Goal: Task Accomplishment & Management: Use online tool/utility

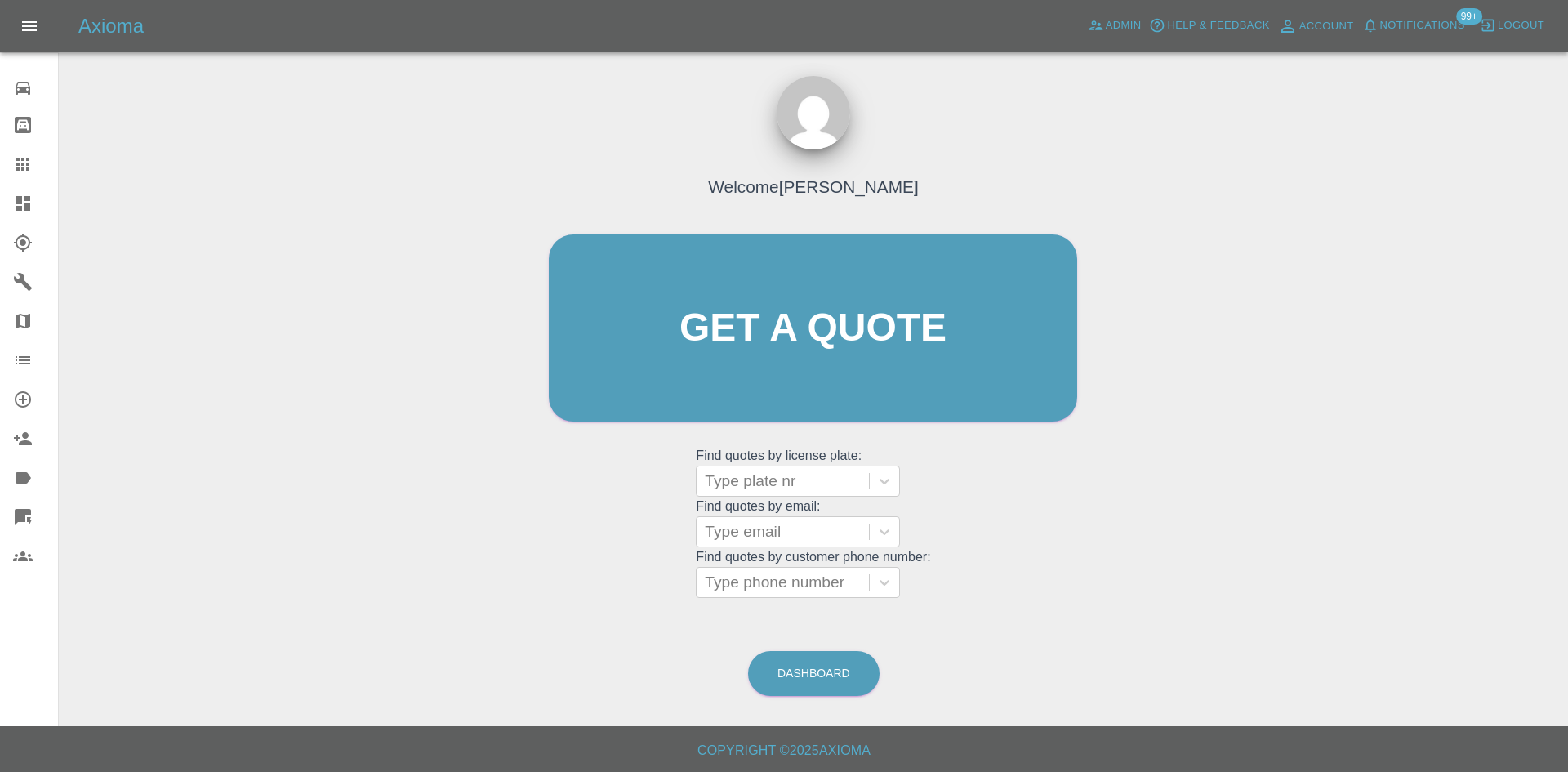
click at [13, 165] on link "Claims" at bounding box center [29, 163] width 58 height 40
click at [783, 542] on div at bounding box center [783, 532] width 156 height 23
click at [1115, 533] on div "Welcome Alex Kennett Get a quote Get a quote Find quotes by license plate: Type…" at bounding box center [813, 406] width 1483 height 586
click at [765, 528] on div at bounding box center [783, 532] width 156 height 23
type input "darren"
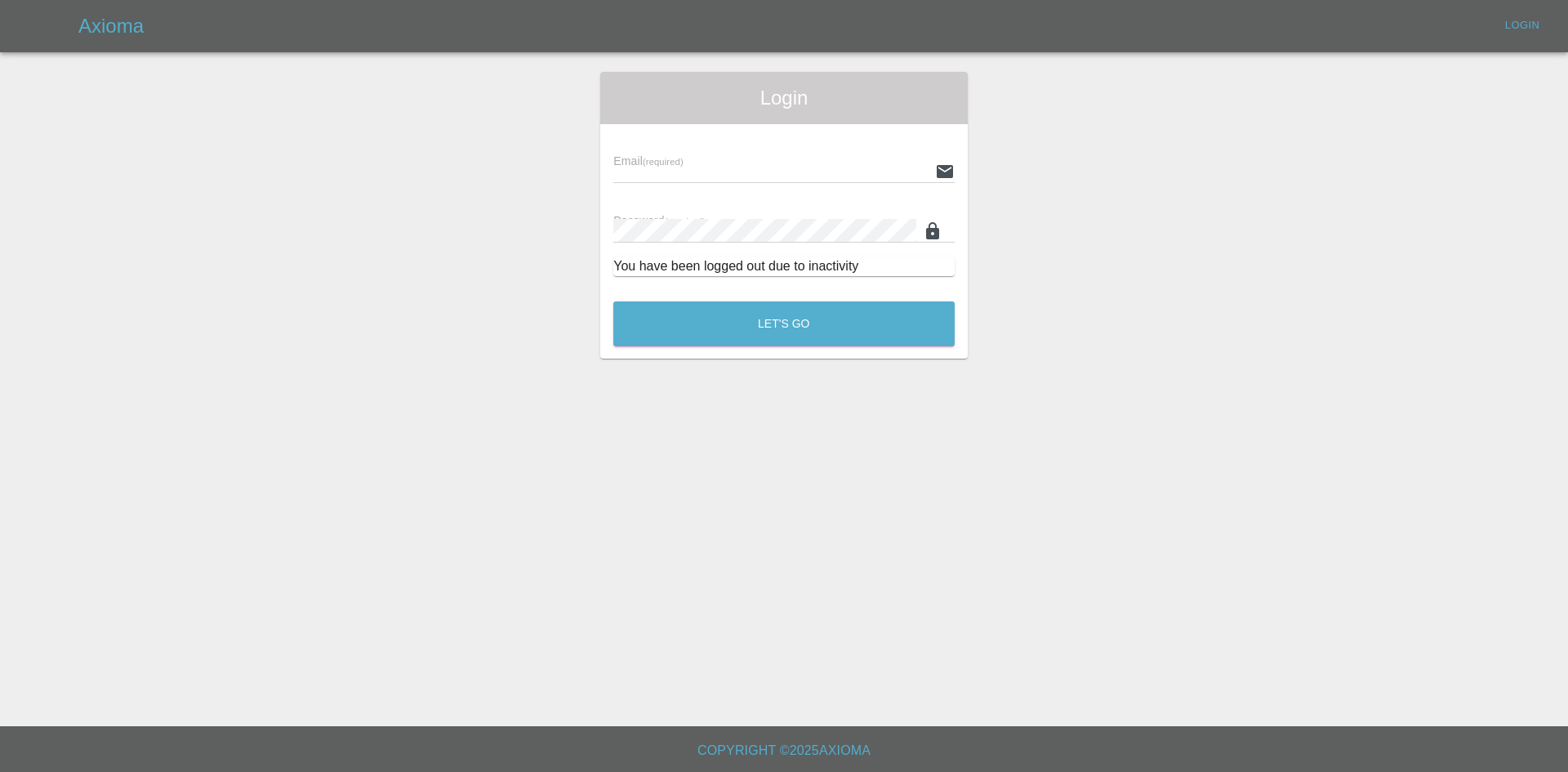
type input "alex.kennett@axioma.co.uk"
click at [790, 321] on button "Let's Go" at bounding box center [784, 324] width 341 height 45
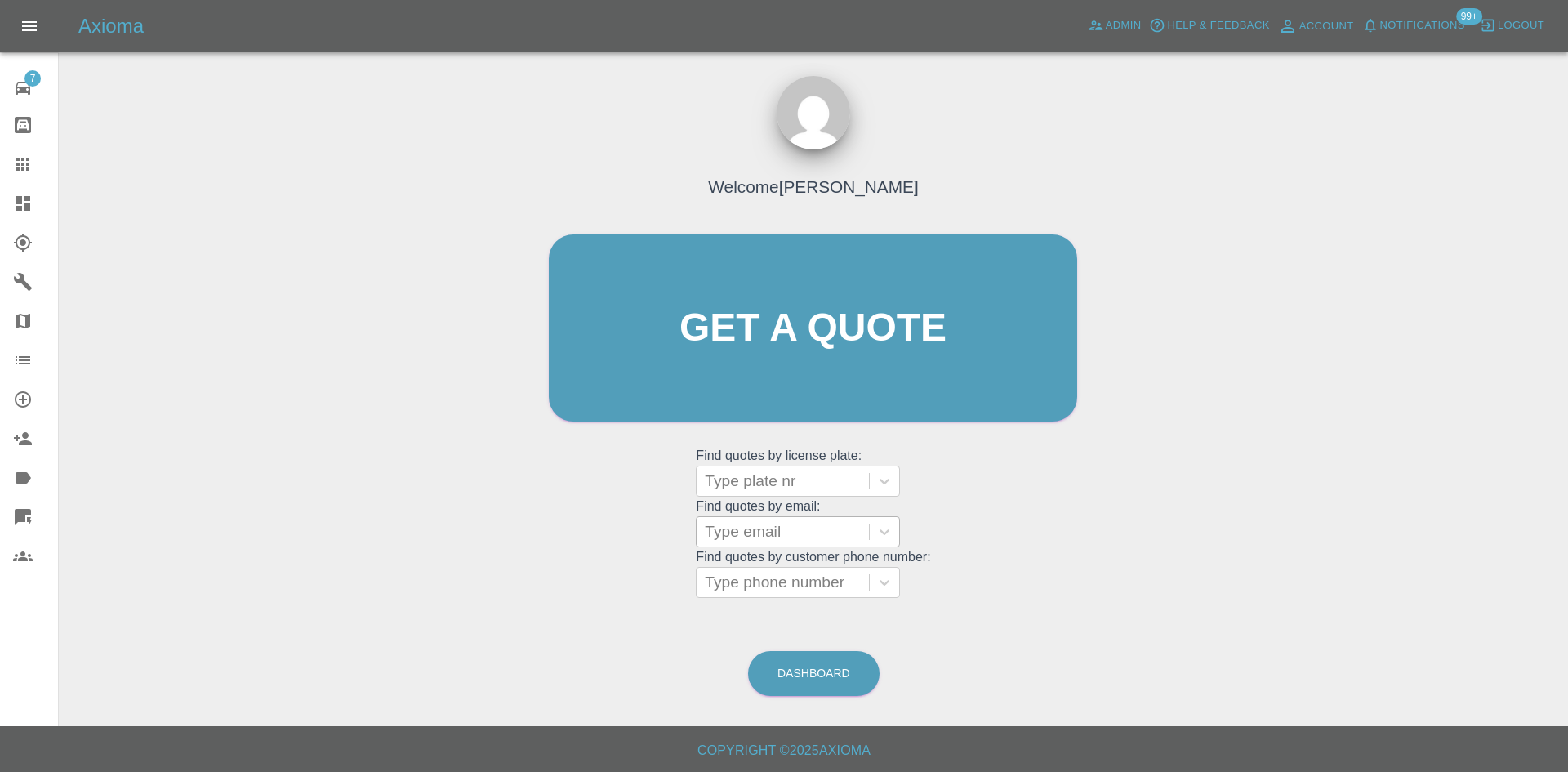
click at [778, 523] on div "Type email" at bounding box center [783, 532] width 172 height 29
type input "d"
type input "@"
type input "m"
type input "t"
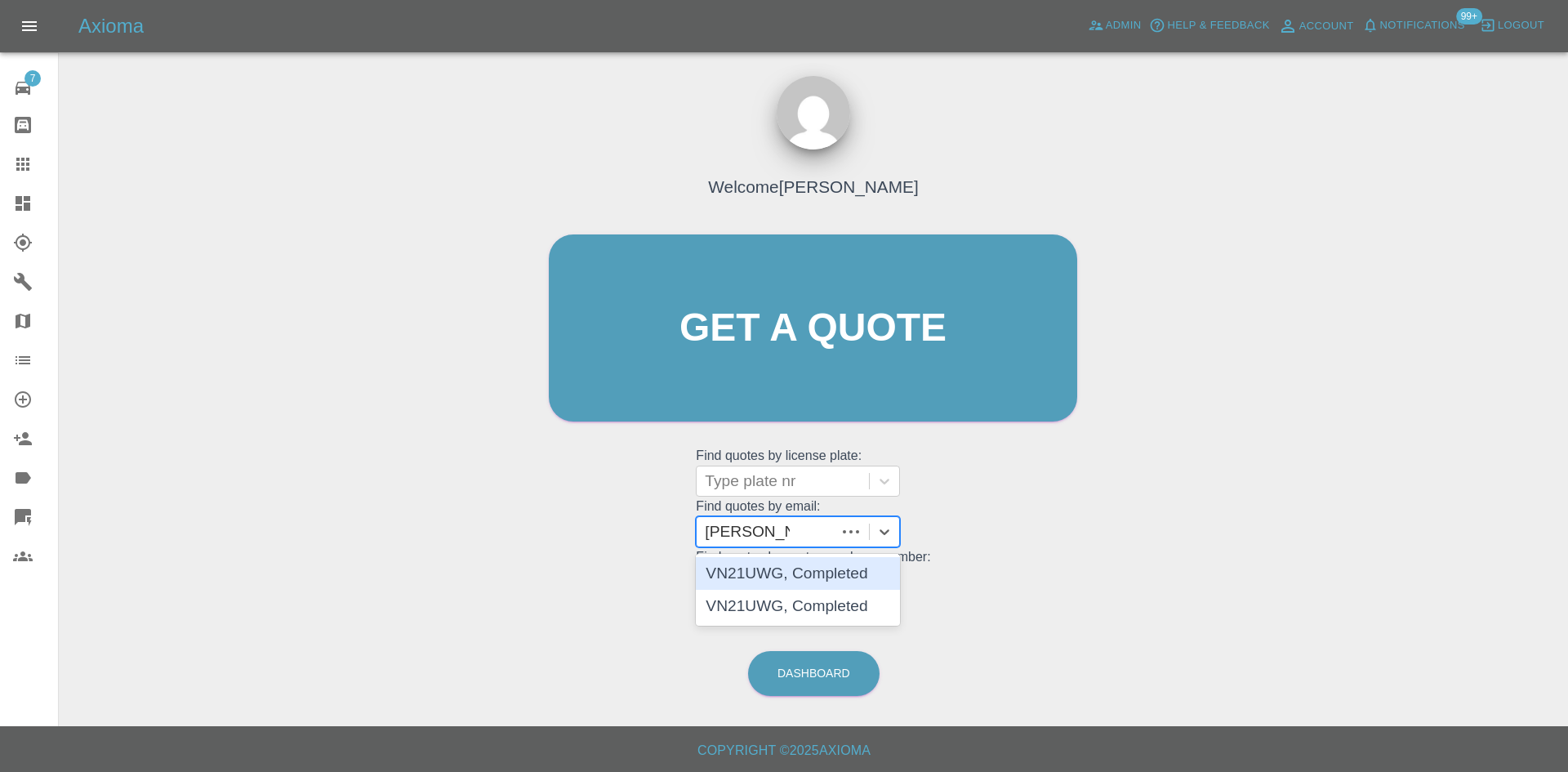
type input "andrew.leath"
click at [792, 570] on div "VN21UWG, Completed" at bounding box center [797, 574] width 204 height 33
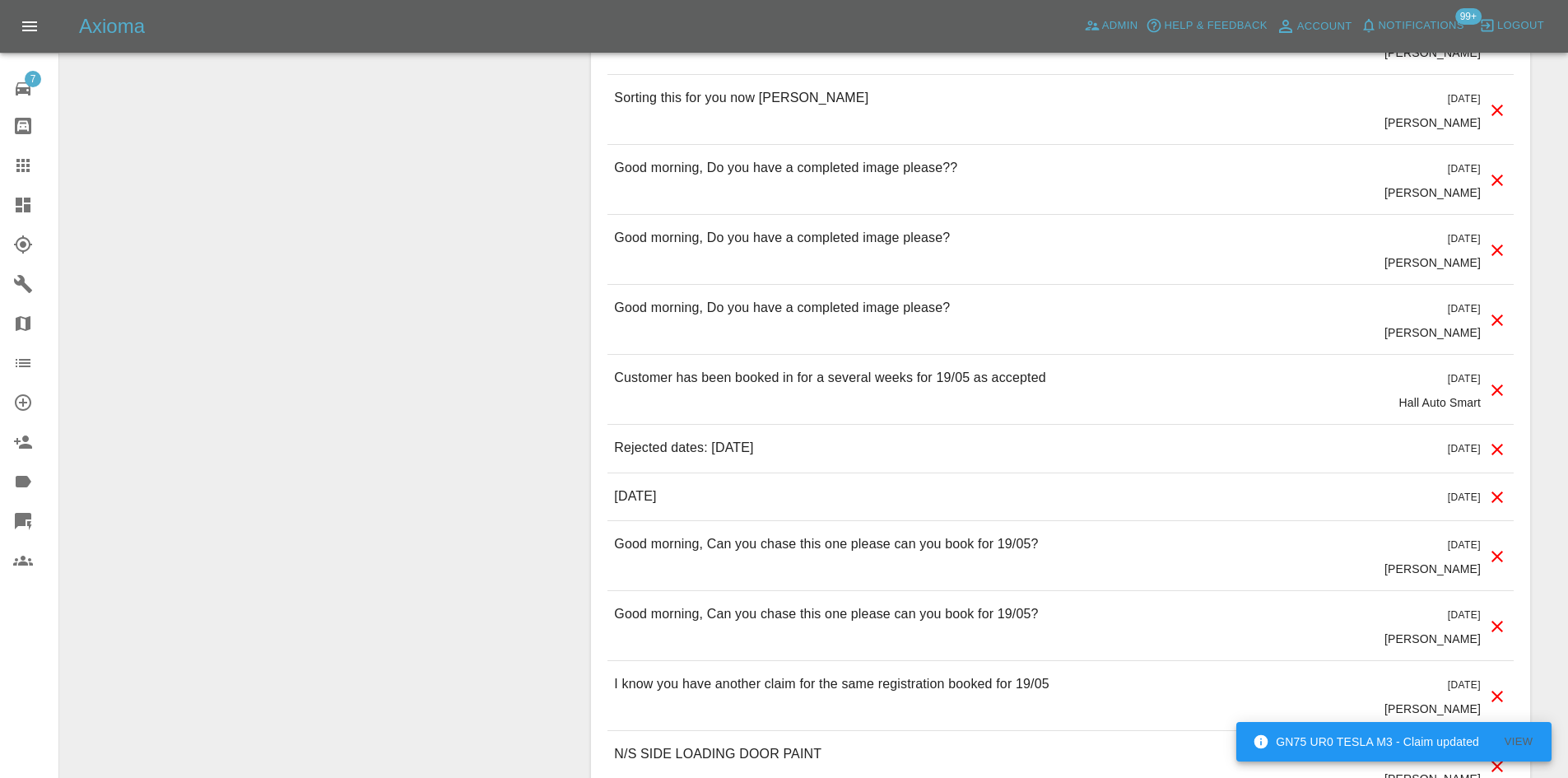
scroll to position [1384, 0]
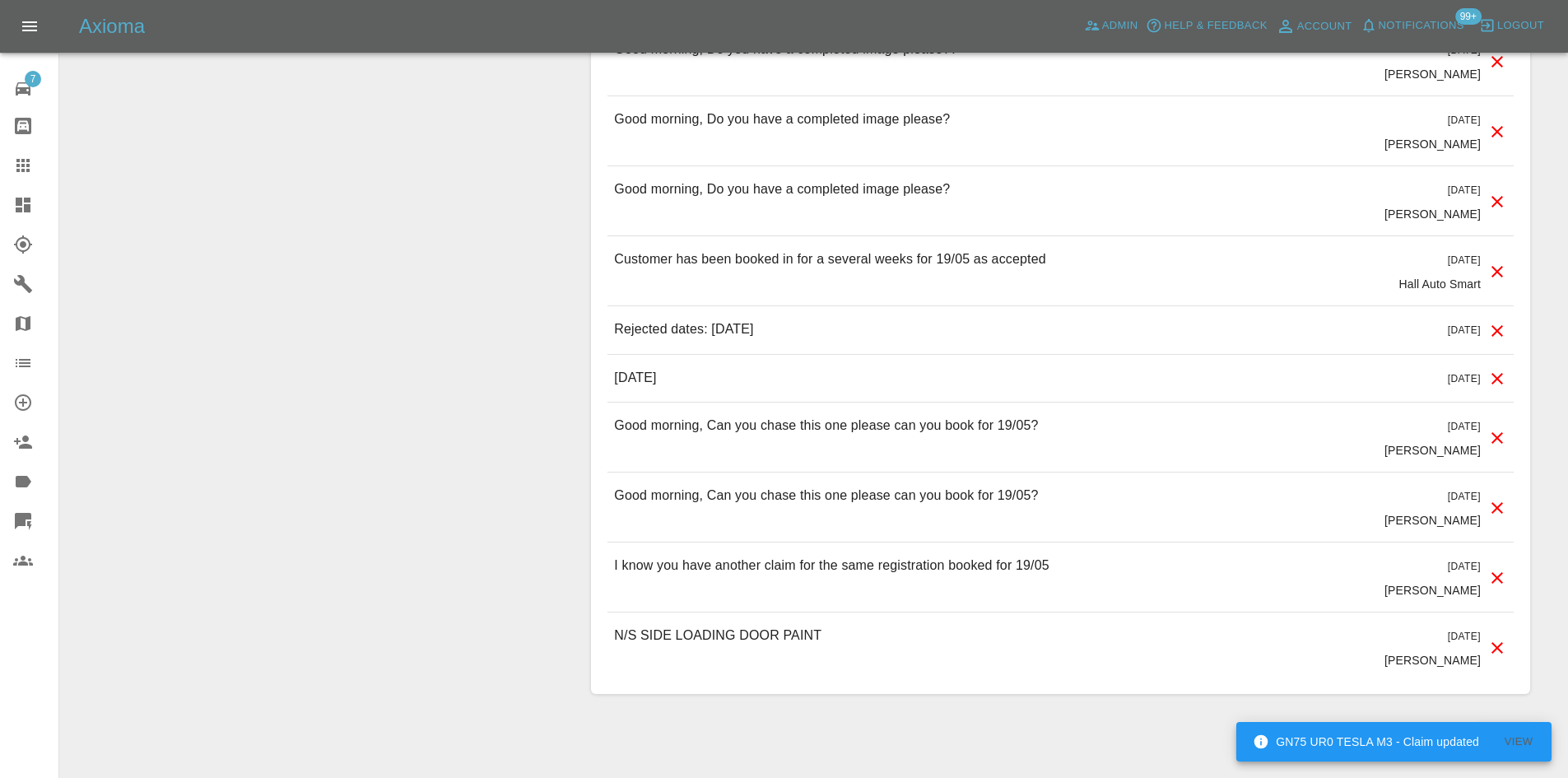
click at [1434, 442] on p "Chloe Webb" at bounding box center [1432, 449] width 96 height 17
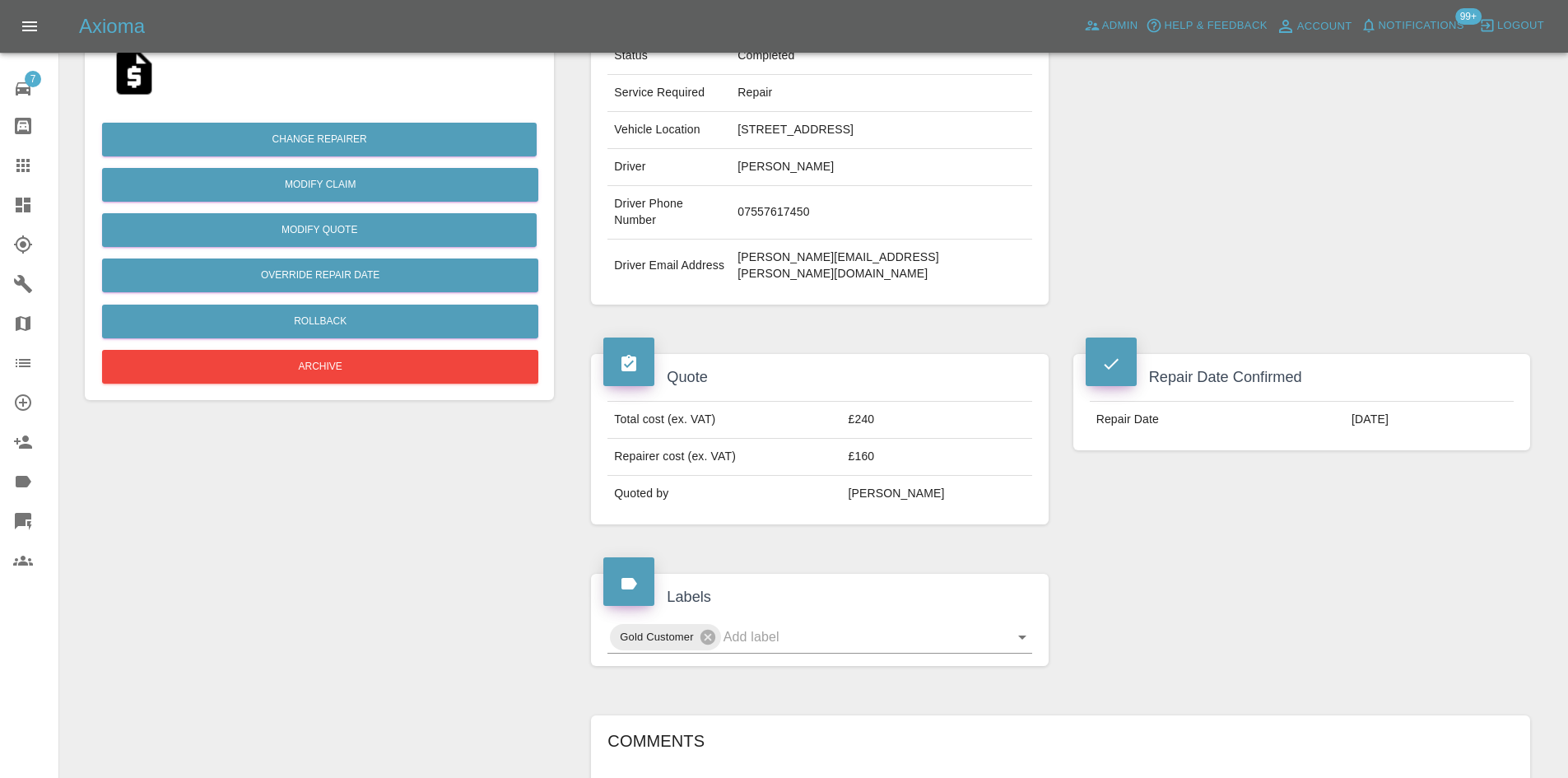
scroll to position [0, 0]
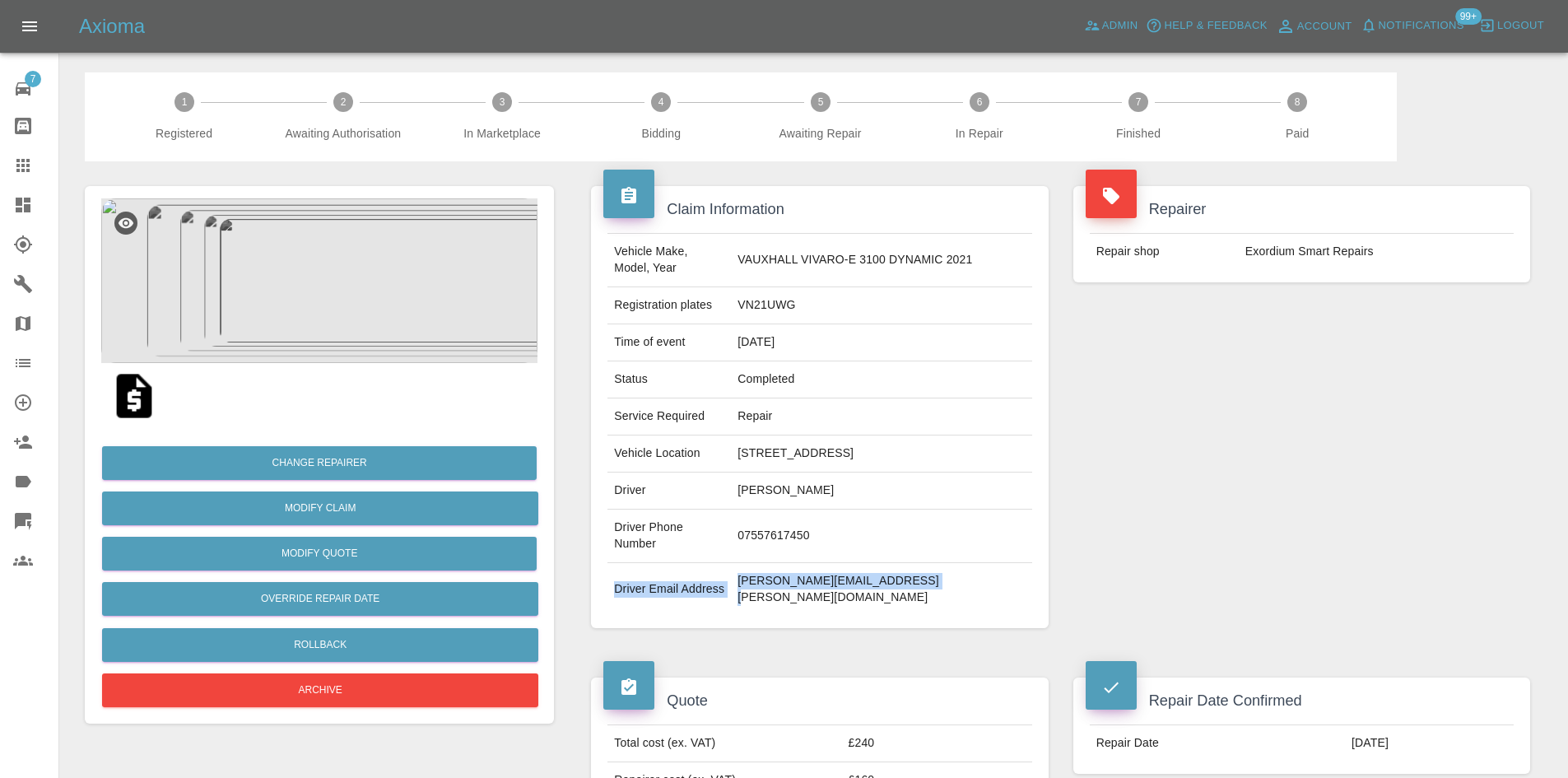
drag, startPoint x: 980, startPoint y: 547, endPoint x: 618, endPoint y: 532, distance: 362.3
click at [618, 564] on tr "Driver Email Address andrew.leath@britishgas.co.uk" at bounding box center [819, 590] width 424 height 53
click at [823, 564] on td "andrew.leath@britishgas.co.uk" at bounding box center [881, 590] width 300 height 53
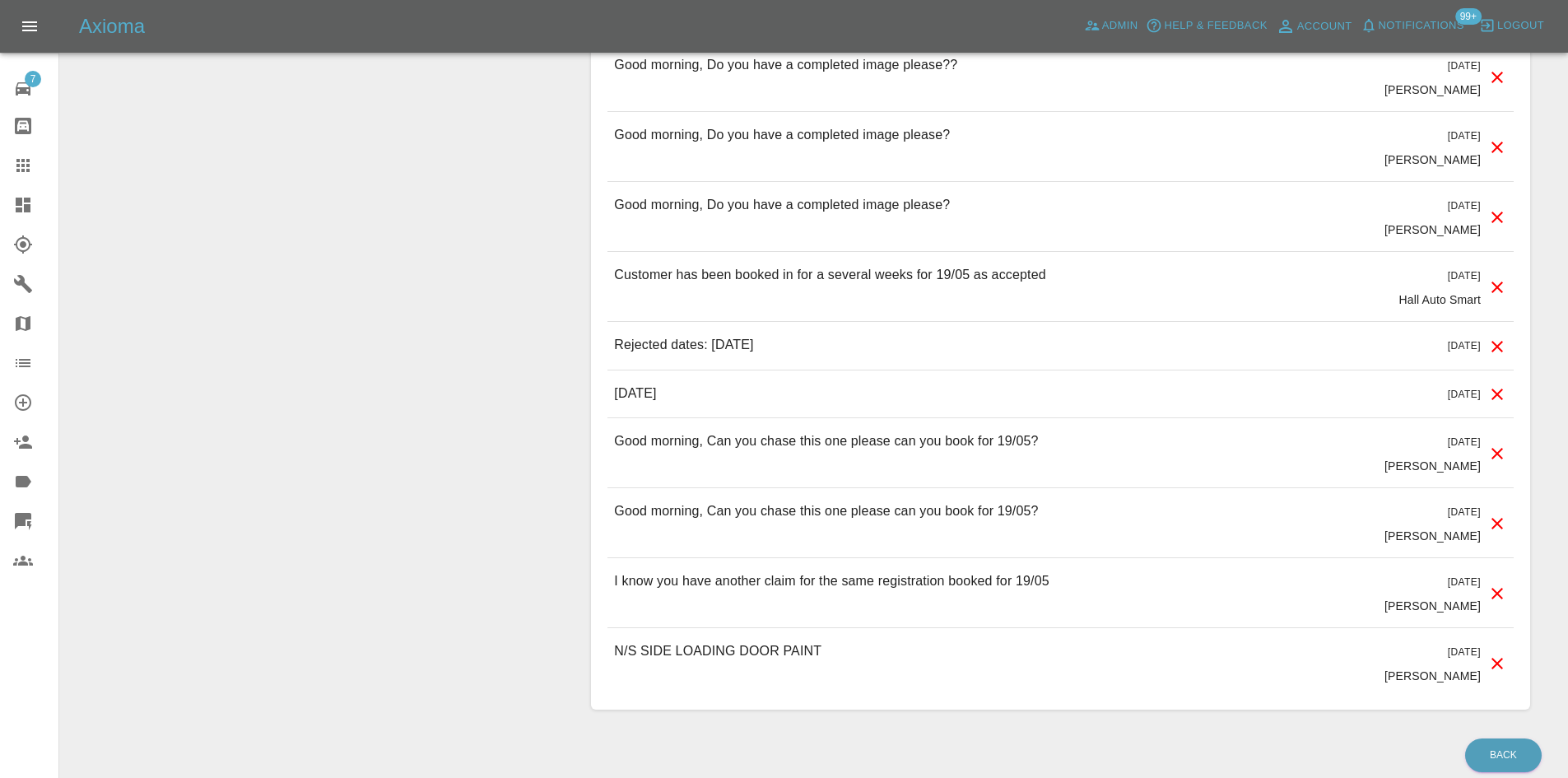
scroll to position [1384, 0]
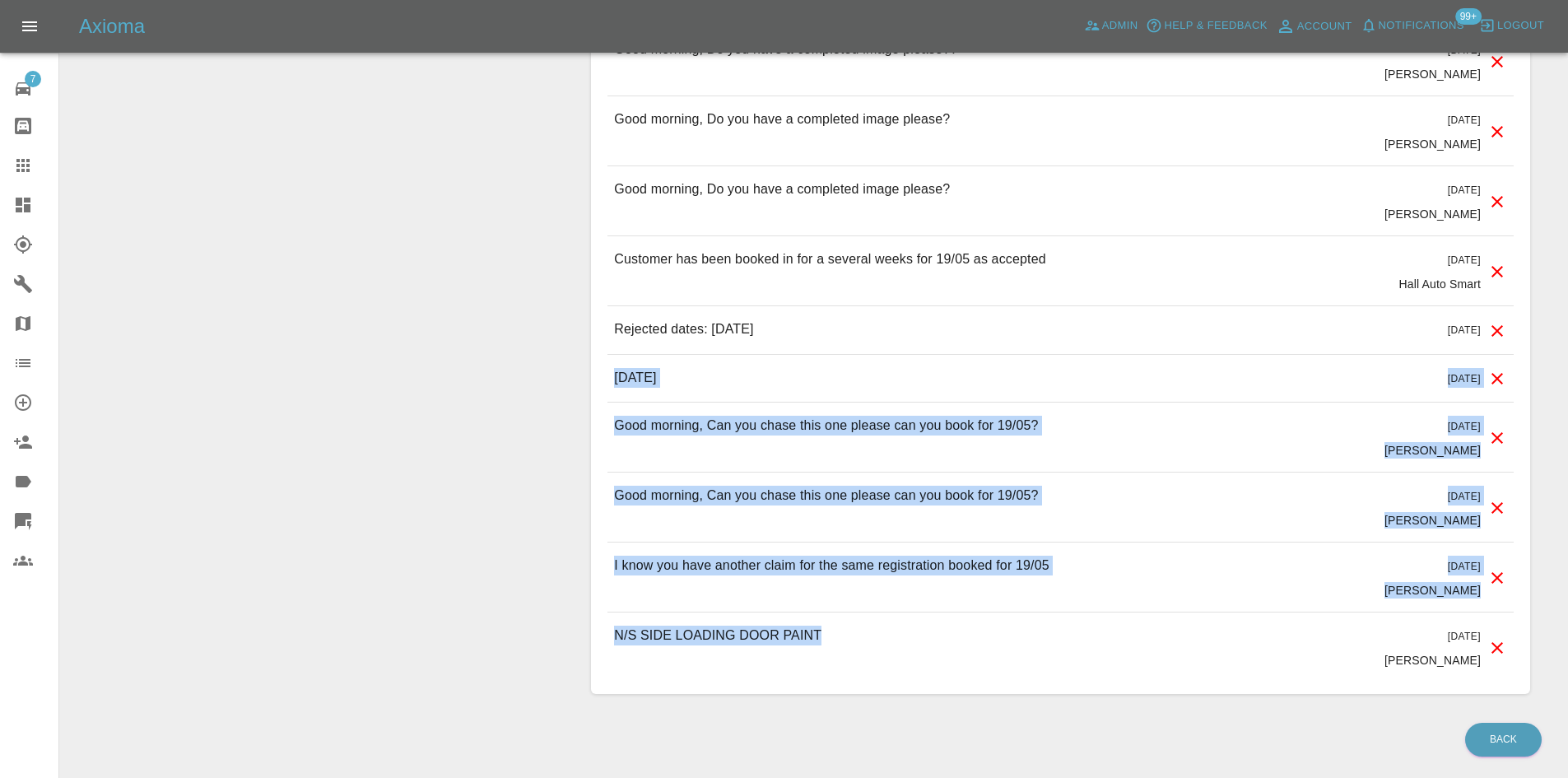
drag, startPoint x: 863, startPoint y: 588, endPoint x: 590, endPoint y: 341, distance: 368.2
click at [590, 341] on div "Comments x Add Comment Uploaded 2 years ago Alex Kennett Uploaded 2 years ago A…" at bounding box center [1060, 174] width 964 height 1089
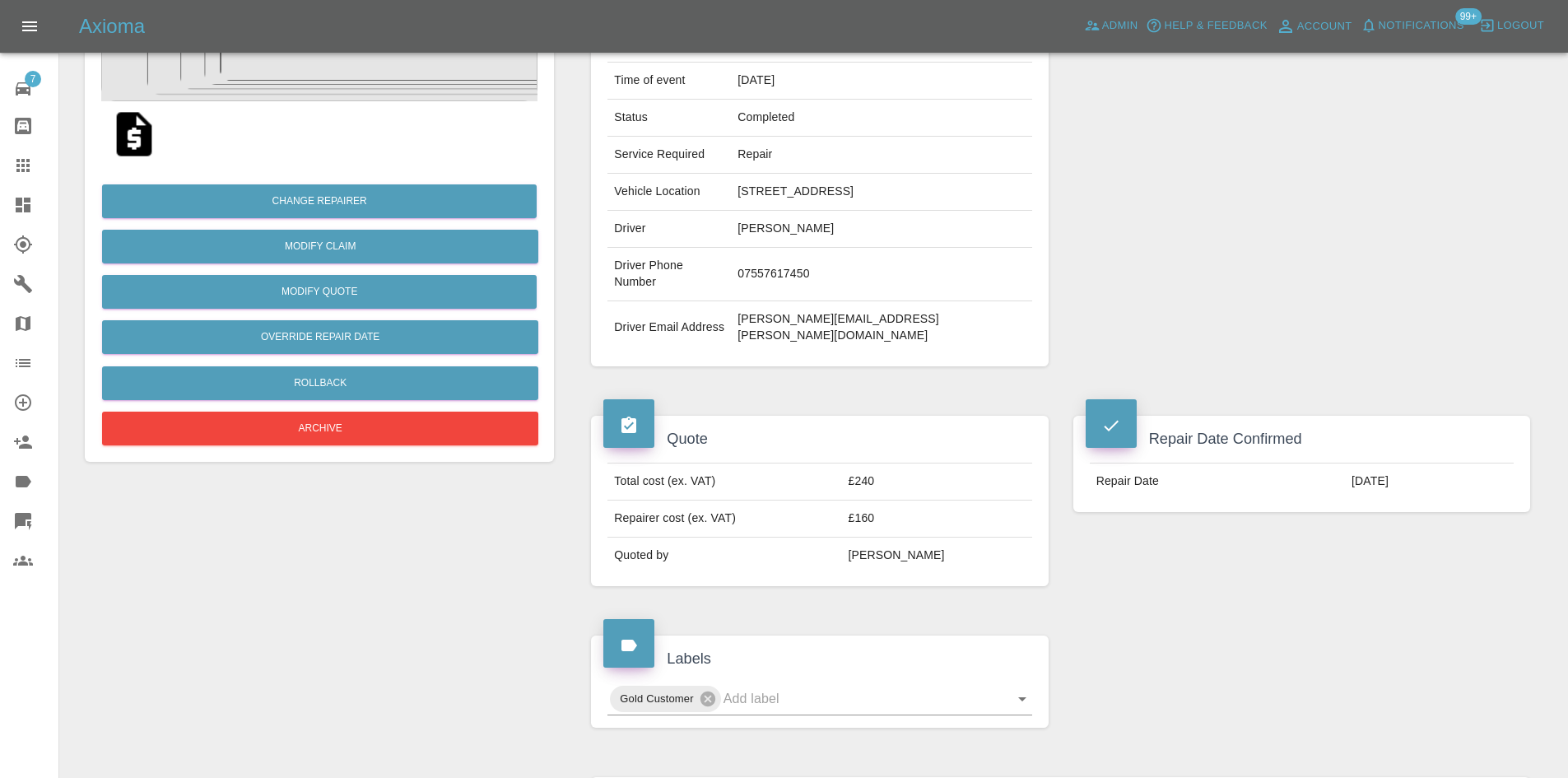
scroll to position [0, 0]
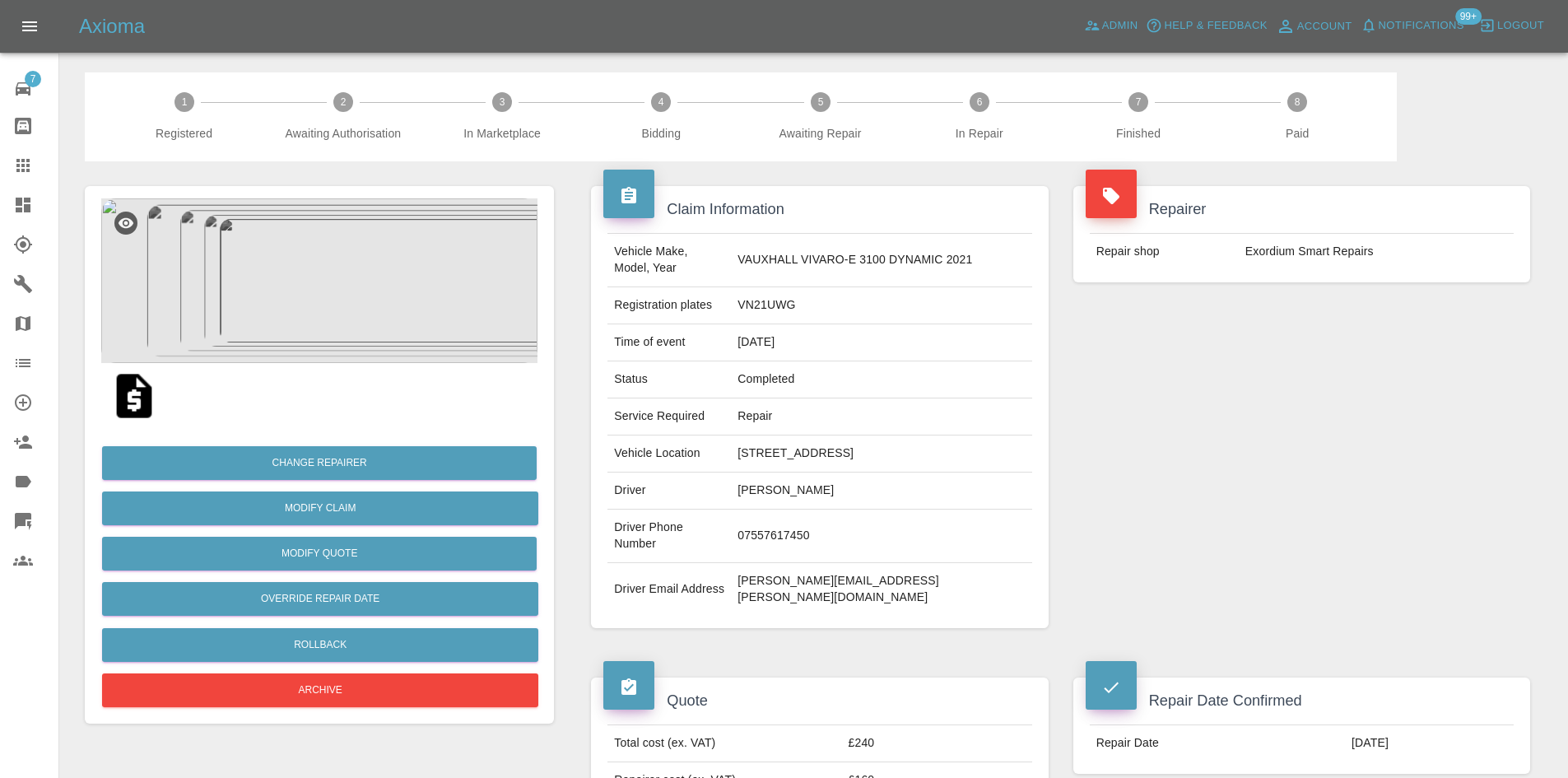
click at [7, 162] on link "Claims" at bounding box center [29, 165] width 58 height 40
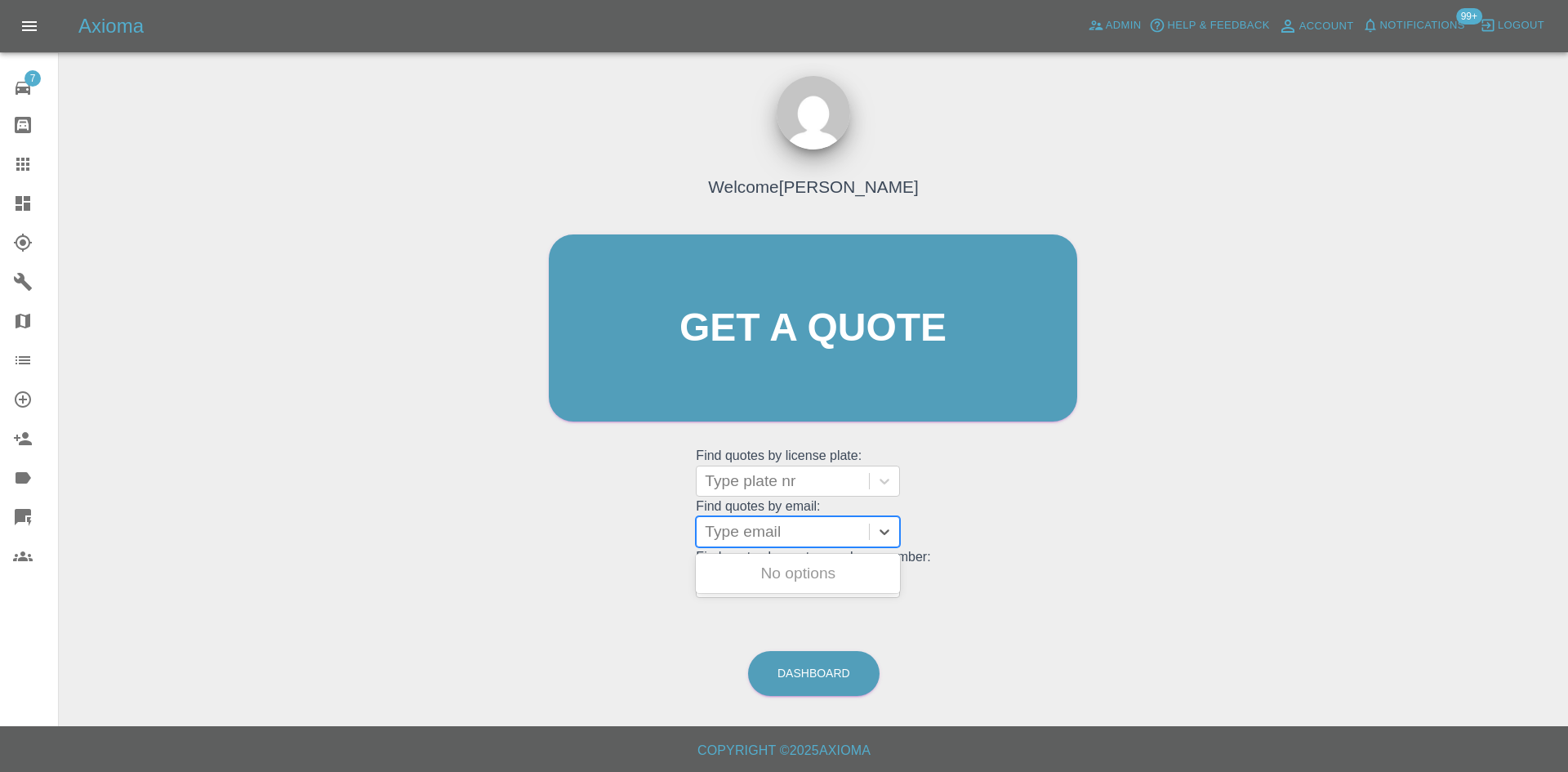
click at [750, 522] on div at bounding box center [783, 532] width 156 height 23
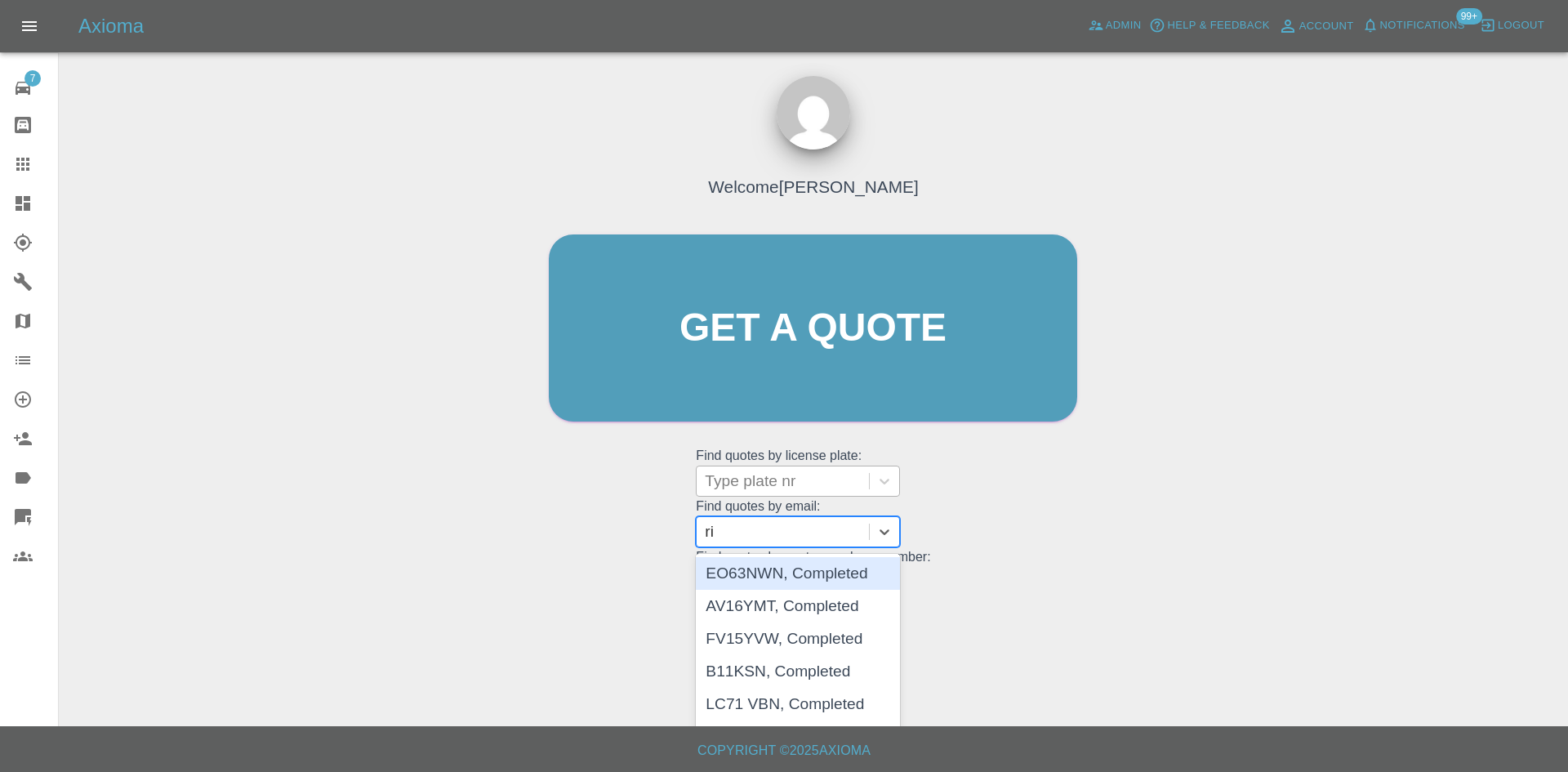
type input "r"
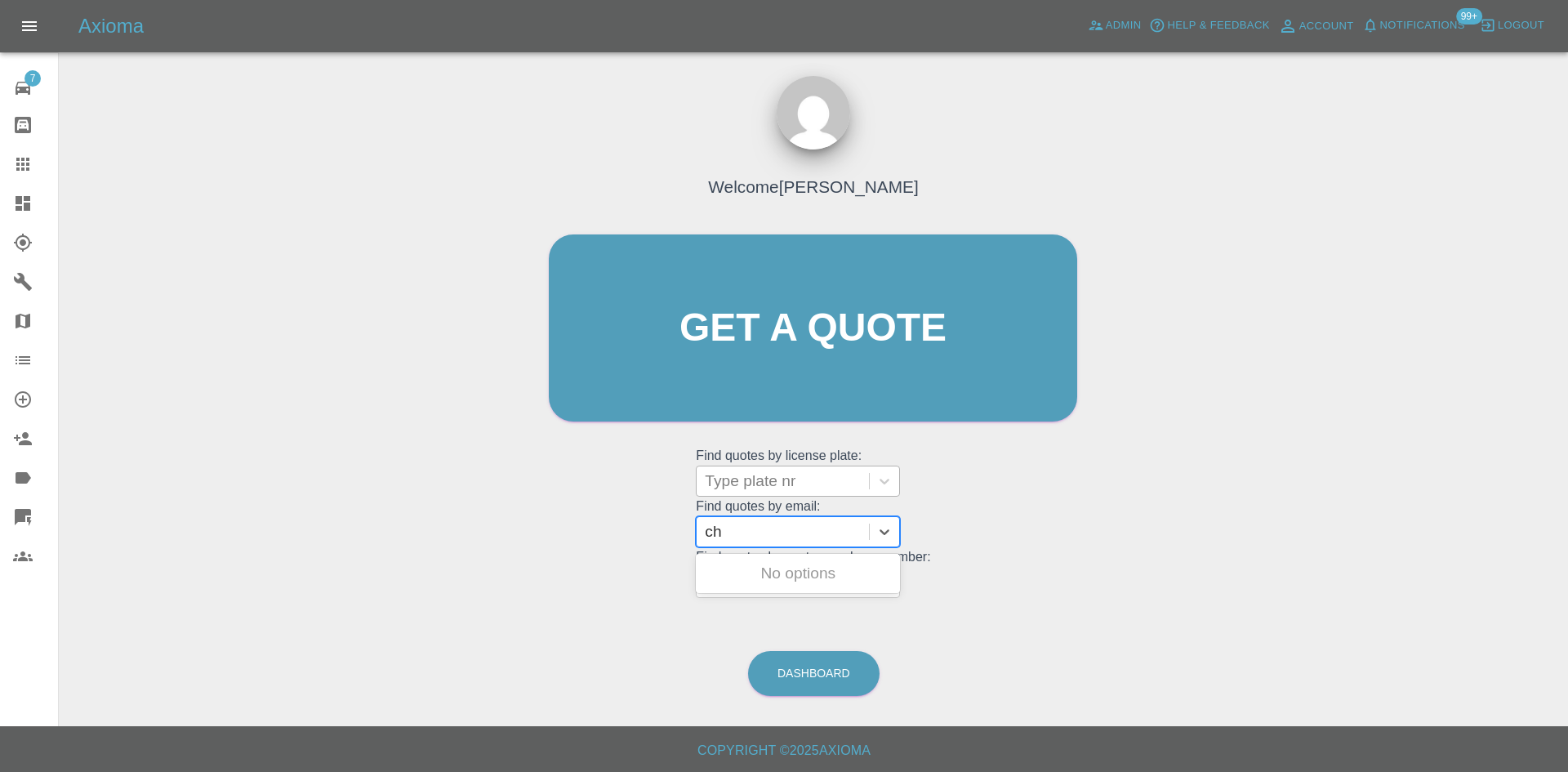
type input "c"
type input "finlay."
click at [754, 574] on div "VN69TZY, Completed" at bounding box center [797, 574] width 204 height 33
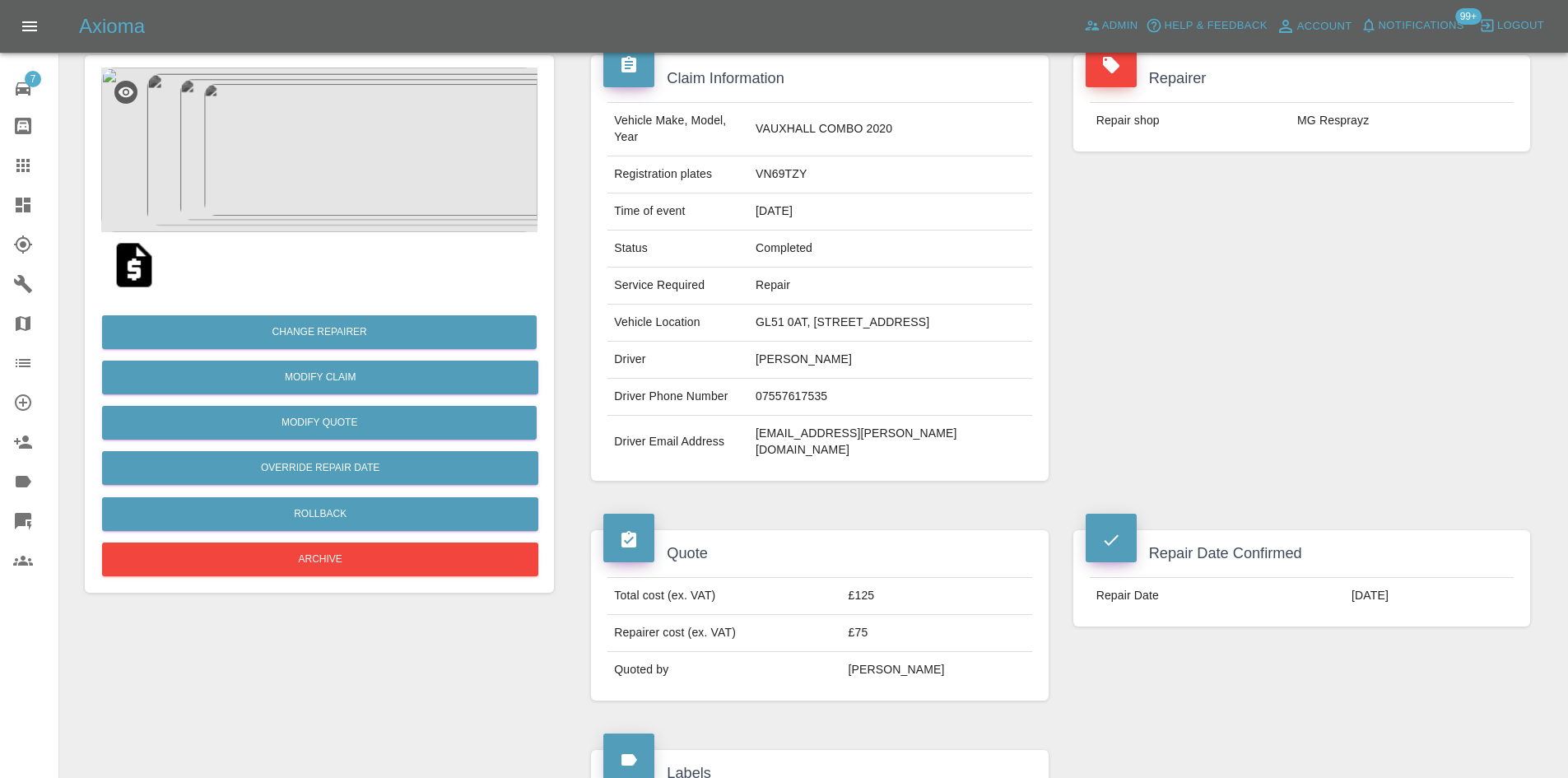
scroll to position [330, 0]
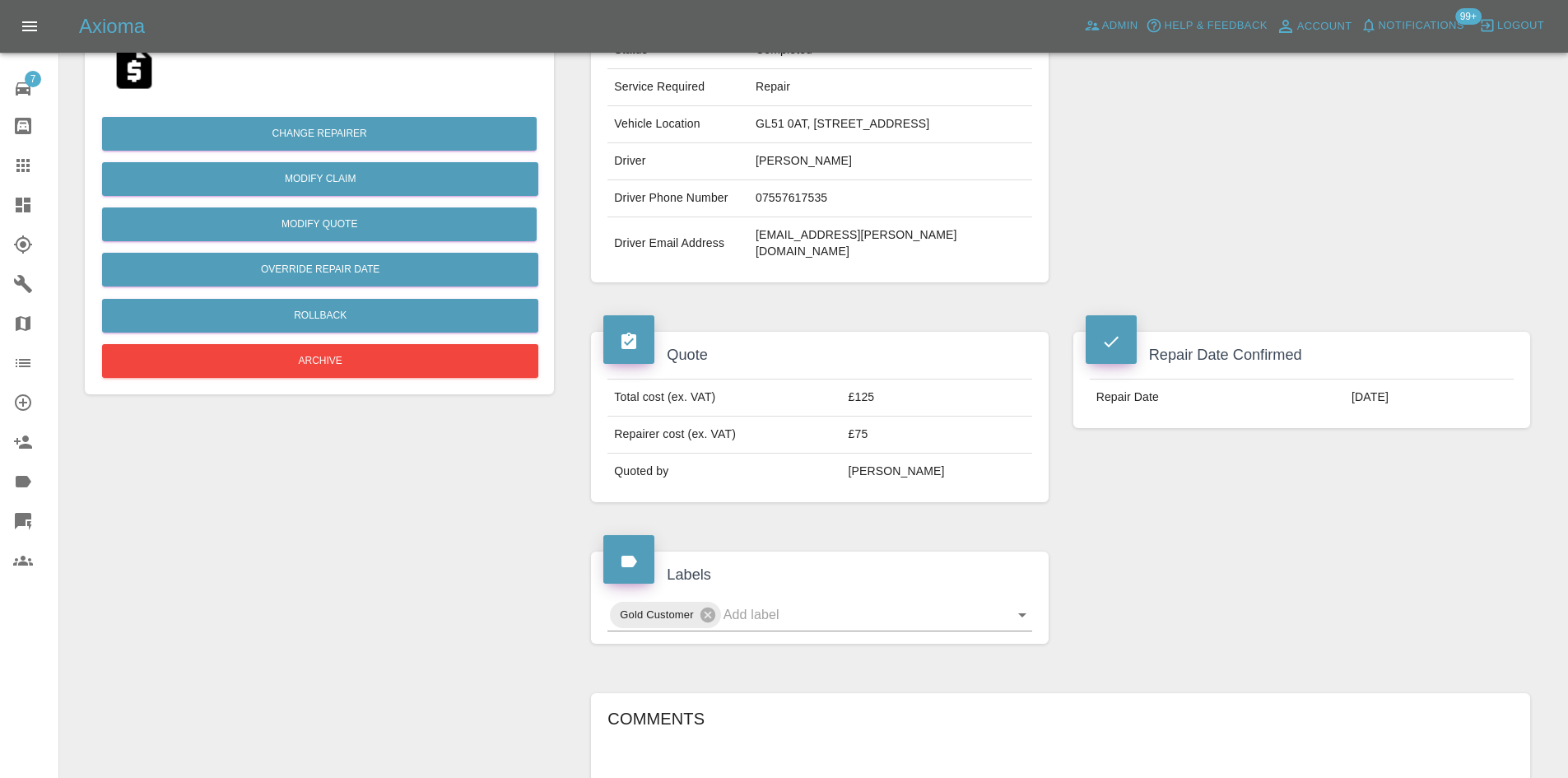
drag, startPoint x: 1410, startPoint y: 374, endPoint x: 1291, endPoint y: 372, distance: 119.0
click at [1291, 379] on tr "Repair Date 14/06/2023" at bounding box center [1301, 397] width 424 height 36
click at [0, 170] on link "Claims" at bounding box center [29, 165] width 58 height 40
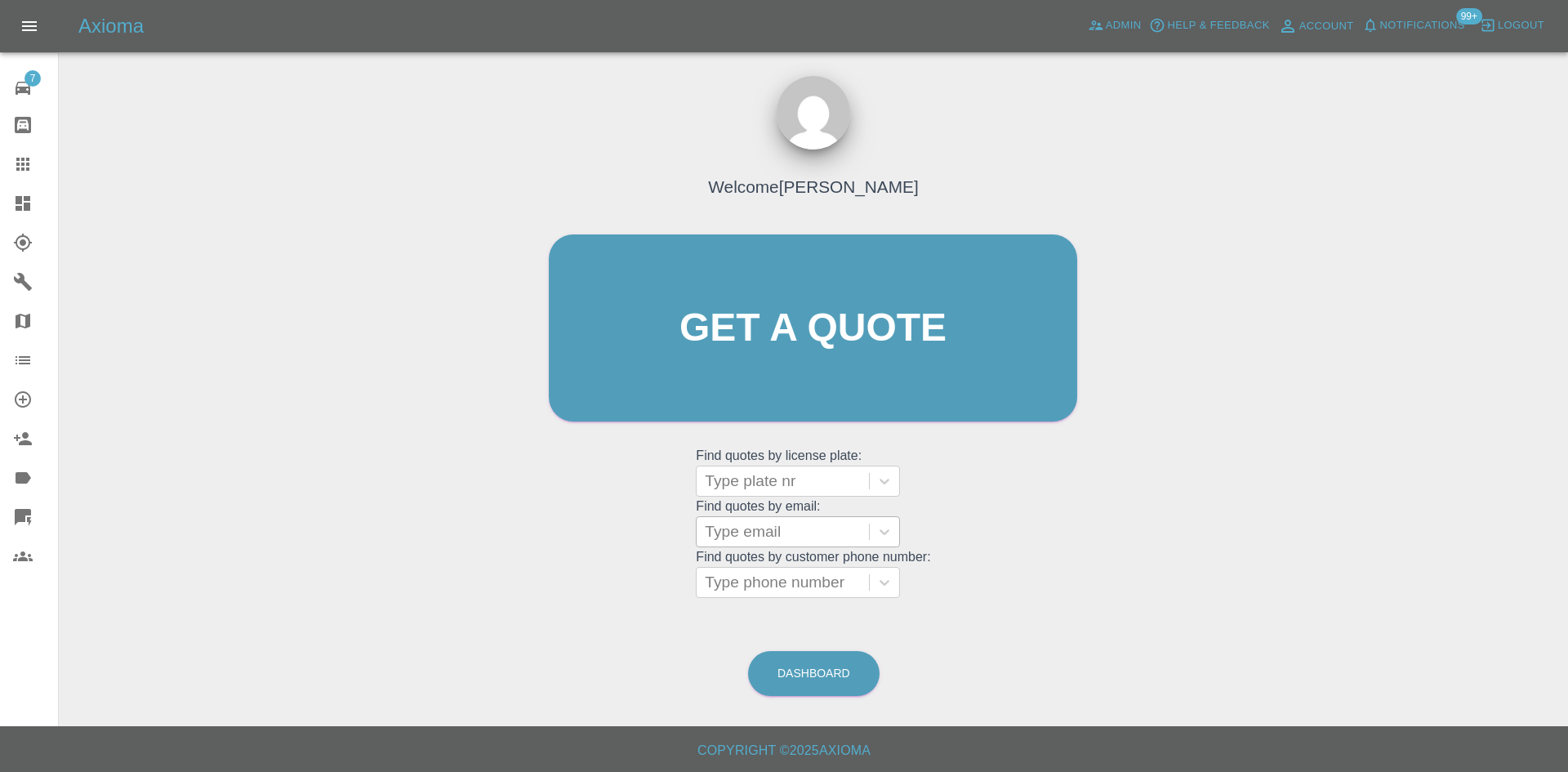
click at [752, 538] on div at bounding box center [783, 532] width 156 height 23
type input "peterhill"
click at [775, 571] on div "FJ18XPX, Completed" at bounding box center [797, 574] width 204 height 33
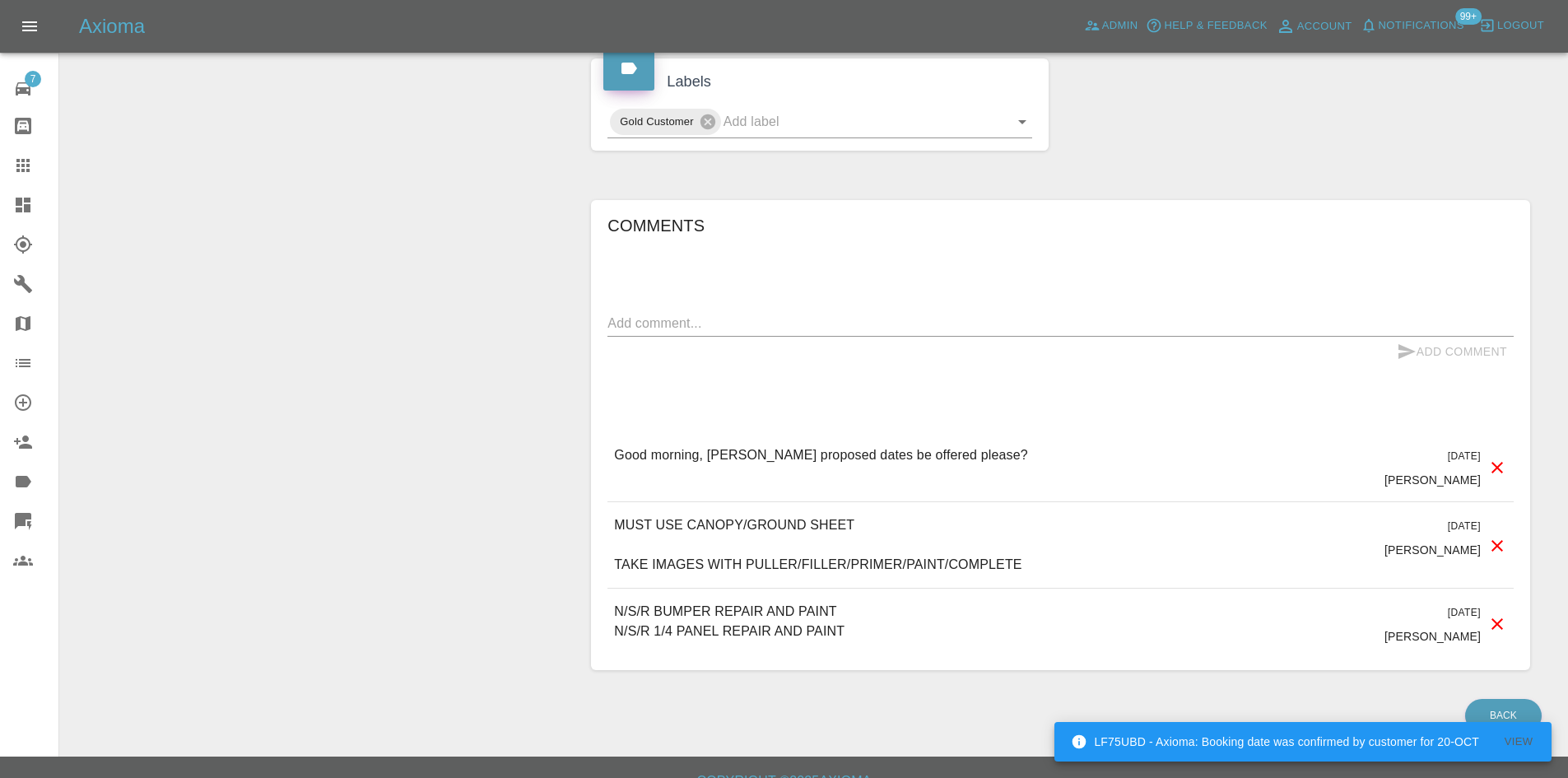
scroll to position [815, 0]
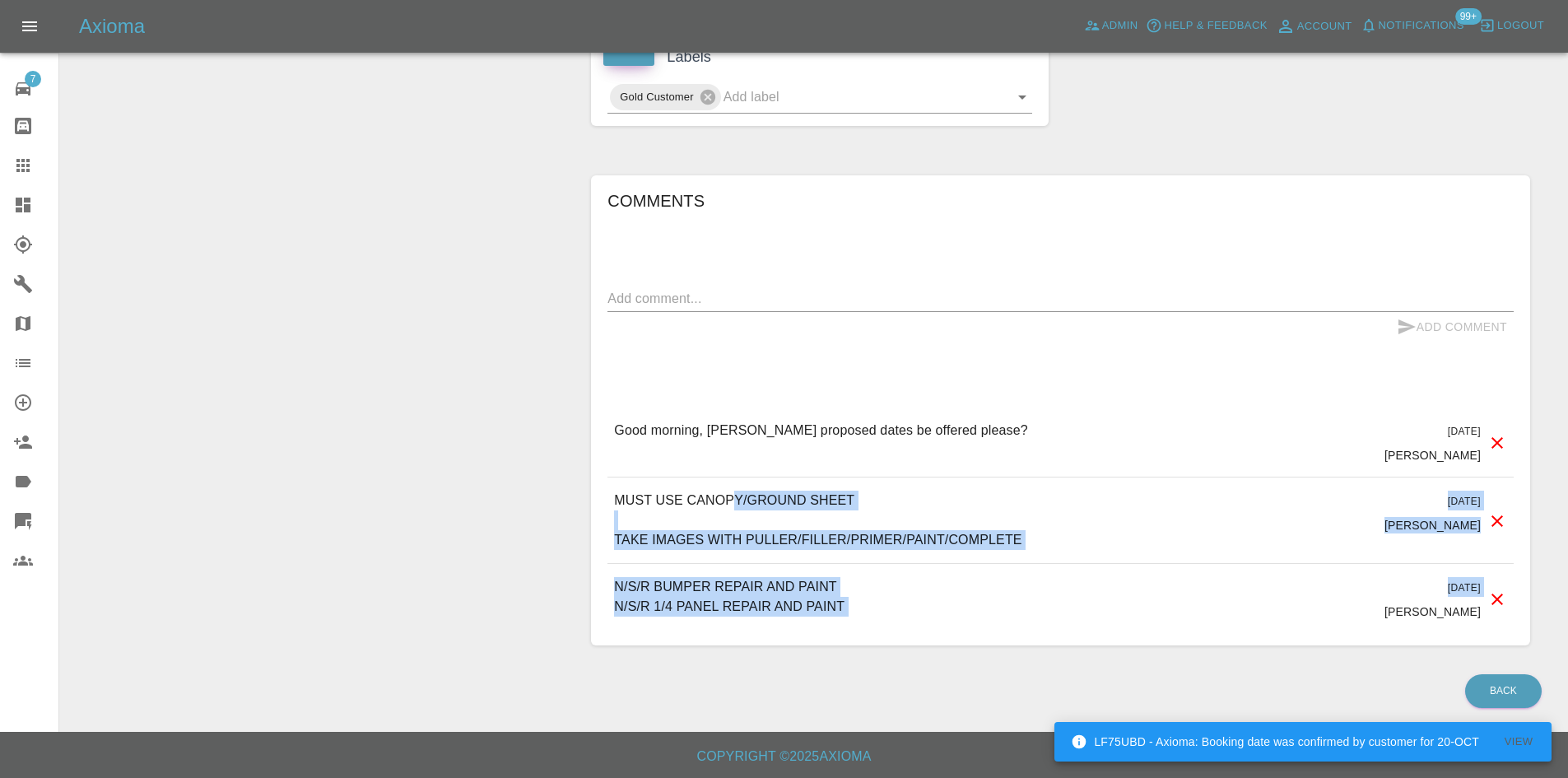
drag, startPoint x: 1206, startPoint y: 623, endPoint x: 731, endPoint y: 494, distance: 492.2
click at [731, 494] on div "Good morning, Can proposed dates be offered please? 3 years ago Chloe Webb Good…" at bounding box center [1060, 520] width 906 height 225
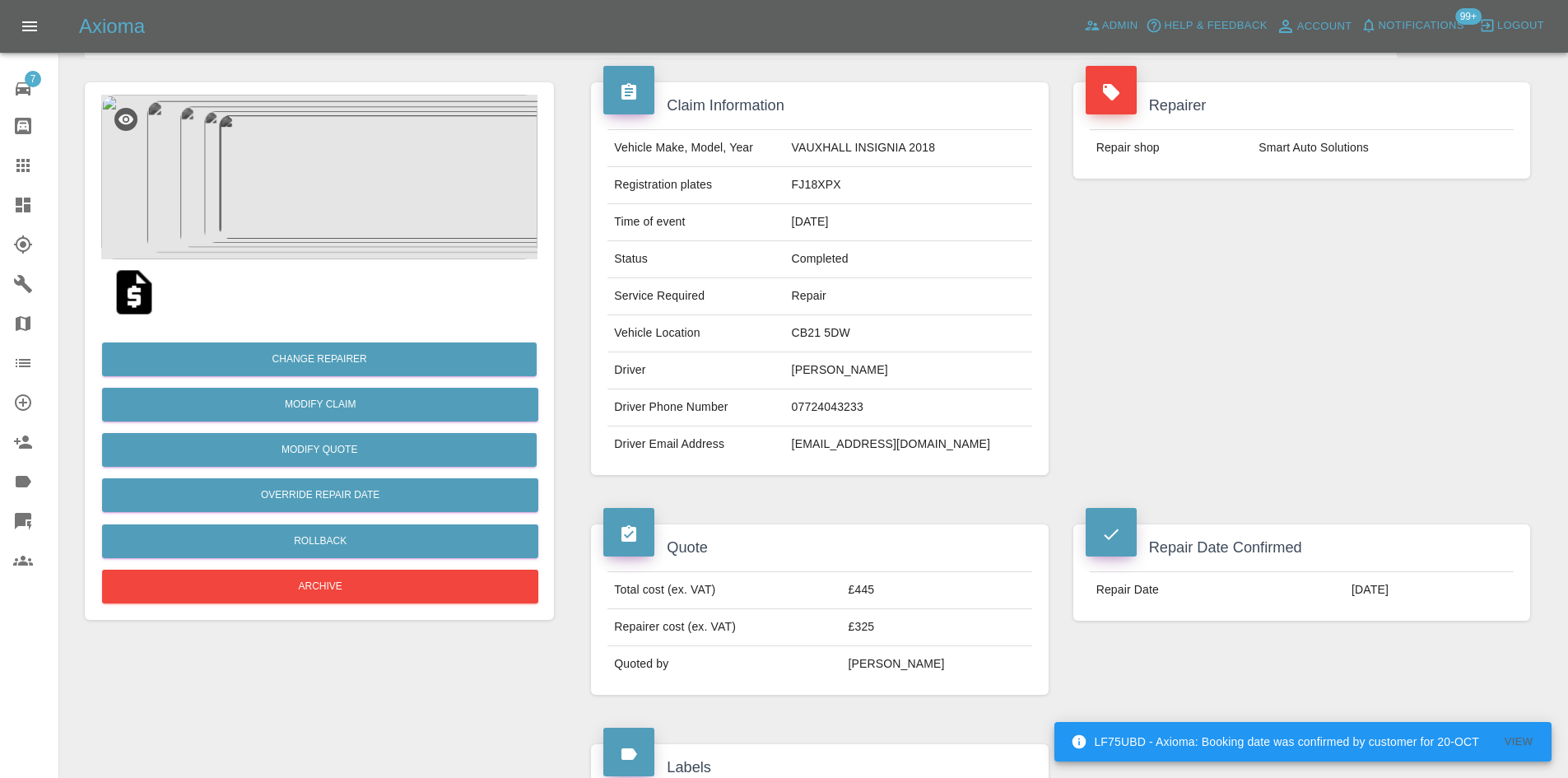
scroll to position [0, 0]
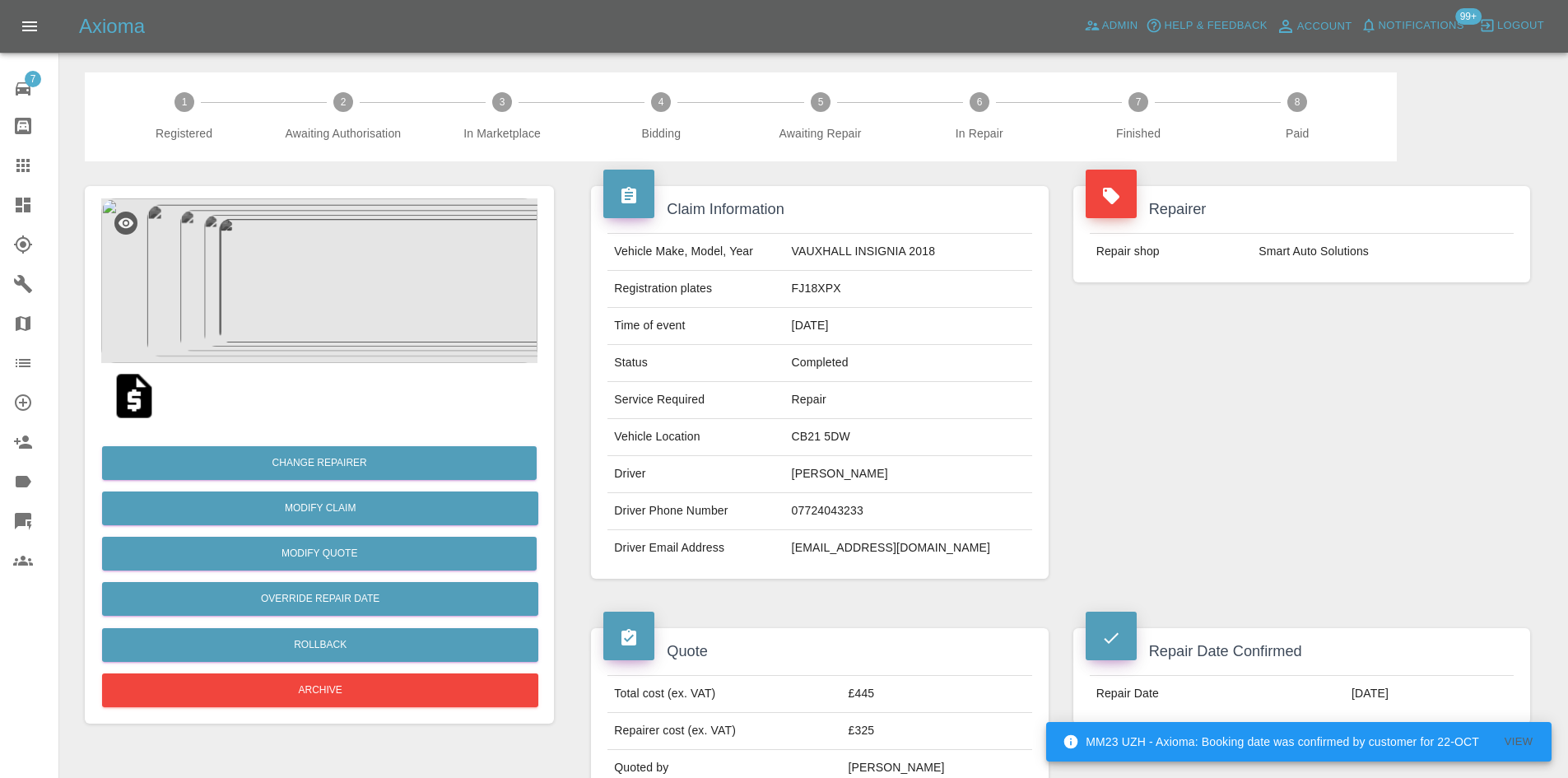
click at [310, 271] on img at bounding box center [320, 281] width 437 height 165
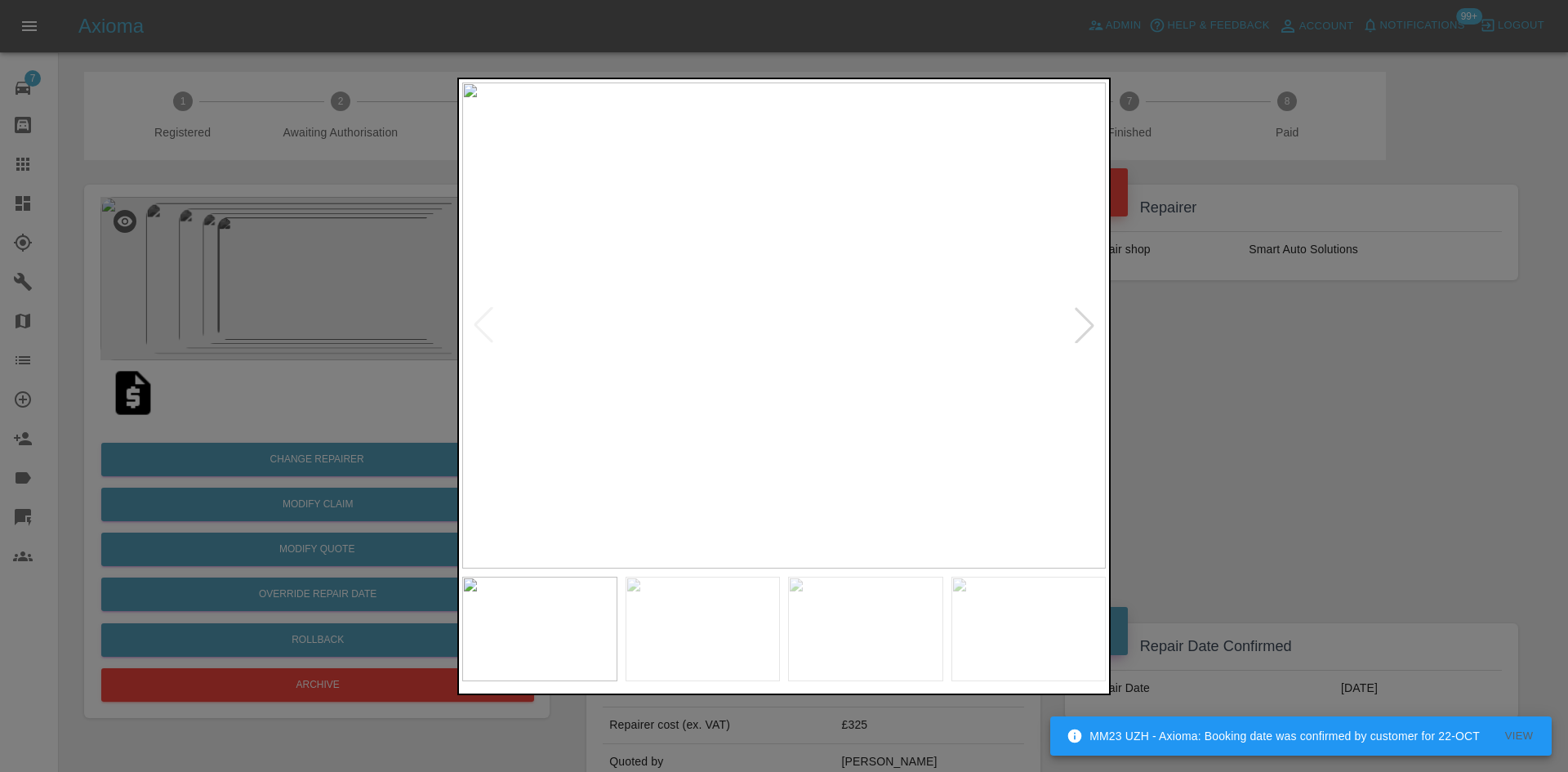
click at [1076, 334] on div at bounding box center [1084, 325] width 36 height 36
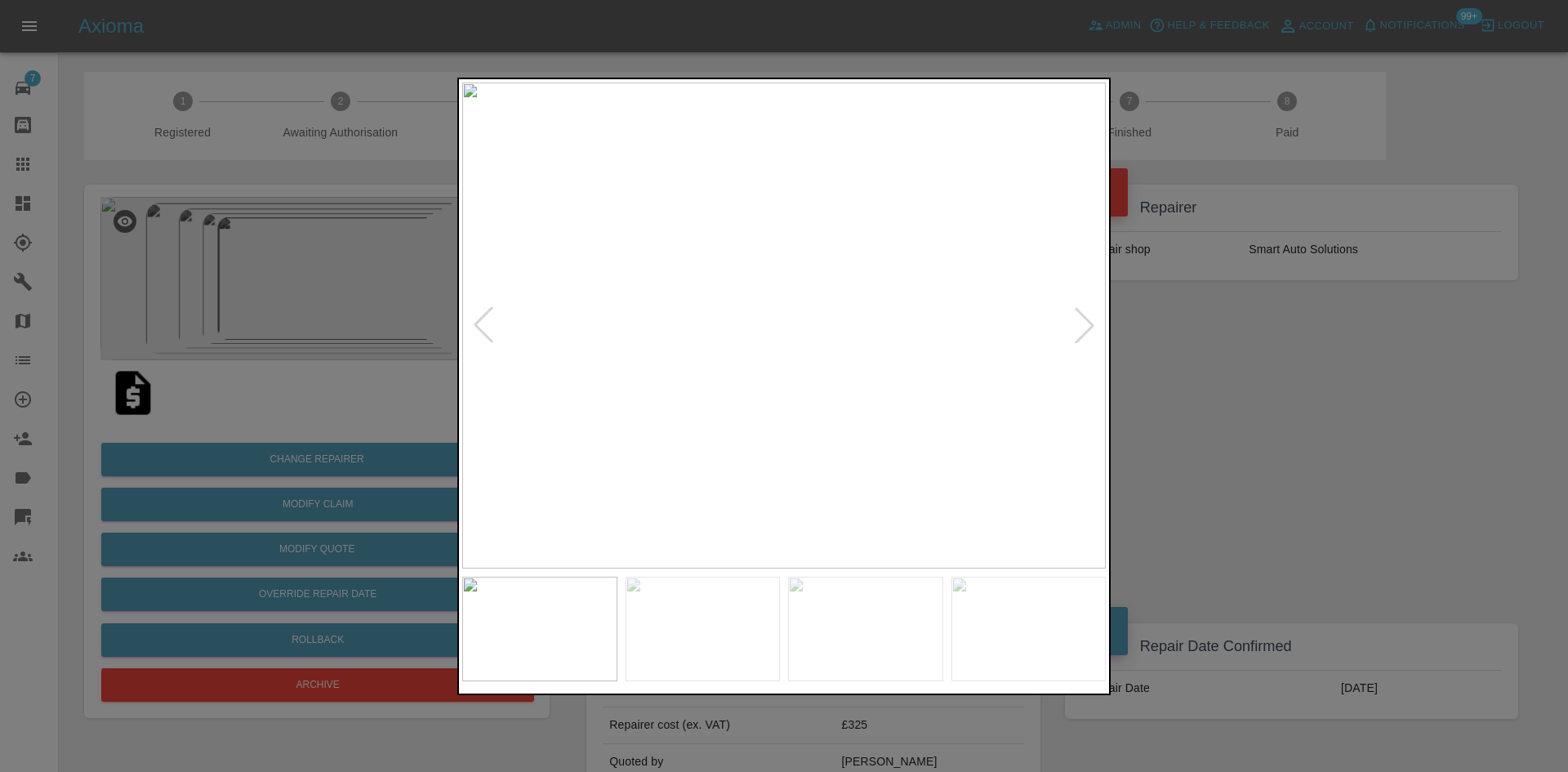
click at [1076, 334] on div at bounding box center [1084, 325] width 36 height 36
click at [1, 178] on div at bounding box center [784, 386] width 1568 height 772
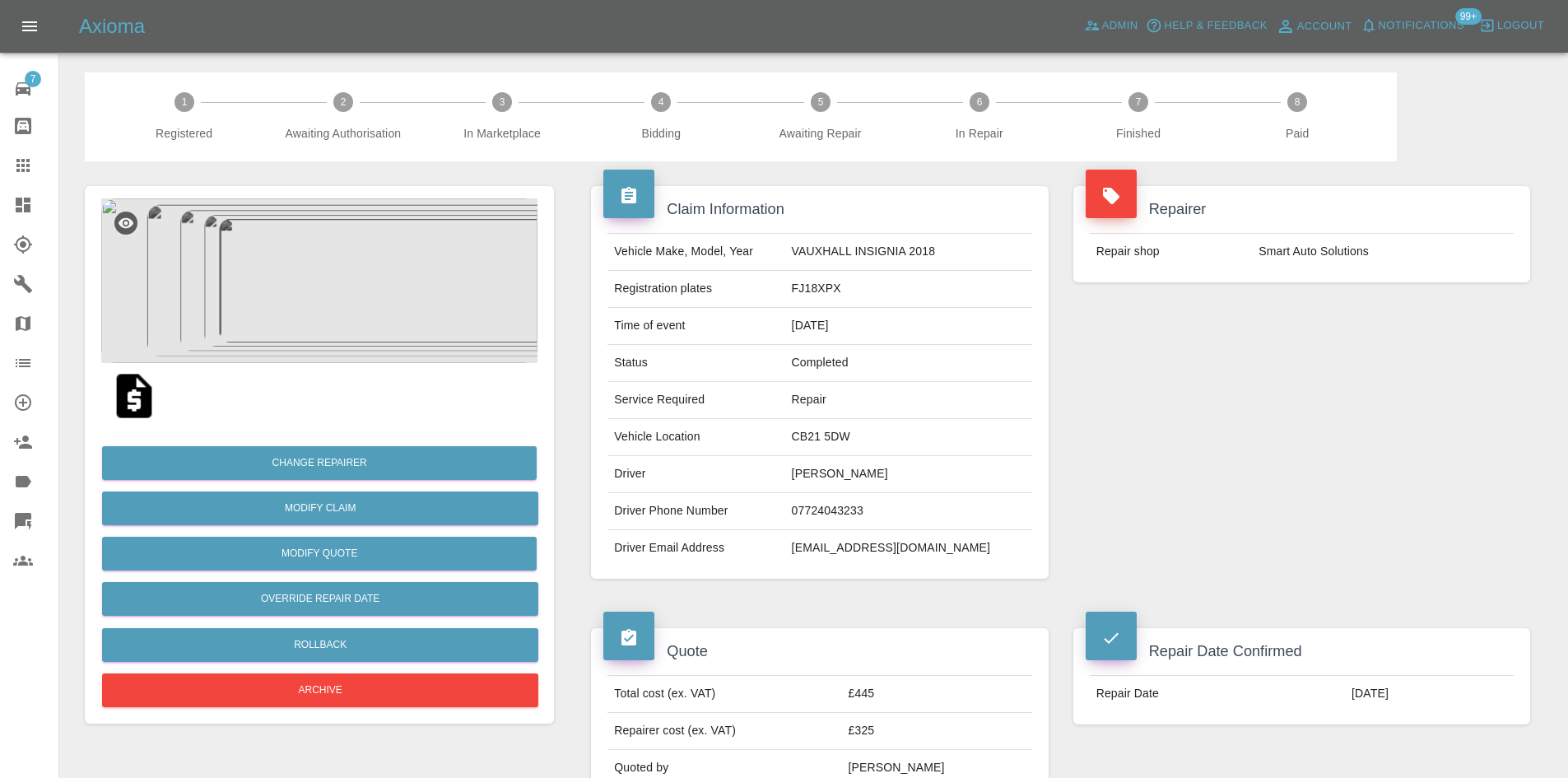
click at [2, 162] on link "Claims" at bounding box center [29, 165] width 58 height 40
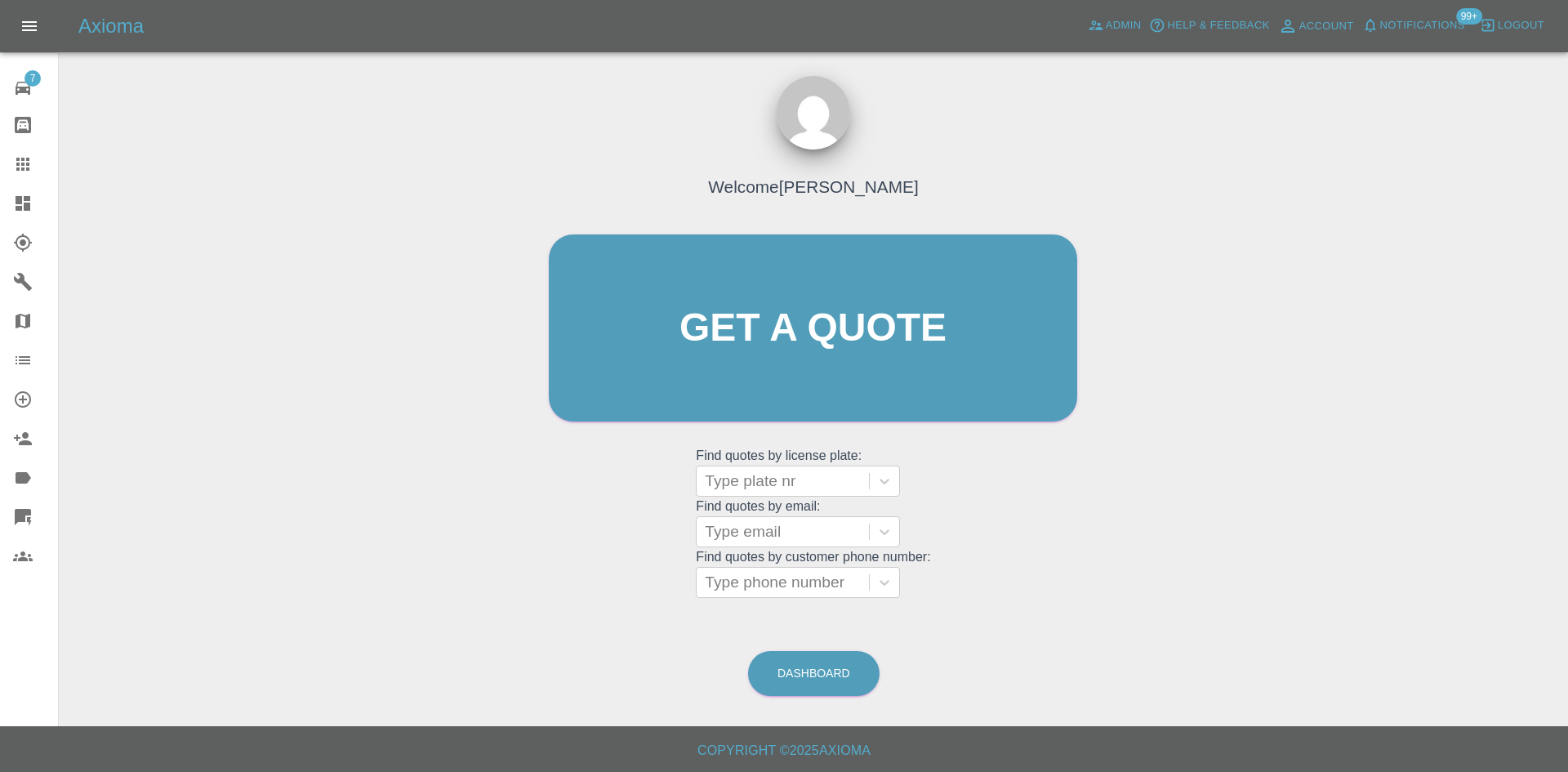
click at [774, 514] on grid "Find quotes by email: Type email" at bounding box center [813, 523] width 234 height 48
drag, startPoint x: 775, startPoint y: 519, endPoint x: 779, endPoint y: 462, distance: 57.1
click at [776, 519] on div "Type email" at bounding box center [783, 532] width 172 height 29
type input "n"
type input "david.st"
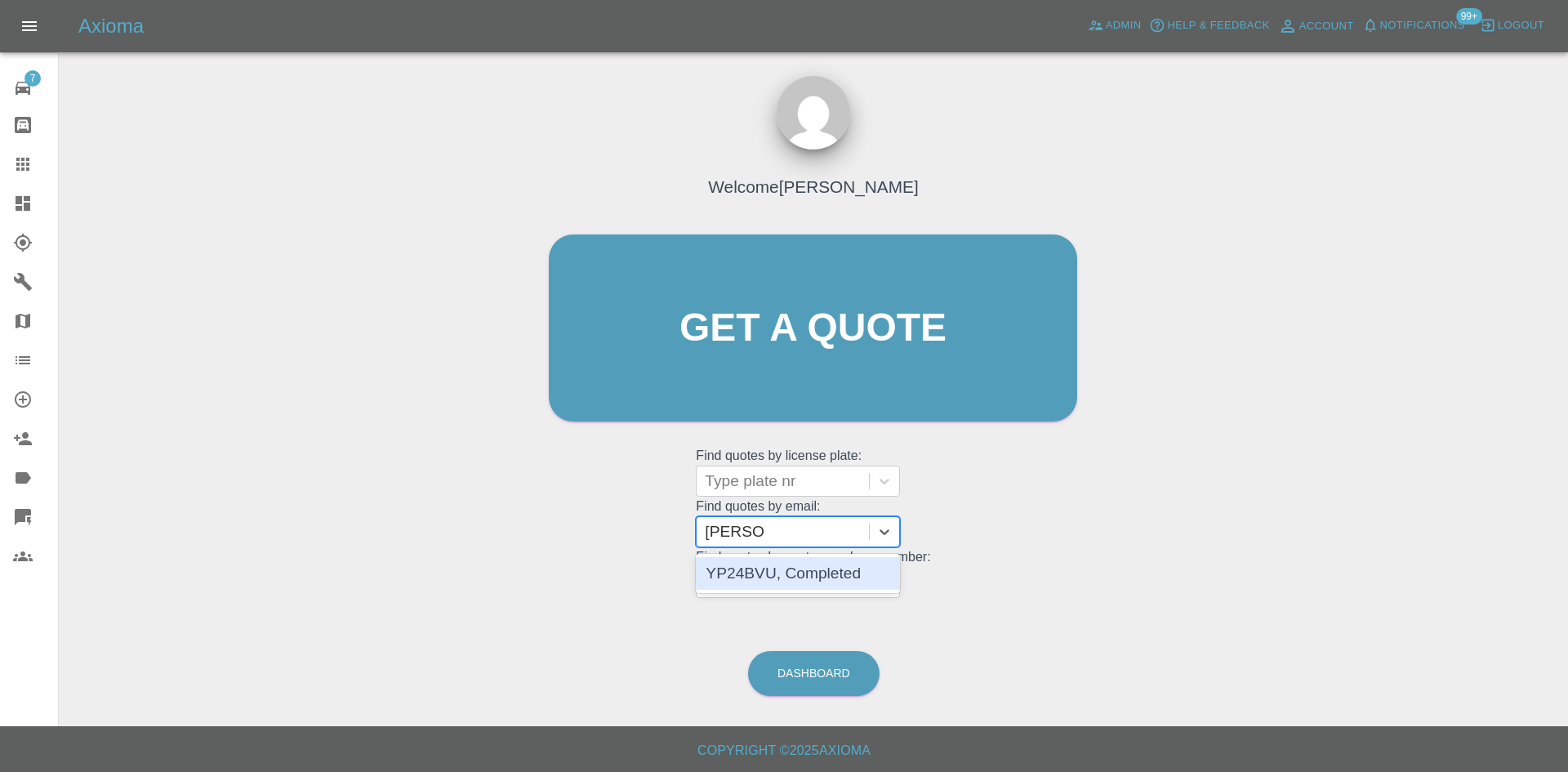
click at [809, 577] on div "YP24BVU, Completed" at bounding box center [797, 574] width 204 height 33
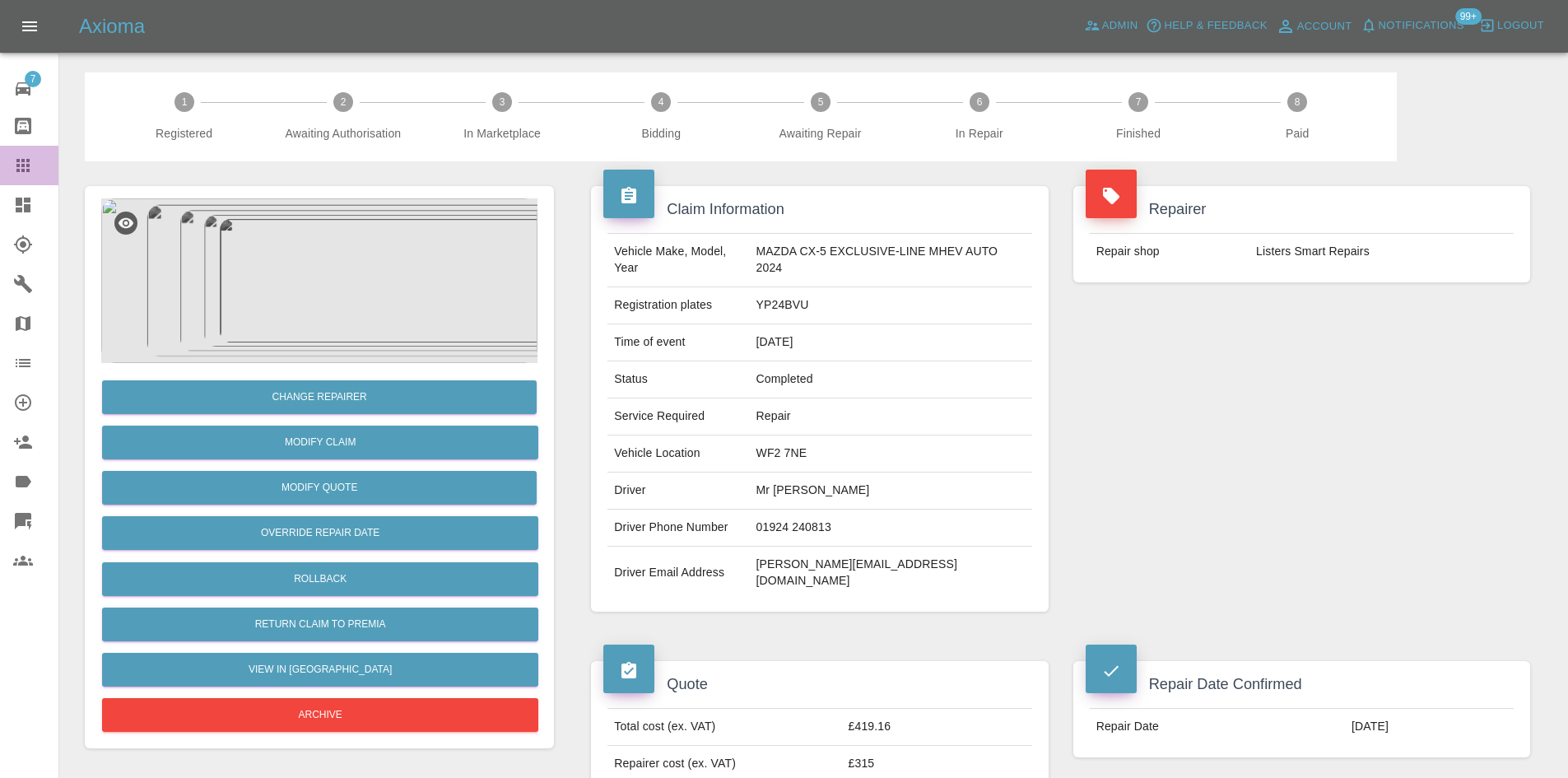
click at [3, 162] on link "Claims" at bounding box center [29, 165] width 58 height 40
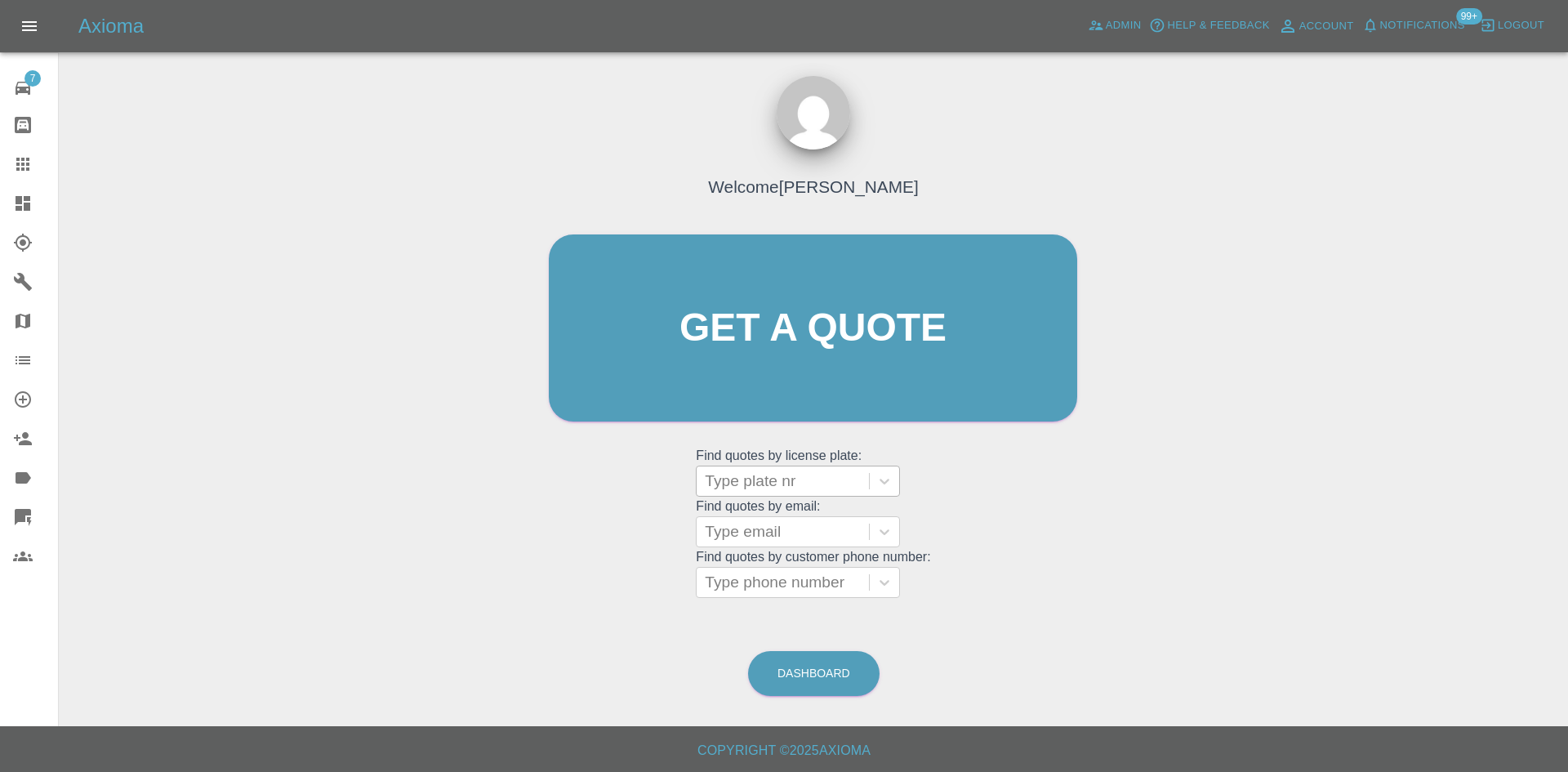
click at [788, 477] on div at bounding box center [783, 482] width 156 height 23
drag, startPoint x: 1093, startPoint y: 546, endPoint x: 758, endPoint y: 530, distance: 335.4
click at [1088, 545] on div "Welcome Alex Kennett Get a quote Get a quote Find quotes by license plate: Type…" at bounding box center [814, 360] width 563 height 493
click at [758, 530] on div at bounding box center [783, 532] width 156 height 23
type input "richard.y."
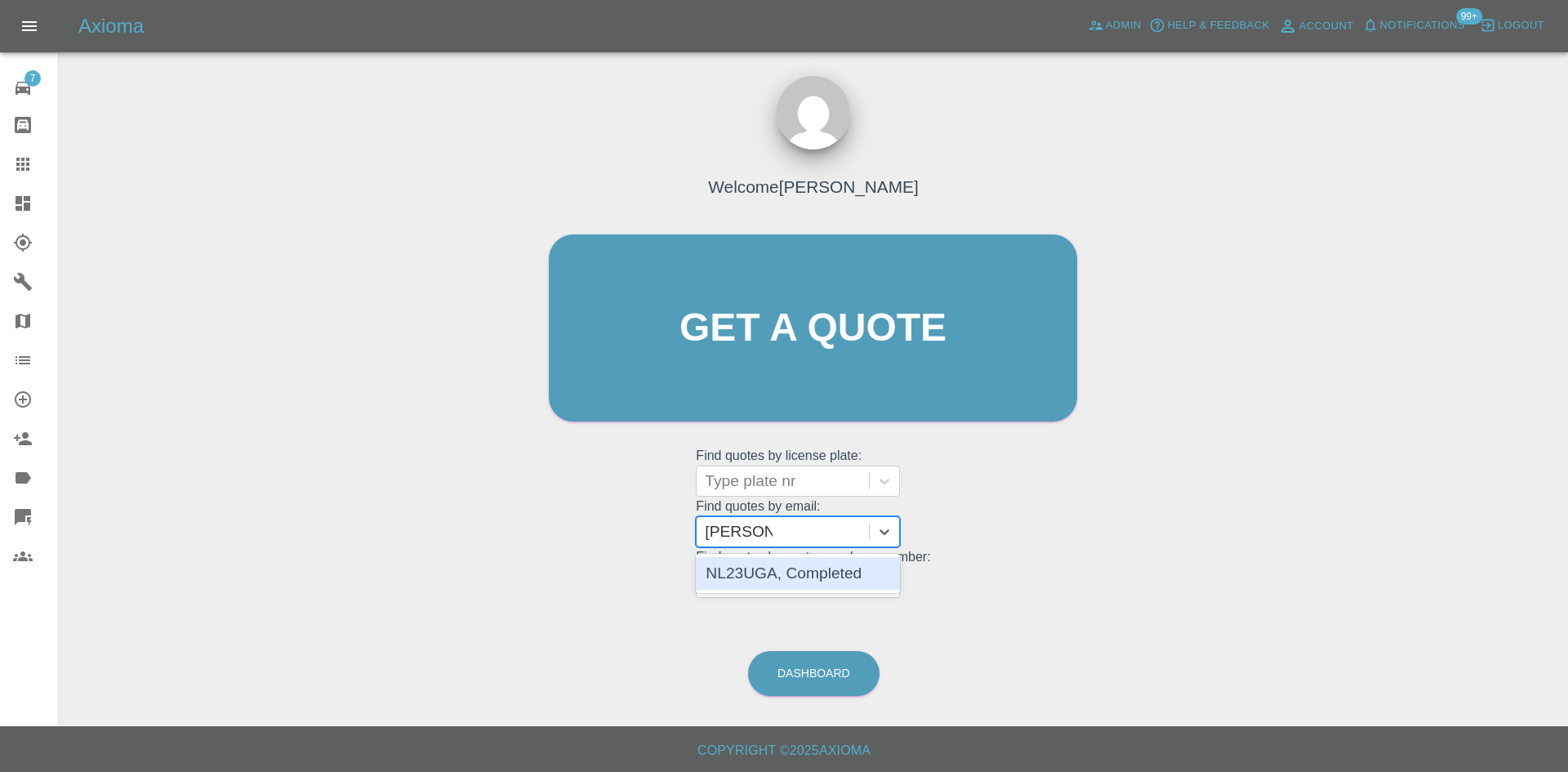
click at [817, 554] on div "NL23UGA, Completed" at bounding box center [797, 574] width 204 height 40
click at [821, 569] on div "NL23UGA, Completed" at bounding box center [797, 574] width 204 height 33
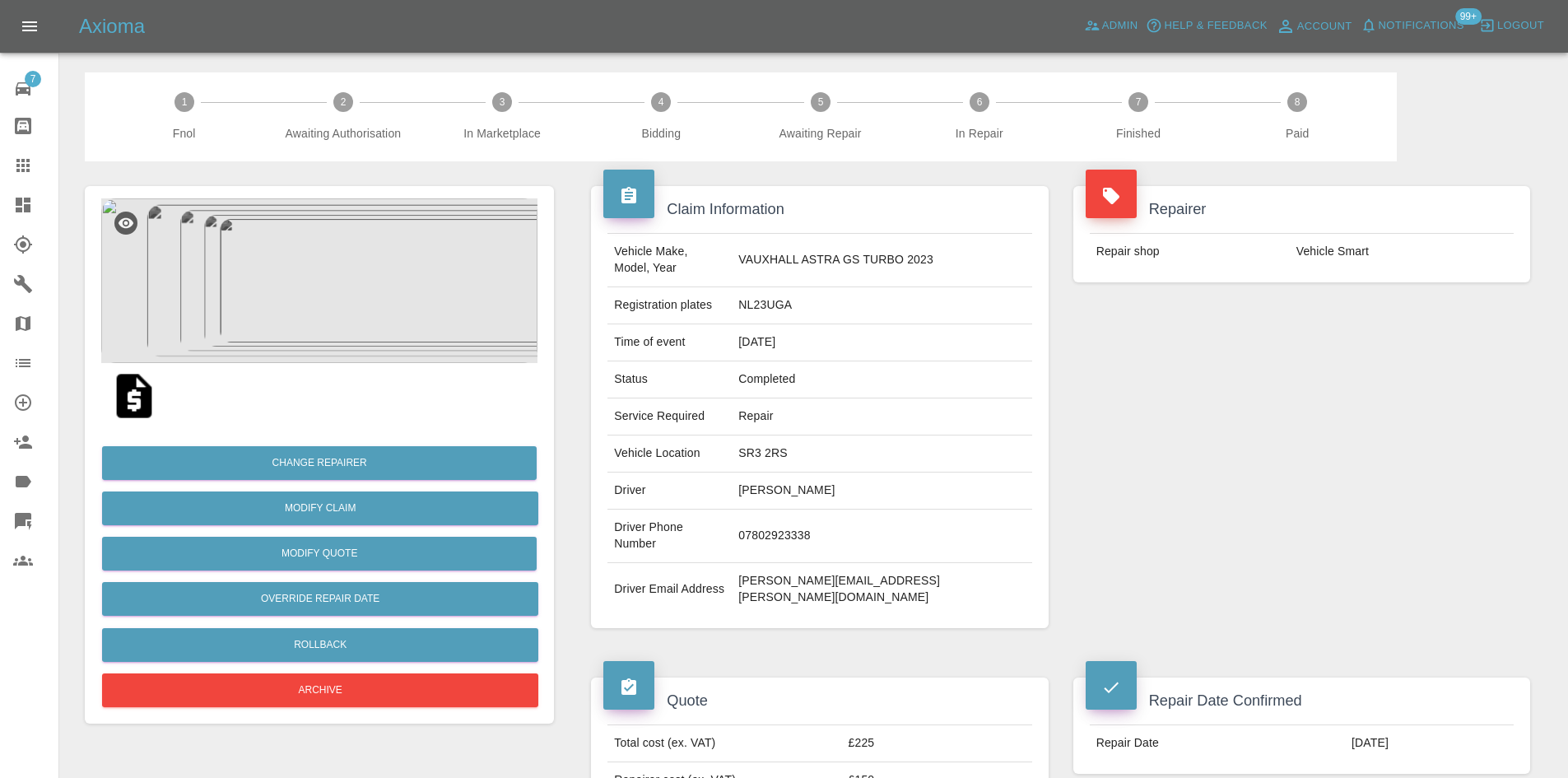
drag, startPoint x: 1239, startPoint y: 685, endPoint x: 1220, endPoint y: 683, distance: 19.1
click at [1220, 725] on tr "Repair Date 28/03/2025" at bounding box center [1301, 743] width 424 height 36
drag, startPoint x: 978, startPoint y: 551, endPoint x: 771, endPoint y: 549, distance: 207.0
click at [771, 564] on tr "Driver Email Address richard.y.simpson@royalmail.com" at bounding box center [819, 590] width 424 height 53
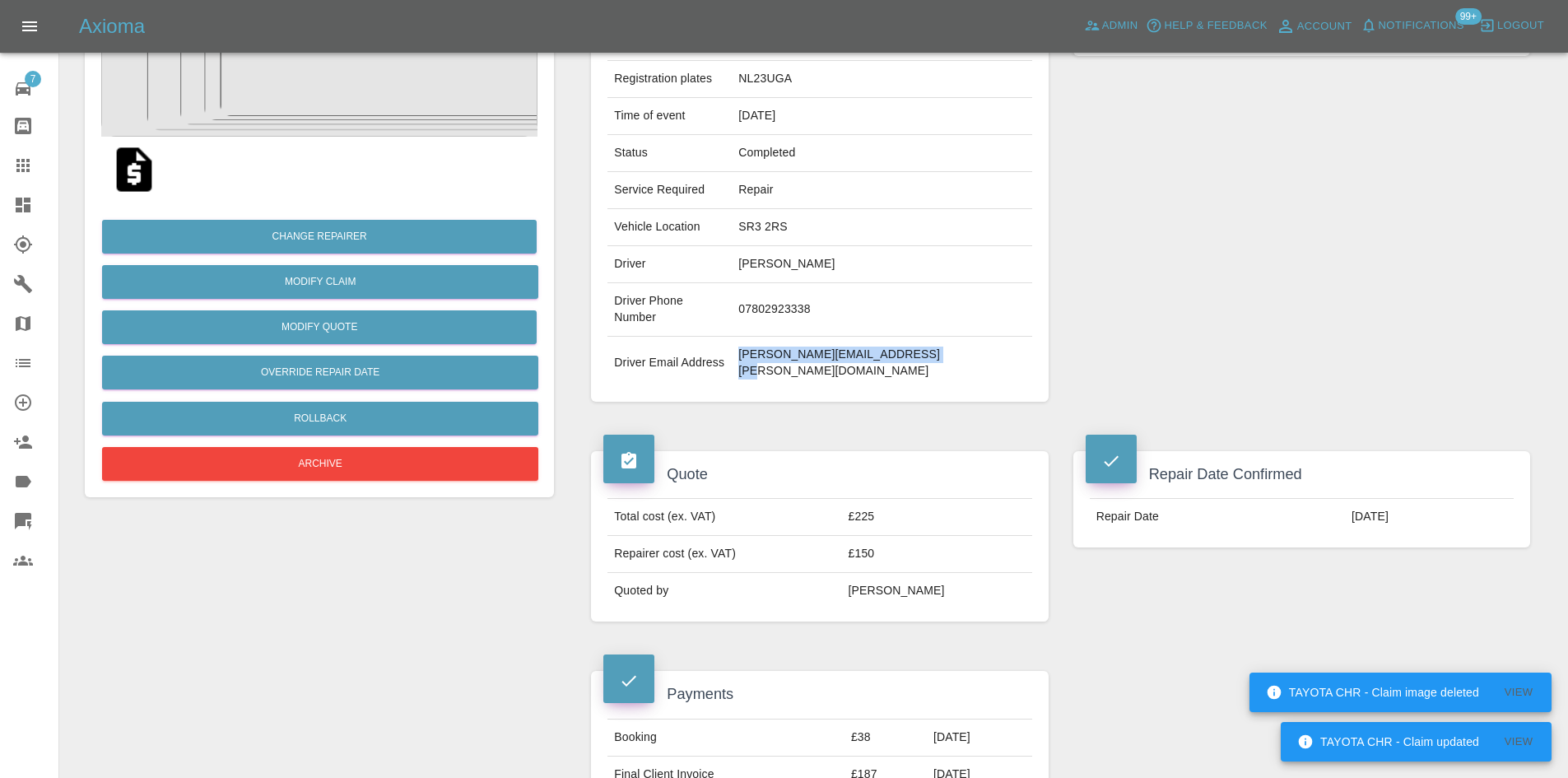
scroll to position [48, 0]
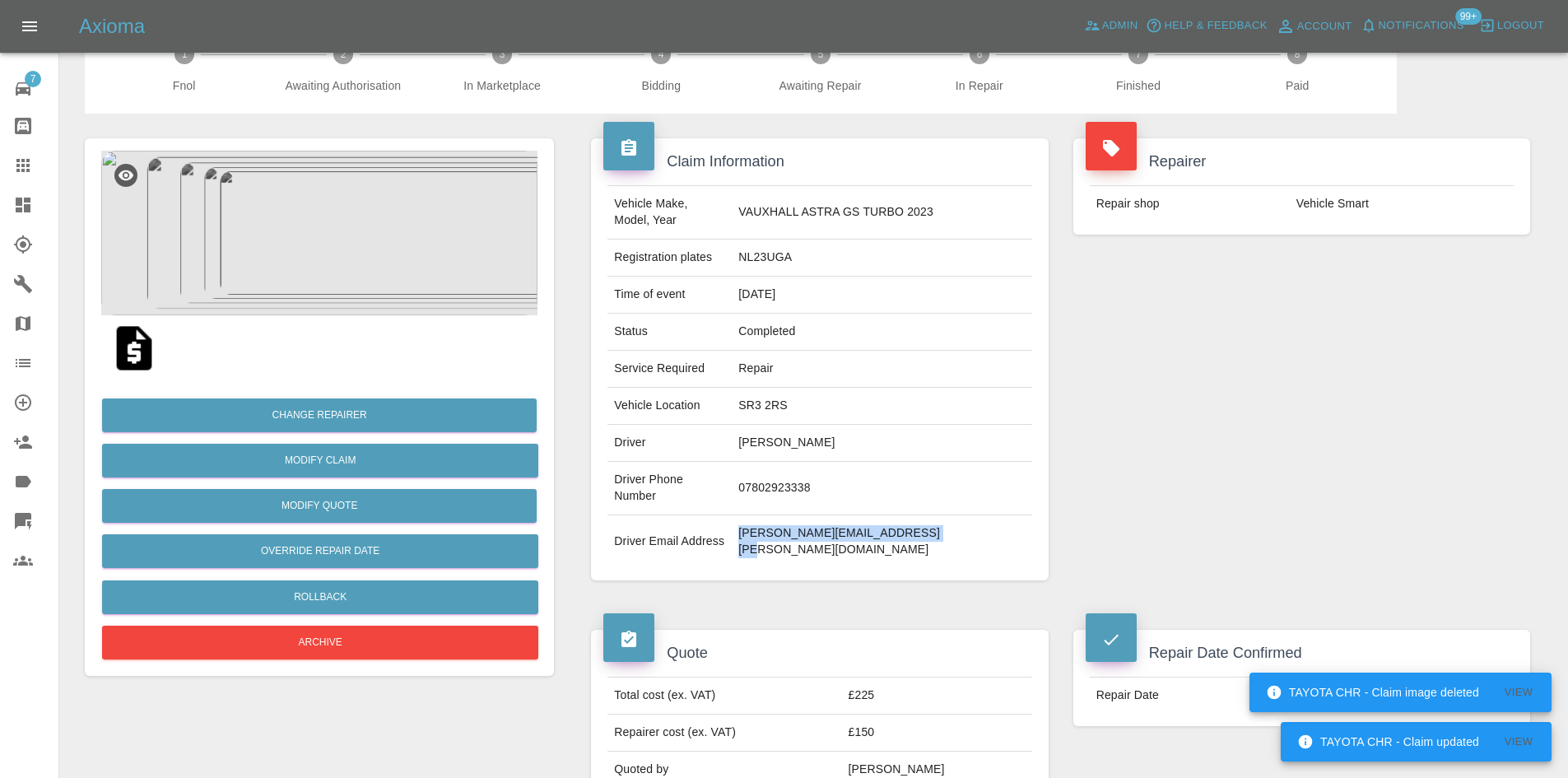
click at [370, 273] on img at bounding box center [320, 233] width 437 height 165
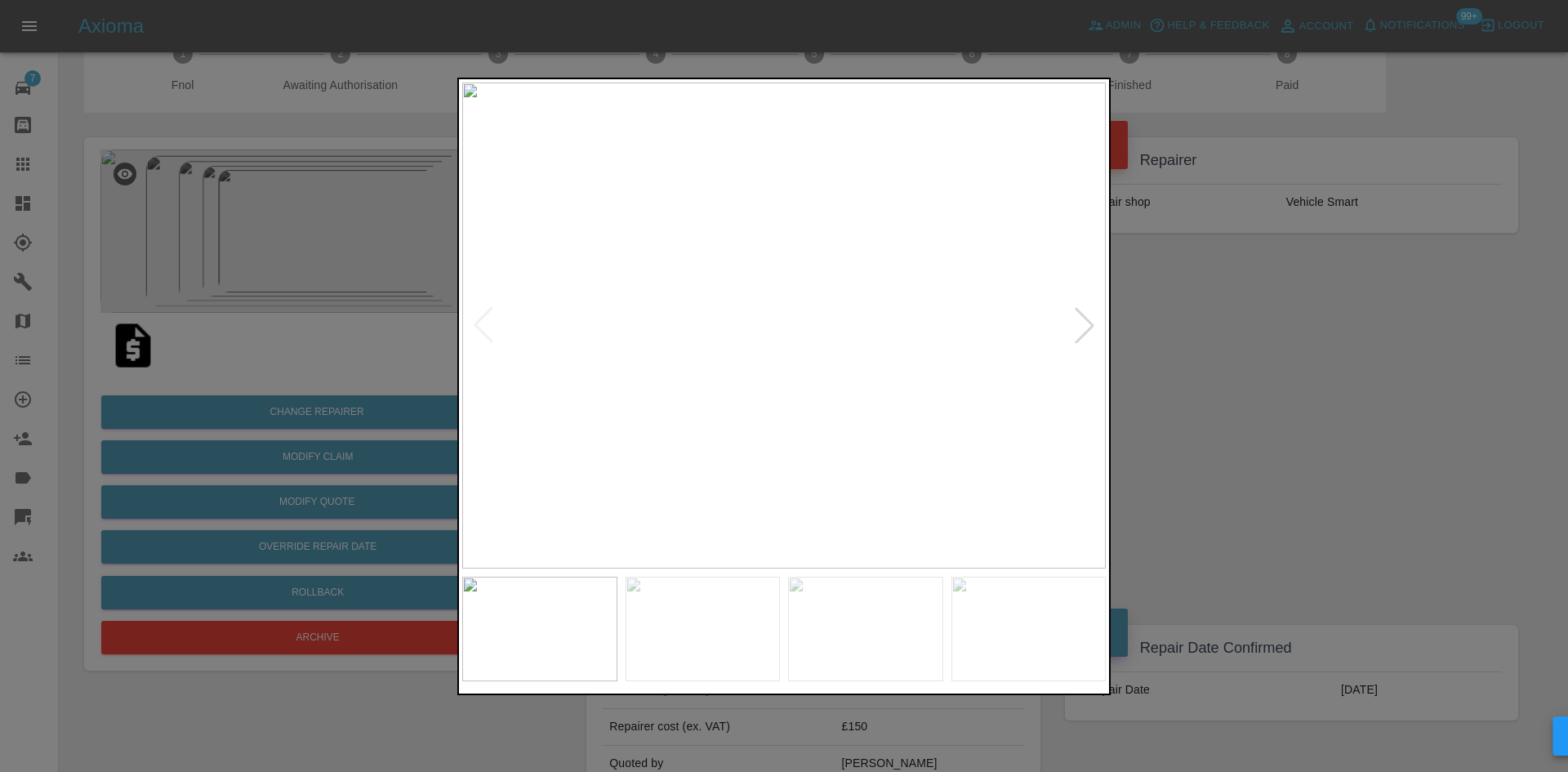
click at [1084, 338] on div at bounding box center [1084, 325] width 36 height 36
click at [1262, 364] on div at bounding box center [784, 386] width 1568 height 772
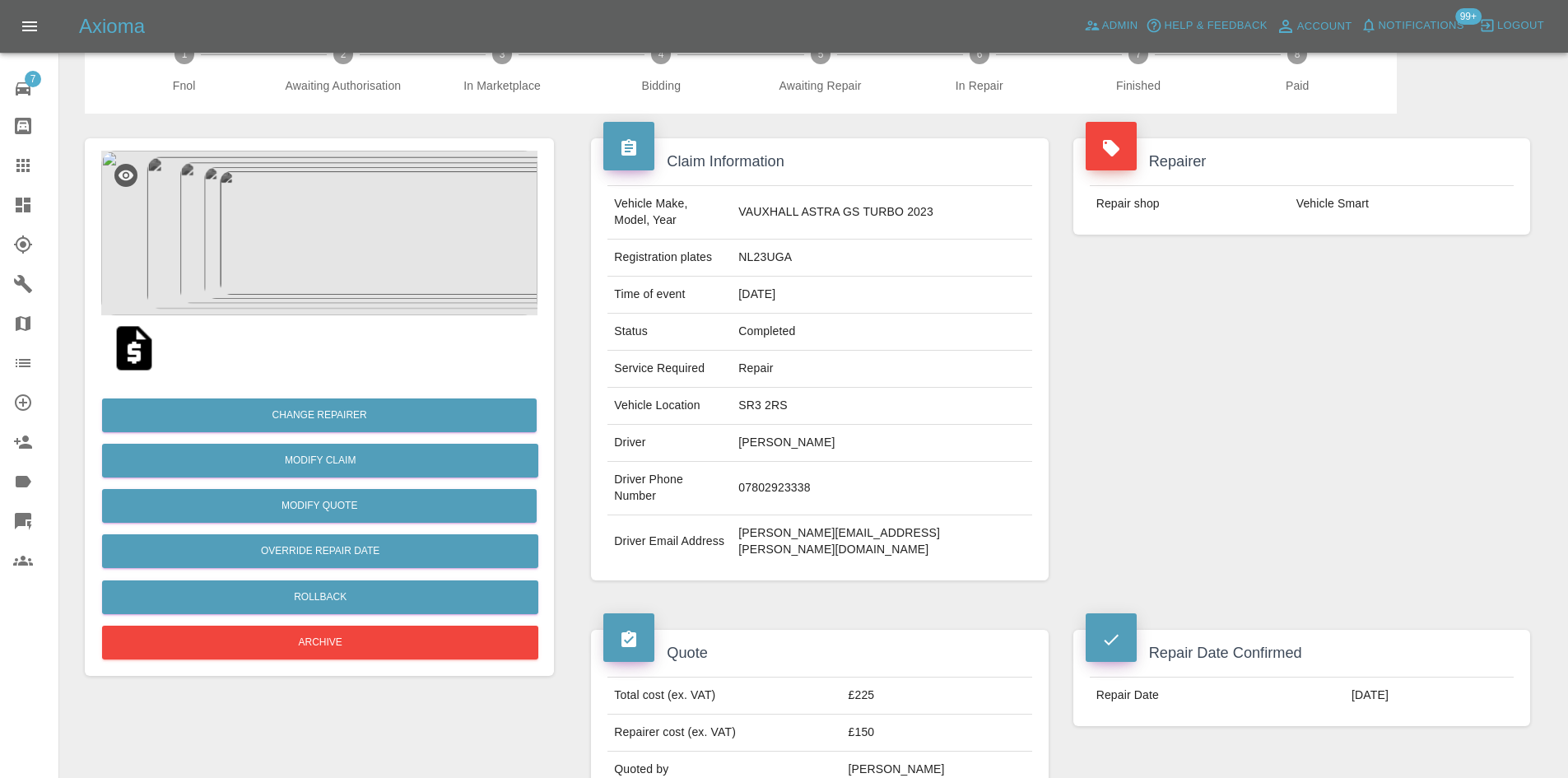
click at [863, 433] on td "Richard Simpson" at bounding box center [881, 444] width 299 height 37
copy td "Richard Simpson"
click at [25, 162] on icon at bounding box center [23, 166] width 19 height 19
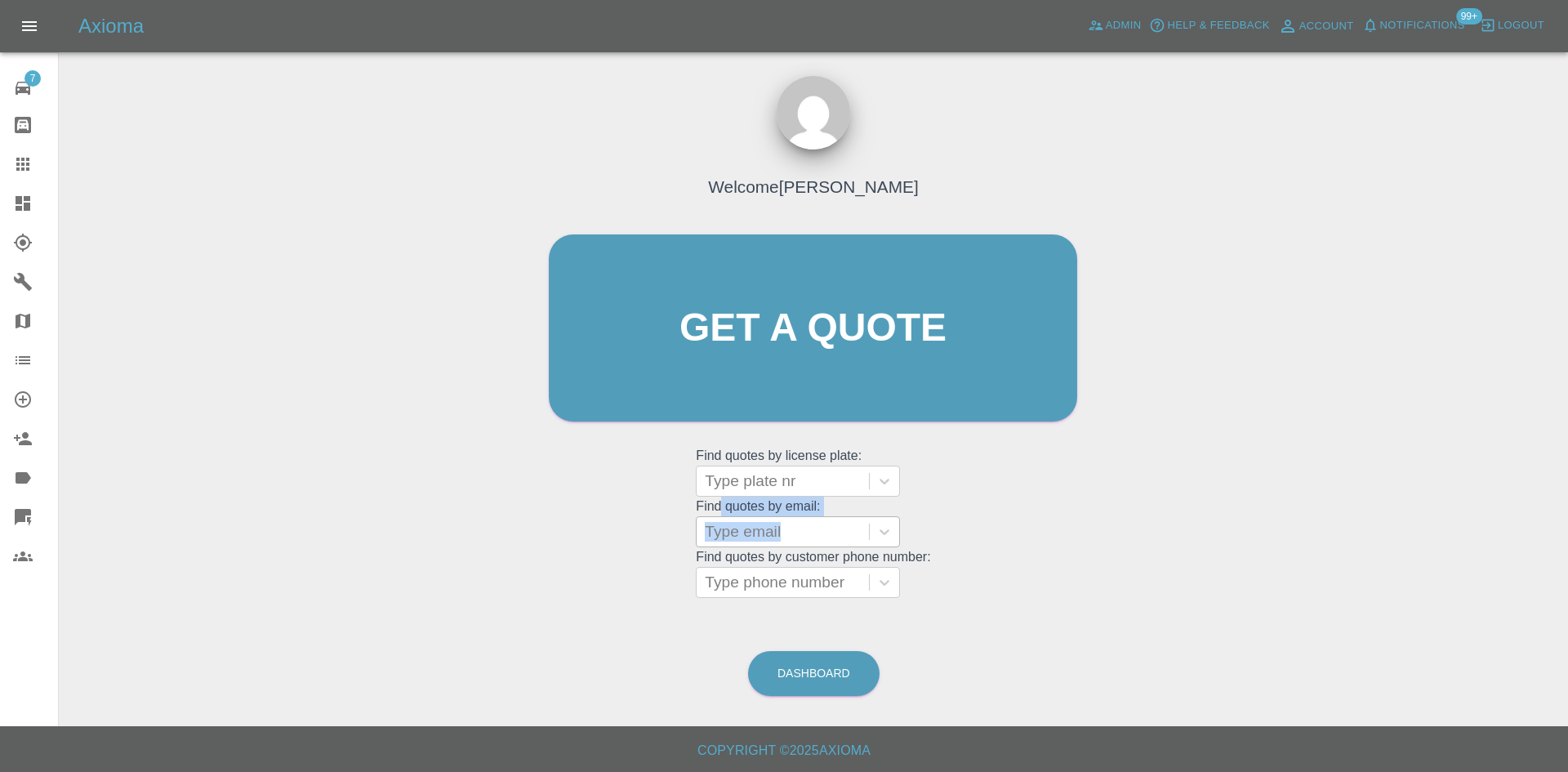
drag, startPoint x: 726, startPoint y: 515, endPoint x: 733, endPoint y: 524, distance: 11.4
click at [733, 524] on grid "Find quotes by email: Type email" at bounding box center [813, 523] width 234 height 48
click at [734, 524] on div at bounding box center [783, 532] width 156 height 23
type input "r"
type input "o"
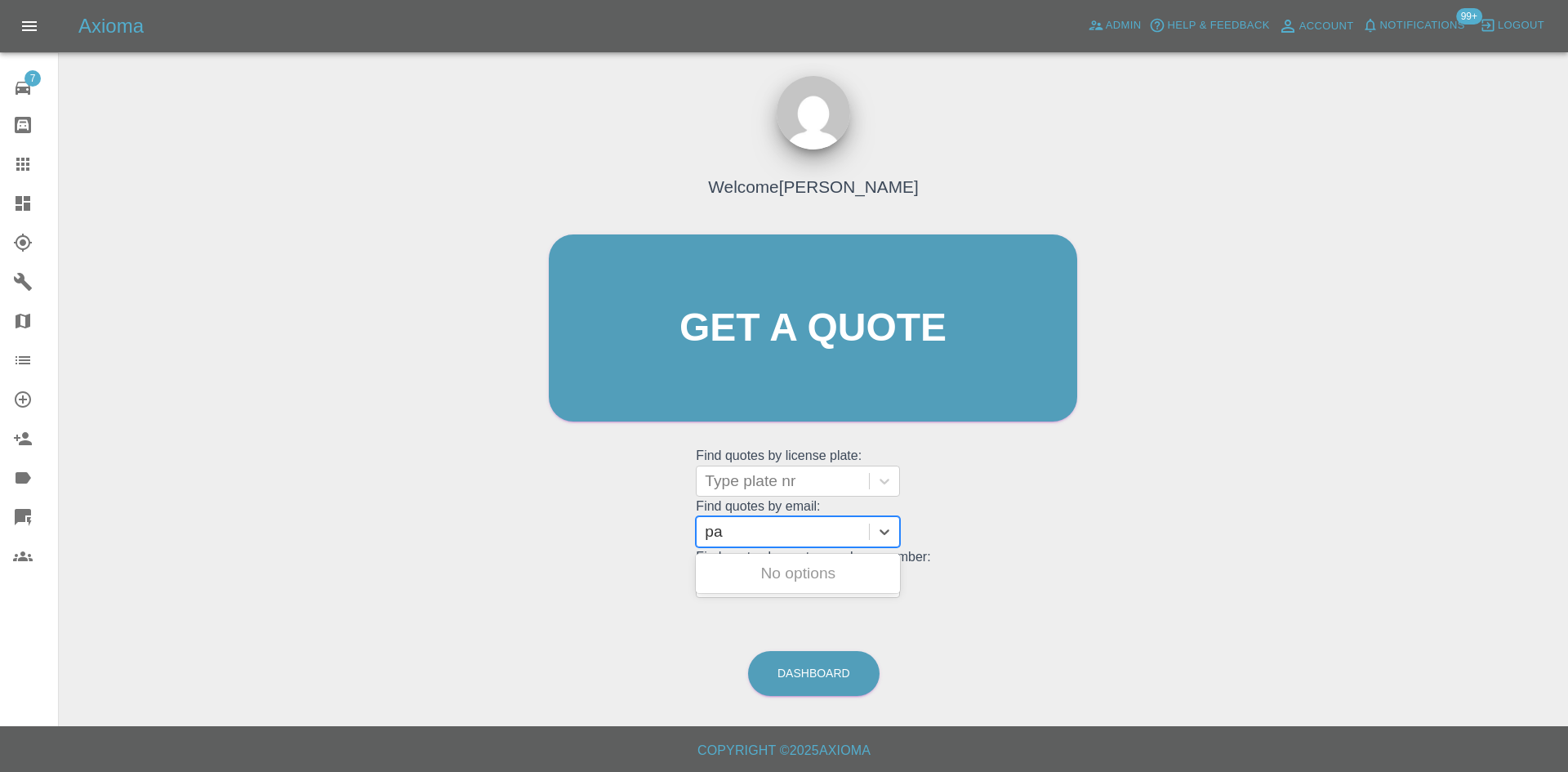
type input "p"
type input "g"
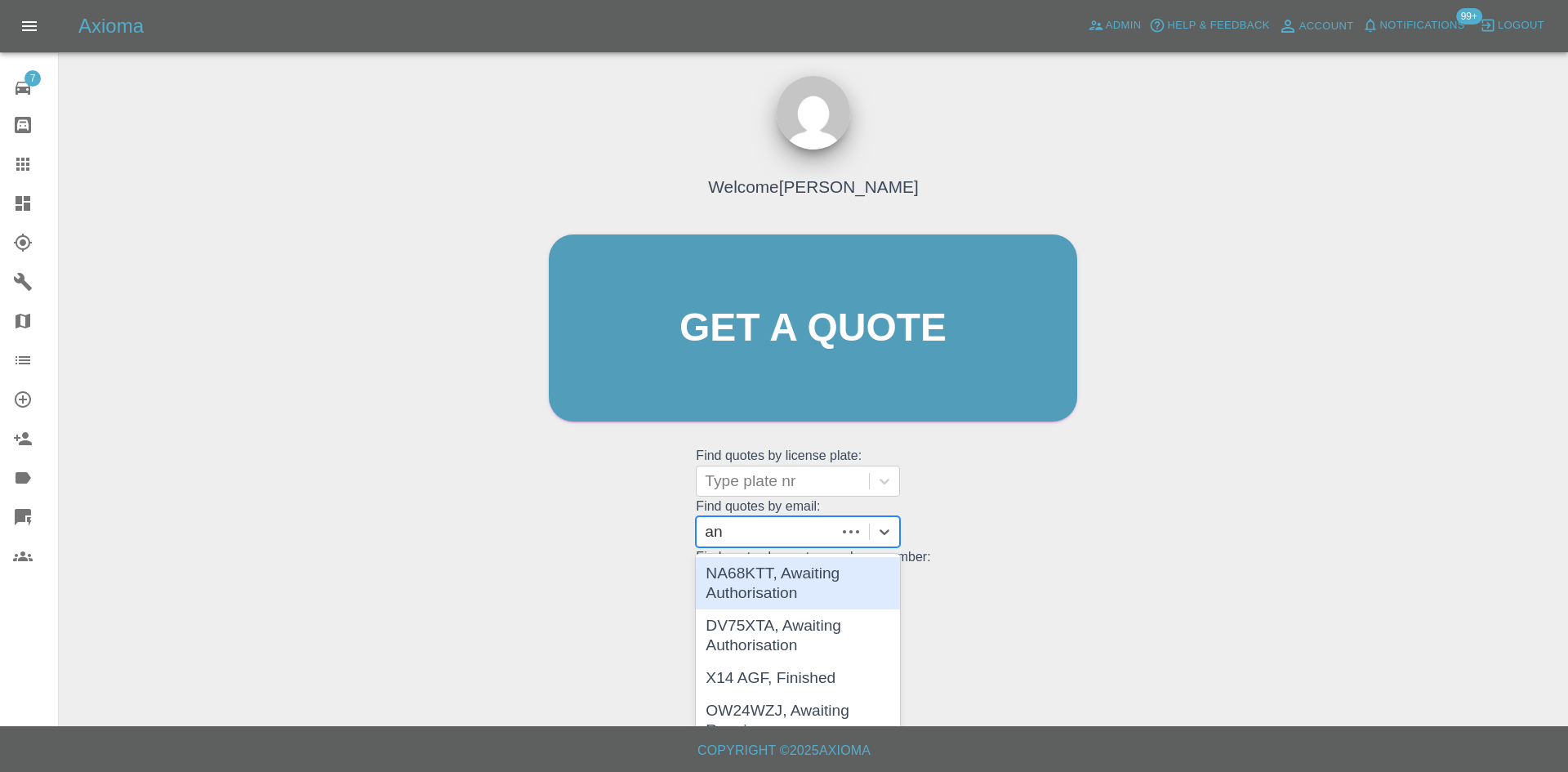
type input "a"
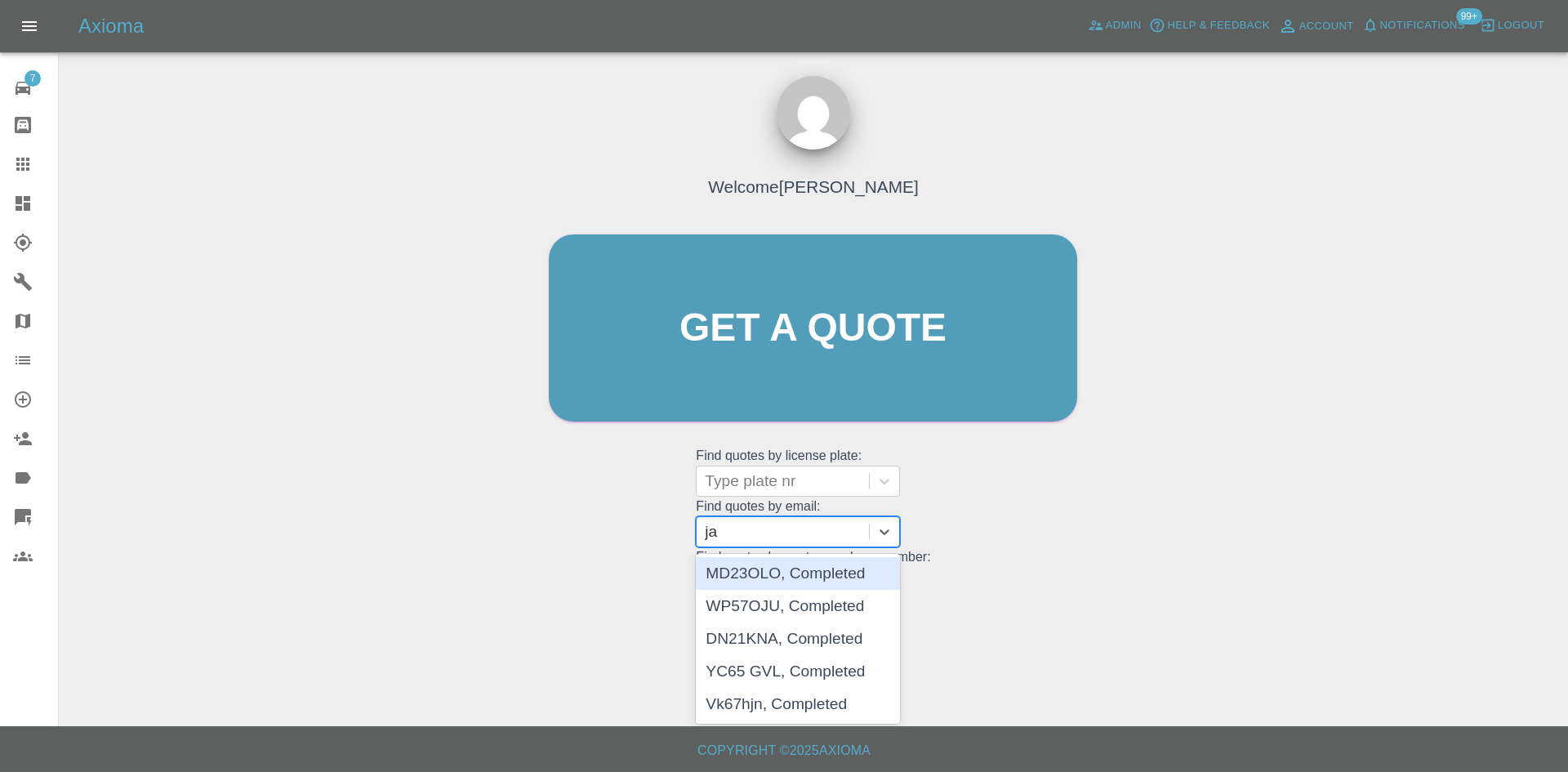
type input "j"
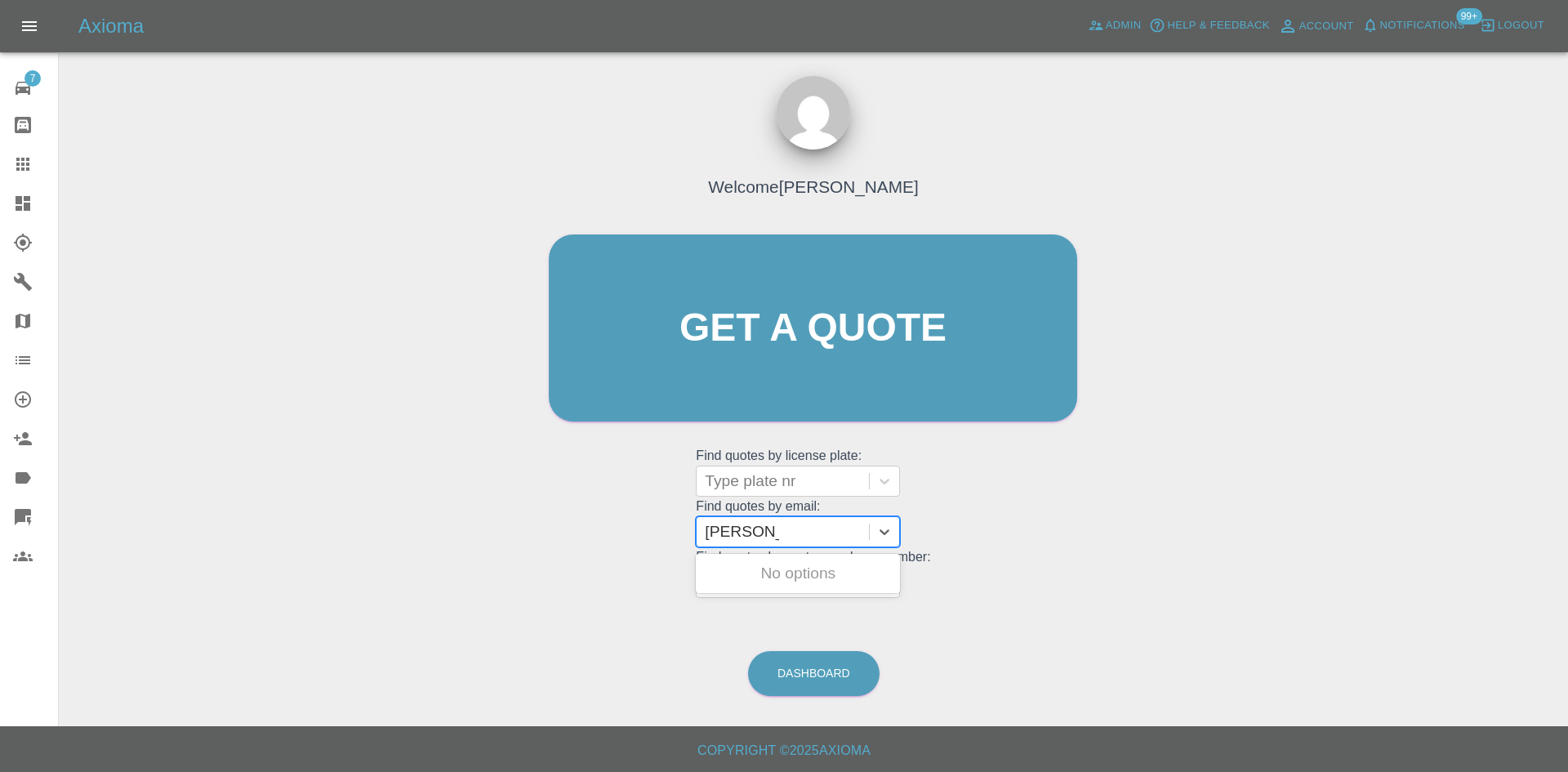
type input "peter.mah"
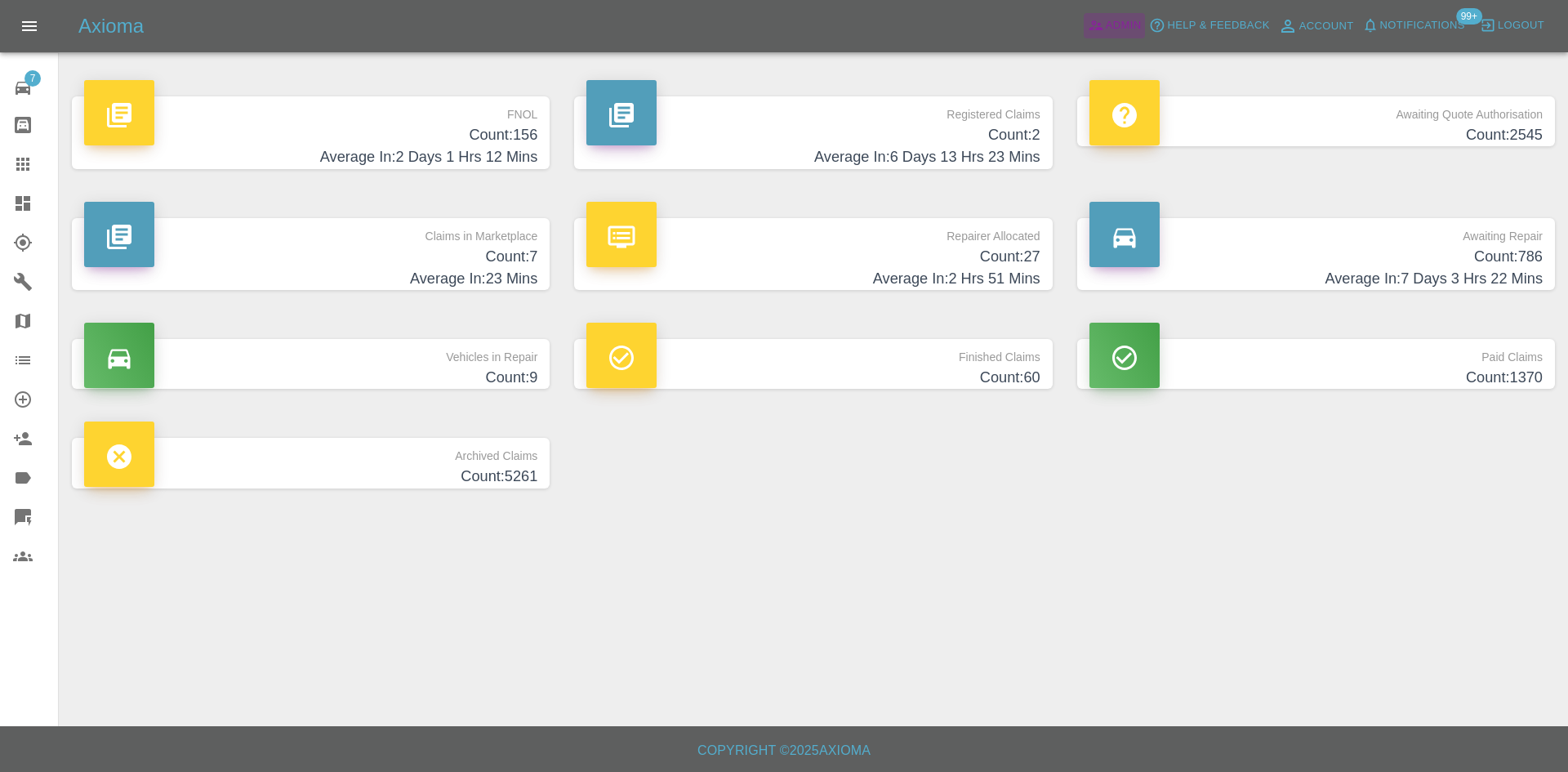
click at [1110, 20] on span "Admin" at bounding box center [1123, 25] width 36 height 18
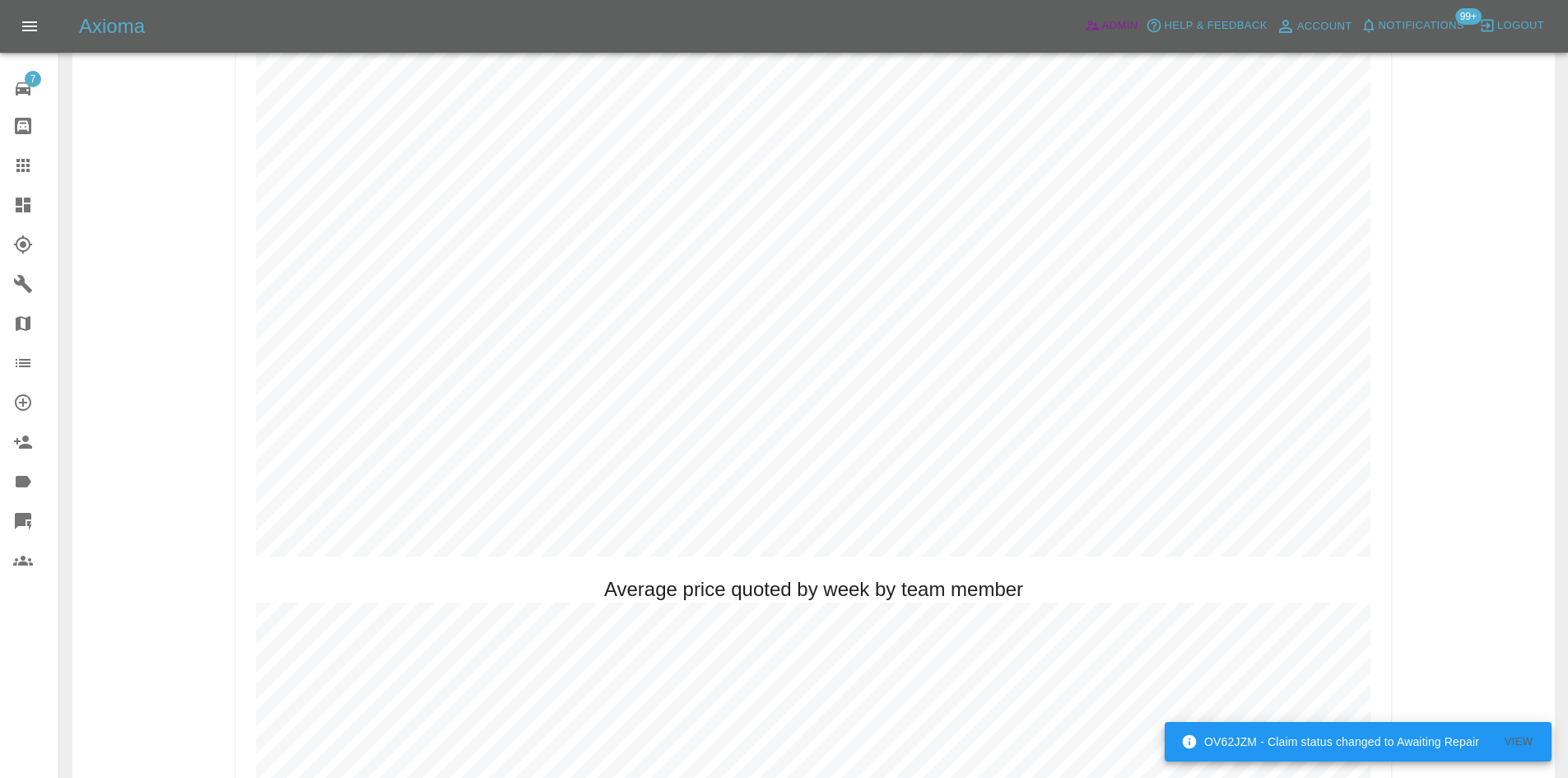
scroll to position [906, 0]
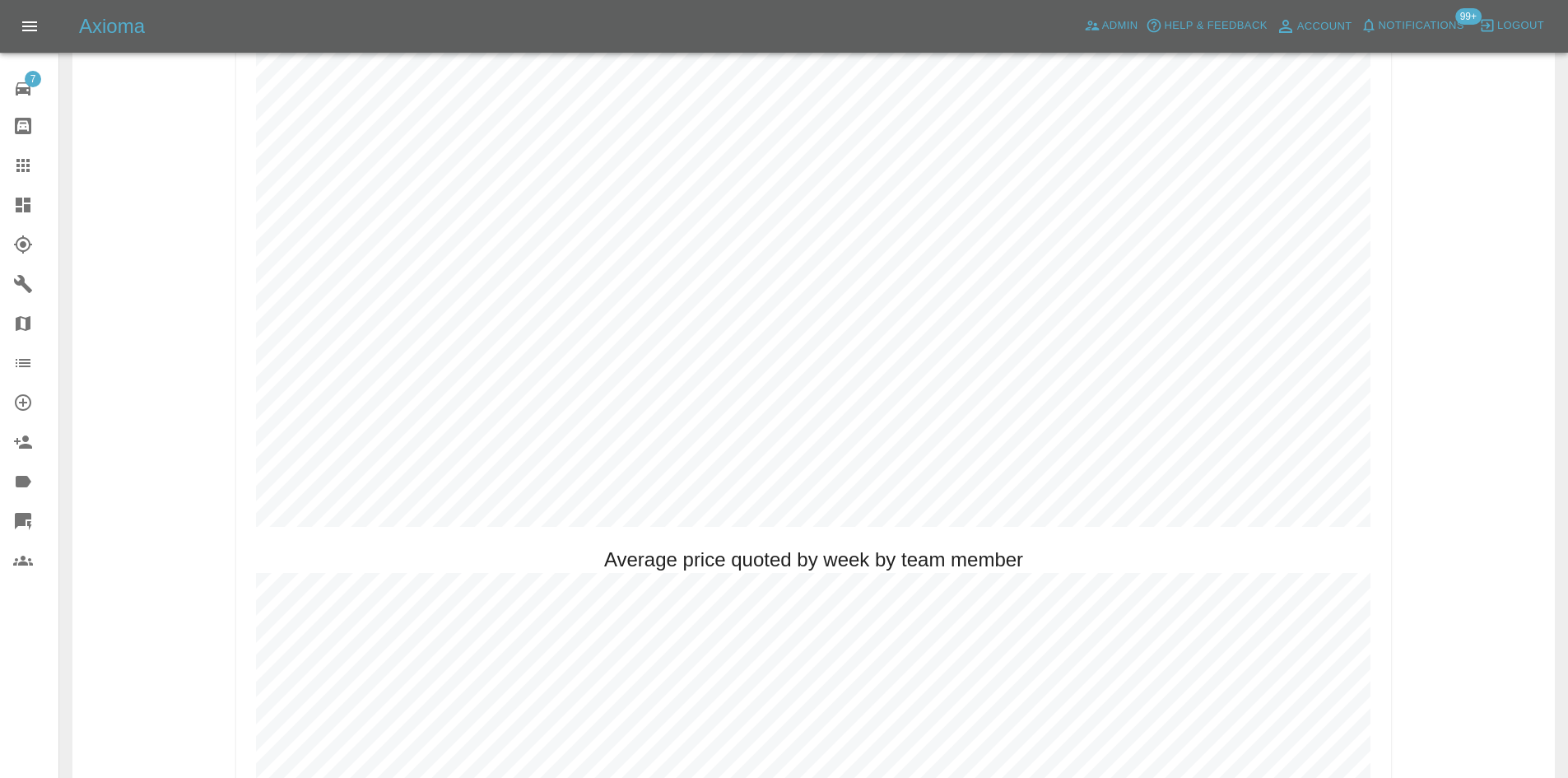
click at [19, 227] on link "Explorer" at bounding box center [29, 245] width 58 height 40
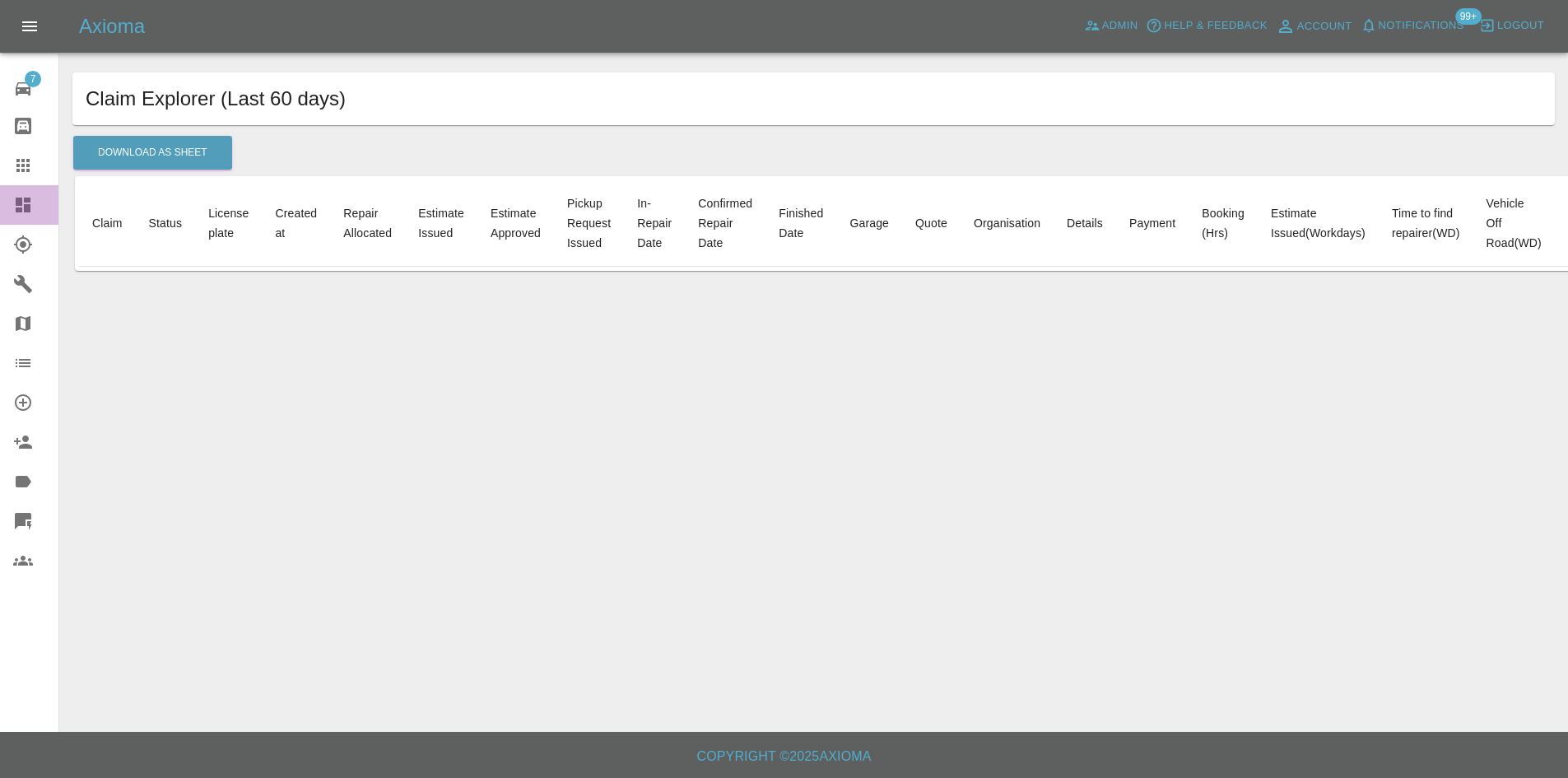
click at [16, 213] on icon at bounding box center [22, 205] width 15 height 15
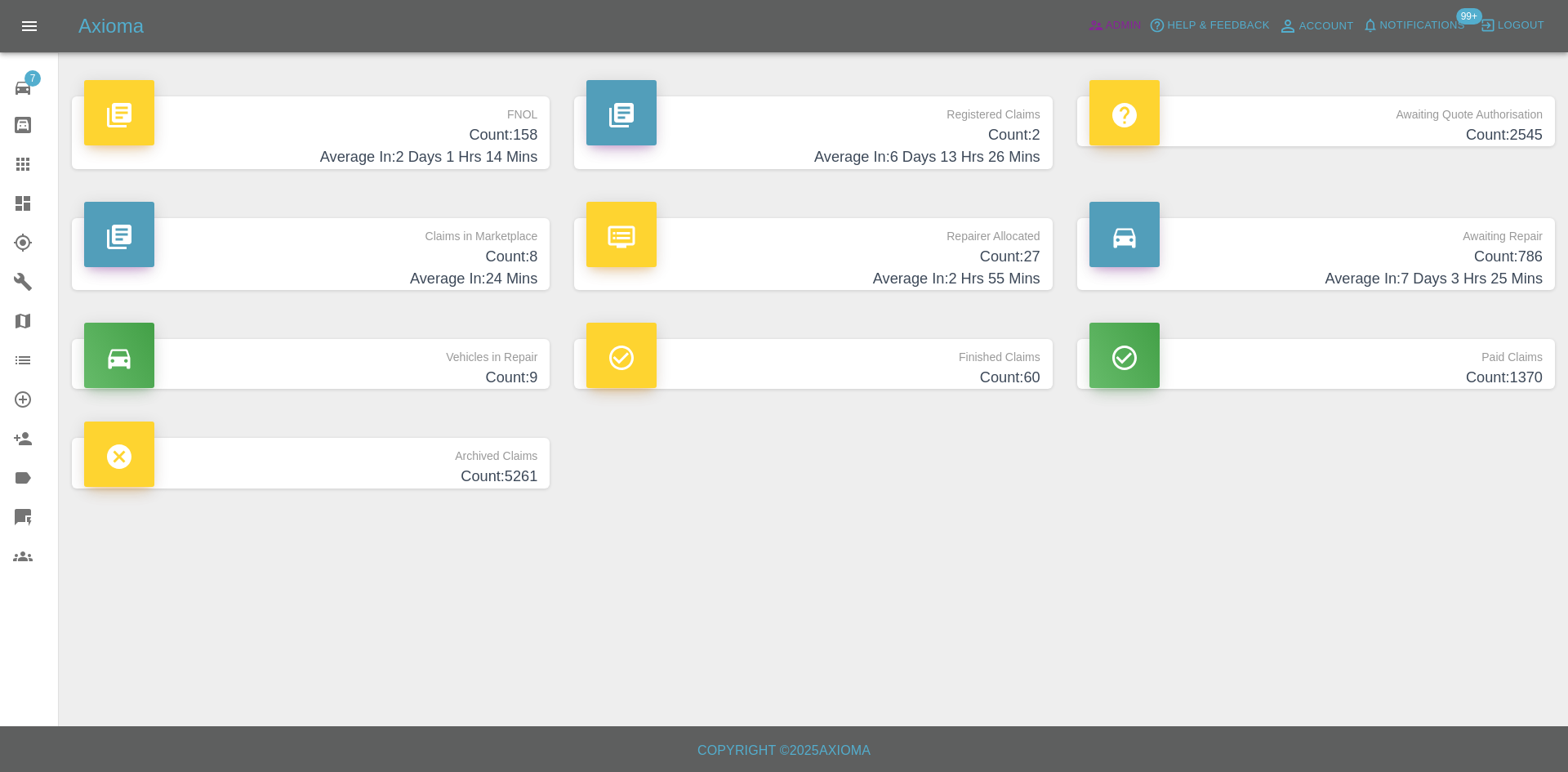
click at [1100, 27] on icon at bounding box center [1096, 25] width 16 height 16
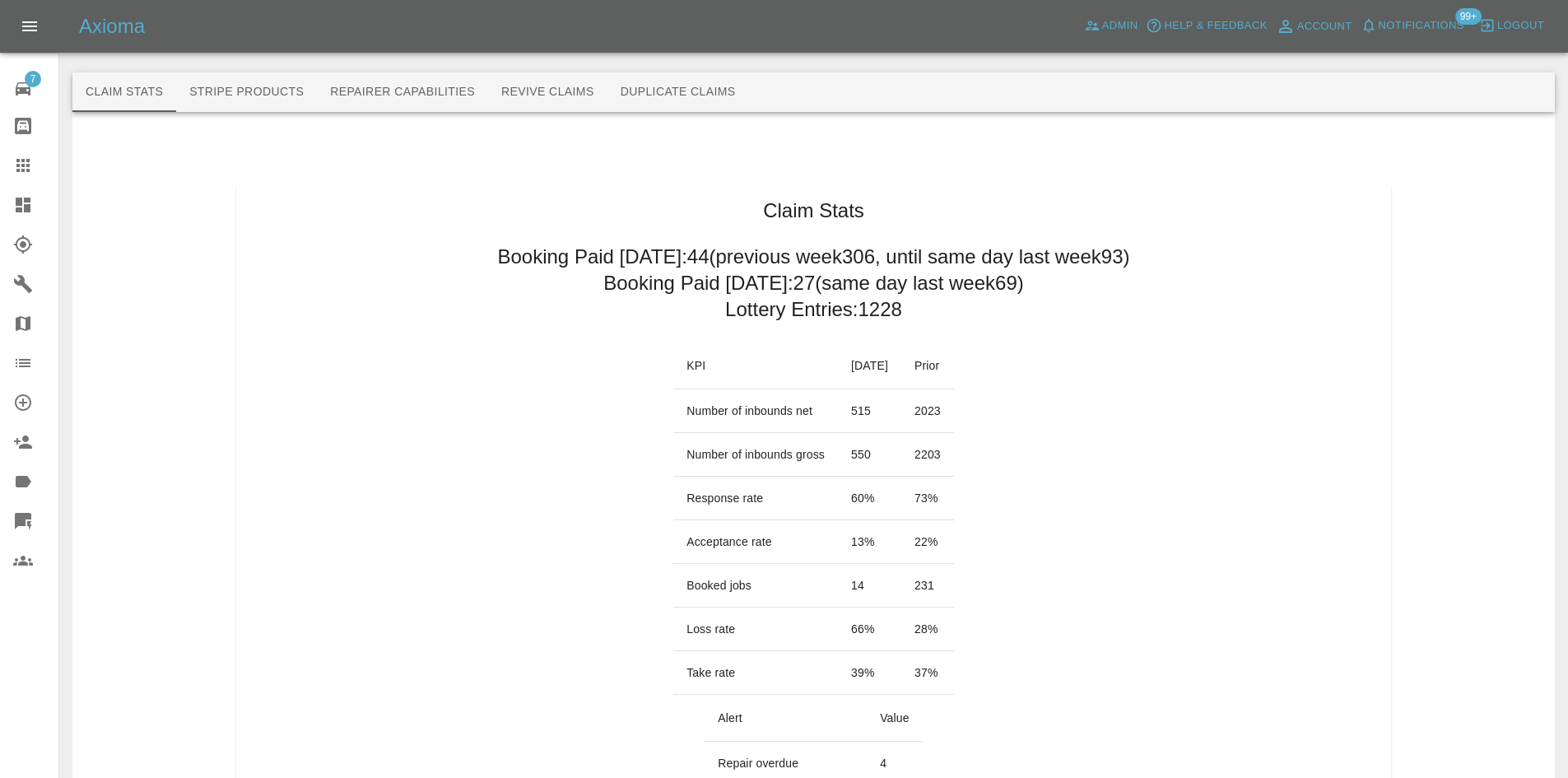
click at [754, 292] on h2 "Booking Paid today: 27 (same day last week 69 )" at bounding box center [814, 283] width 421 height 26
click at [761, 273] on h2 "Booking Paid today: 27 (same day last week 69 )" at bounding box center [814, 283] width 421 height 26
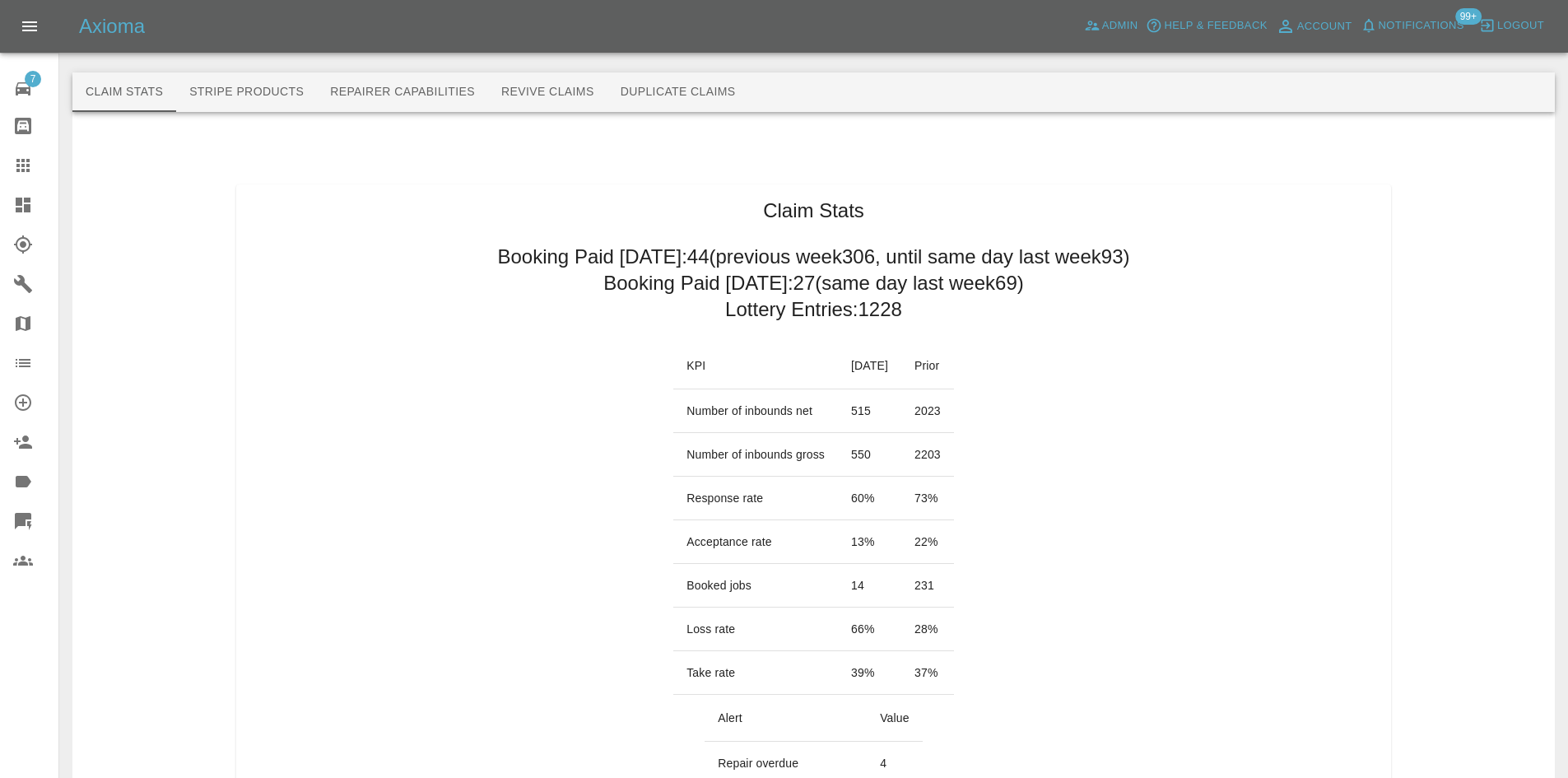
click at [761, 273] on h2 "Booking Paid today: 27 (same day last week 69 )" at bounding box center [814, 283] width 421 height 26
click at [985, 256] on h2 "Booking Paid since Saturday: 44 (previous week 306 , until same day last week 9…" at bounding box center [813, 256] width 632 height 26
click at [872, 295] on h2 "Booking Paid today: 27 (same day last week 69 )" at bounding box center [814, 283] width 421 height 26
click at [870, 285] on h2 "Booking Paid today: 27 (same day last week 69 )" at bounding box center [814, 283] width 421 height 26
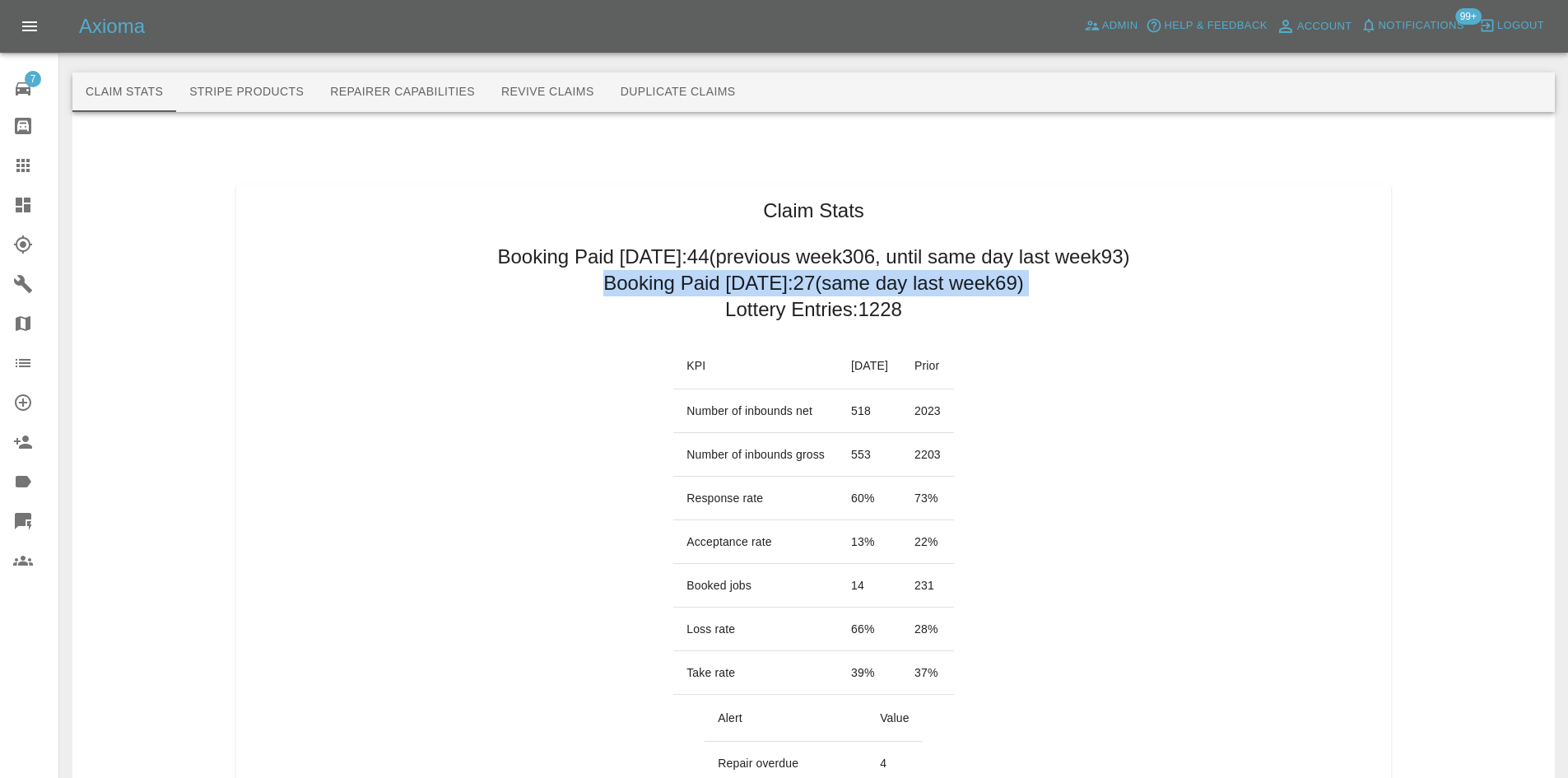
click at [870, 285] on h2 "Booking Paid today: 27 (same day last week 69 )" at bounding box center [814, 283] width 421 height 26
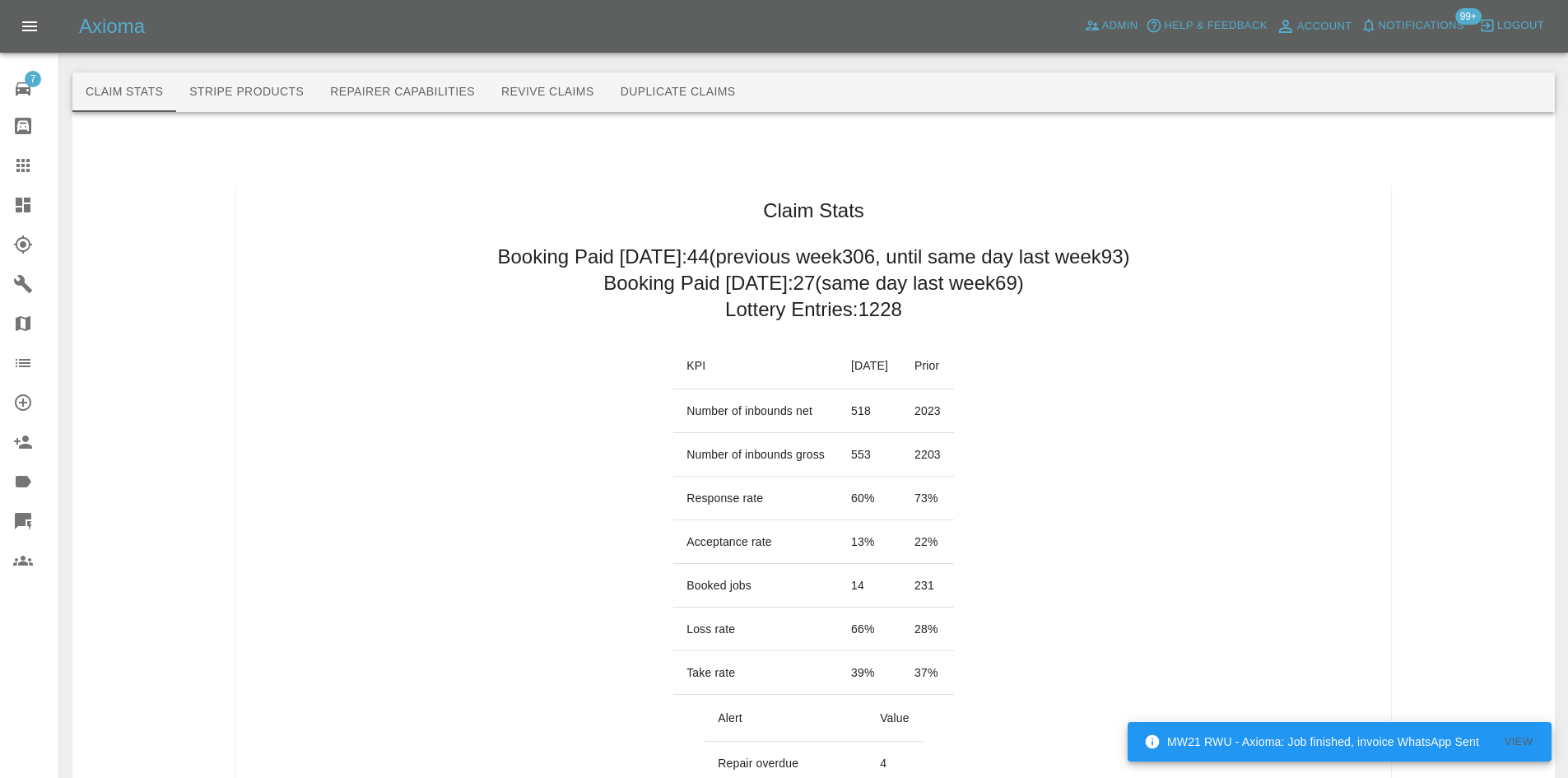
click at [770, 282] on h2 "Booking Paid today: 27 (same day last week 69 )" at bounding box center [814, 283] width 421 height 26
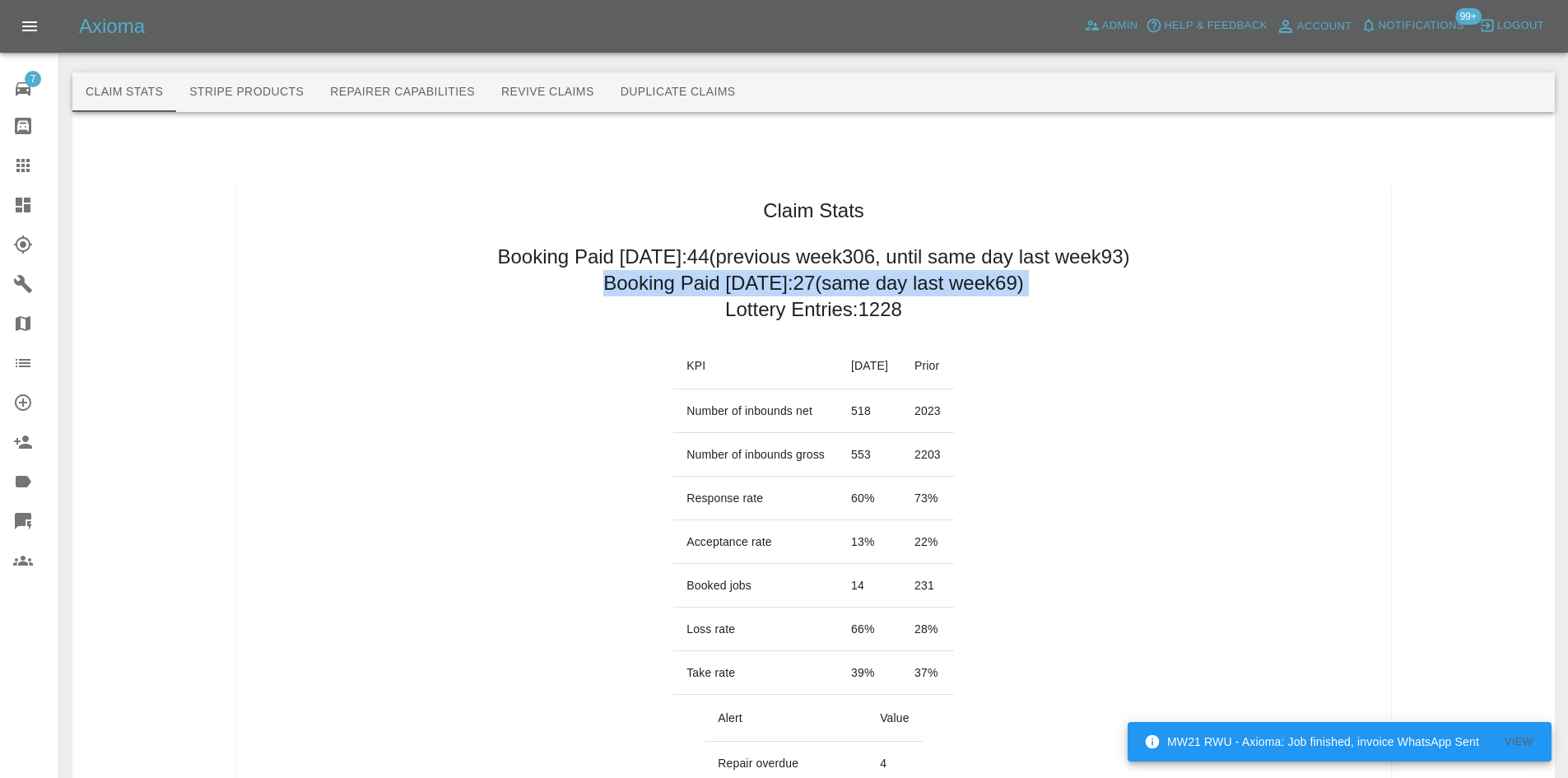
click at [770, 282] on h2 "Booking Paid today: 27 (same day last week 69 )" at bounding box center [814, 283] width 421 height 26
copy h2 "Booking Paid today: 27 (same day last week 69 )"
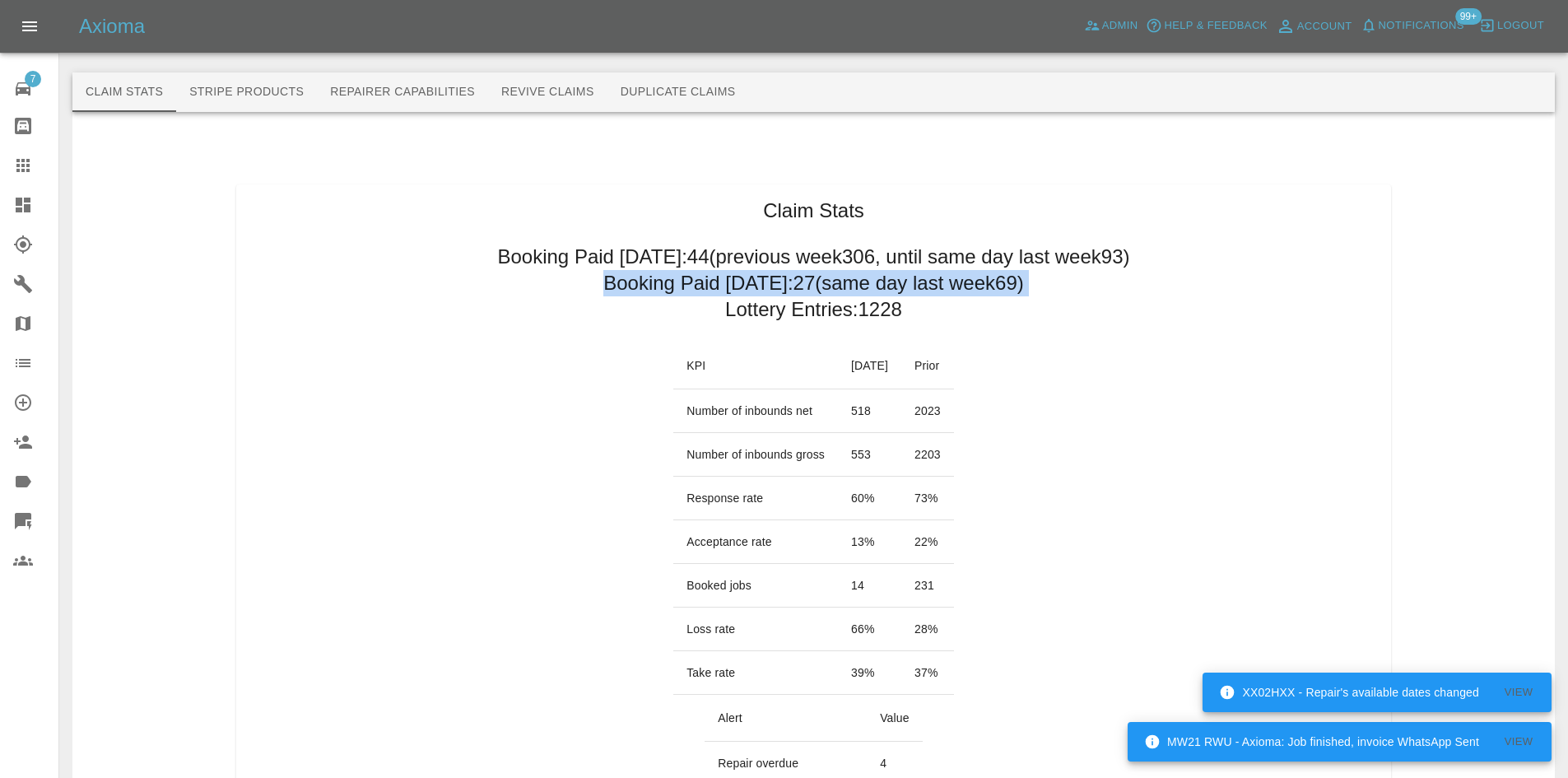
click at [641, 277] on h2 "Booking Paid today: 27 (same day last week 69 )" at bounding box center [814, 283] width 421 height 26
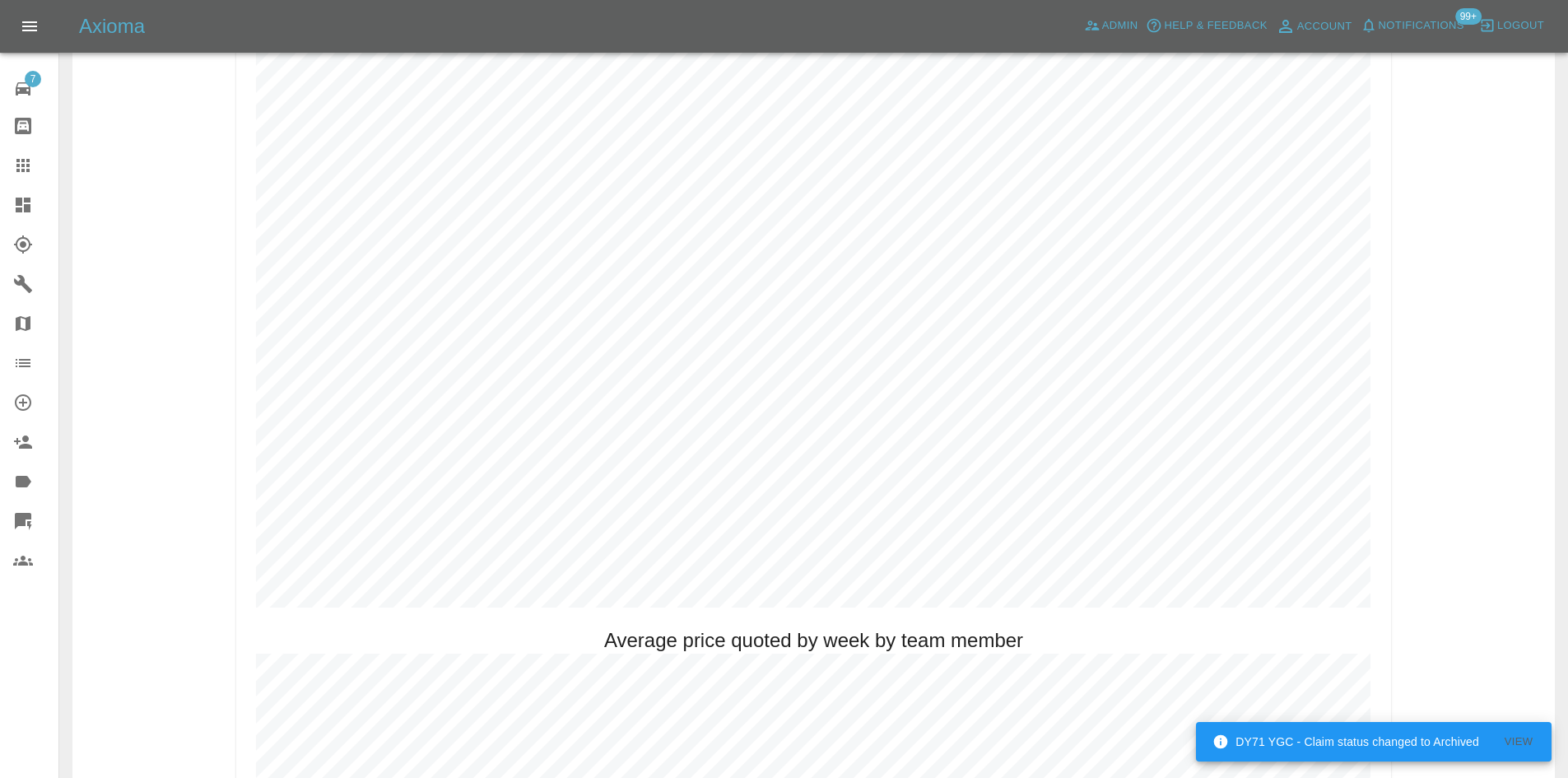
scroll to position [823, 0]
click at [0, 217] on link "Dashboard" at bounding box center [29, 205] width 58 height 40
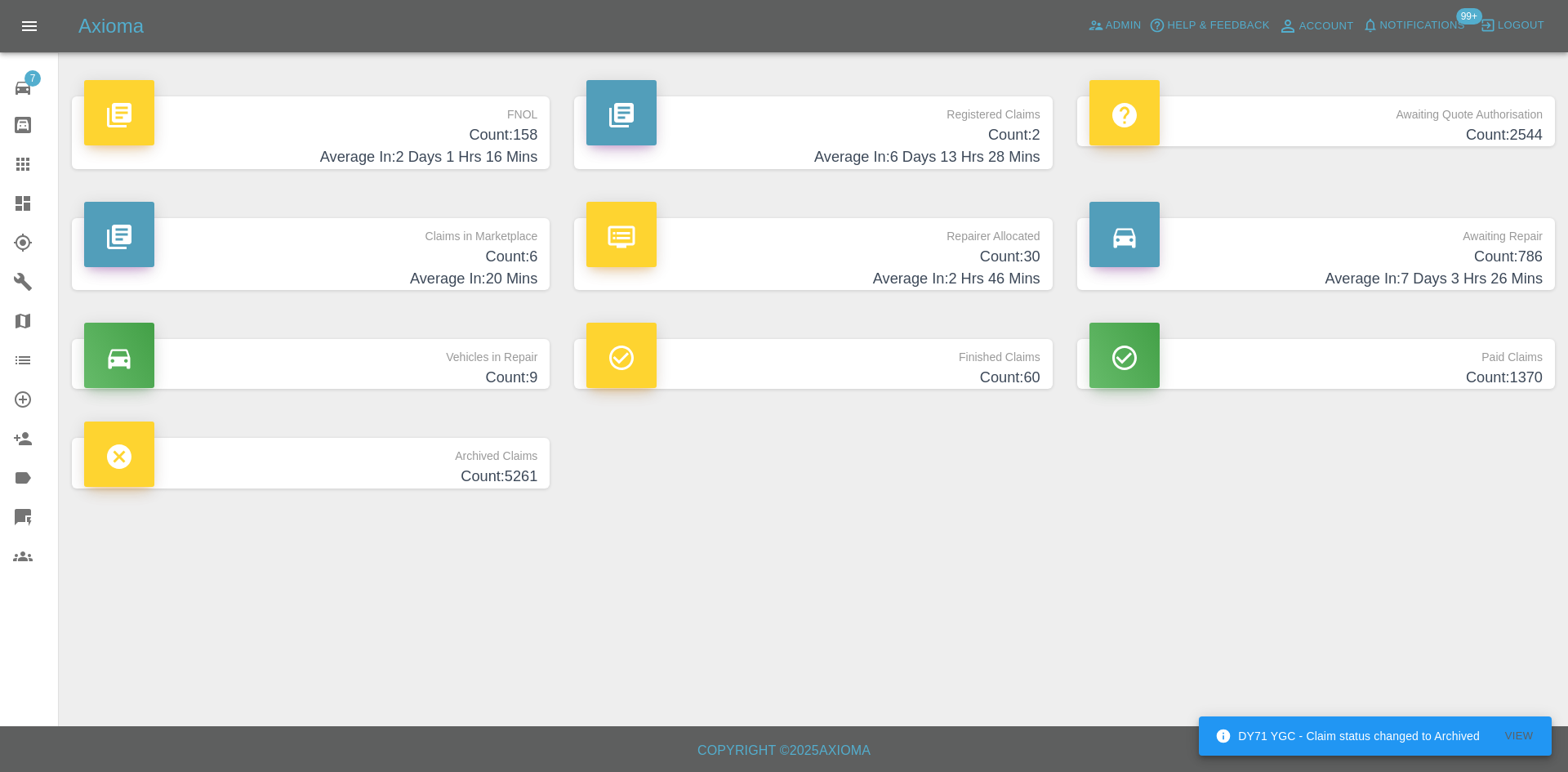
click at [803, 129] on h4 "Count: 2" at bounding box center [813, 134] width 454 height 22
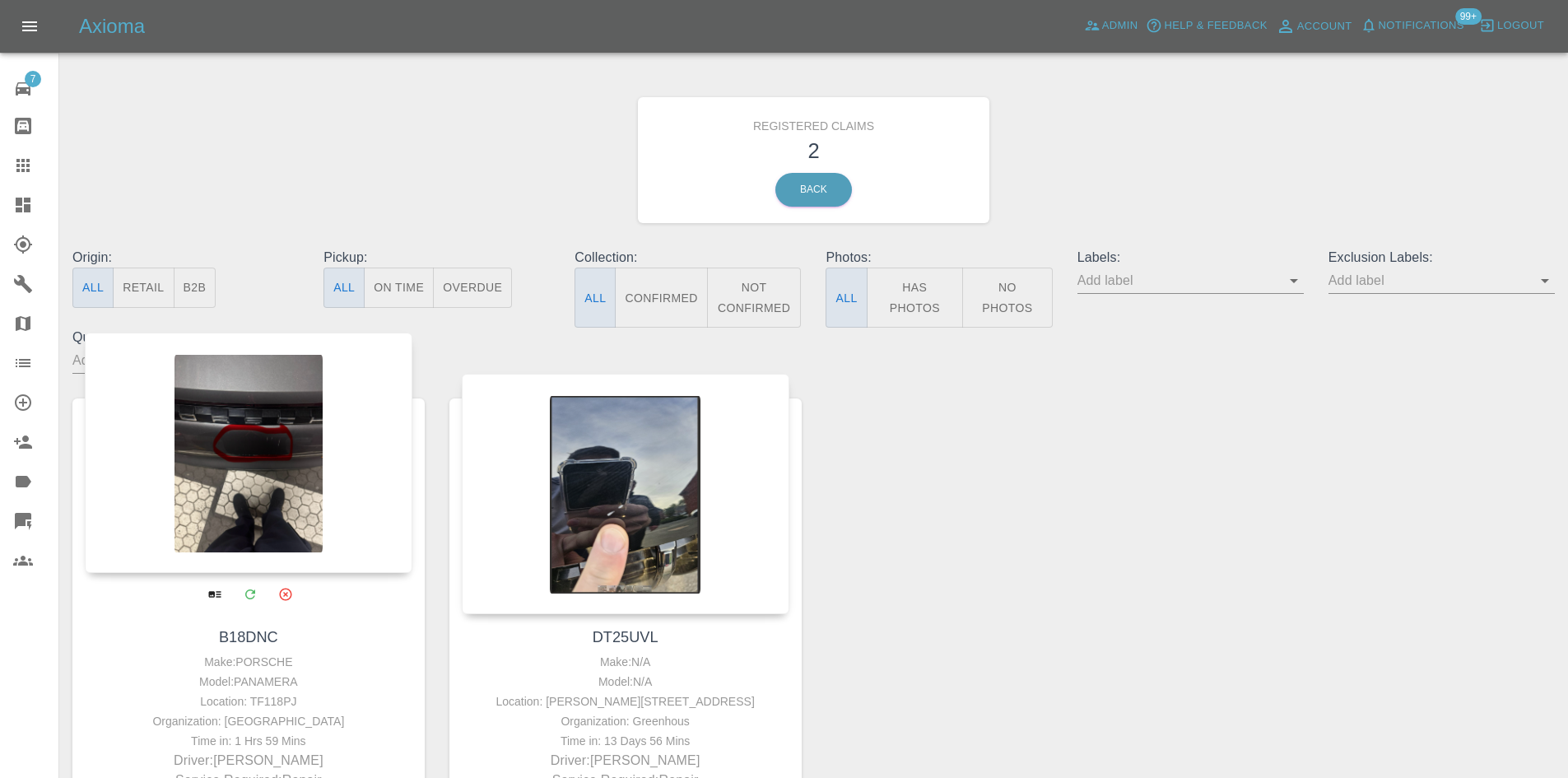
click at [280, 437] on div at bounding box center [249, 452] width 327 height 241
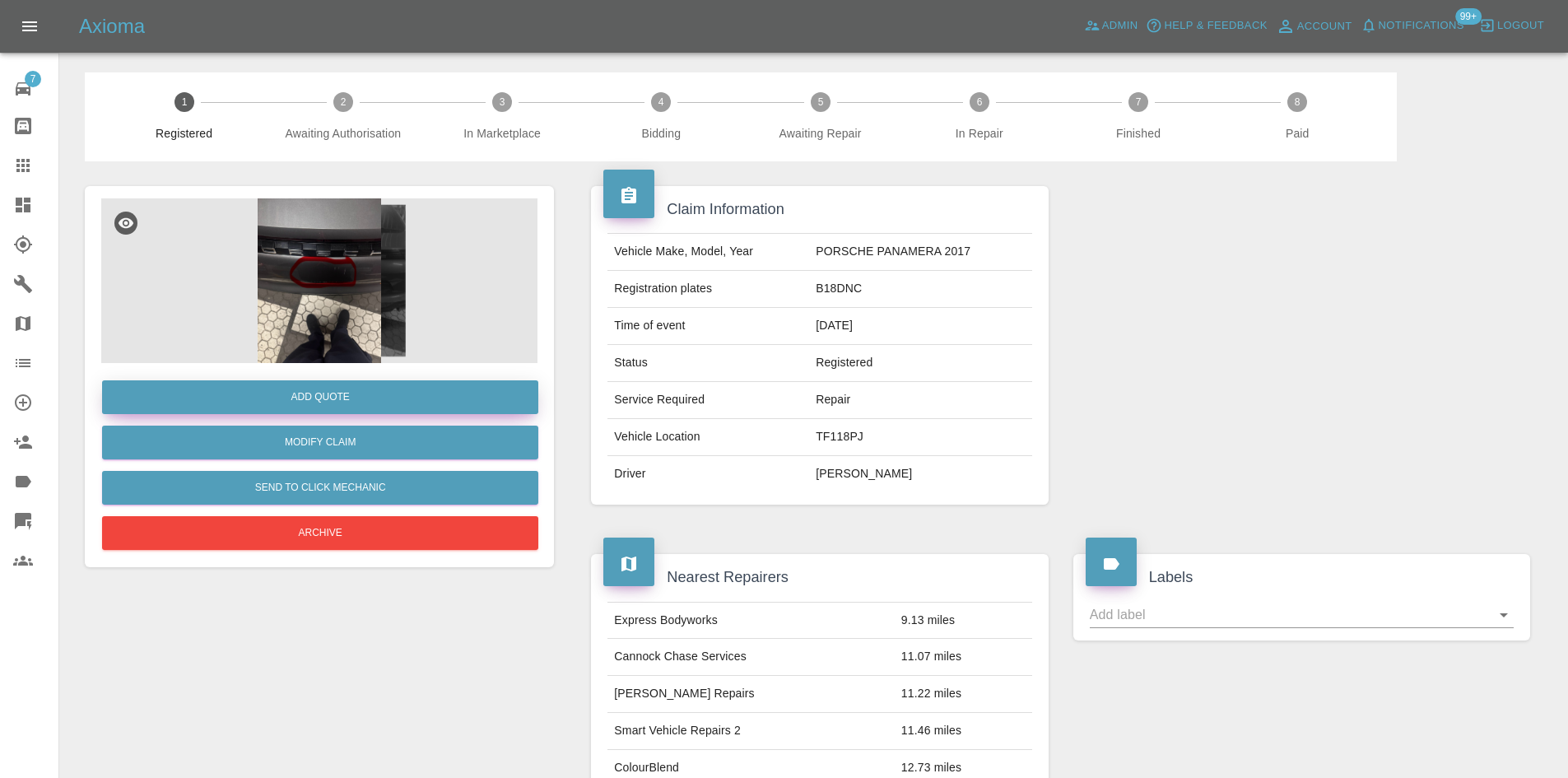
click at [296, 394] on button "Add Quote" at bounding box center [321, 397] width 437 height 34
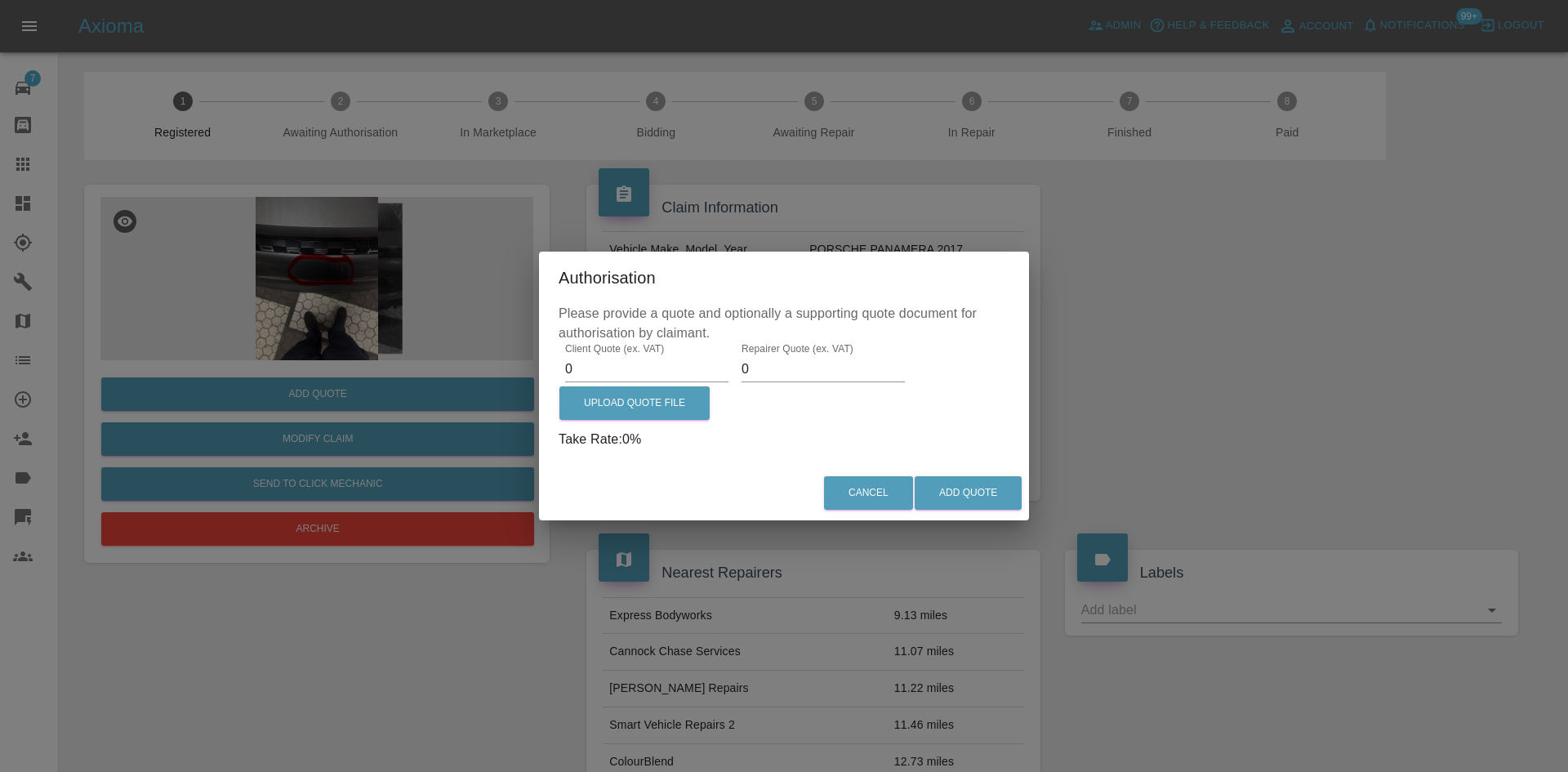
click at [638, 377] on input "0" at bounding box center [646, 369] width 163 height 26
type input "475"
type input "300"
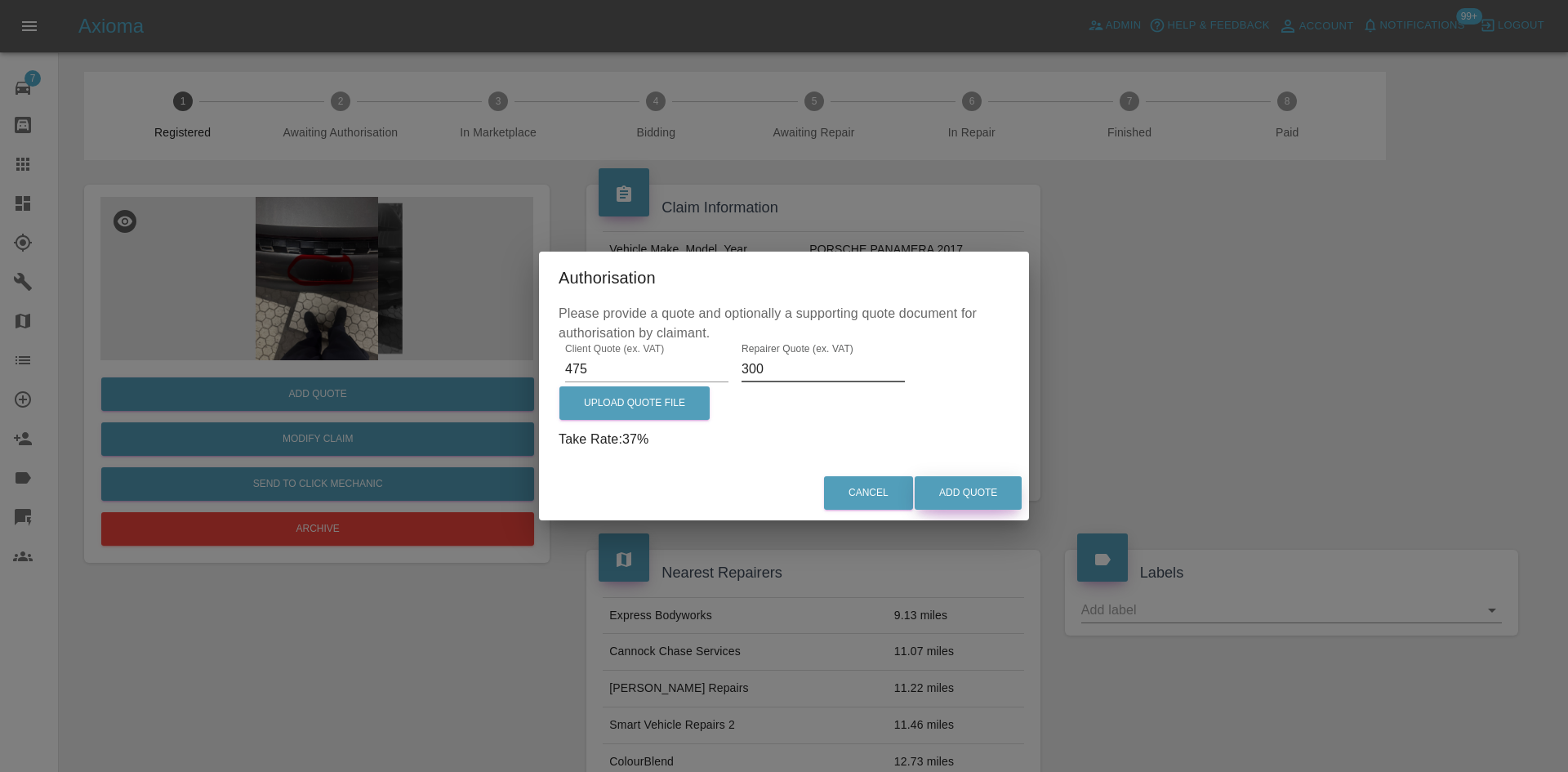
click at [990, 507] on button "Add Quote" at bounding box center [968, 492] width 107 height 34
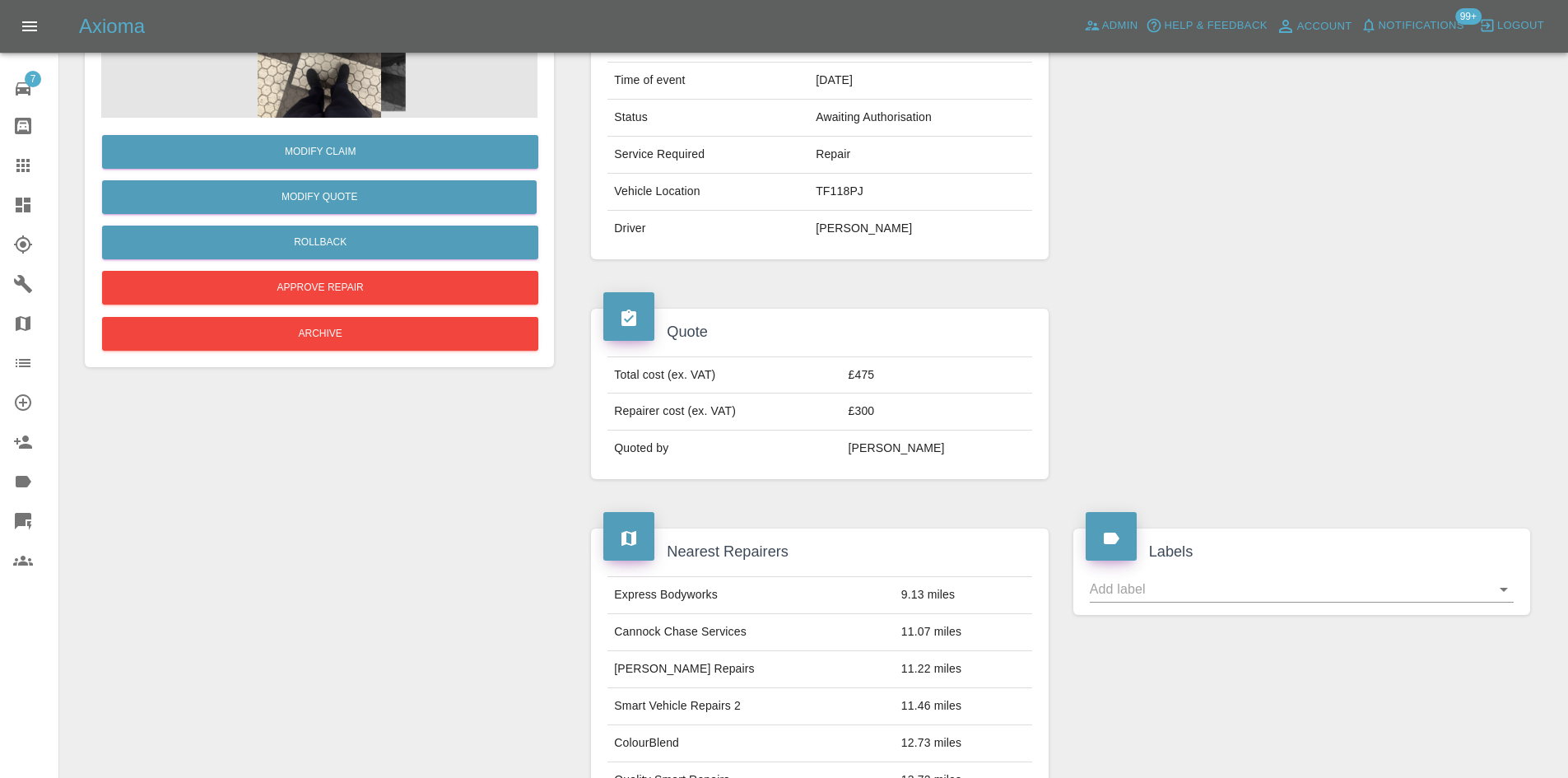
scroll to position [82, 0]
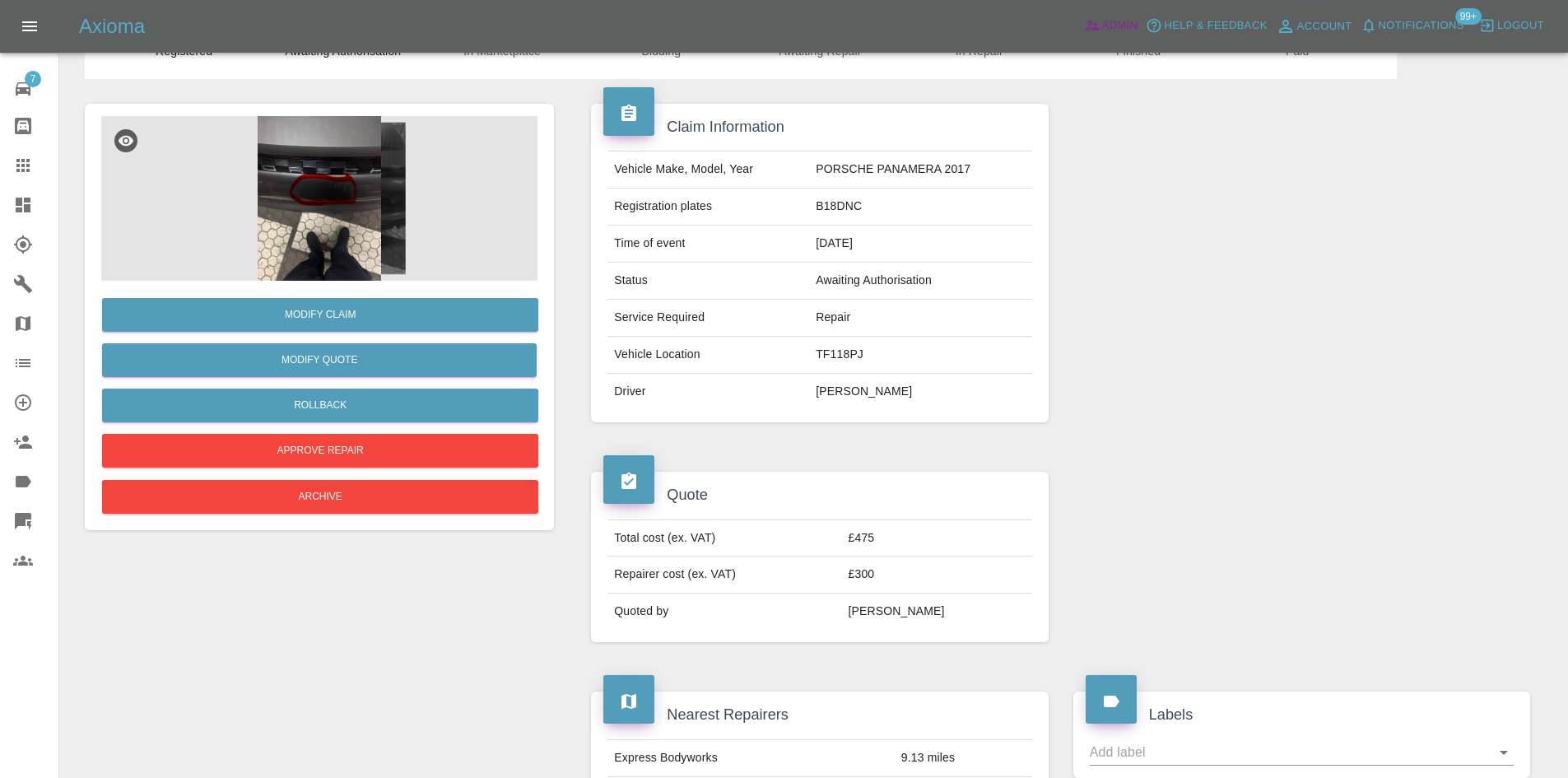
click at [1092, 34] on icon at bounding box center [1091, 25] width 17 height 17
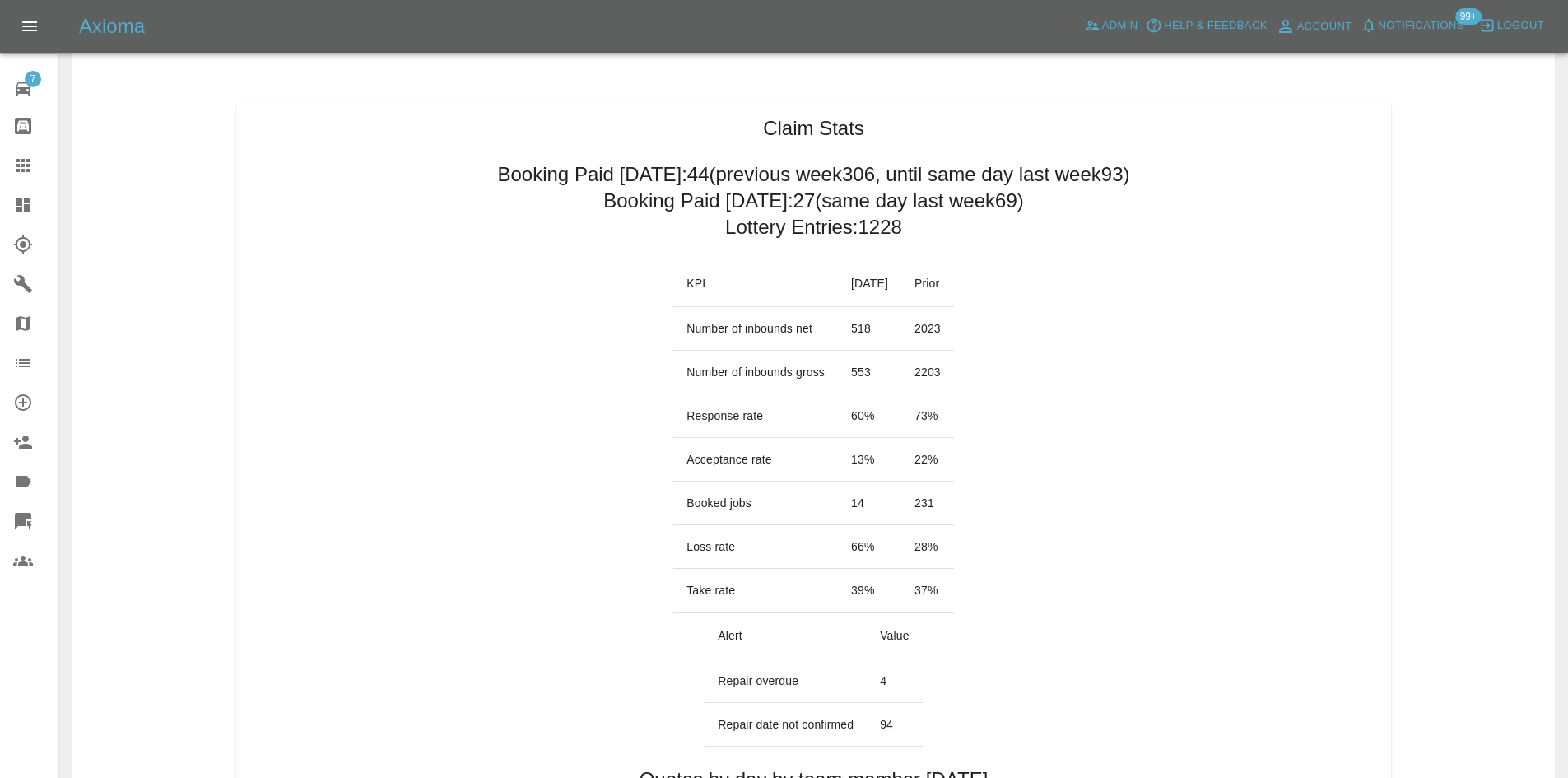
click at [775, 703] on td "Repair date not confirmed" at bounding box center [785, 724] width 162 height 44
click at [860, 703] on td "Repair date not confirmed" at bounding box center [785, 724] width 162 height 44
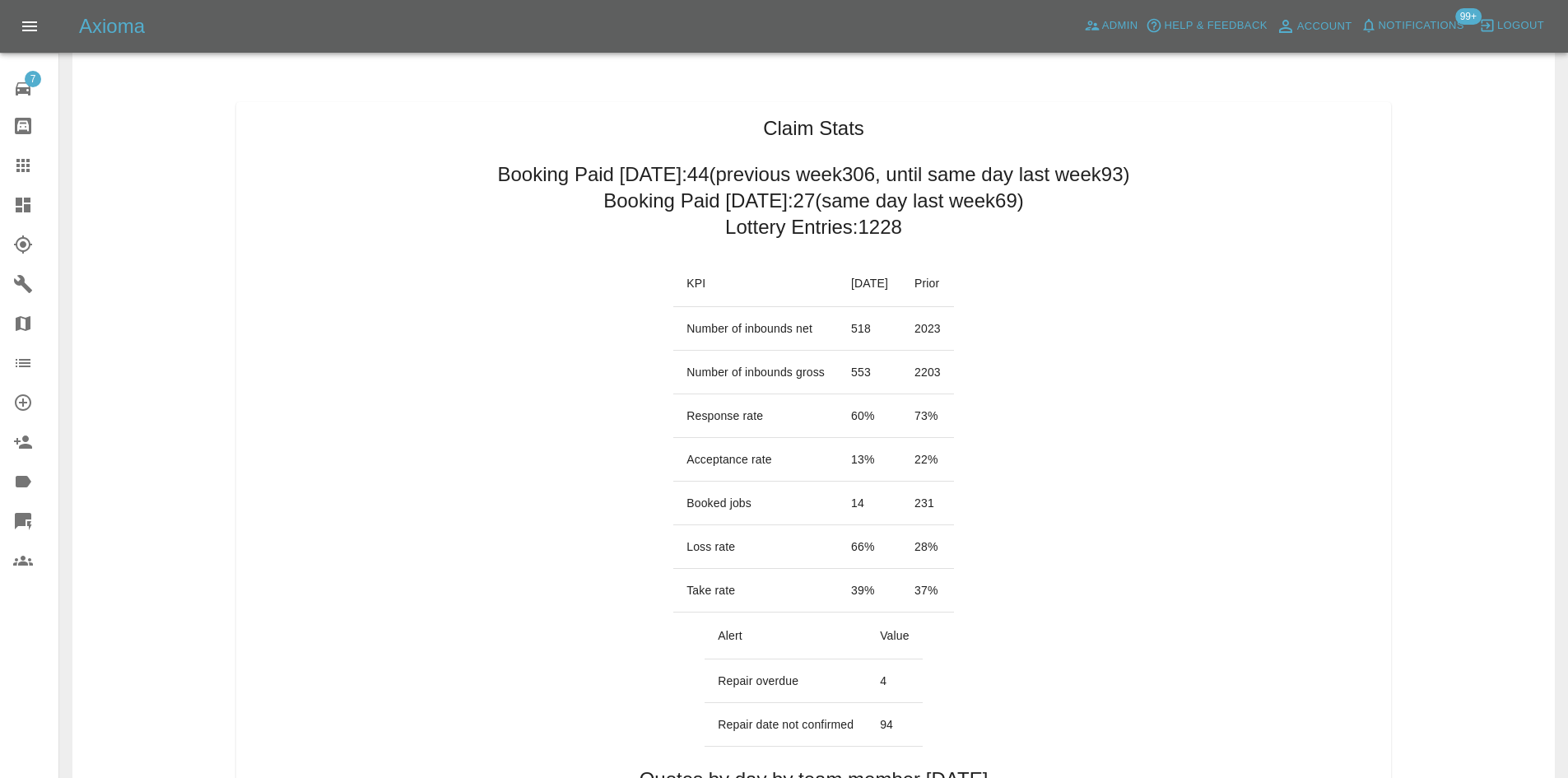
click at [860, 703] on td "Repair date not confirmed" at bounding box center [785, 724] width 162 height 44
click at [886, 703] on td "94" at bounding box center [894, 724] width 56 height 44
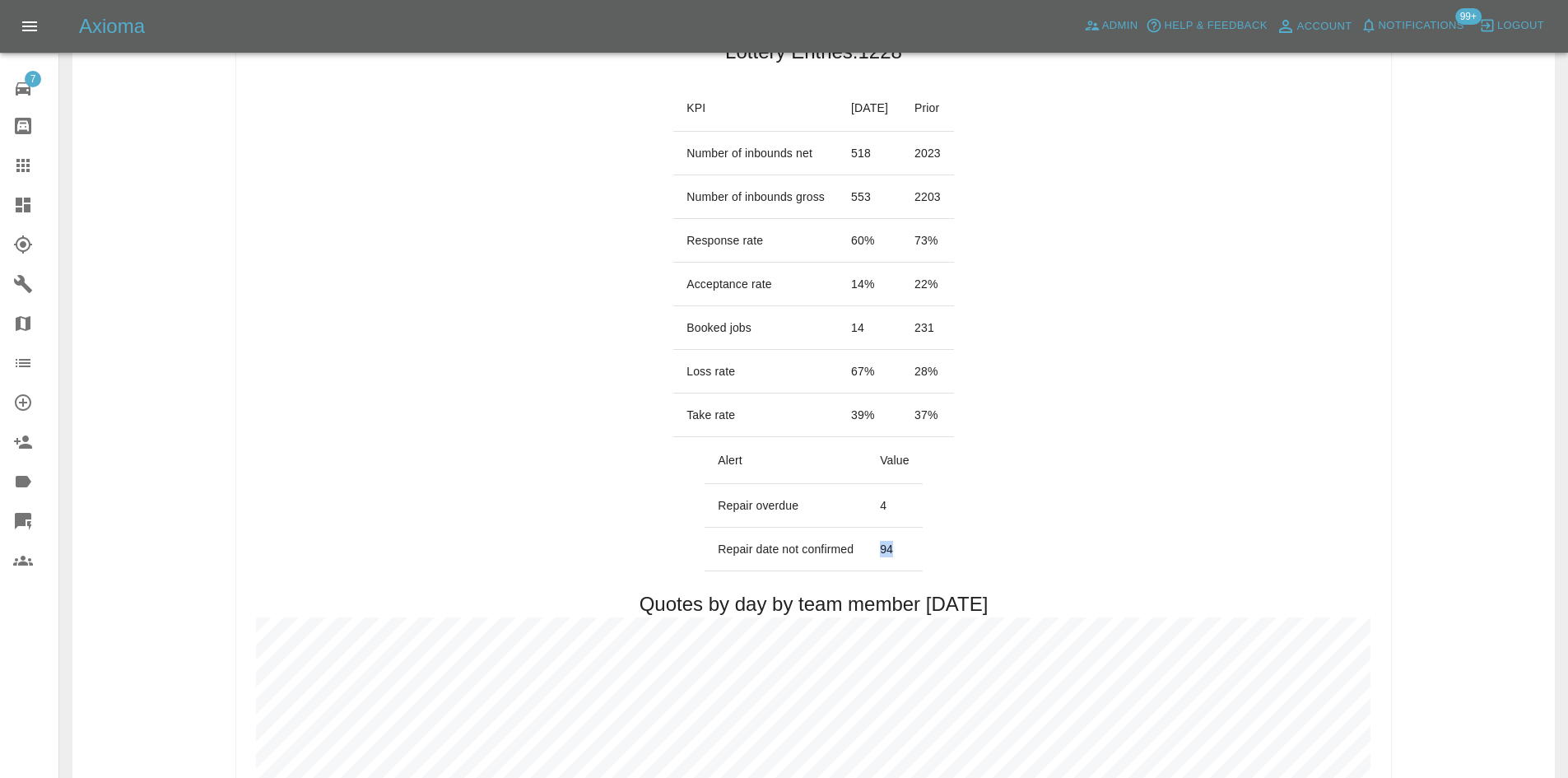
scroll to position [82, 0]
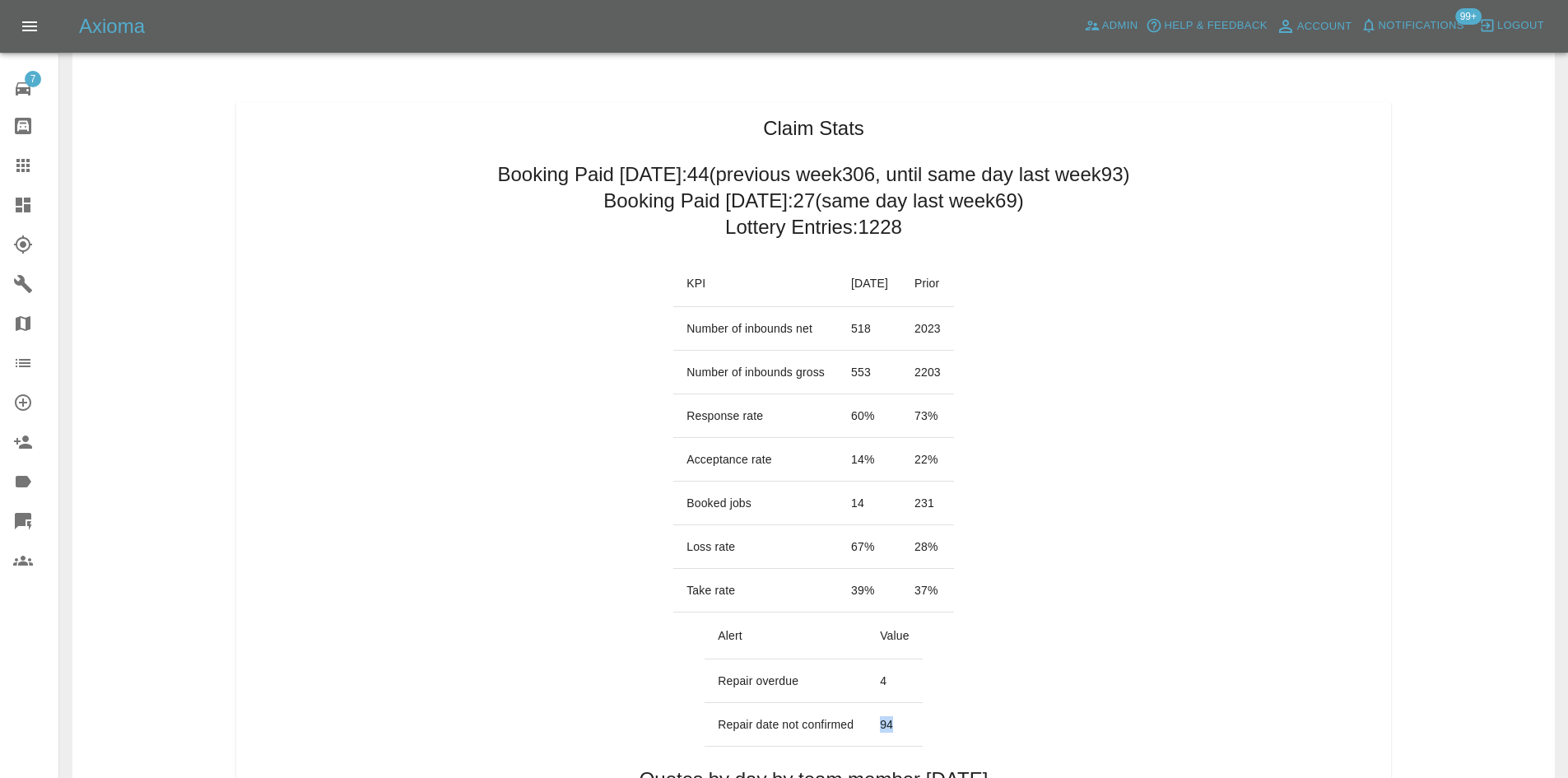
click at [4, 205] on link "Dashboard" at bounding box center [29, 205] width 58 height 40
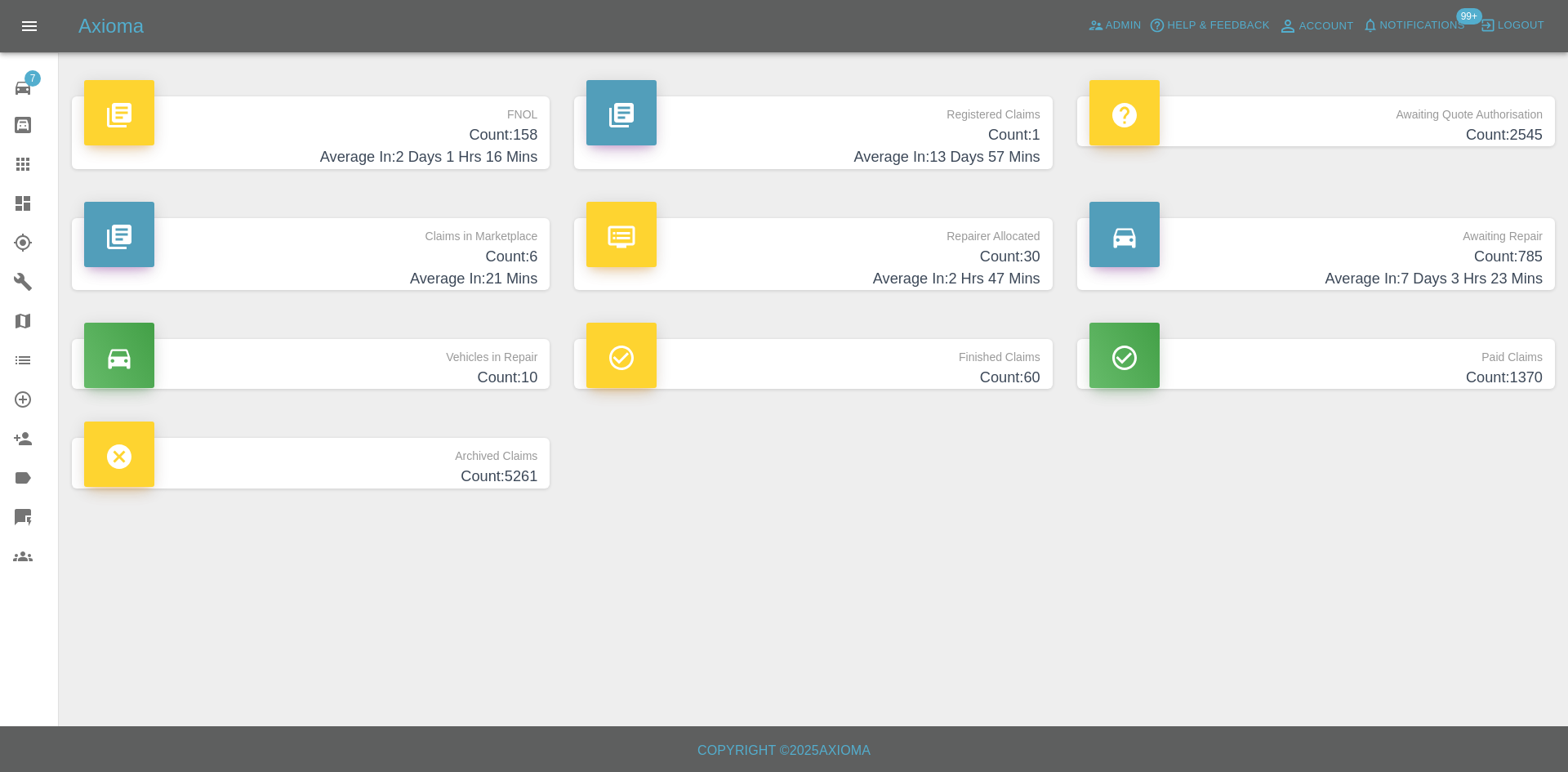
click at [374, 254] on h4 "Count: 6" at bounding box center [311, 256] width 454 height 22
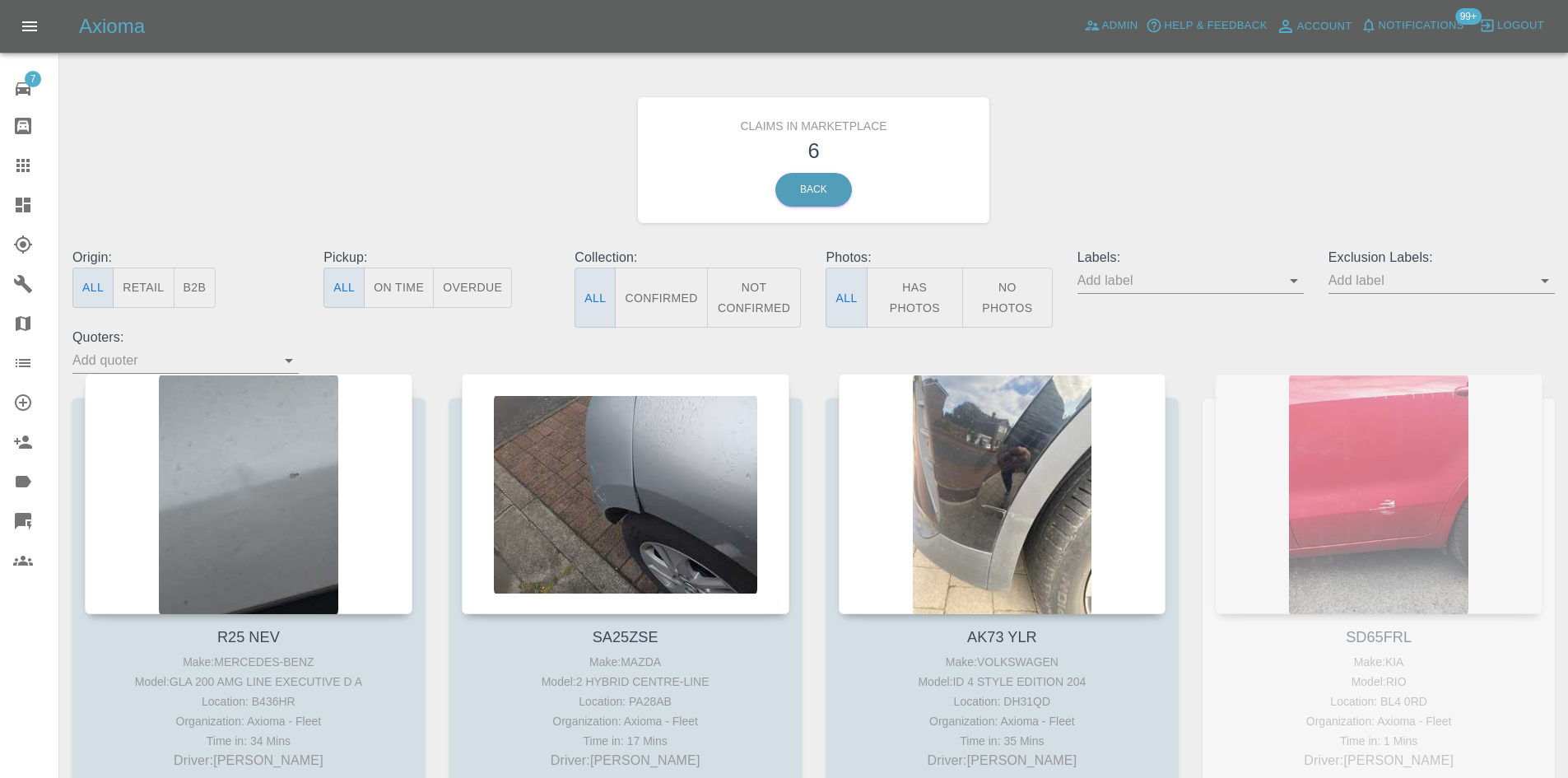
click at [19, 201] on icon at bounding box center [22, 205] width 15 height 15
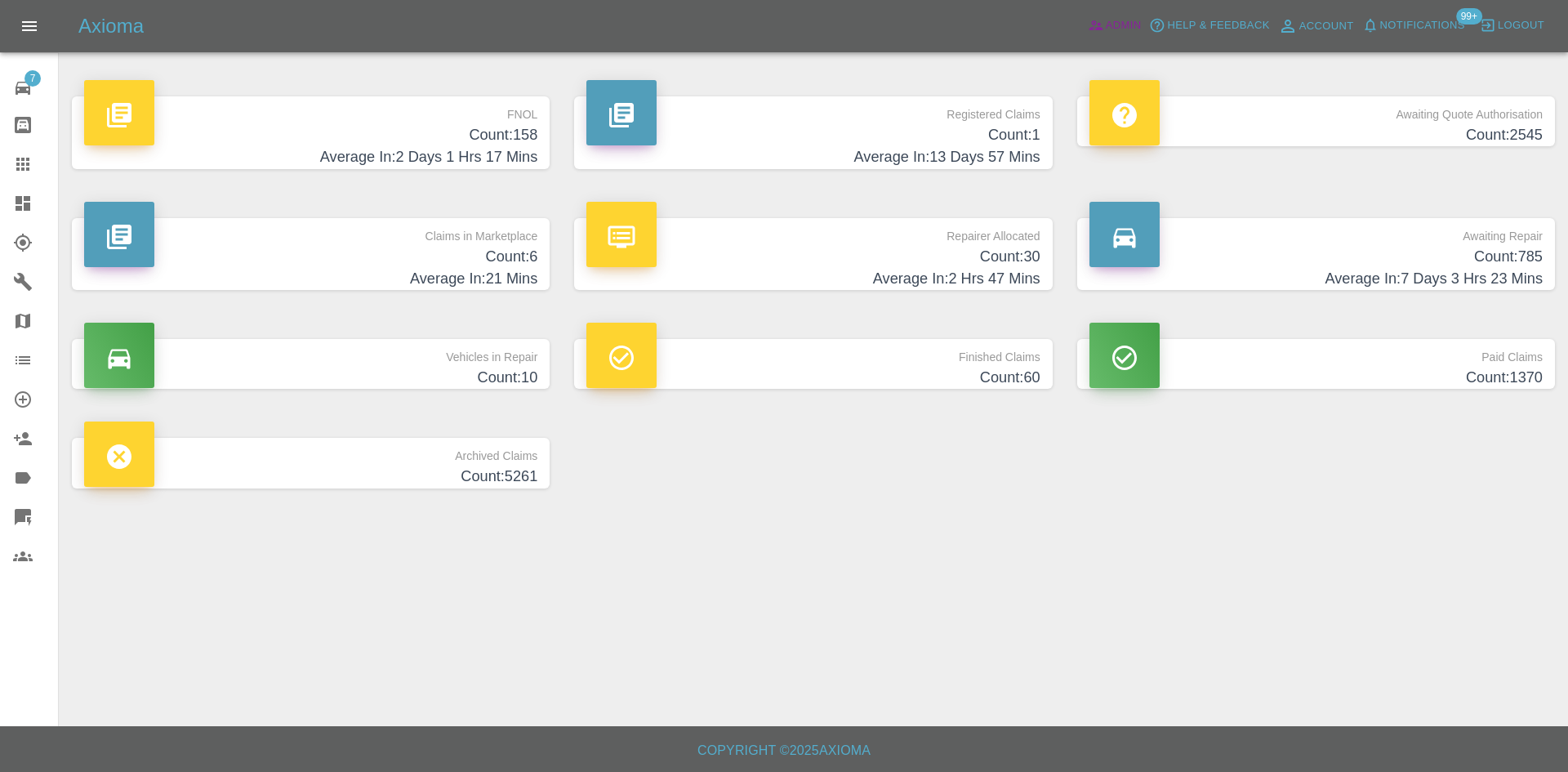
click at [1105, 25] on link "Admin" at bounding box center [1115, 26] width 62 height 25
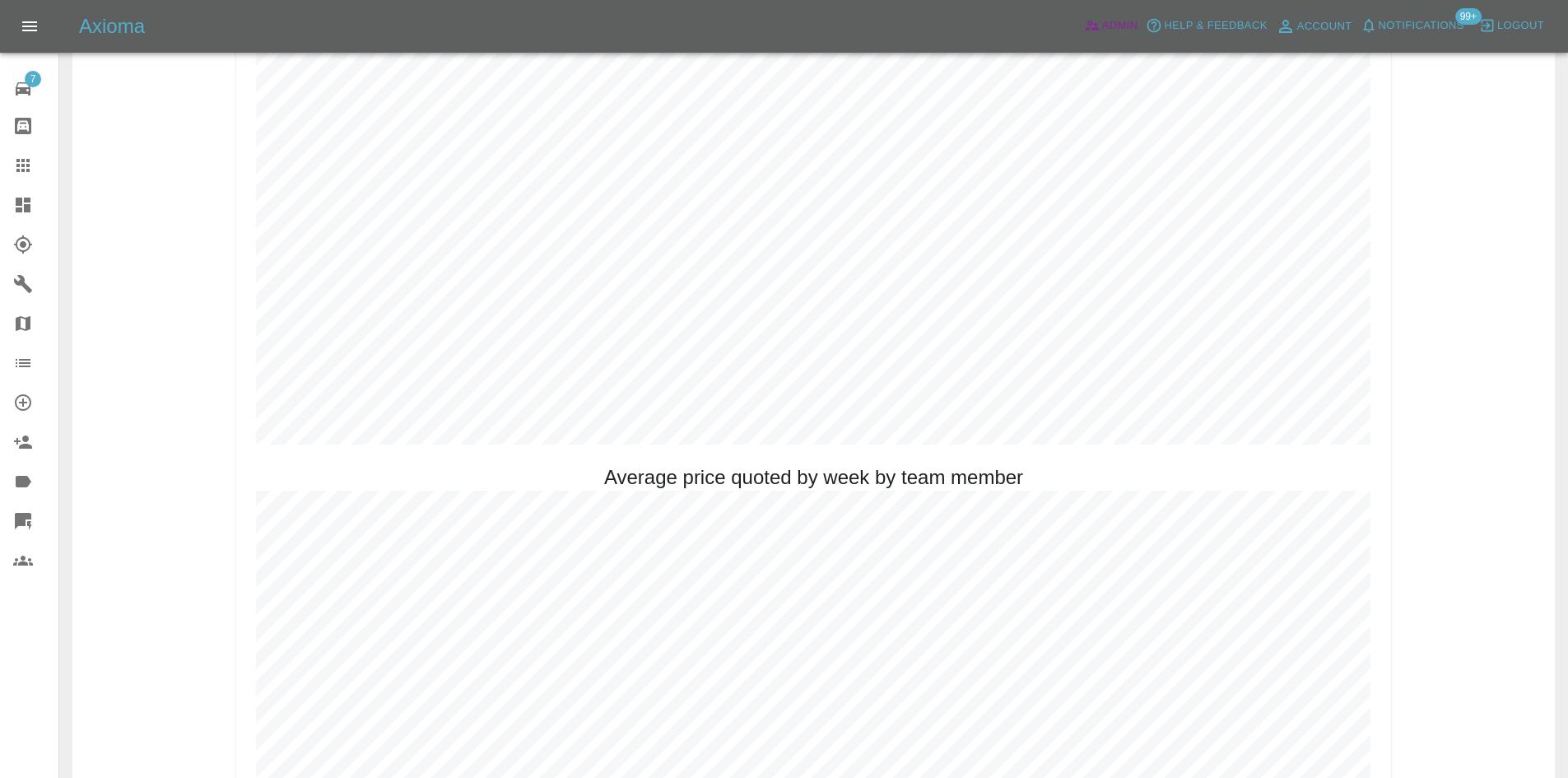
scroll to position [576, 0]
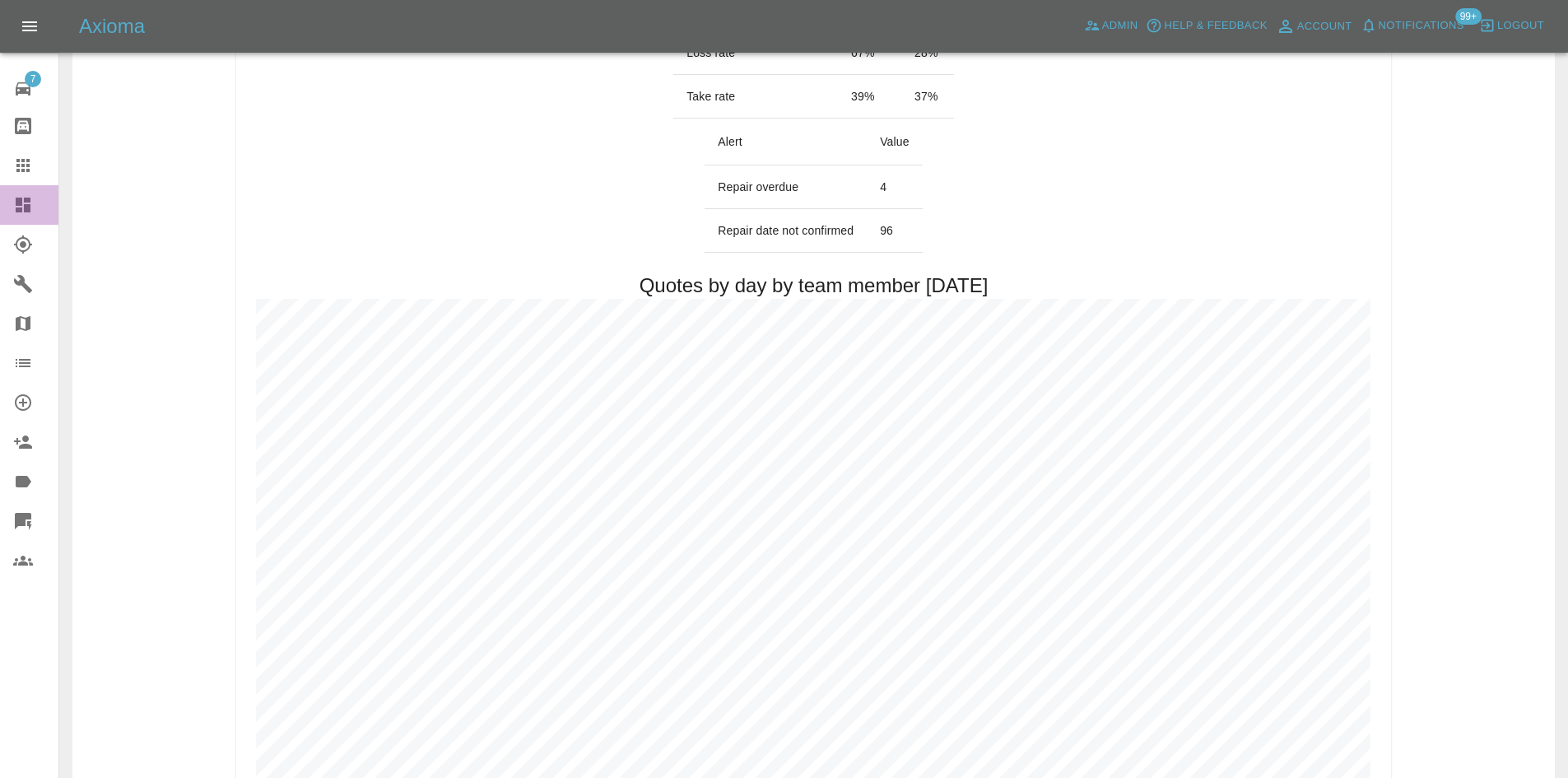
click at [15, 206] on icon at bounding box center [23, 205] width 19 height 19
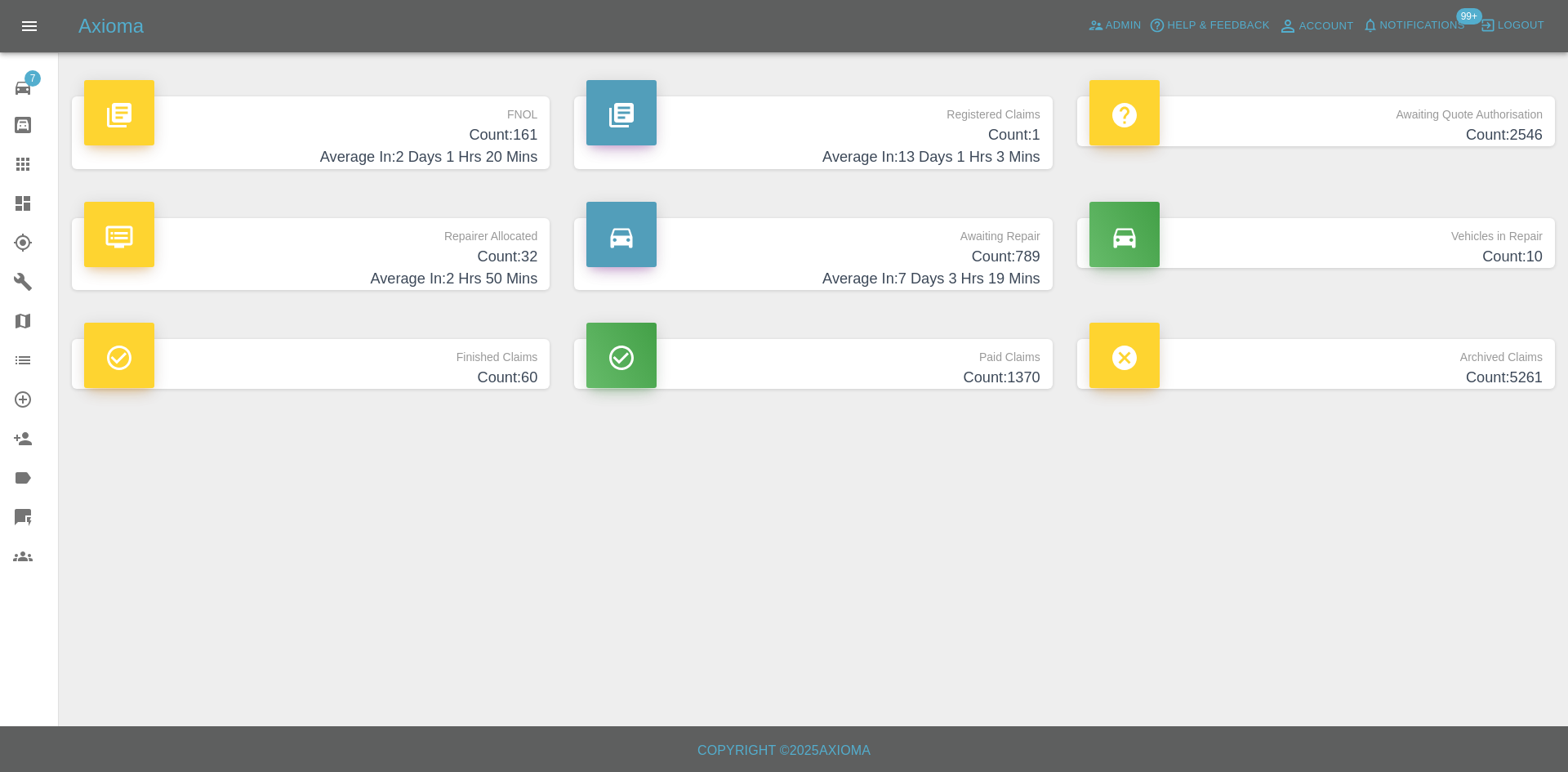
click at [365, 269] on h4 "Average In: 2 Hrs 50 Mins" at bounding box center [311, 279] width 454 height 22
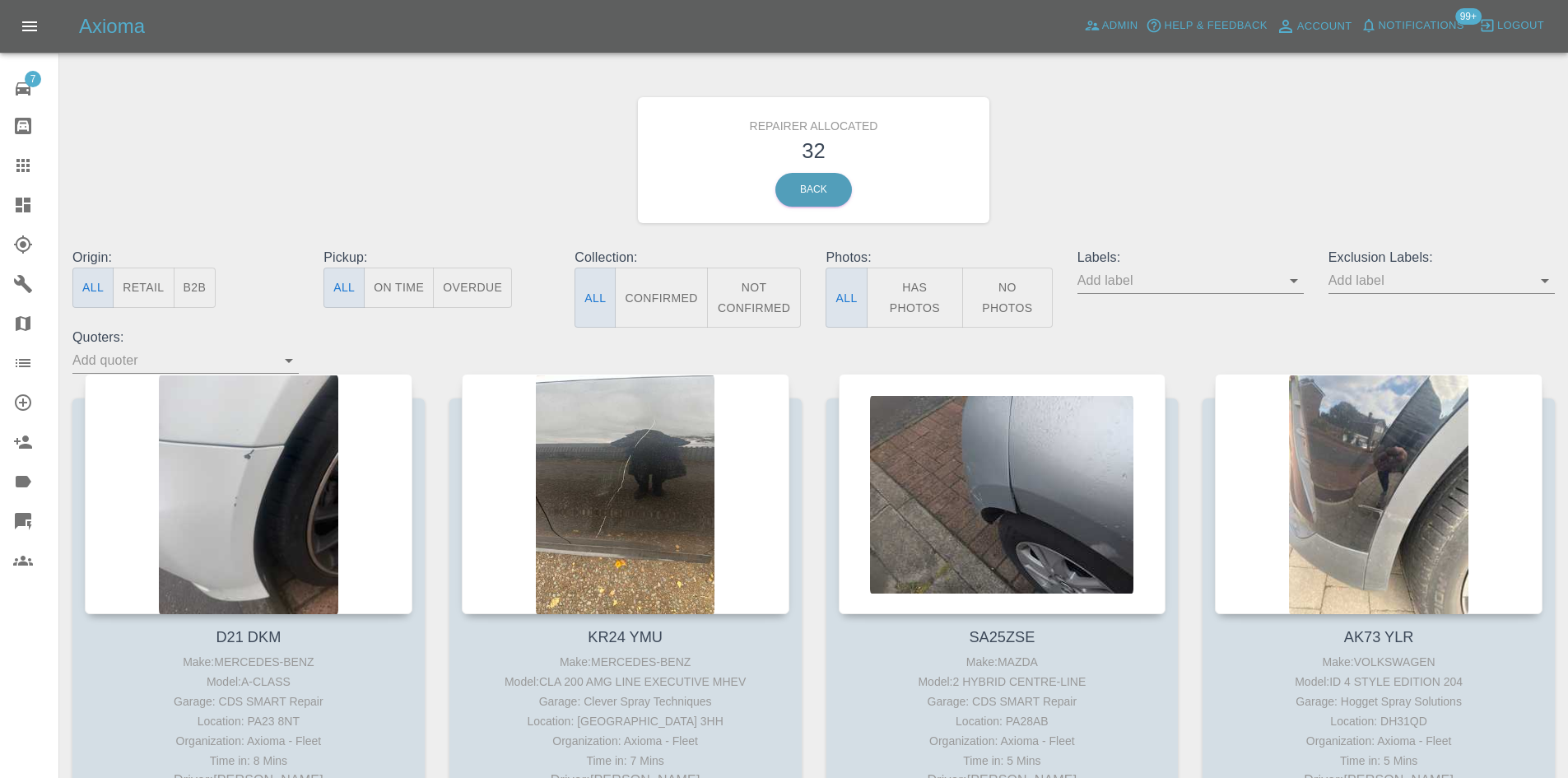
click at [202, 291] on button "B2B" at bounding box center [195, 287] width 43 height 40
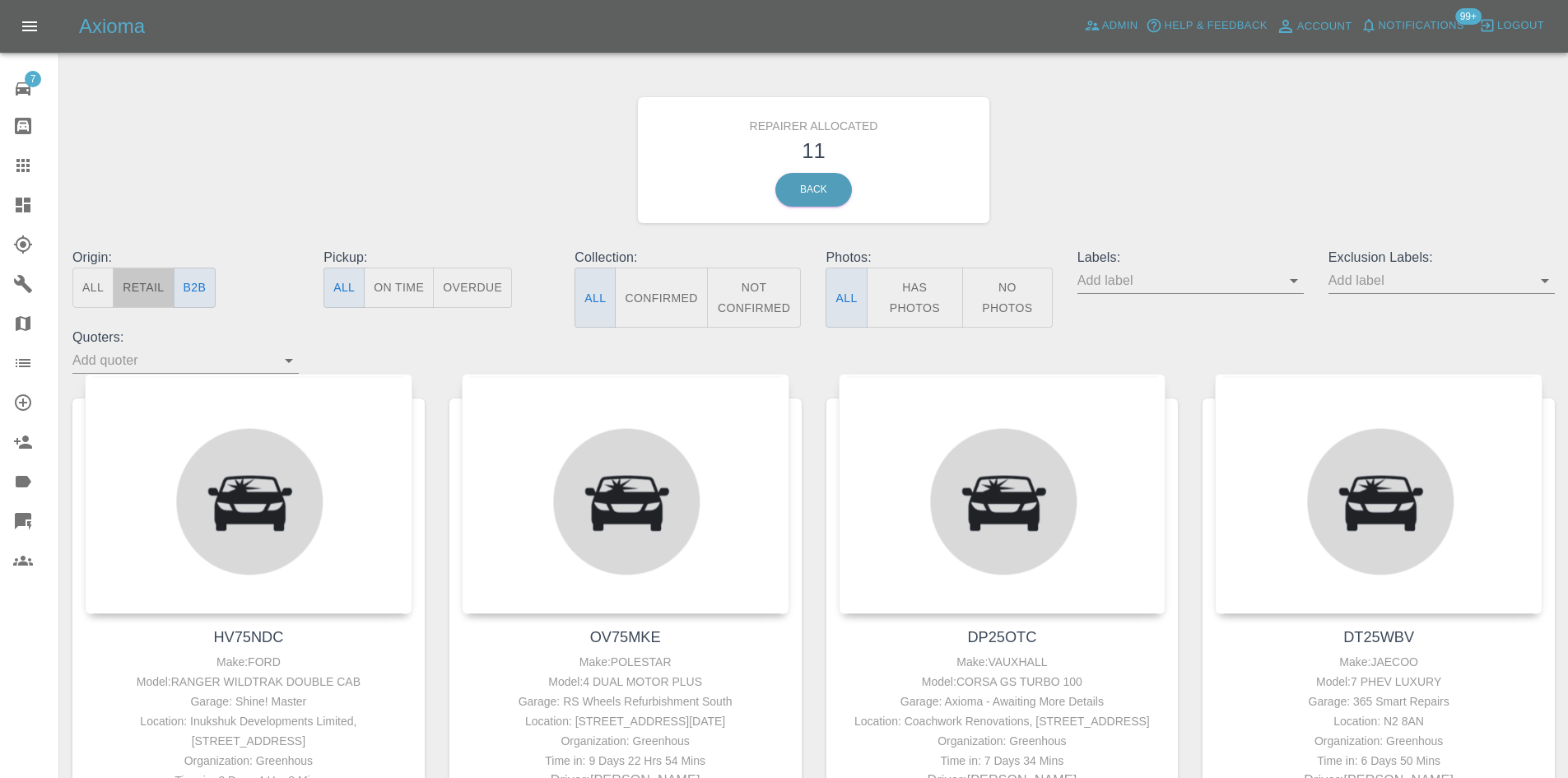
click at [144, 288] on button "Retail" at bounding box center [143, 287] width 60 height 40
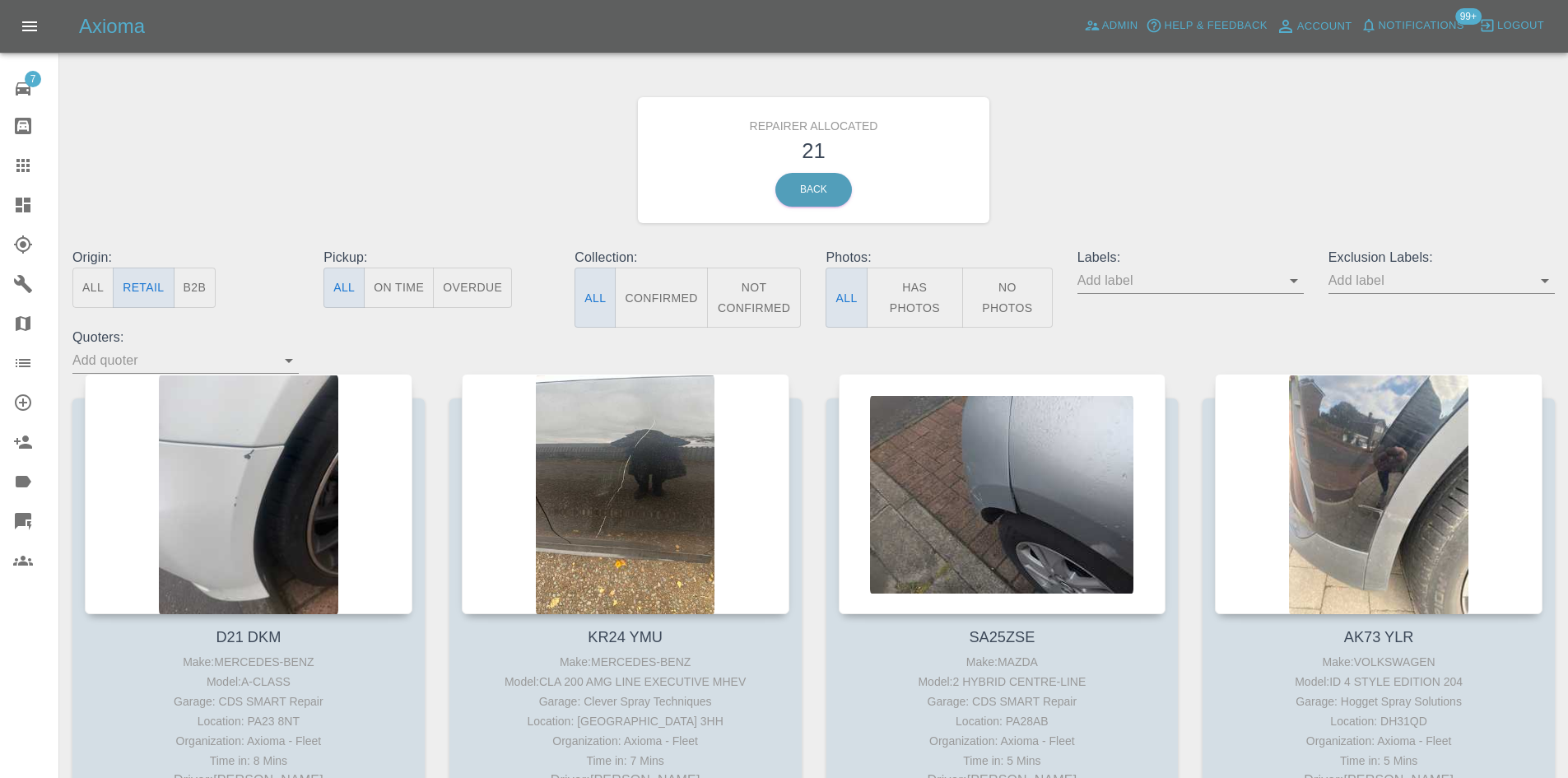
click at [4, 205] on link "Dashboard" at bounding box center [29, 205] width 58 height 40
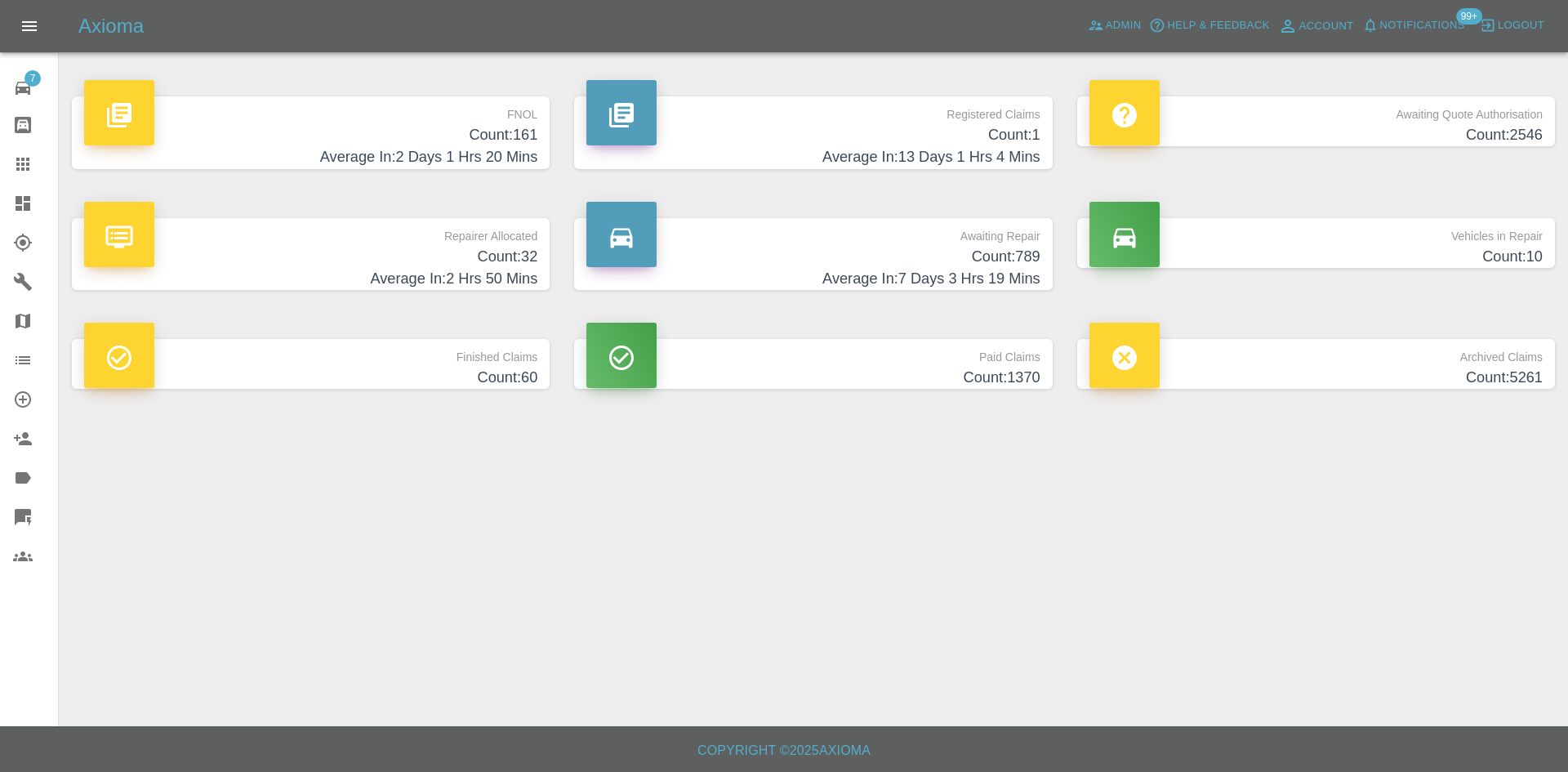
click at [874, 254] on h4 "Count: 789" at bounding box center [813, 256] width 454 height 22
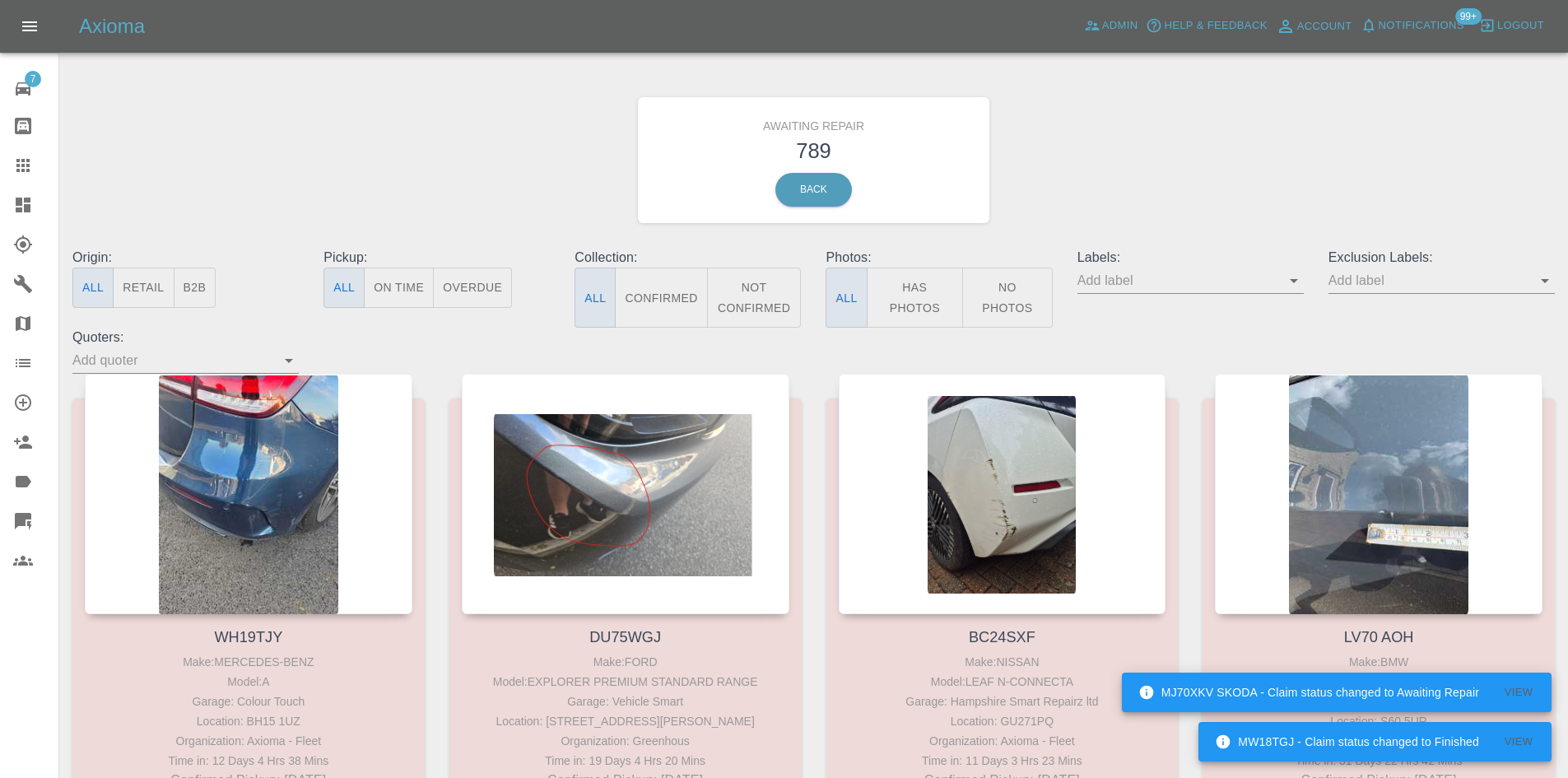
drag, startPoint x: 1291, startPoint y: 273, endPoint x: 1301, endPoint y: 284, distance: 14.9
click at [1291, 276] on icon "Open" at bounding box center [1293, 281] width 19 height 19
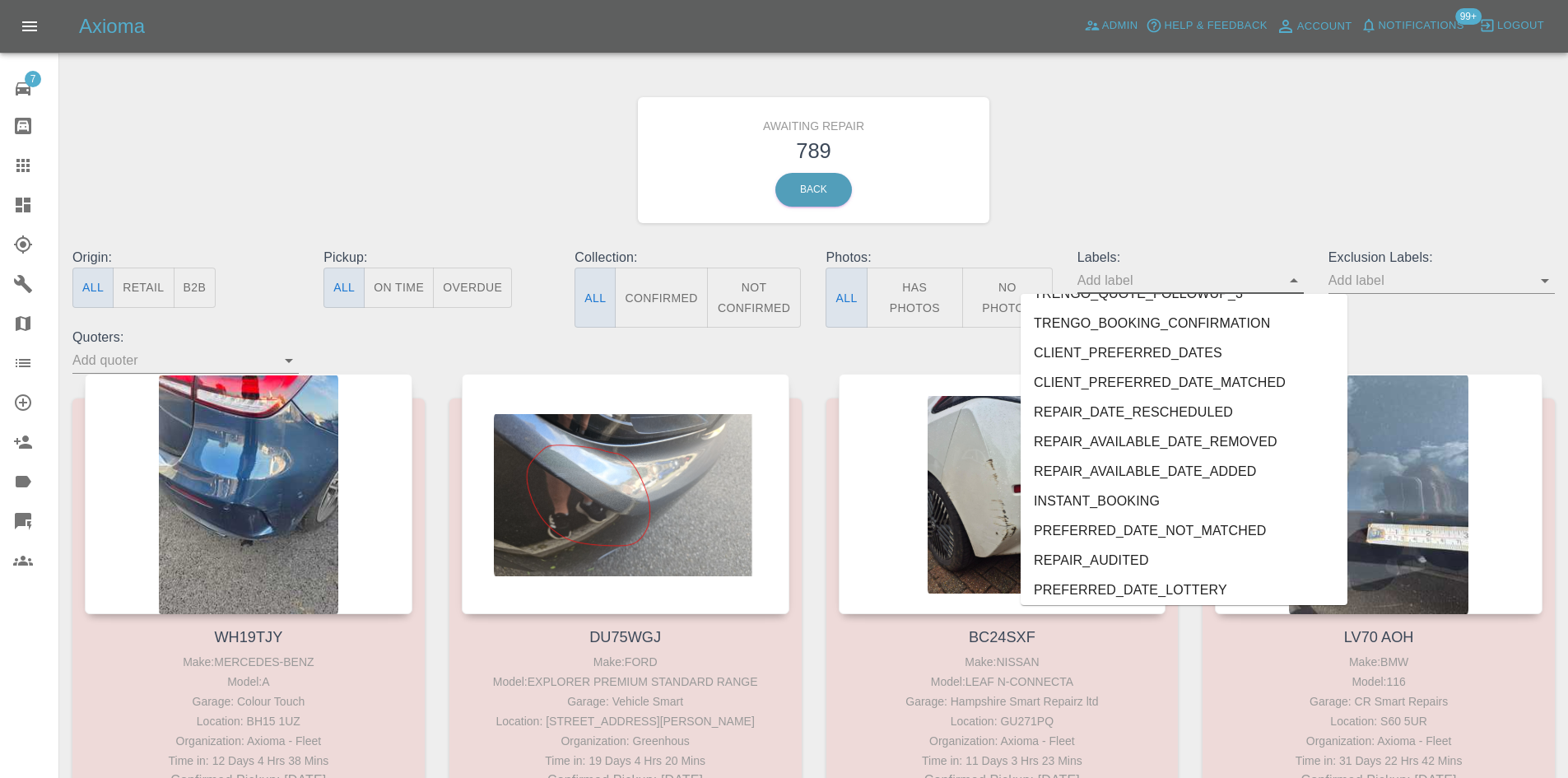
scroll to position [2956, 0]
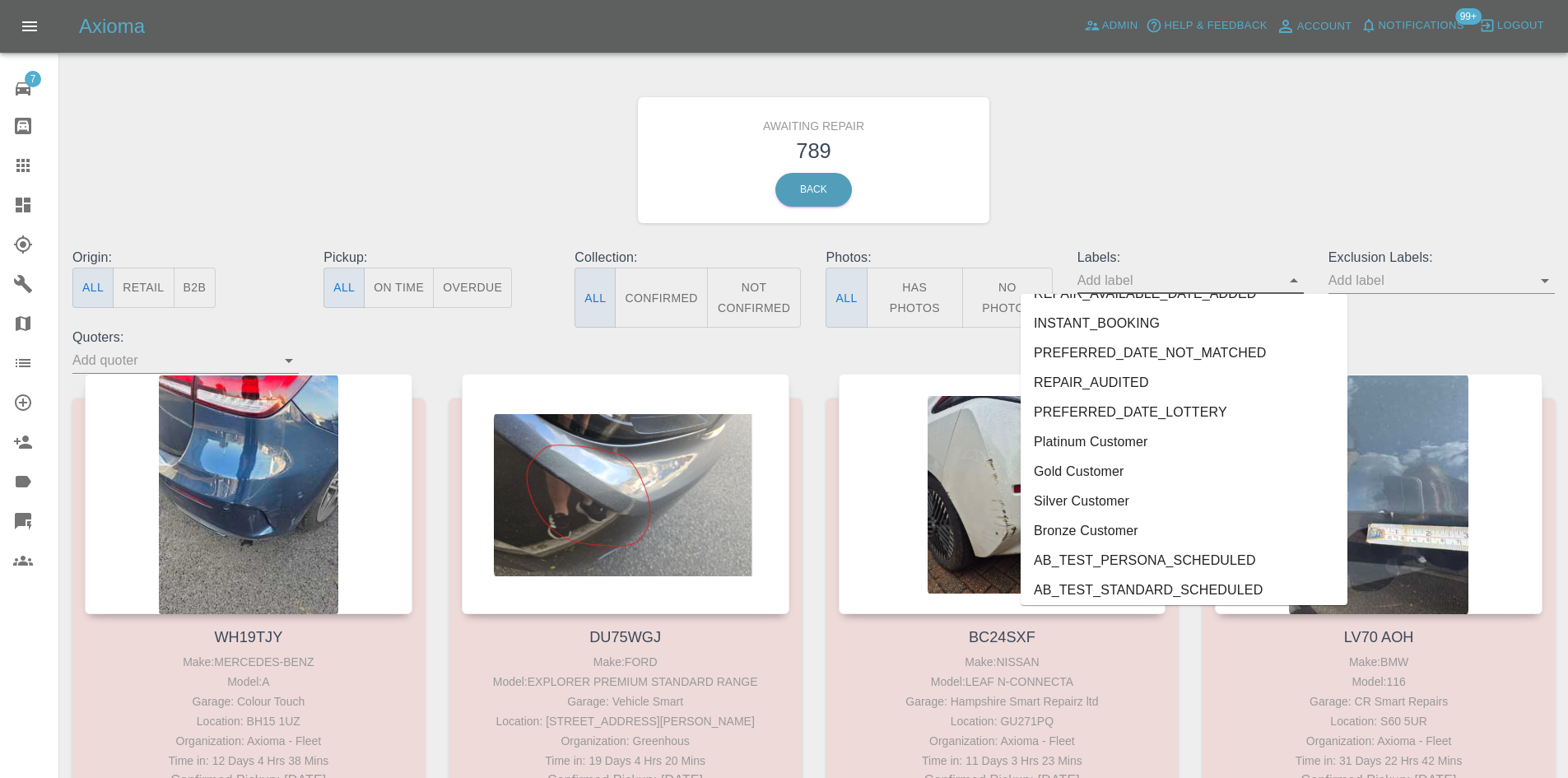
click at [1116, 386] on li "REPAIR_AUDITED" at bounding box center [1183, 382] width 326 height 29
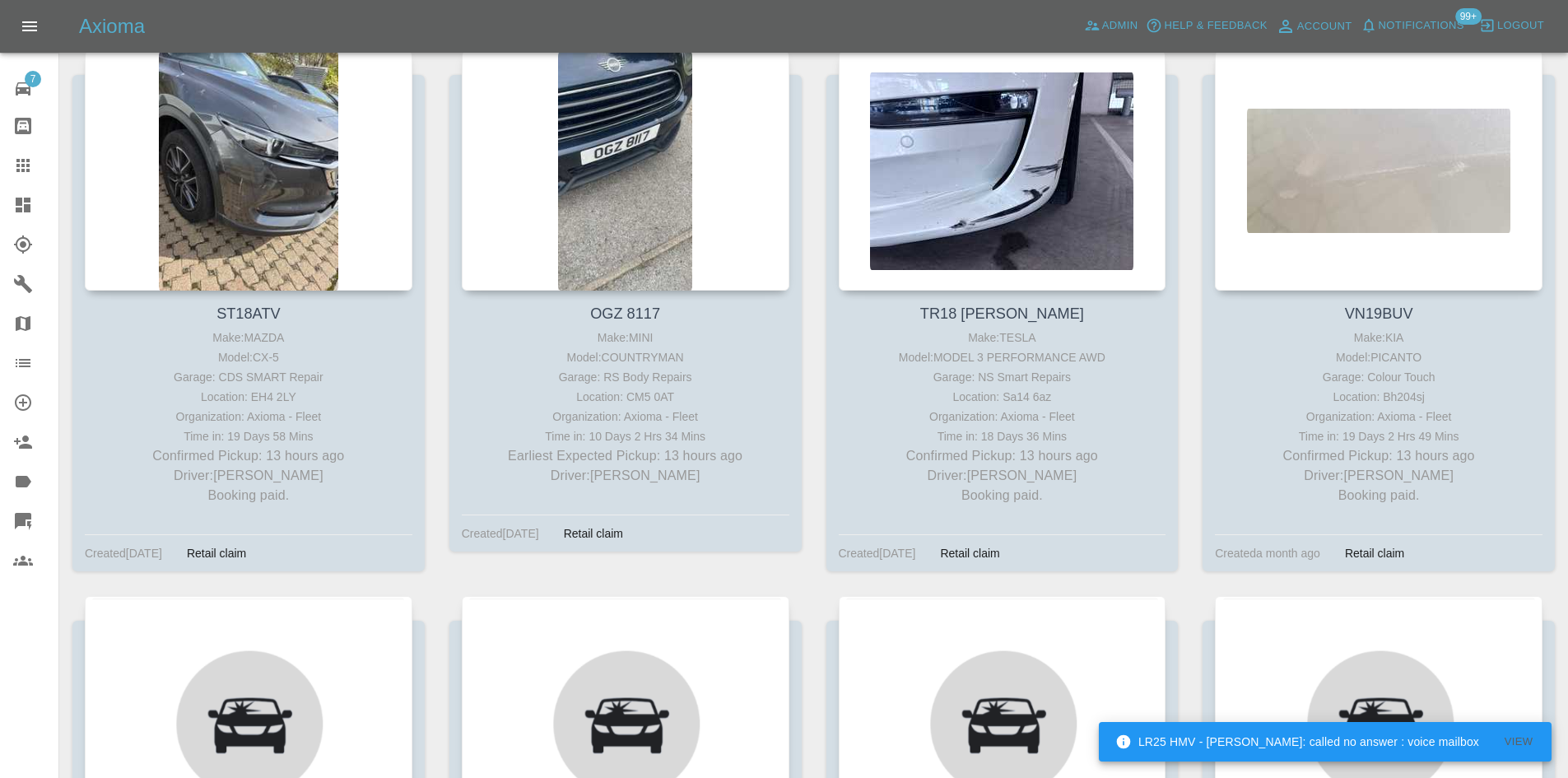
scroll to position [4199, 0]
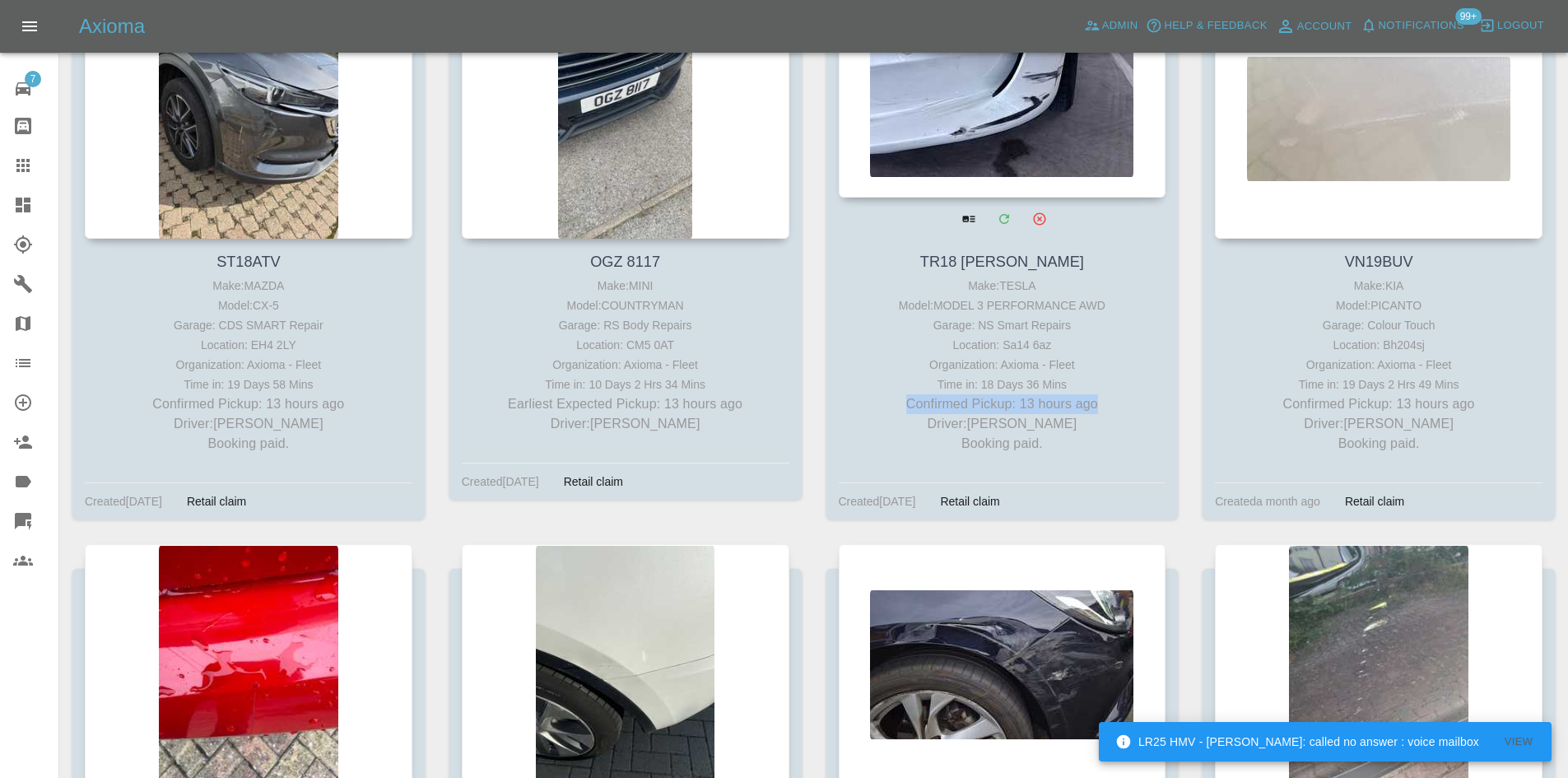
drag, startPoint x: 1115, startPoint y: 403, endPoint x: 899, endPoint y: 407, distance: 216.0
click at [899, 407] on p "Confirmed Pickup: 13 hours ago" at bounding box center [1003, 404] width 320 height 19
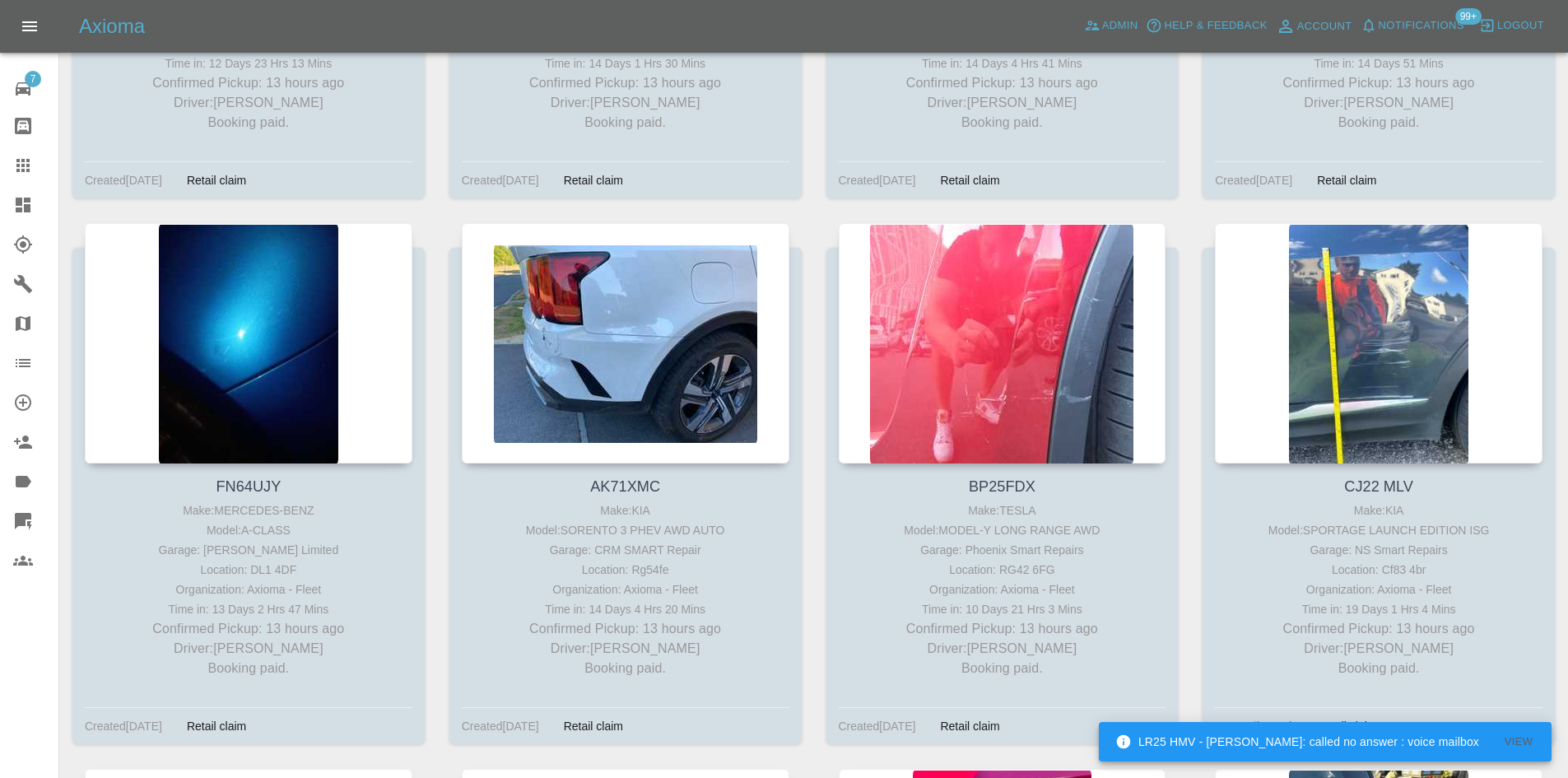
scroll to position [0, 0]
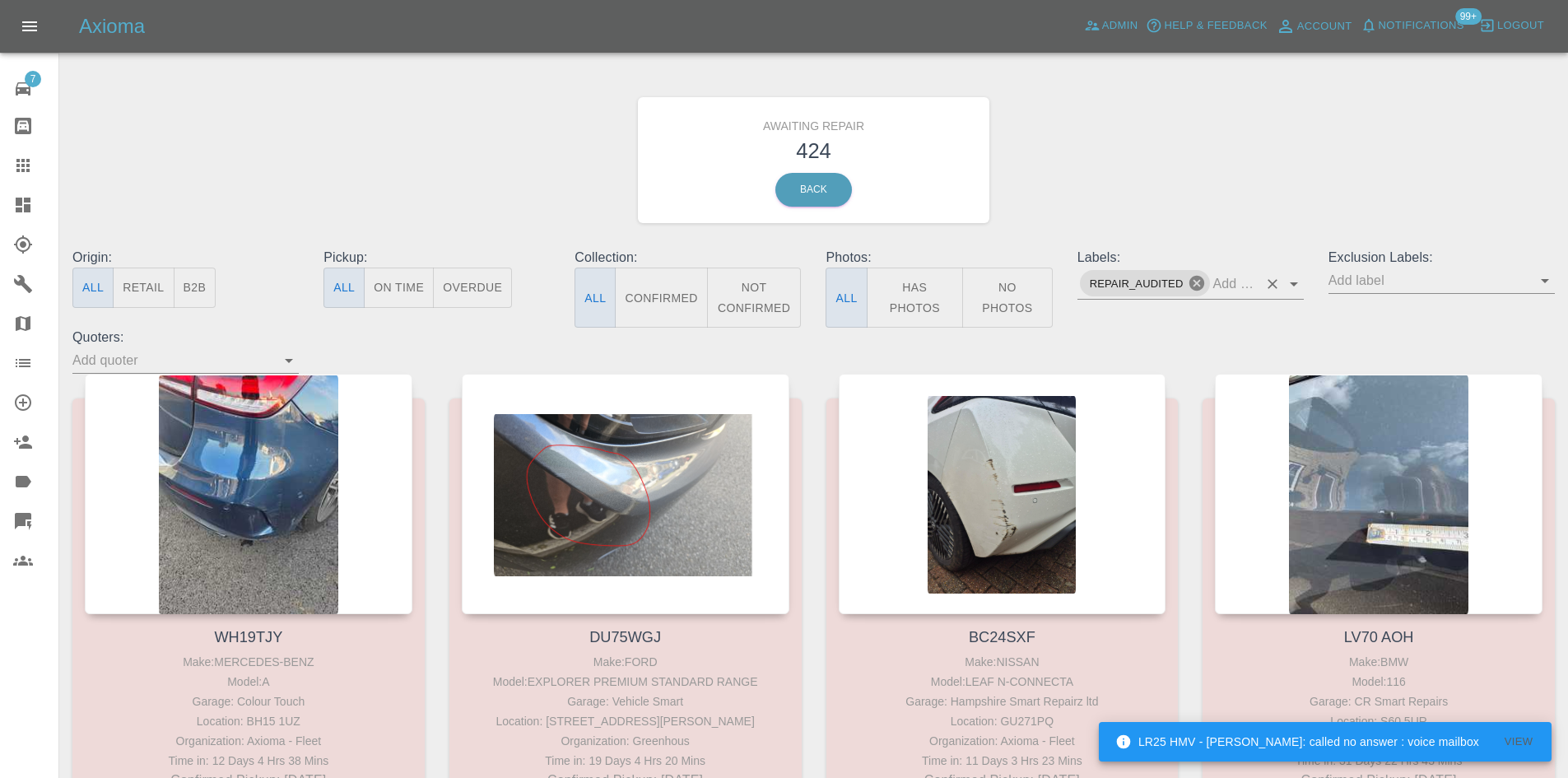
click at [1195, 278] on icon at bounding box center [1196, 283] width 15 height 15
click at [1548, 277] on icon "Open" at bounding box center [1545, 281] width 19 height 19
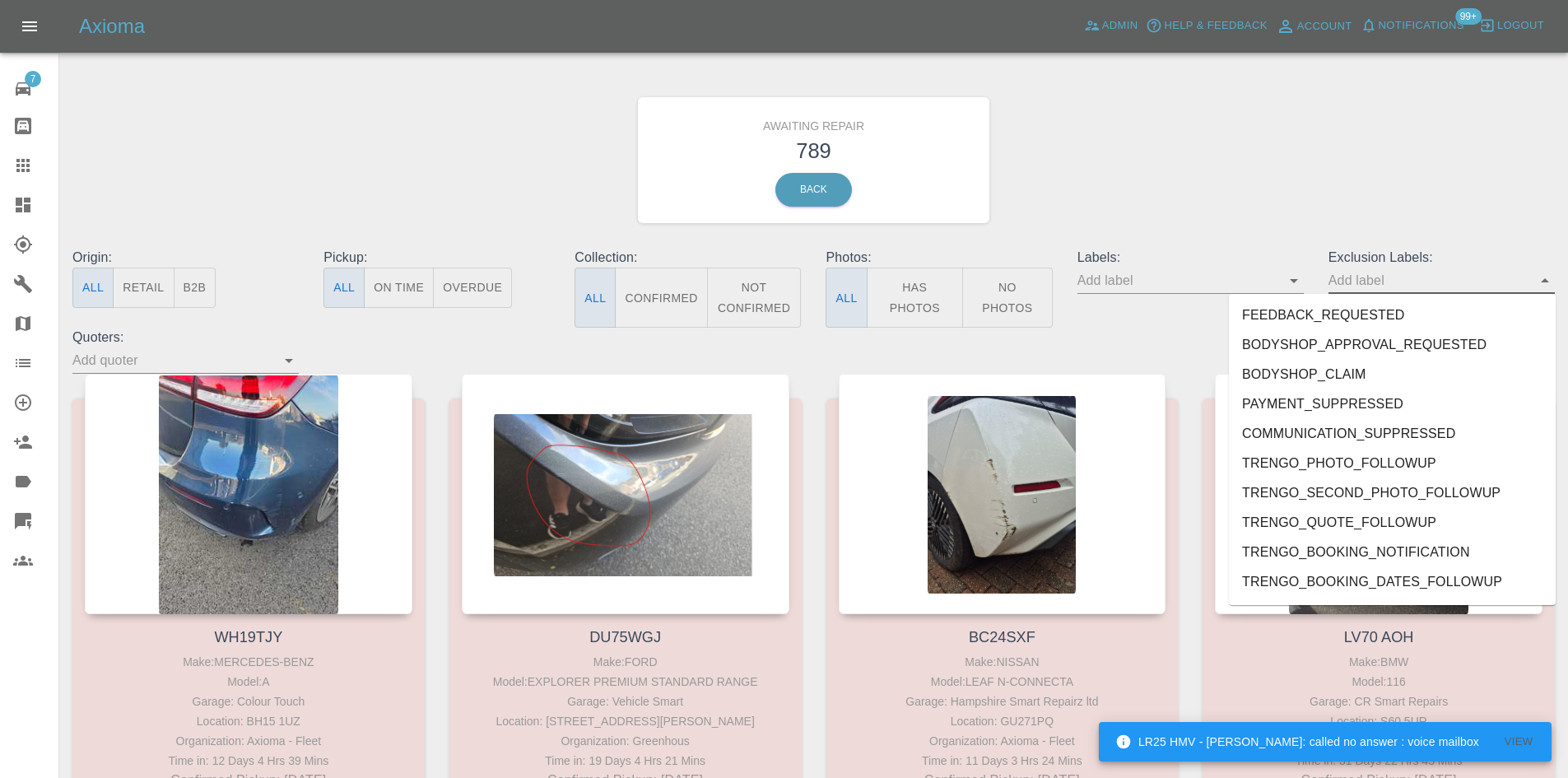
click at [1198, 284] on input "text" at bounding box center [1177, 280] width 202 height 25
drag, startPoint x: 1497, startPoint y: 279, endPoint x: 1530, endPoint y: 288, distance: 34.2
click at [1498, 280] on input "text" at bounding box center [1429, 280] width 202 height 25
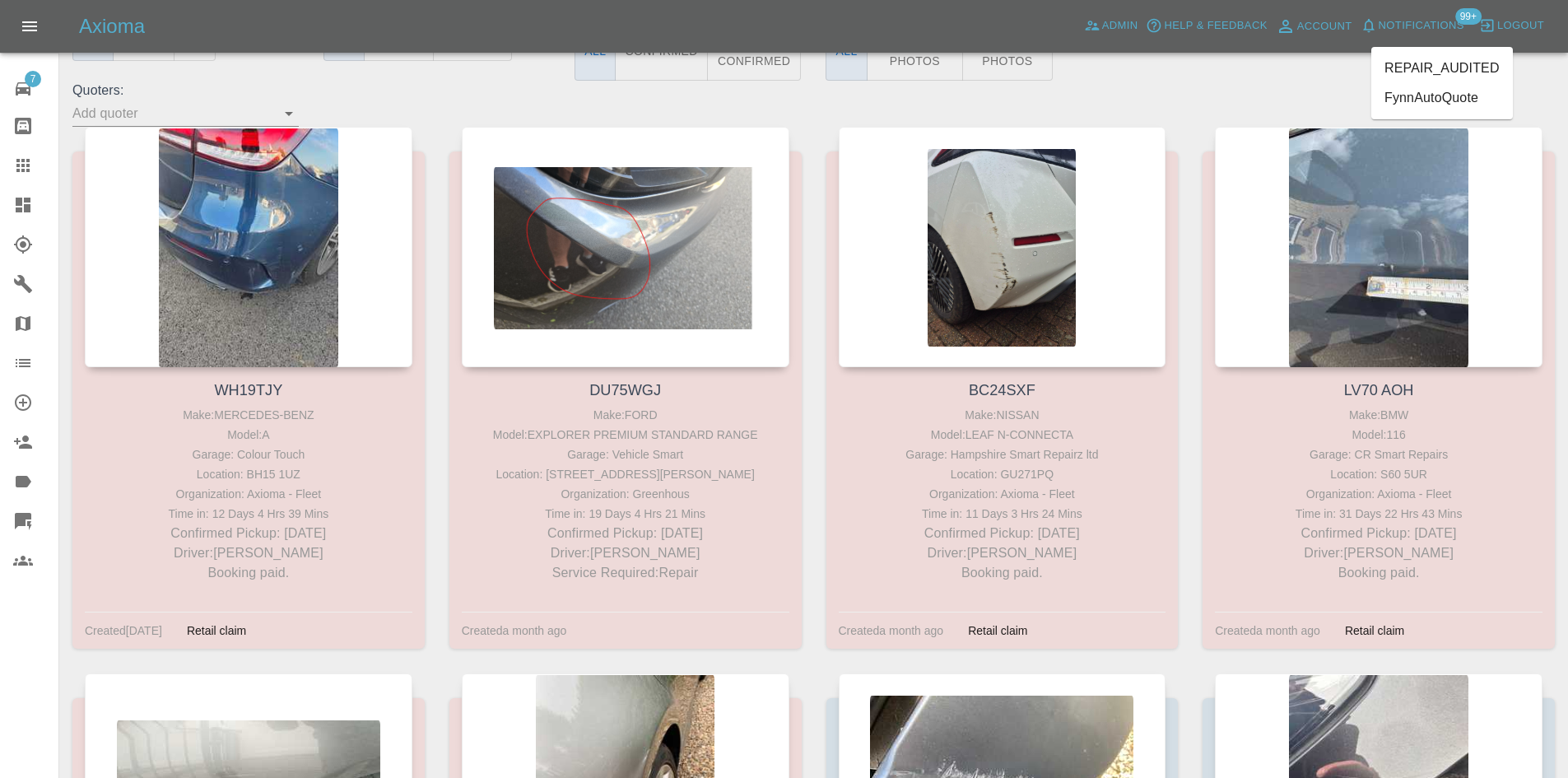
type input "AUD"
click at [1478, 70] on li "REPAIR_AUDITED" at bounding box center [1441, 68] width 141 height 29
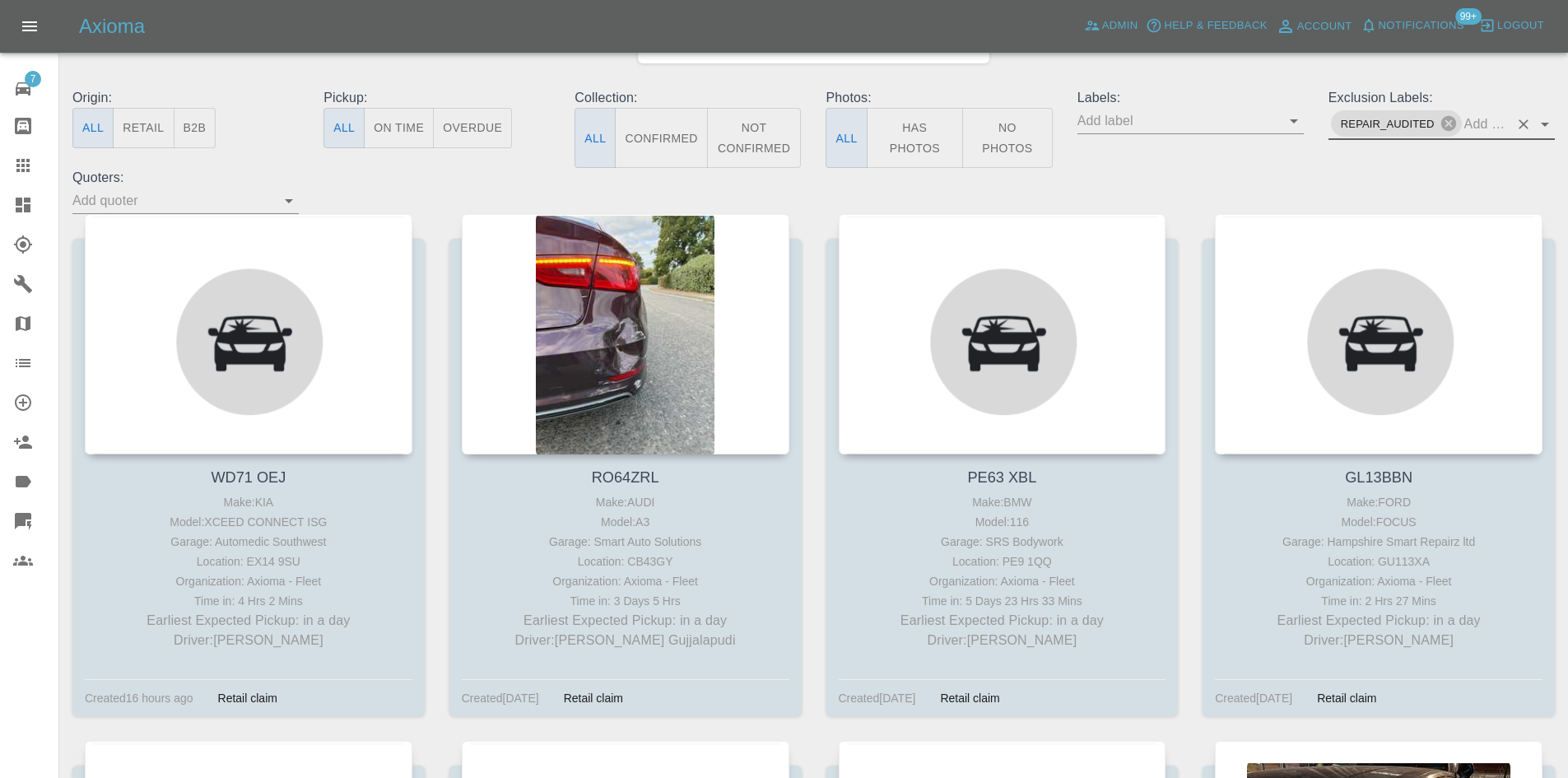
scroll to position [82, 0]
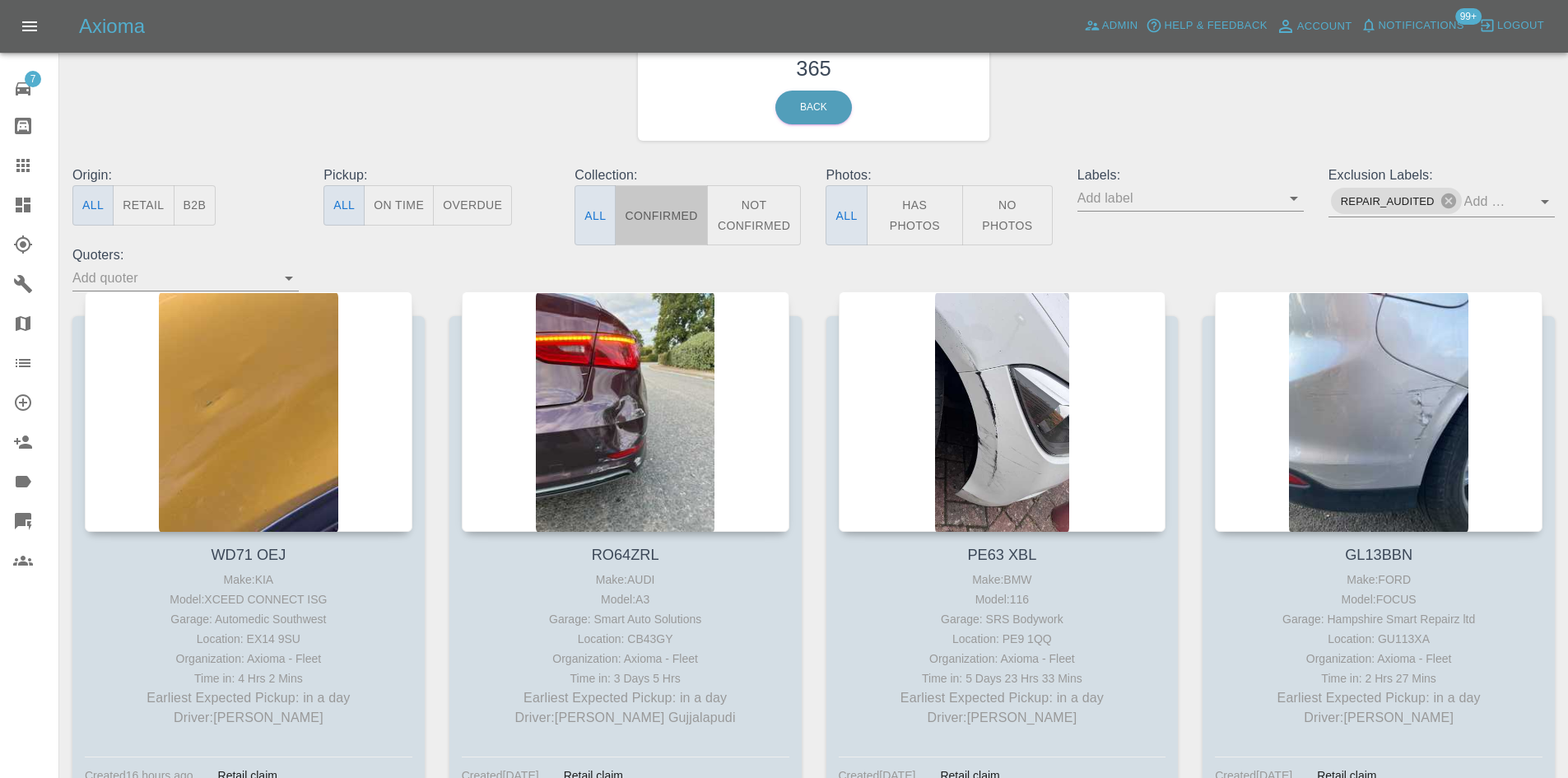
click at [686, 217] on button "Confirmed" at bounding box center [661, 215] width 93 height 60
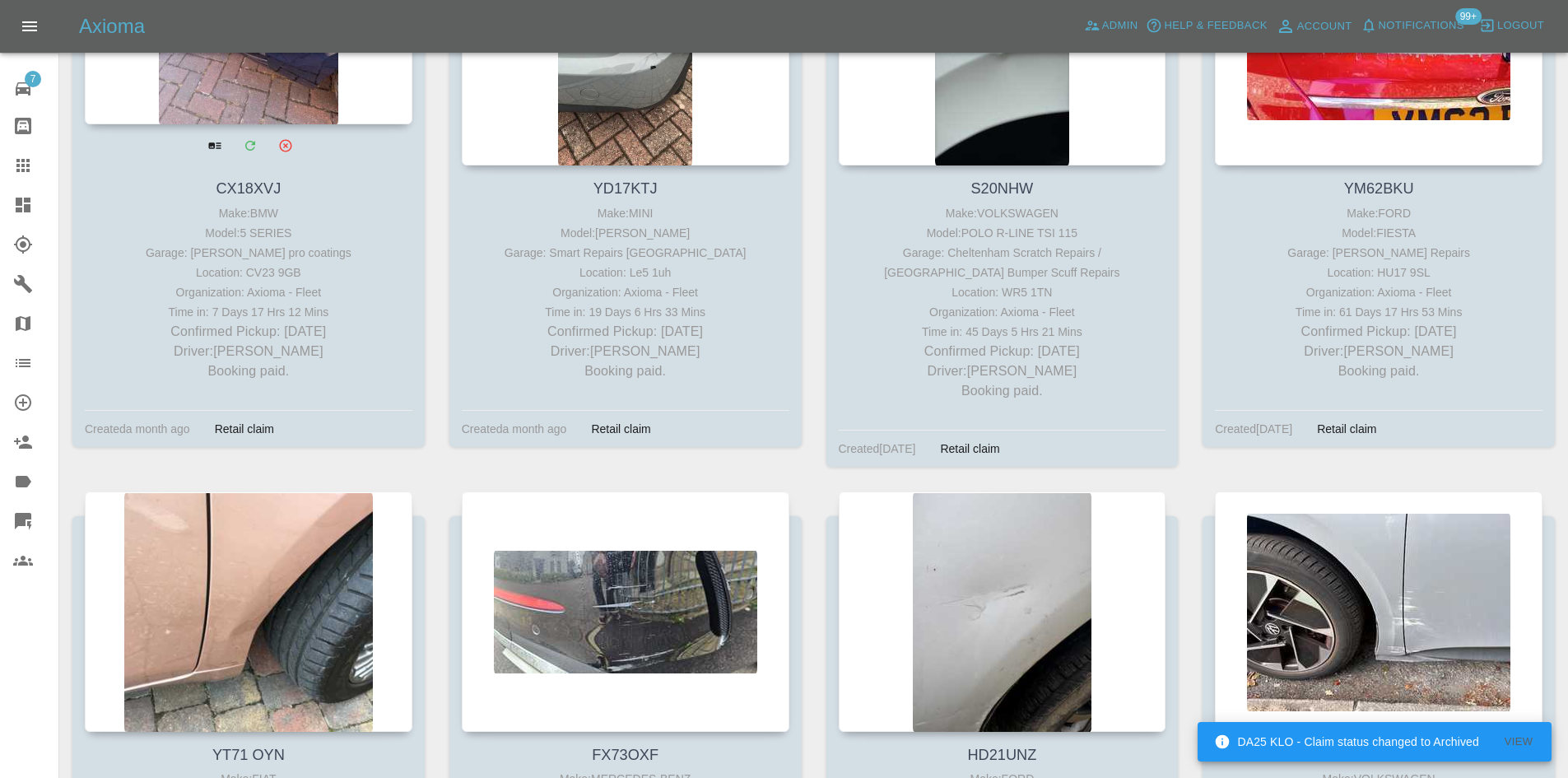
scroll to position [5763, 0]
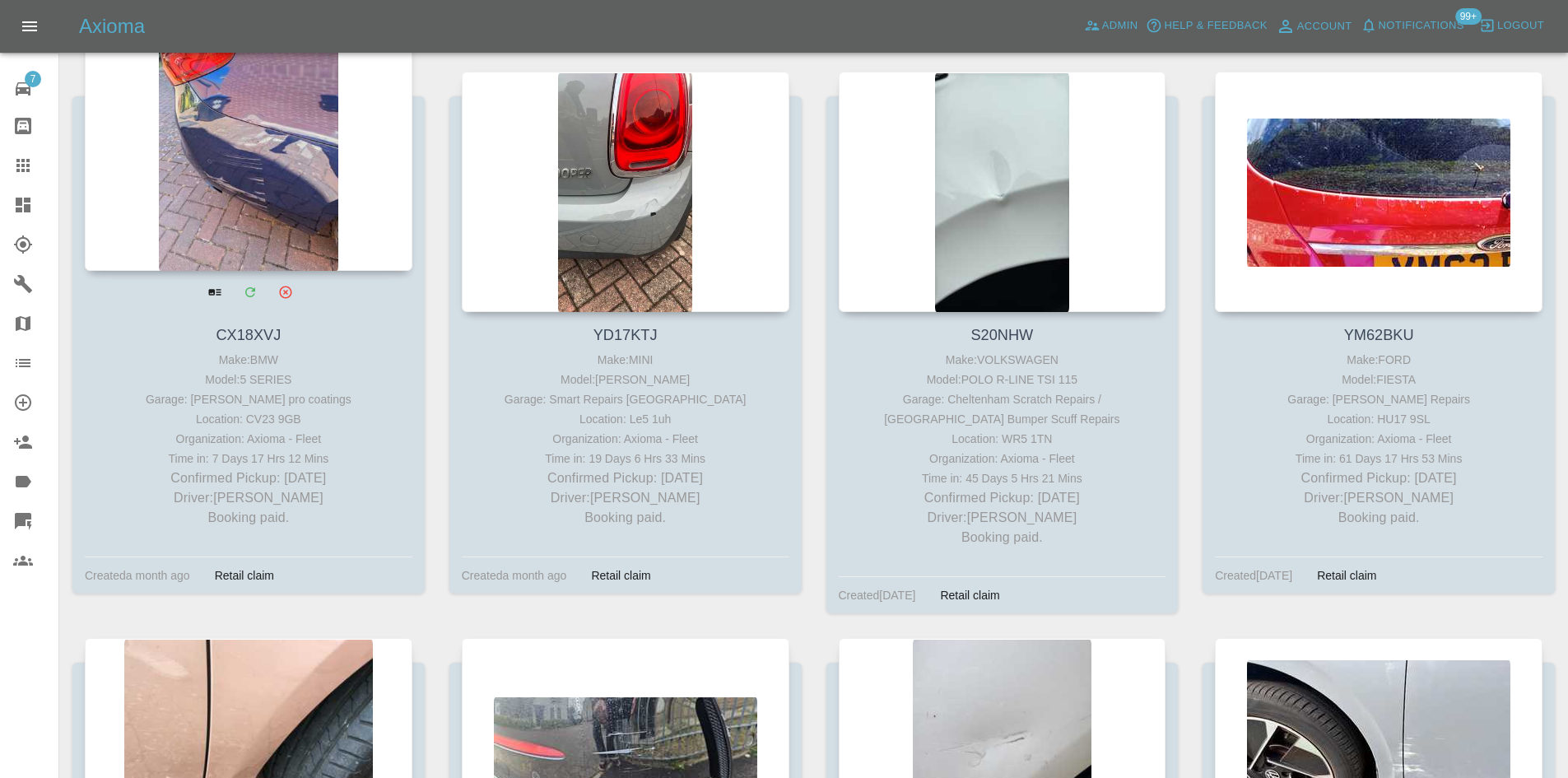
drag, startPoint x: 349, startPoint y: 474, endPoint x: 148, endPoint y: 479, distance: 201.1
click at [148, 479] on p "Confirmed Pickup: in 6 days" at bounding box center [249, 478] width 320 height 19
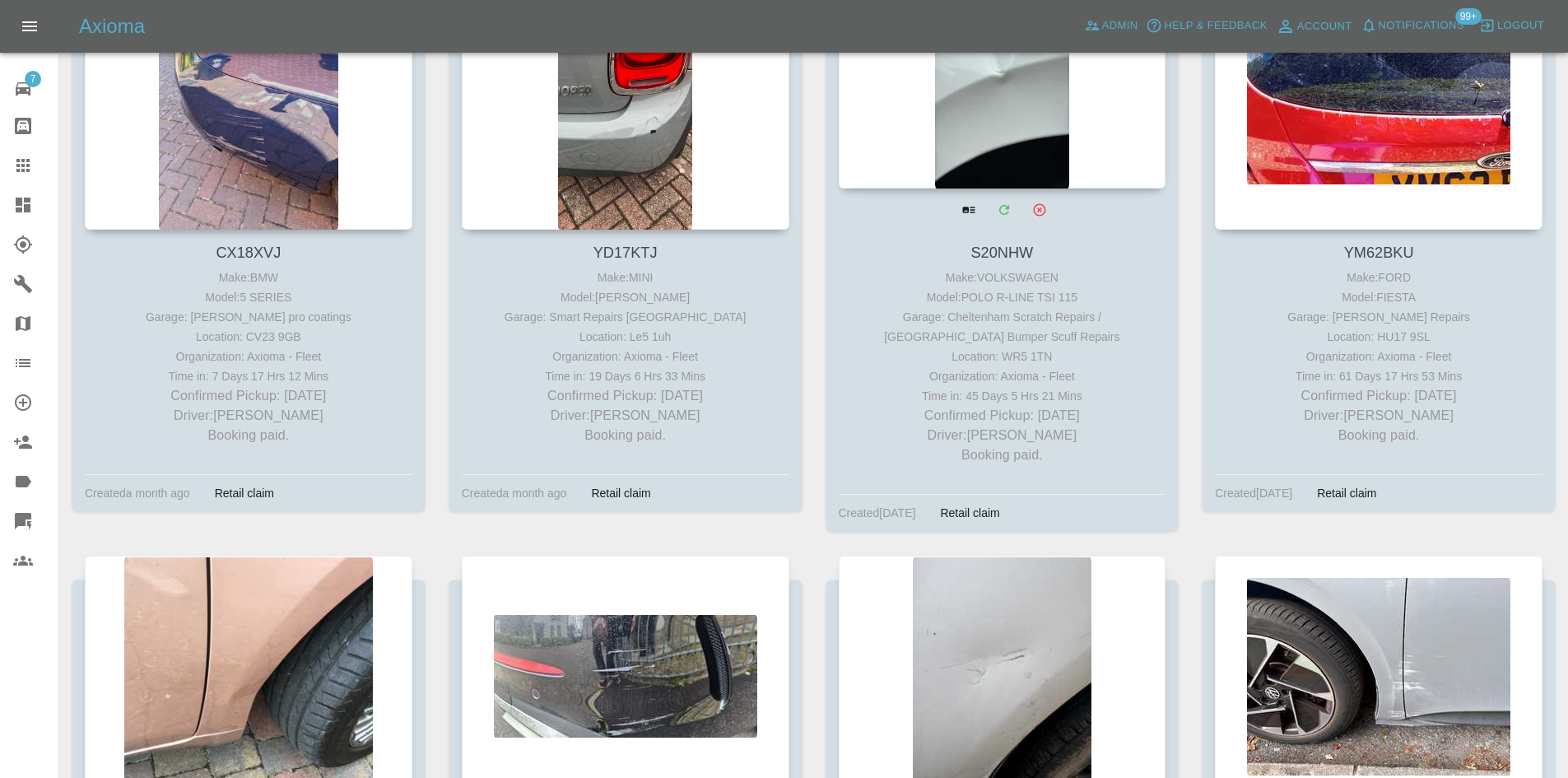
scroll to position [6418, 0]
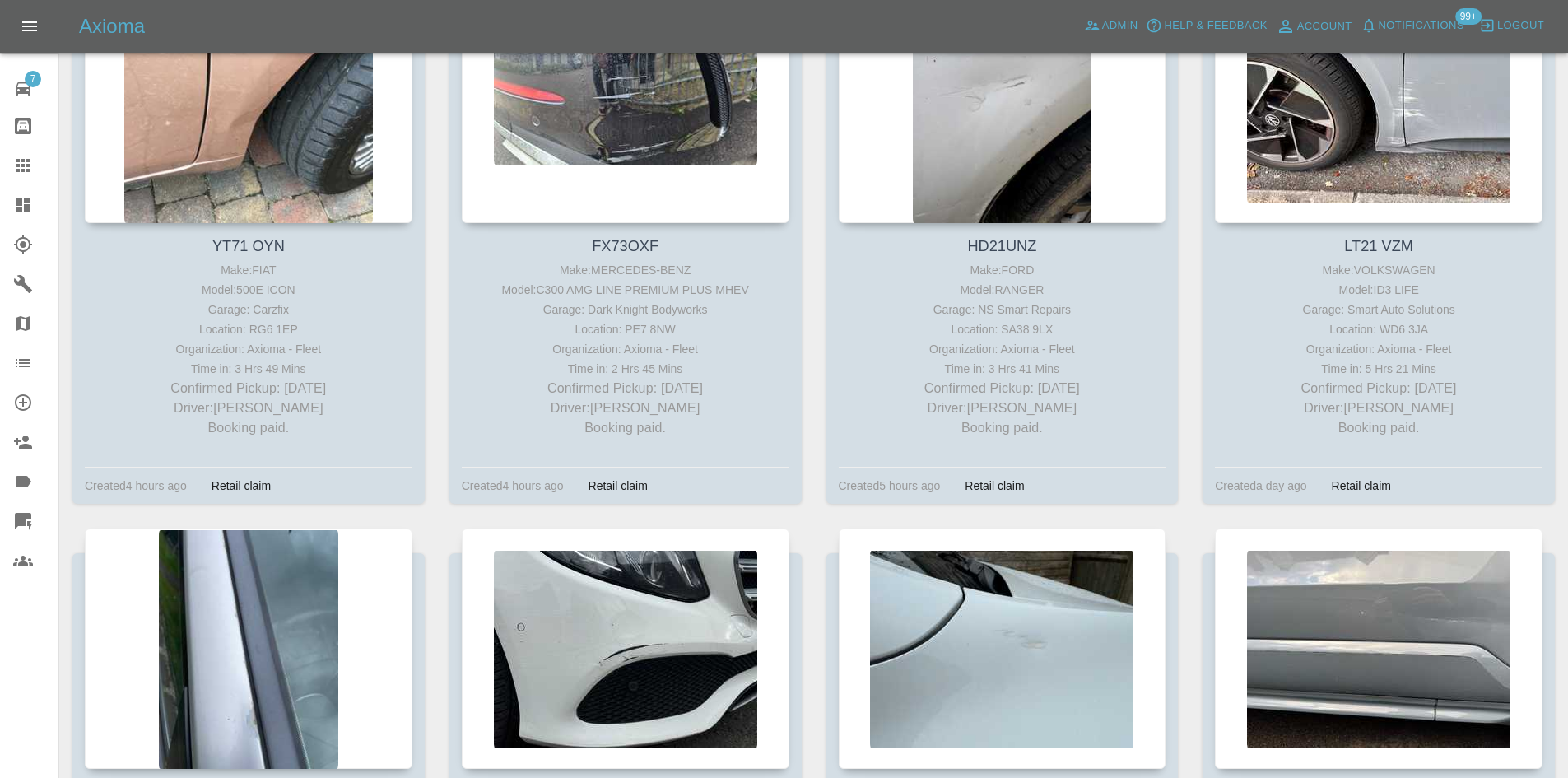
click at [25, 205] on icon at bounding box center [22, 205] width 15 height 15
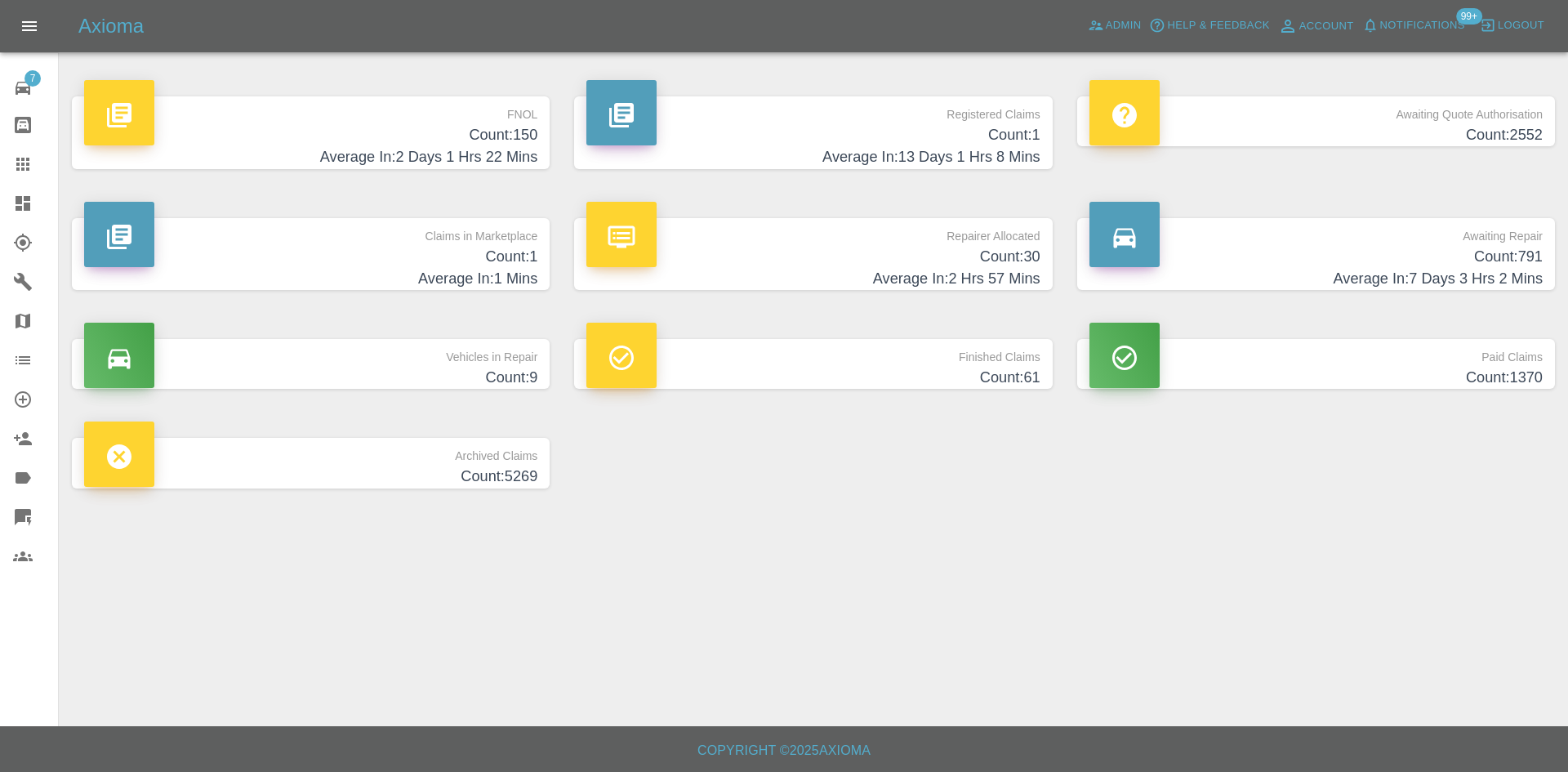
click at [355, 125] on h4 "Count: 150" at bounding box center [311, 134] width 454 height 22
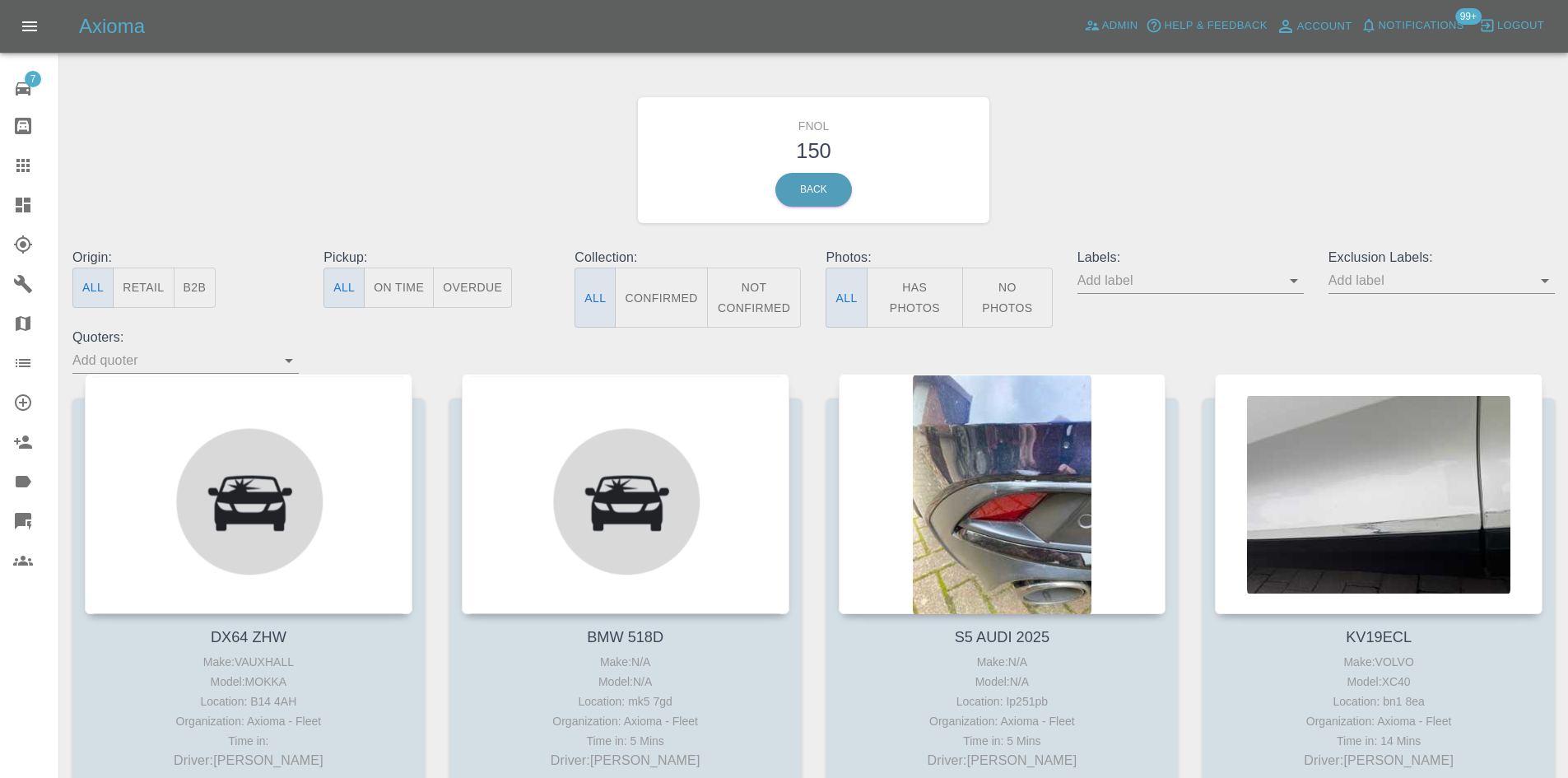
click at [40, 224] on link "Dashboard" at bounding box center [29, 205] width 58 height 40
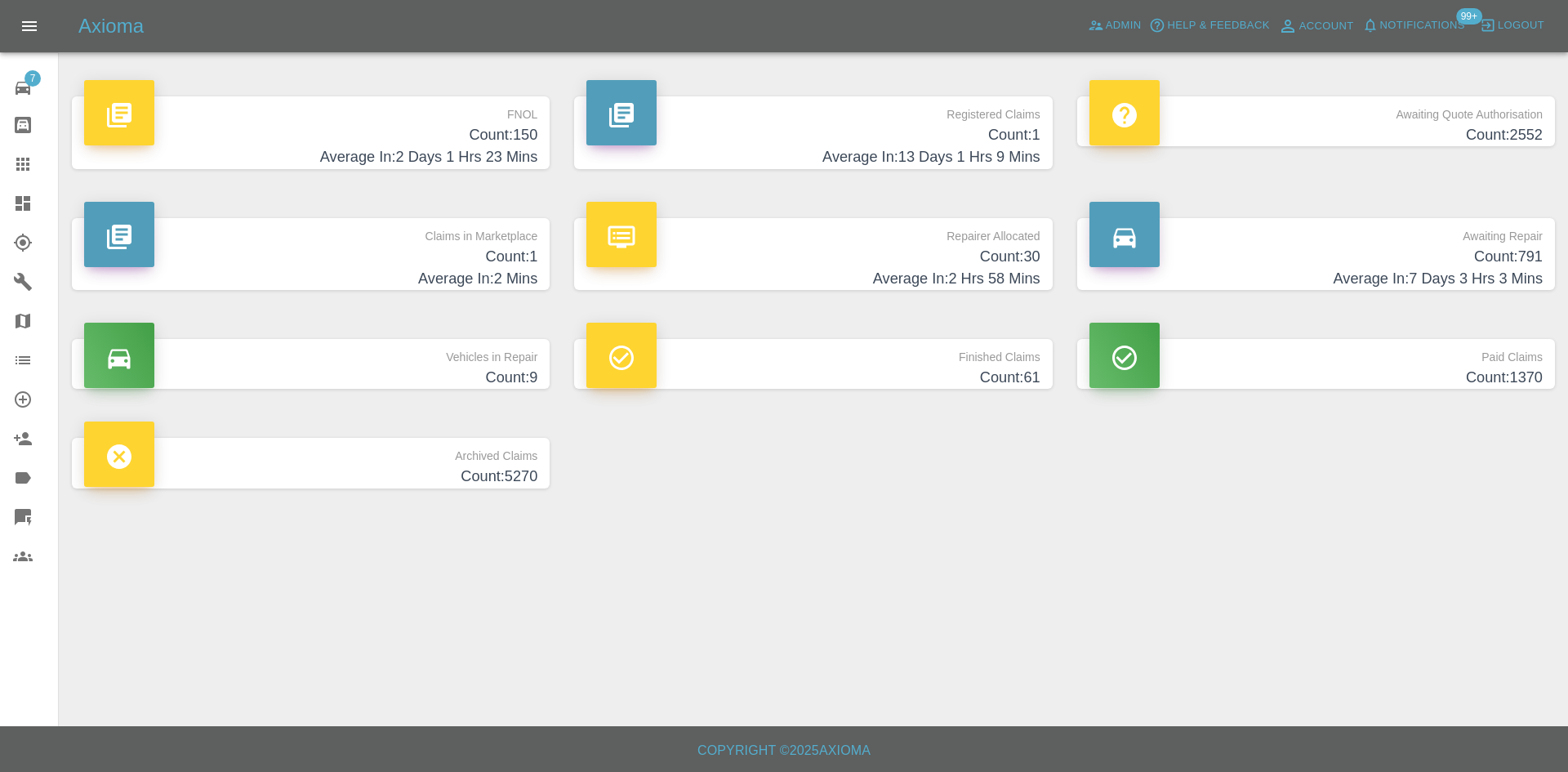
click at [379, 175] on div "FNOL Count: 150 Average In: 2 Days 1 Hrs 23 Mins" at bounding box center [311, 133] width 502 height 122
click at [390, 157] on h4 "Average In: 2 Days 1 Hrs 23 Mins" at bounding box center [311, 157] width 454 height 22
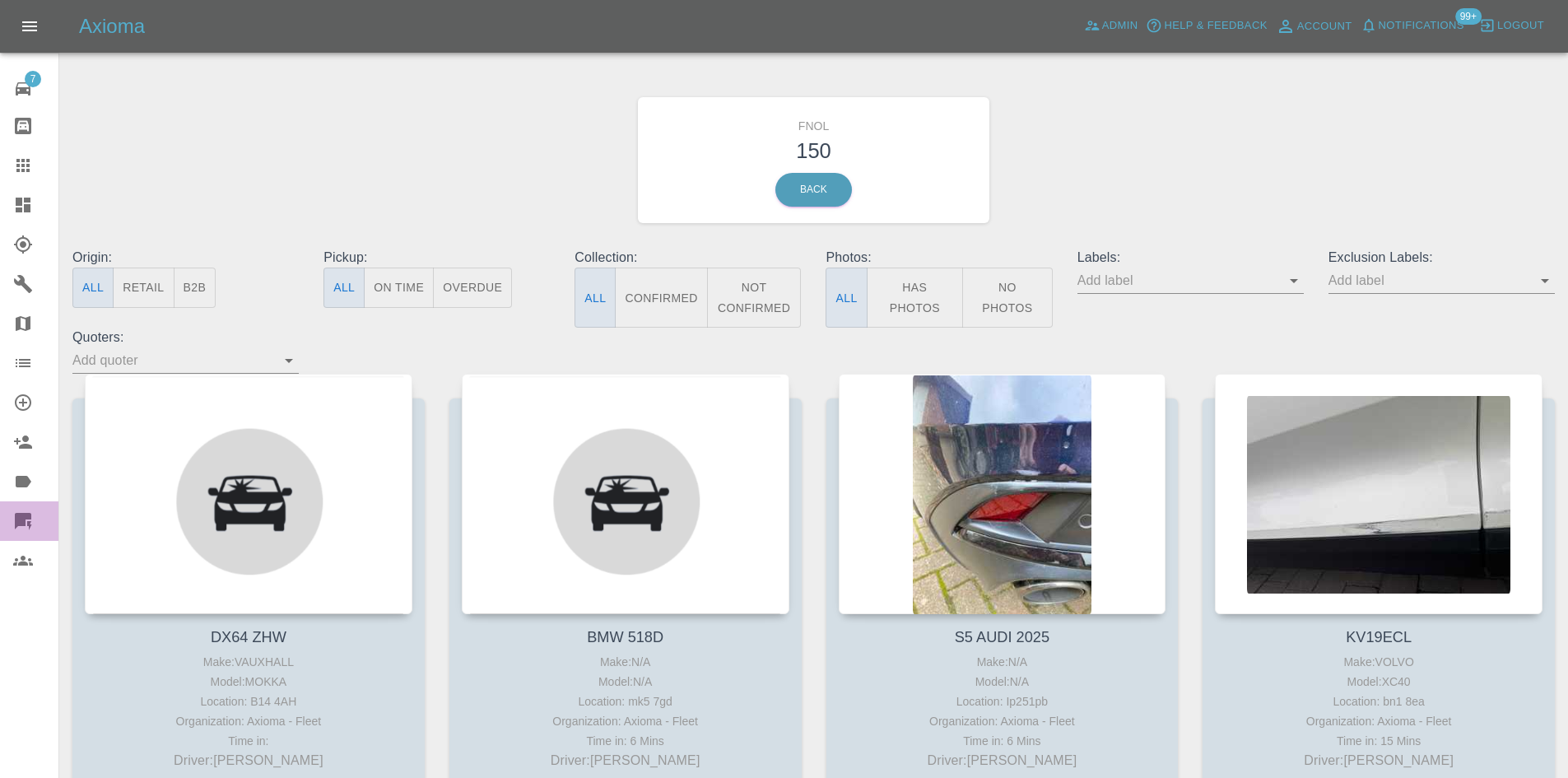
click at [26, 514] on icon at bounding box center [22, 521] width 17 height 17
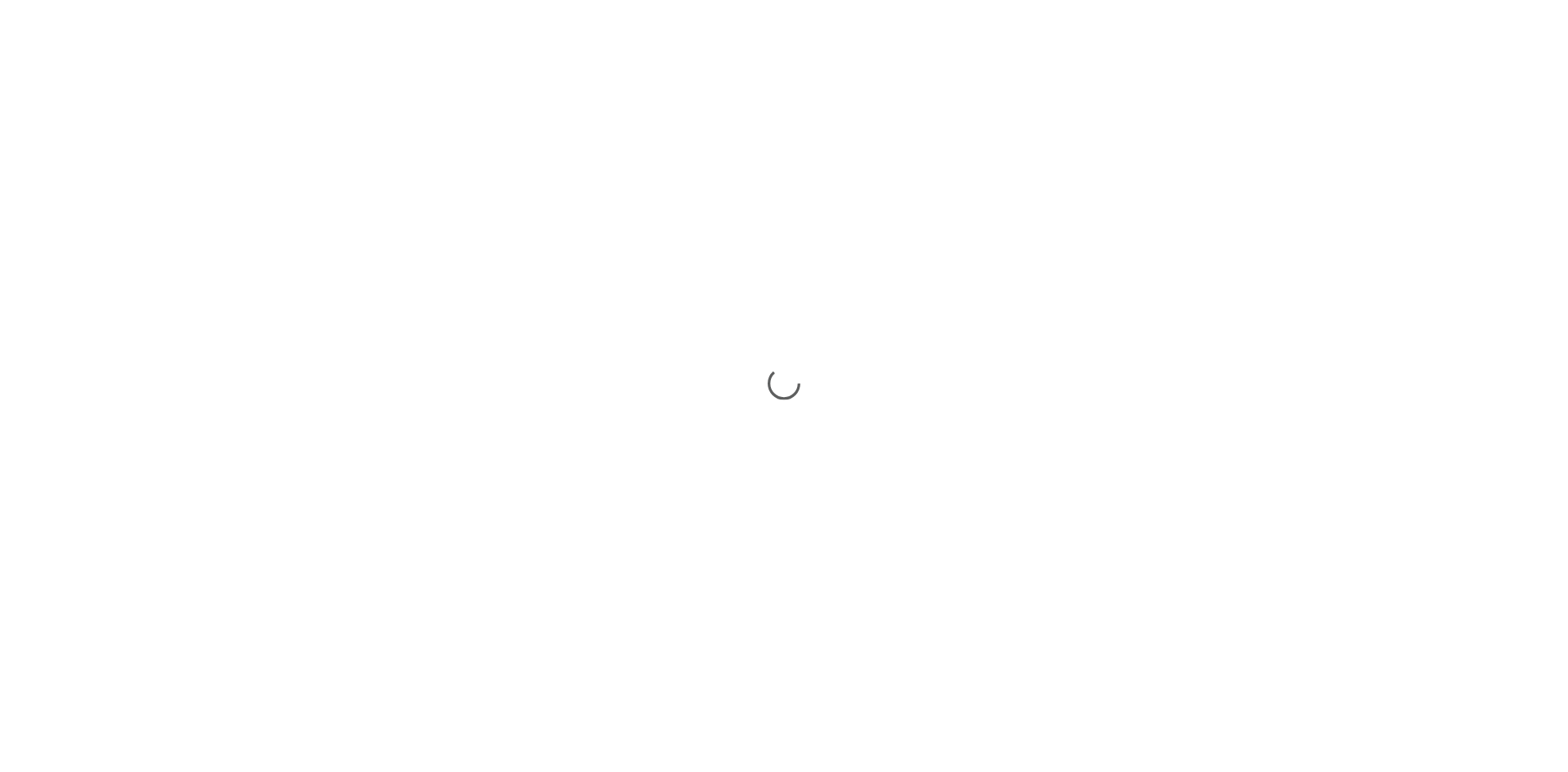
drag, startPoint x: 1476, startPoint y: 2, endPoint x: 1071, endPoint y: 110, distance: 419.2
click at [1071, 110] on div at bounding box center [784, 386] width 1568 height 772
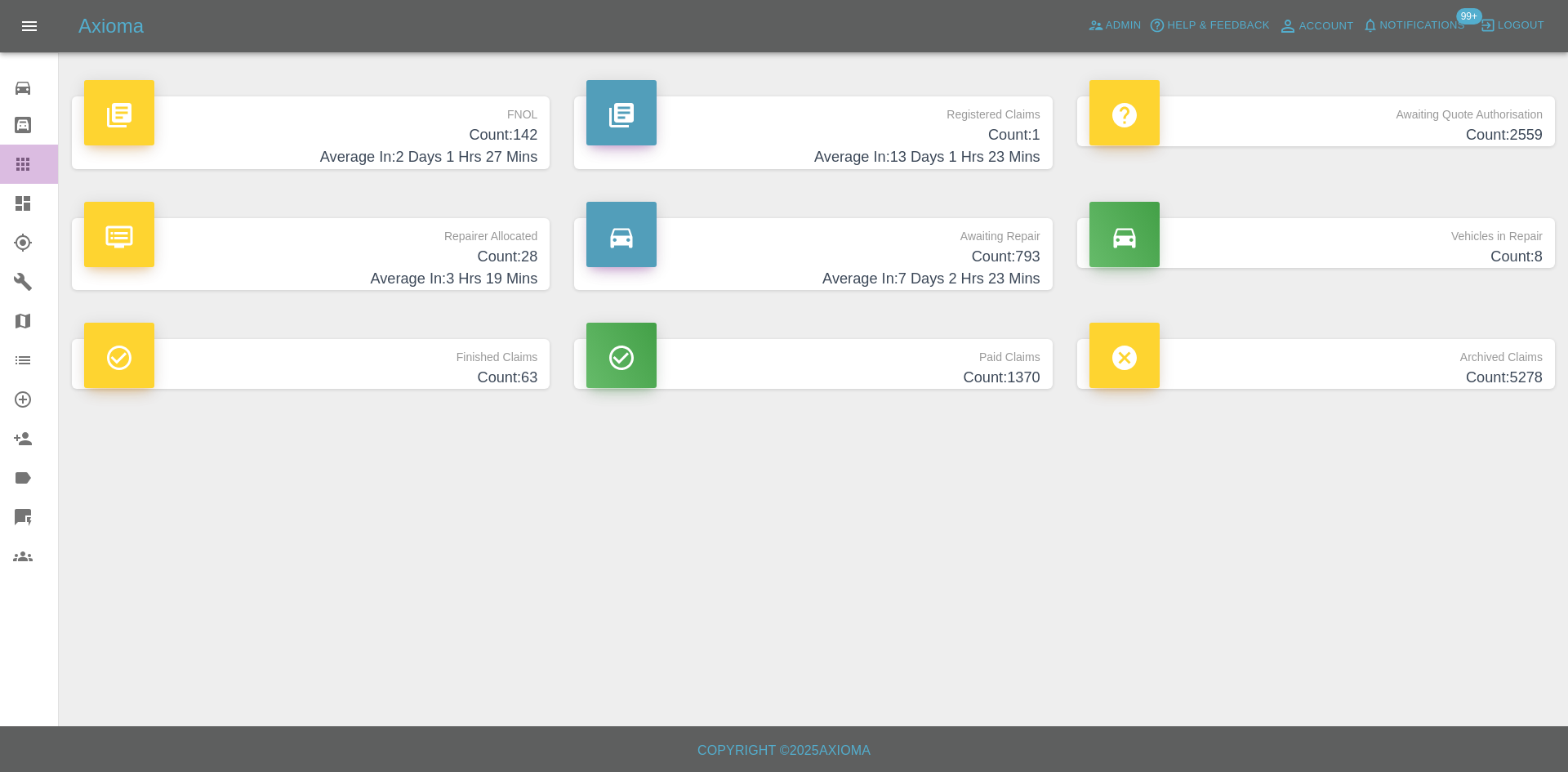
click at [0, 172] on link "Claims" at bounding box center [29, 163] width 58 height 40
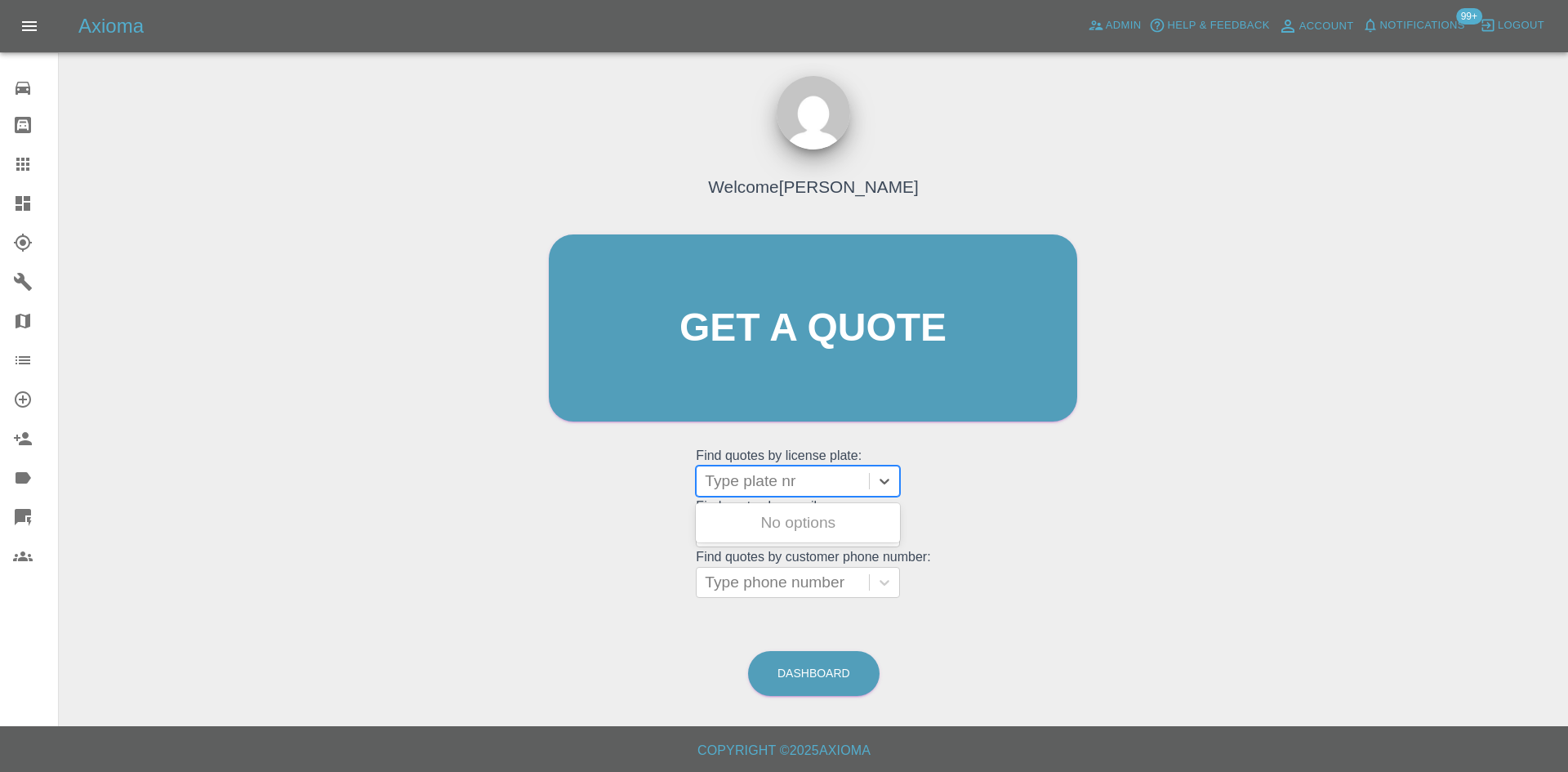
click at [805, 487] on div at bounding box center [783, 482] width 156 height 23
type input "k"
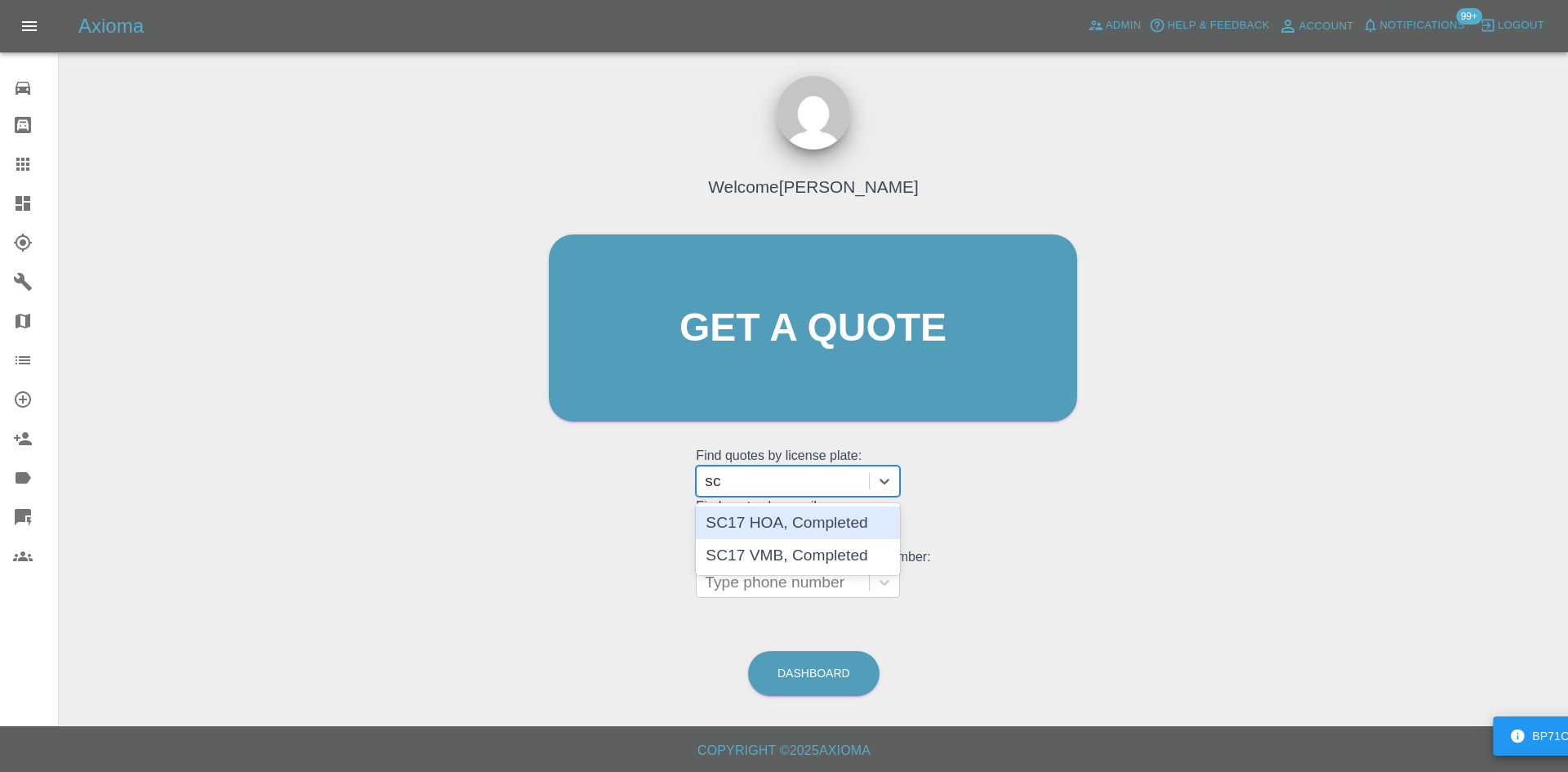
type input "s"
type input "p23 c"
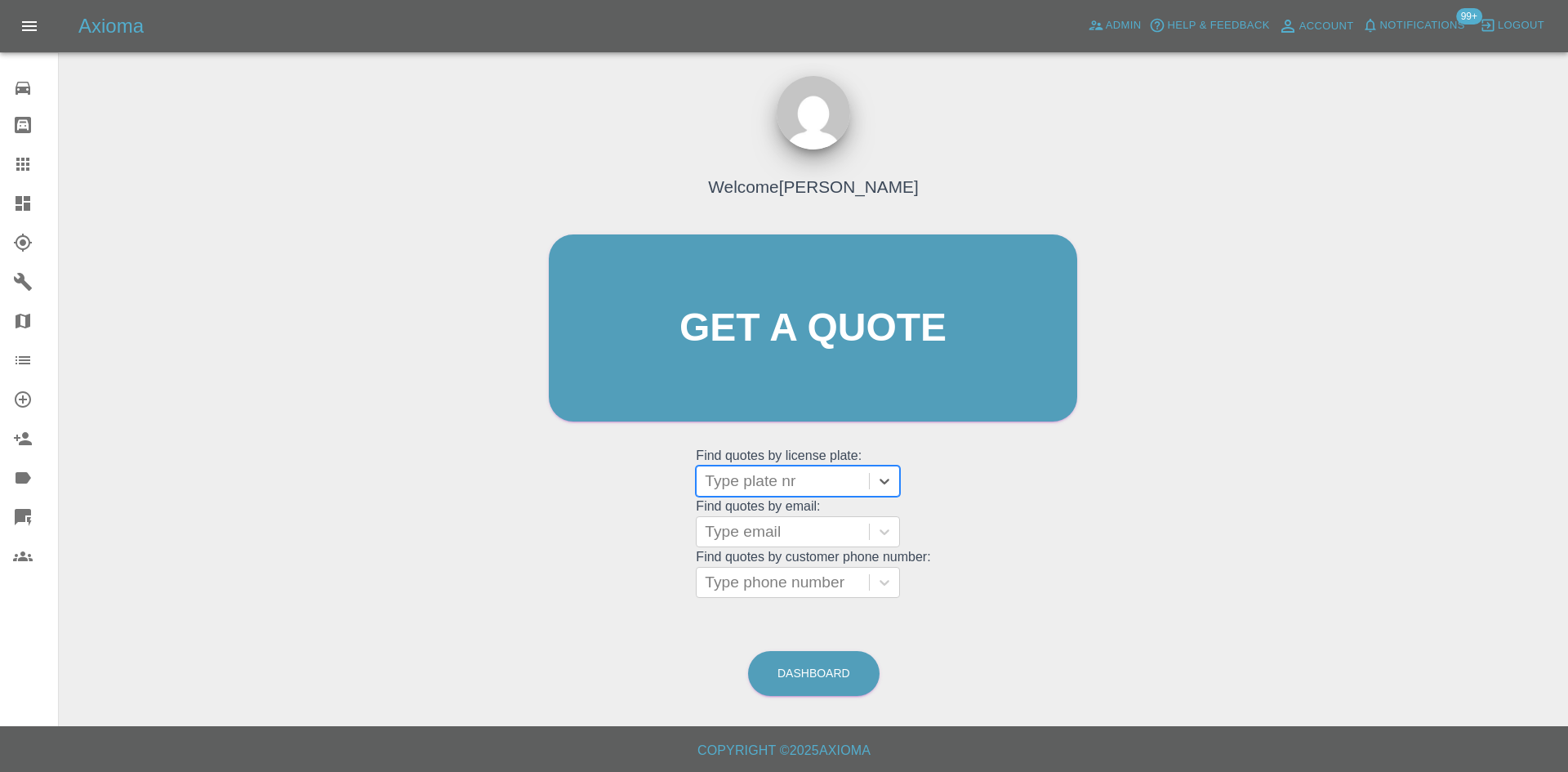
click at [13, 202] on link "Dashboard" at bounding box center [29, 203] width 58 height 40
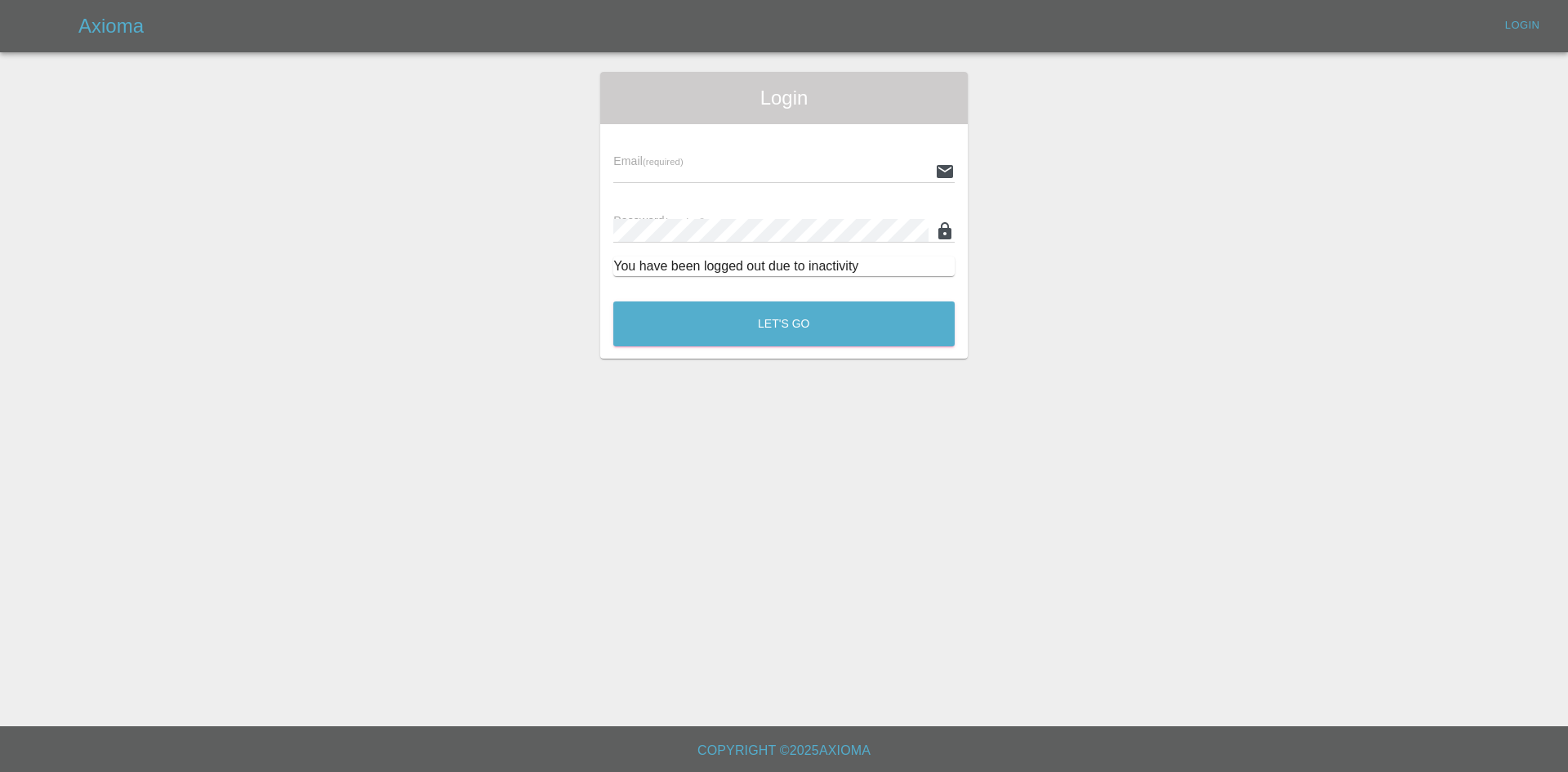
type input "alex.kennett@axioma.co.uk"
click at [757, 344] on button "Let's Go" at bounding box center [784, 324] width 341 height 45
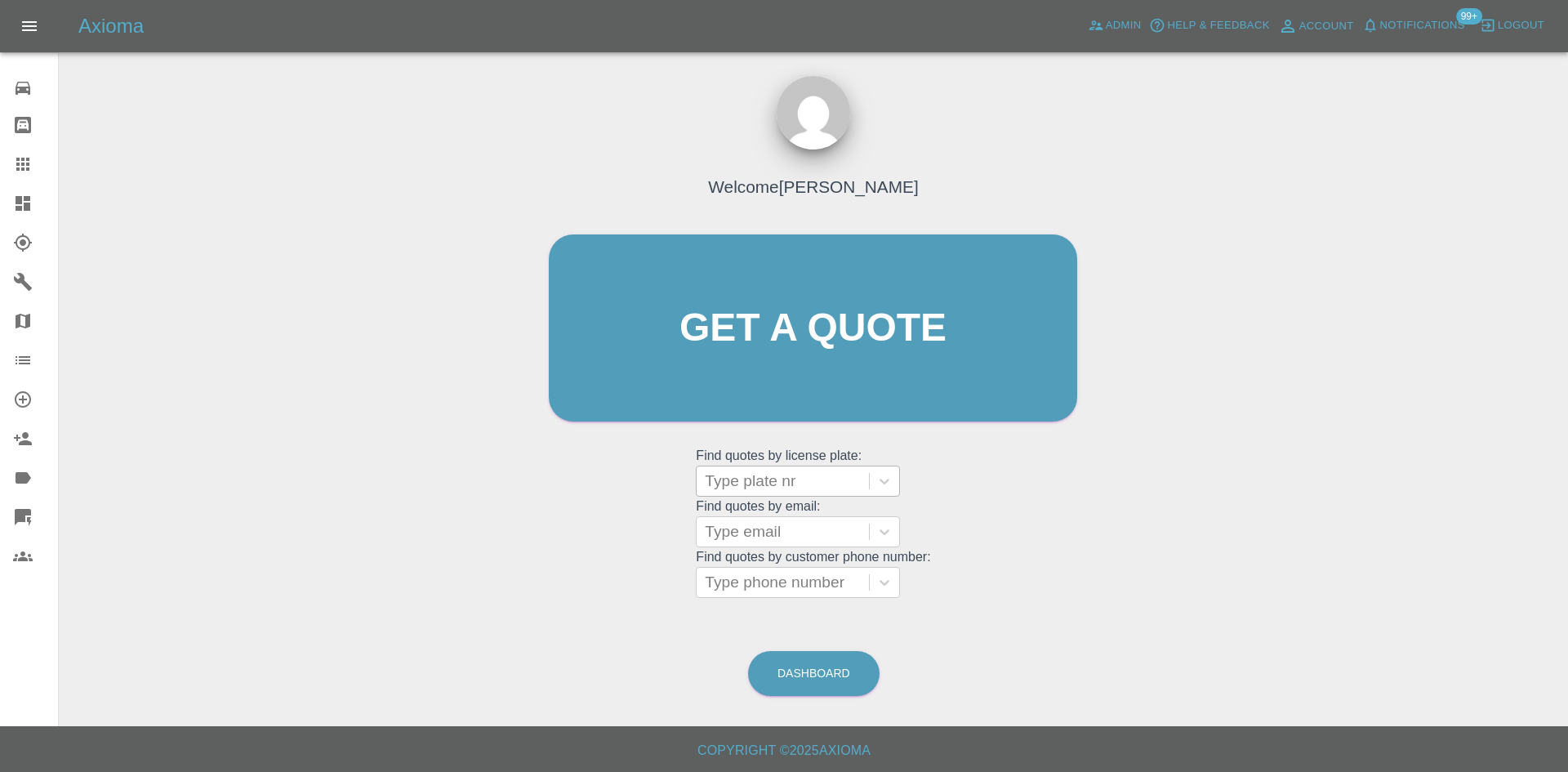
click at [739, 475] on div at bounding box center [783, 482] width 156 height 23
paste input "ML75WBN"
type input "ML75WBN"
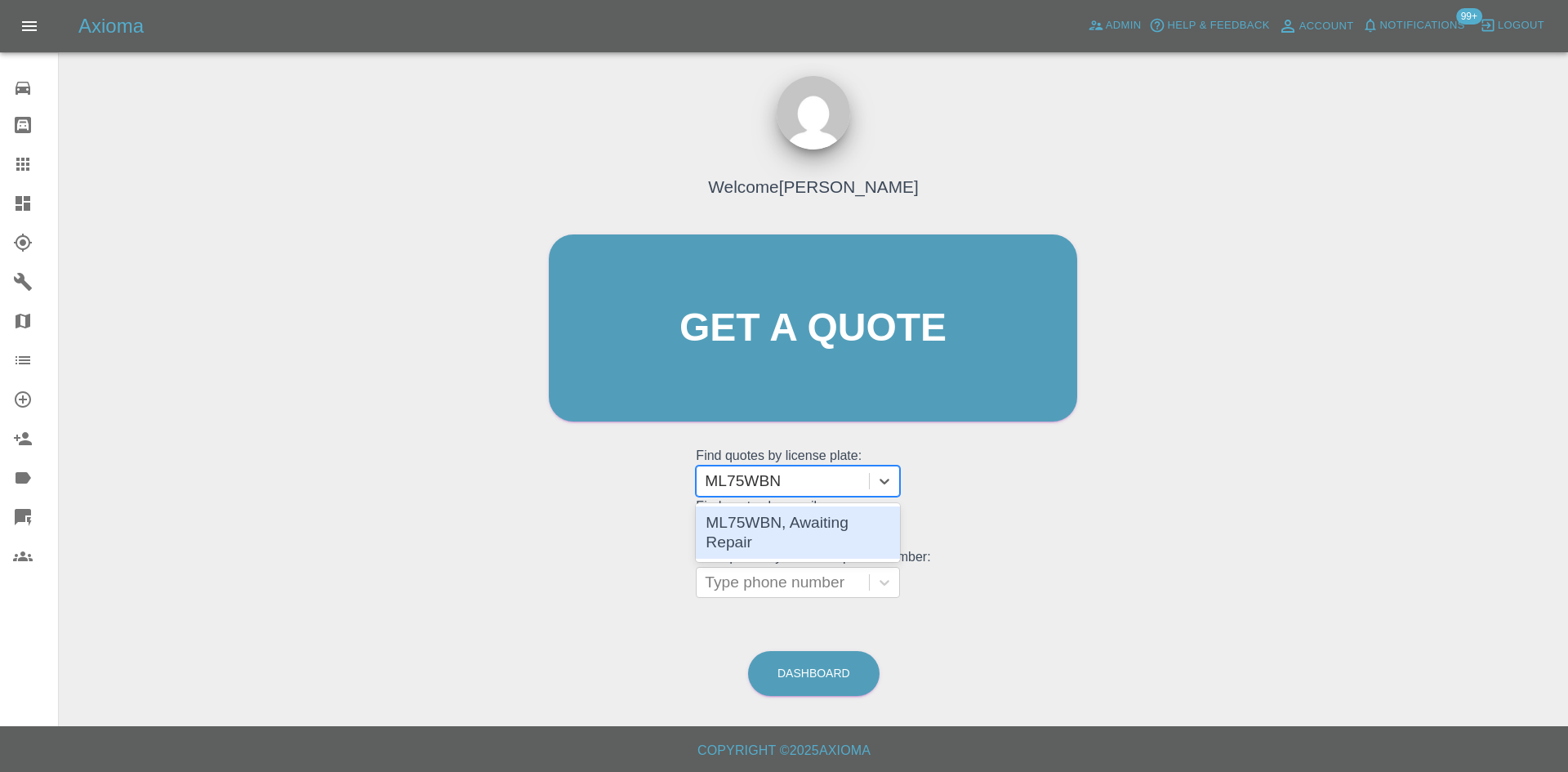
click at [815, 513] on div "ML75WBN, Awaiting Repair" at bounding box center [797, 533] width 204 height 52
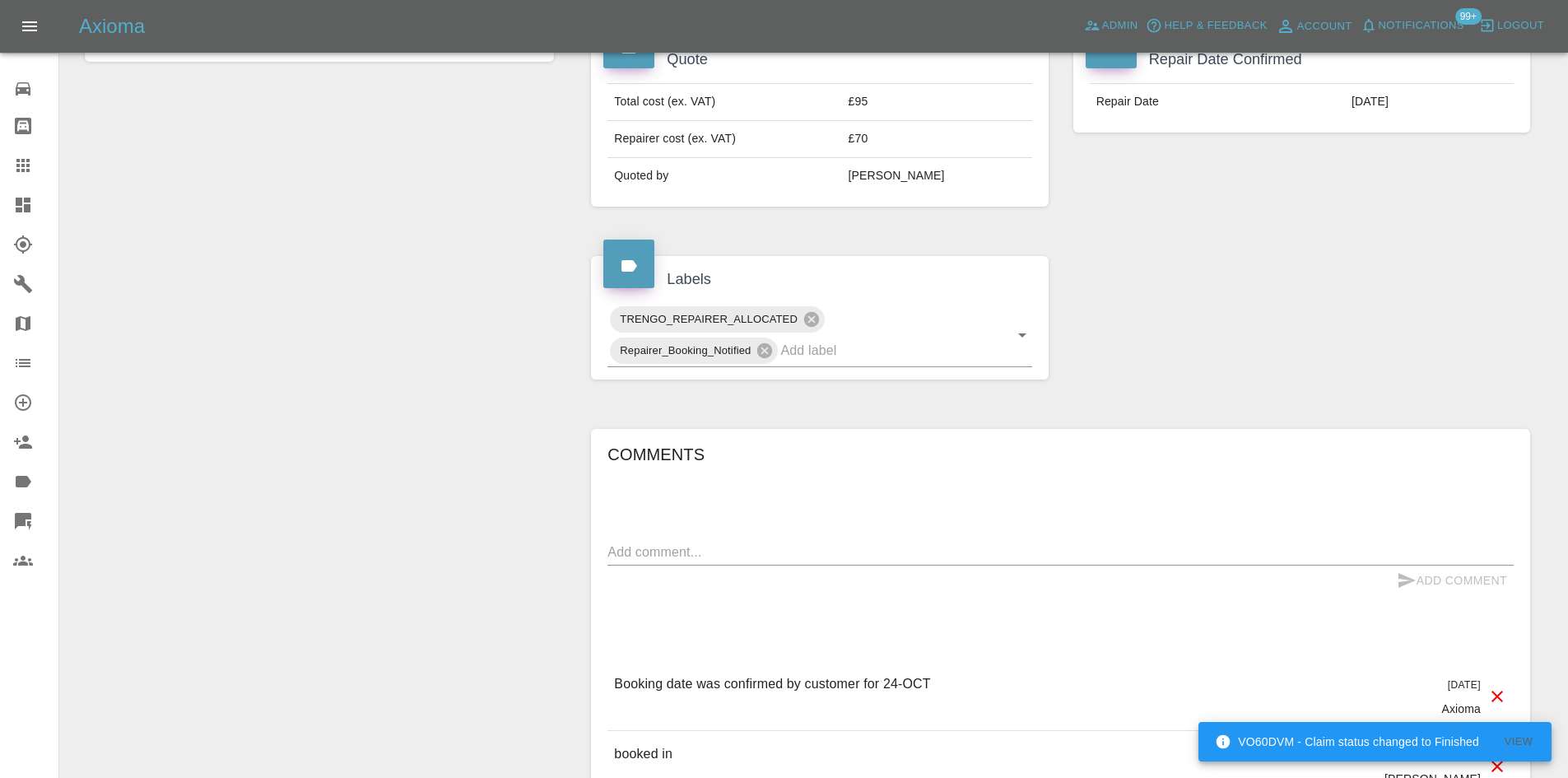
scroll to position [906, 0]
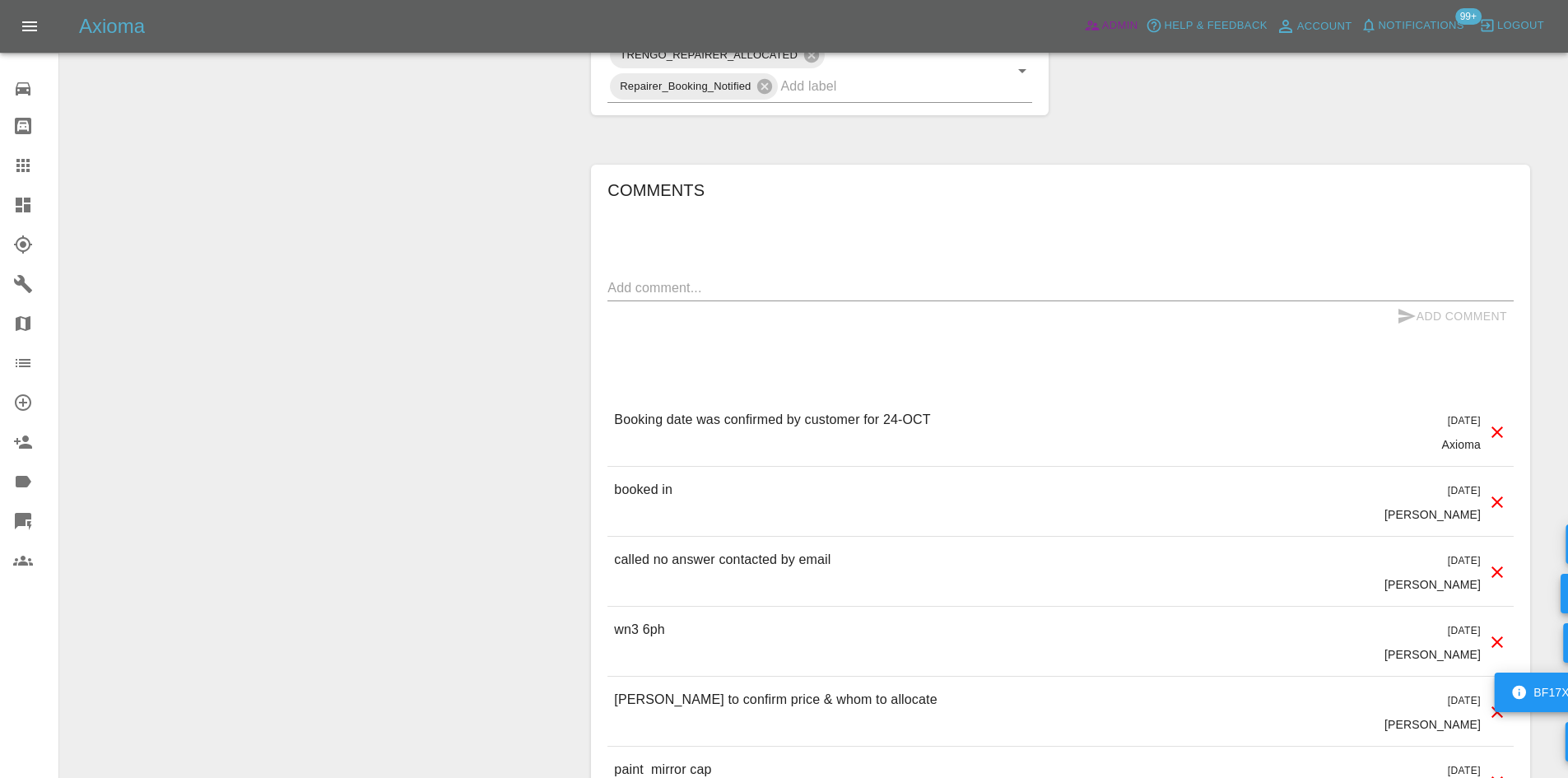
click at [1081, 23] on link "Admin" at bounding box center [1111, 26] width 62 height 25
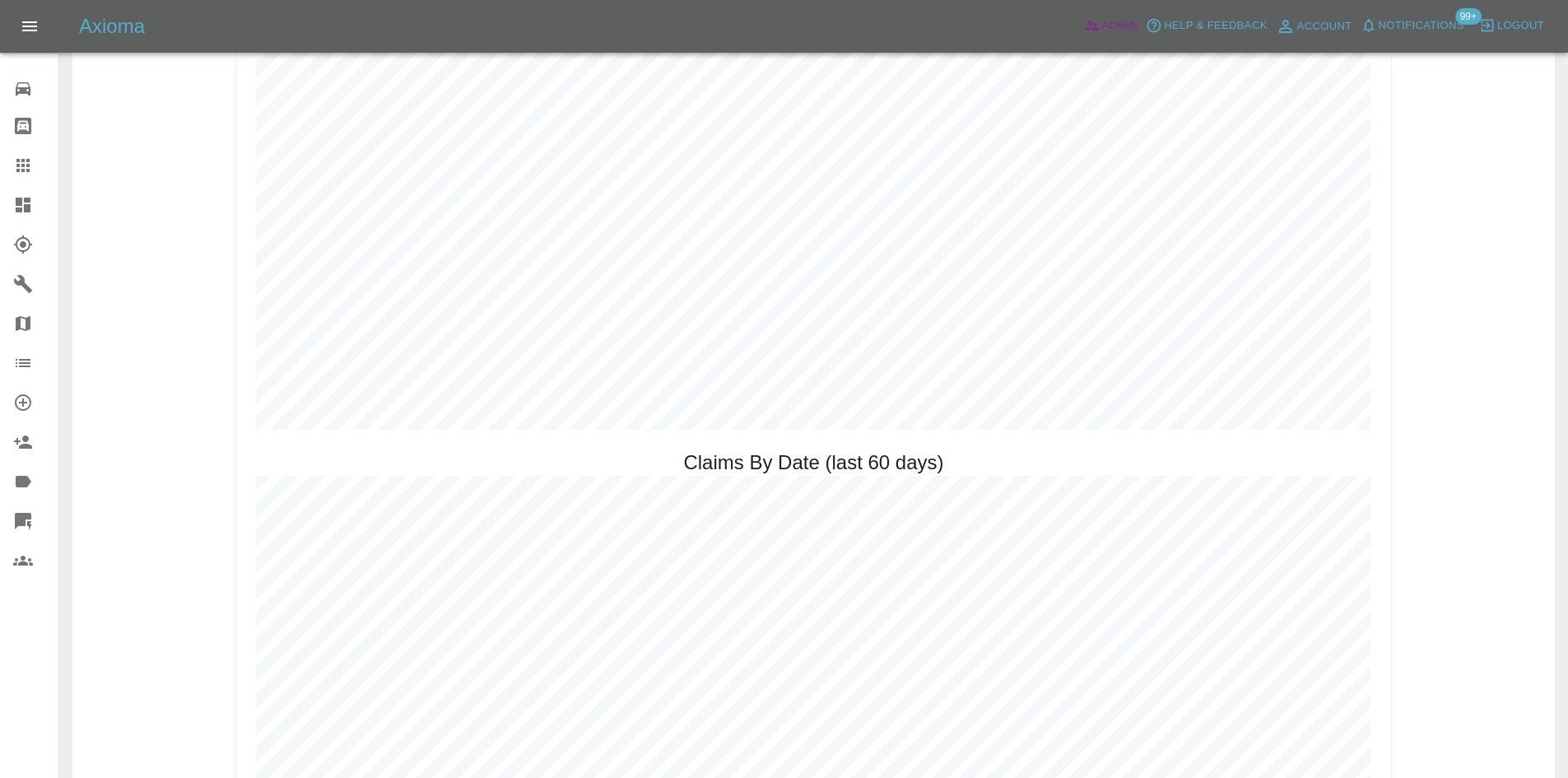
scroll to position [1893, 0]
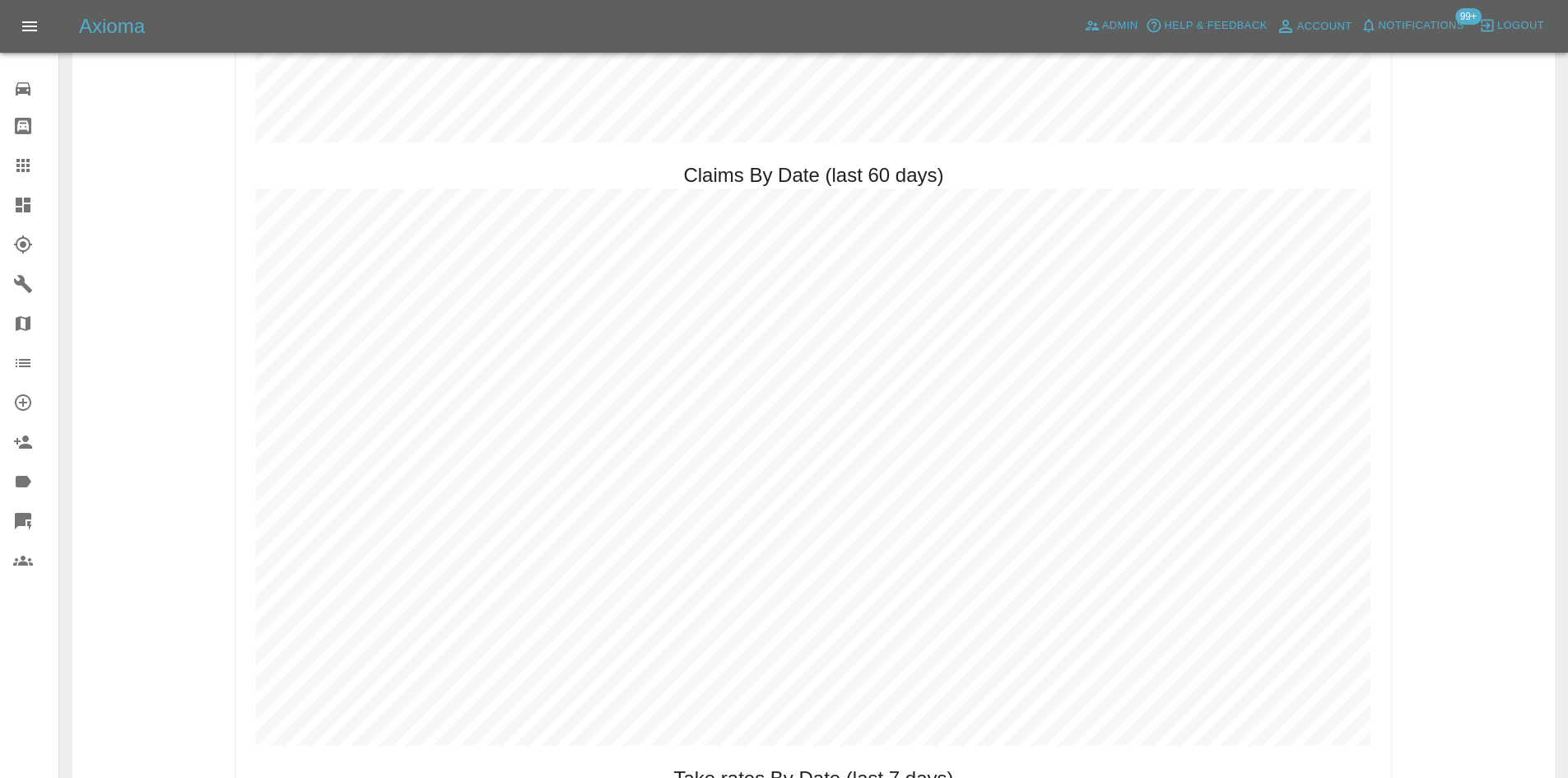
click at [25, 206] on icon at bounding box center [22, 205] width 15 height 15
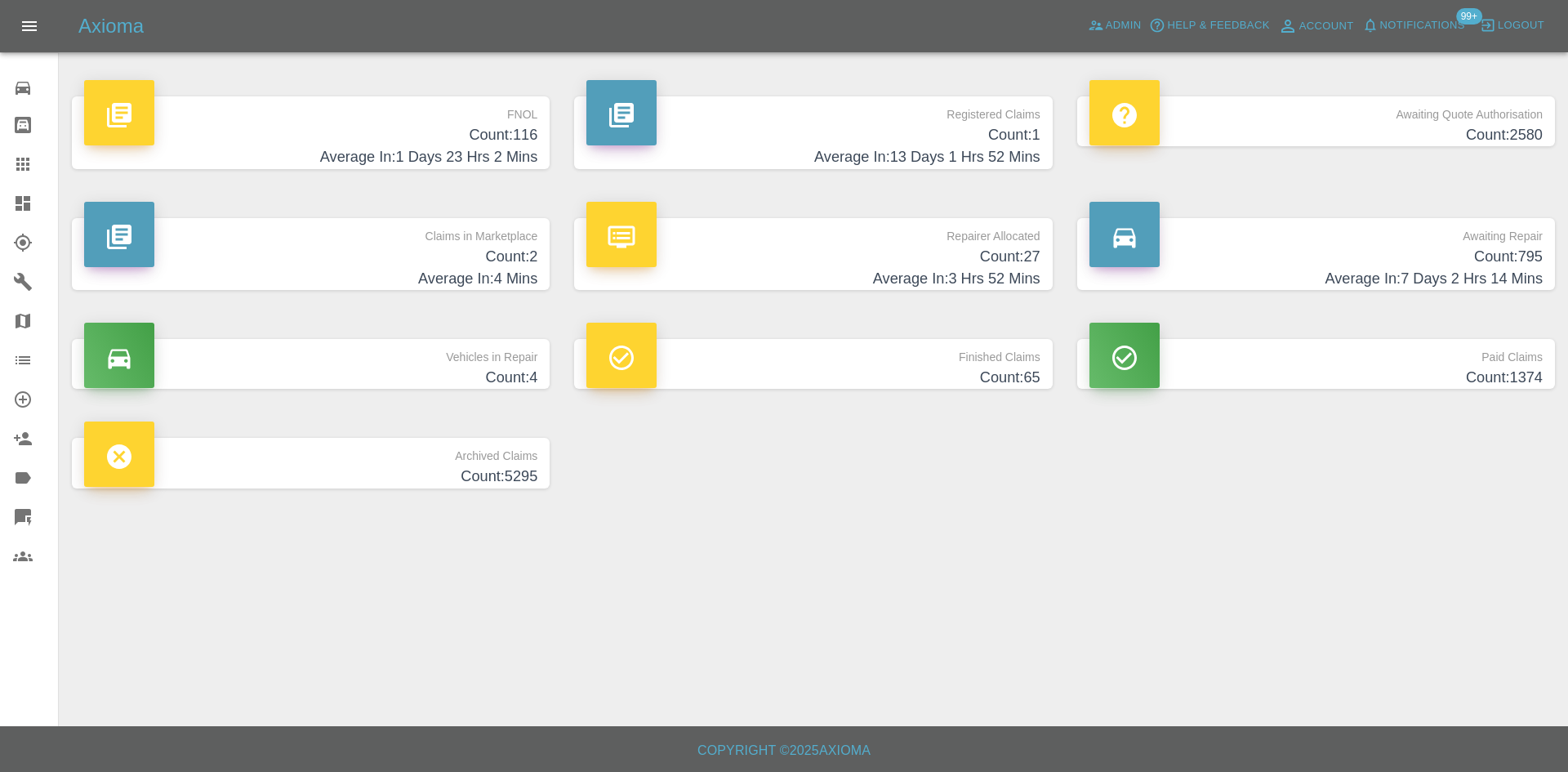
click at [367, 131] on h4 "Count: 116" at bounding box center [311, 134] width 454 height 22
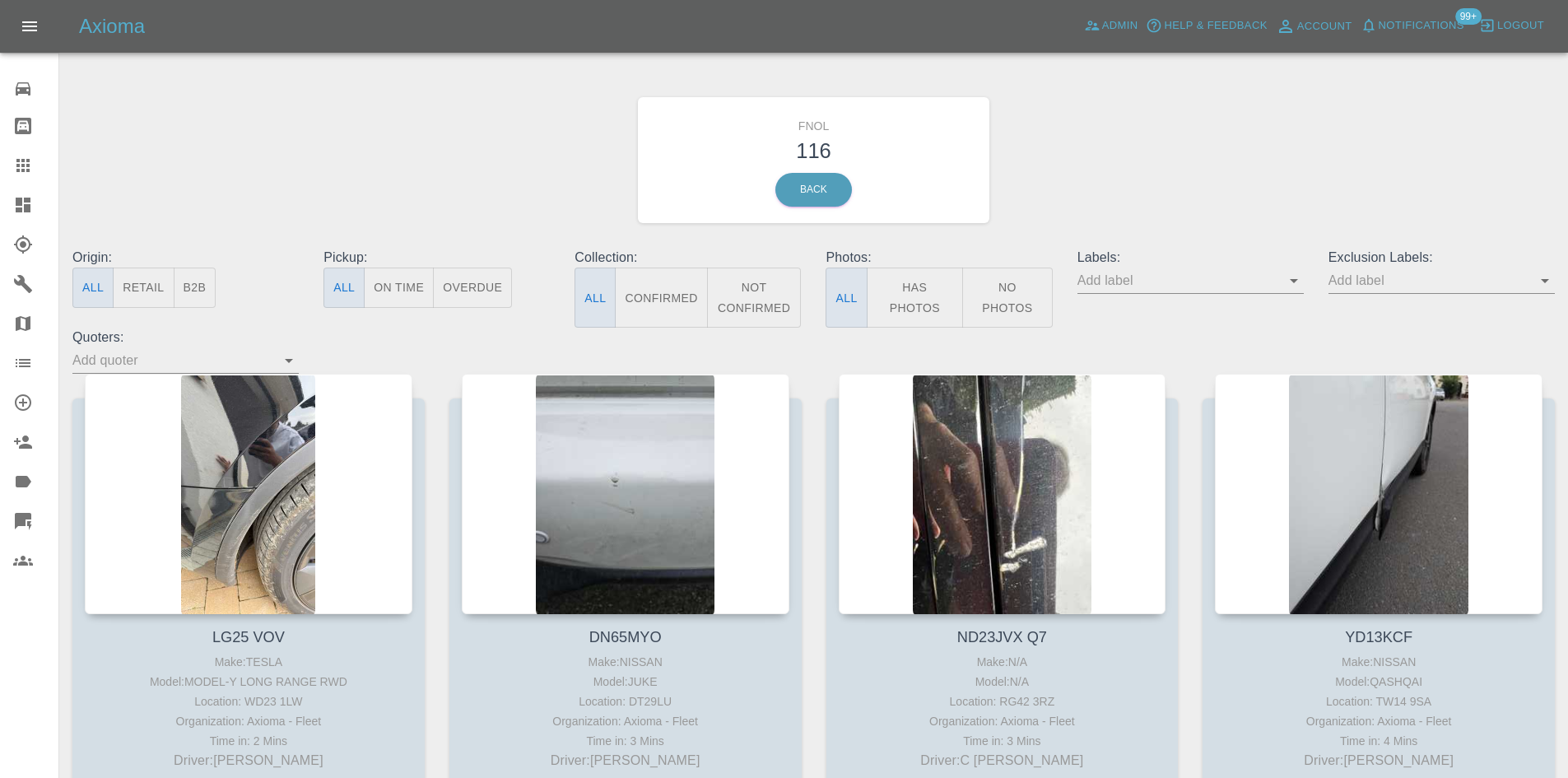
click at [24, 520] on icon at bounding box center [22, 521] width 17 height 17
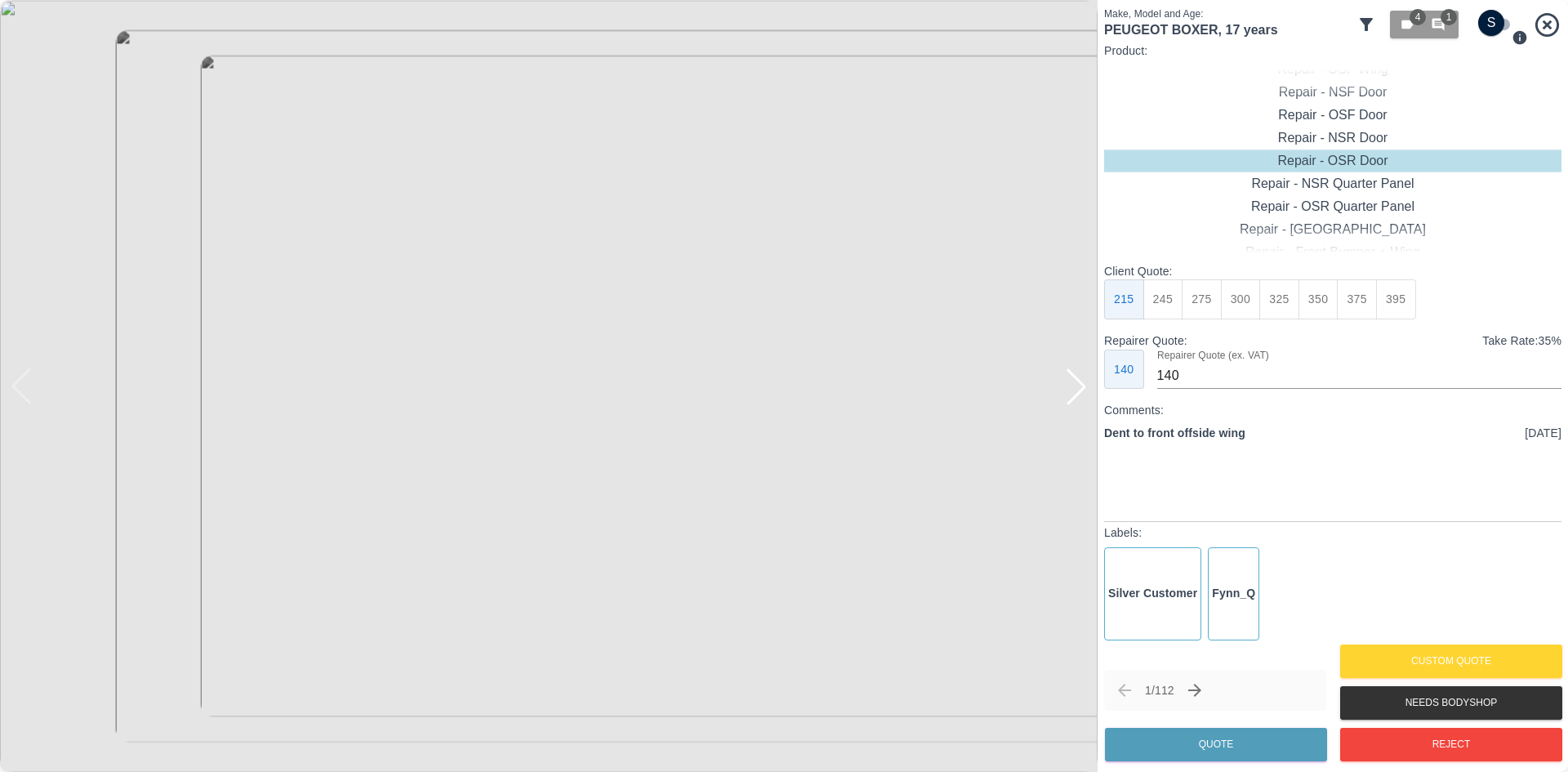
click at [1079, 402] on div at bounding box center [1076, 386] width 36 height 36
click at [1360, 139] on div "Repair - Front Bumper + Wing" at bounding box center [1333, 138] width 458 height 23
click at [1231, 299] on button "375" at bounding box center [1240, 299] width 40 height 40
type input "230"
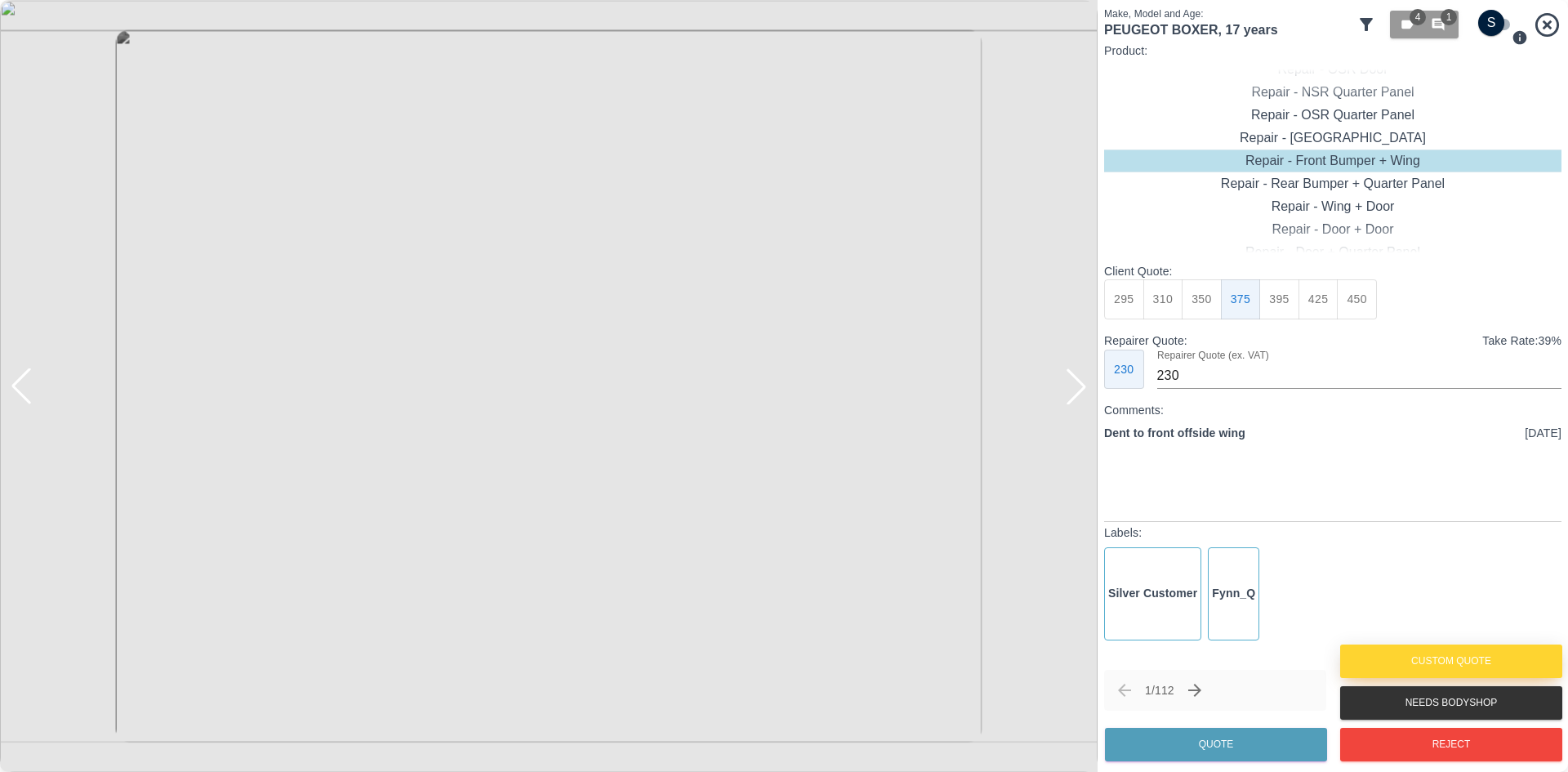
drag, startPoint x: 1405, startPoint y: 660, endPoint x: 1215, endPoint y: 727, distance: 201.5
click at [1240, 673] on div "1 / 112 Quote Custom Quote Needs Bodyshop Reject" at bounding box center [1333, 702] width 458 height 125
click at [1213, 738] on button "Quote" at bounding box center [1217, 744] width 222 height 34
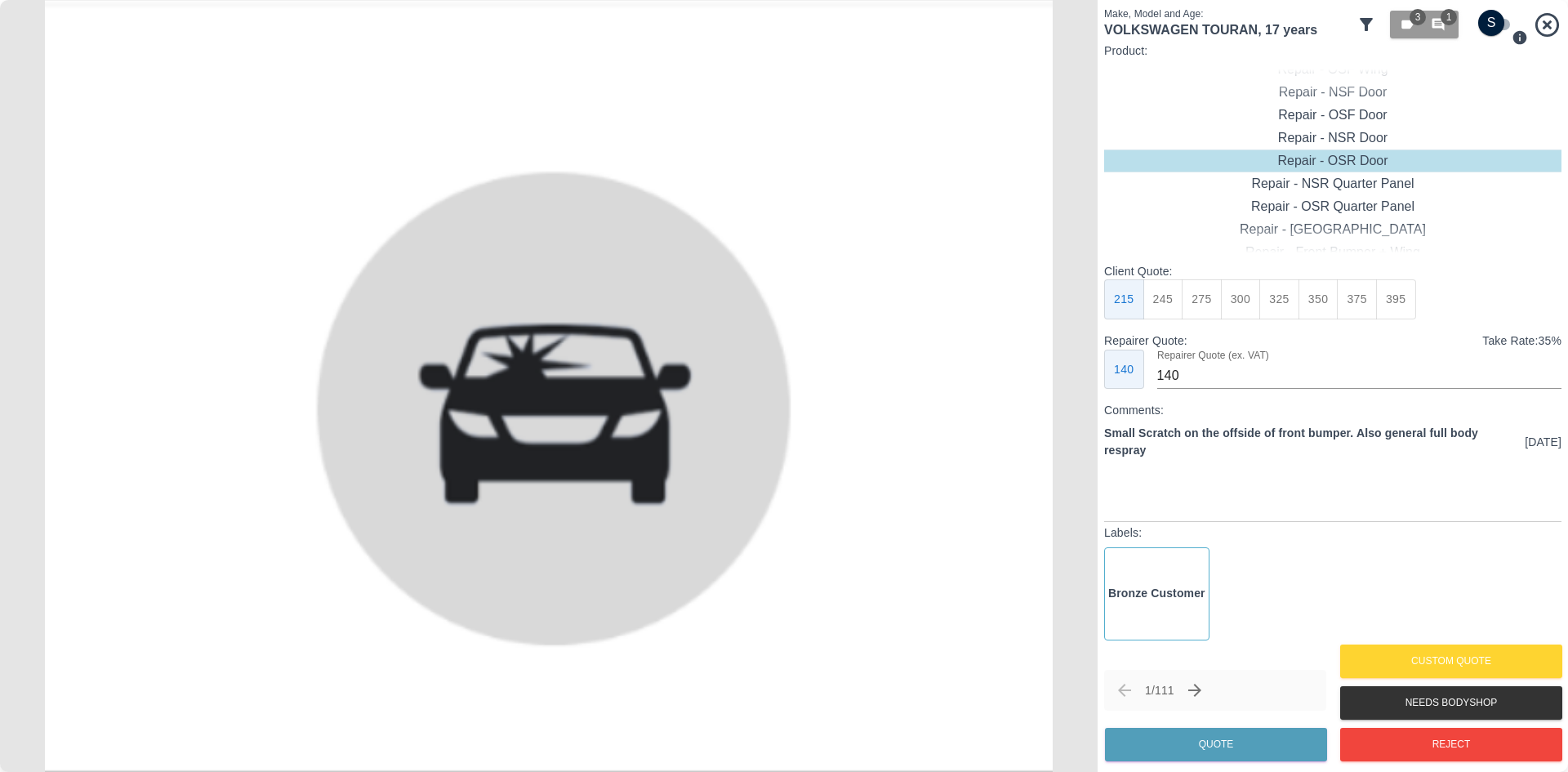
click at [1363, 23] on icon at bounding box center [1367, 25] width 14 height 14
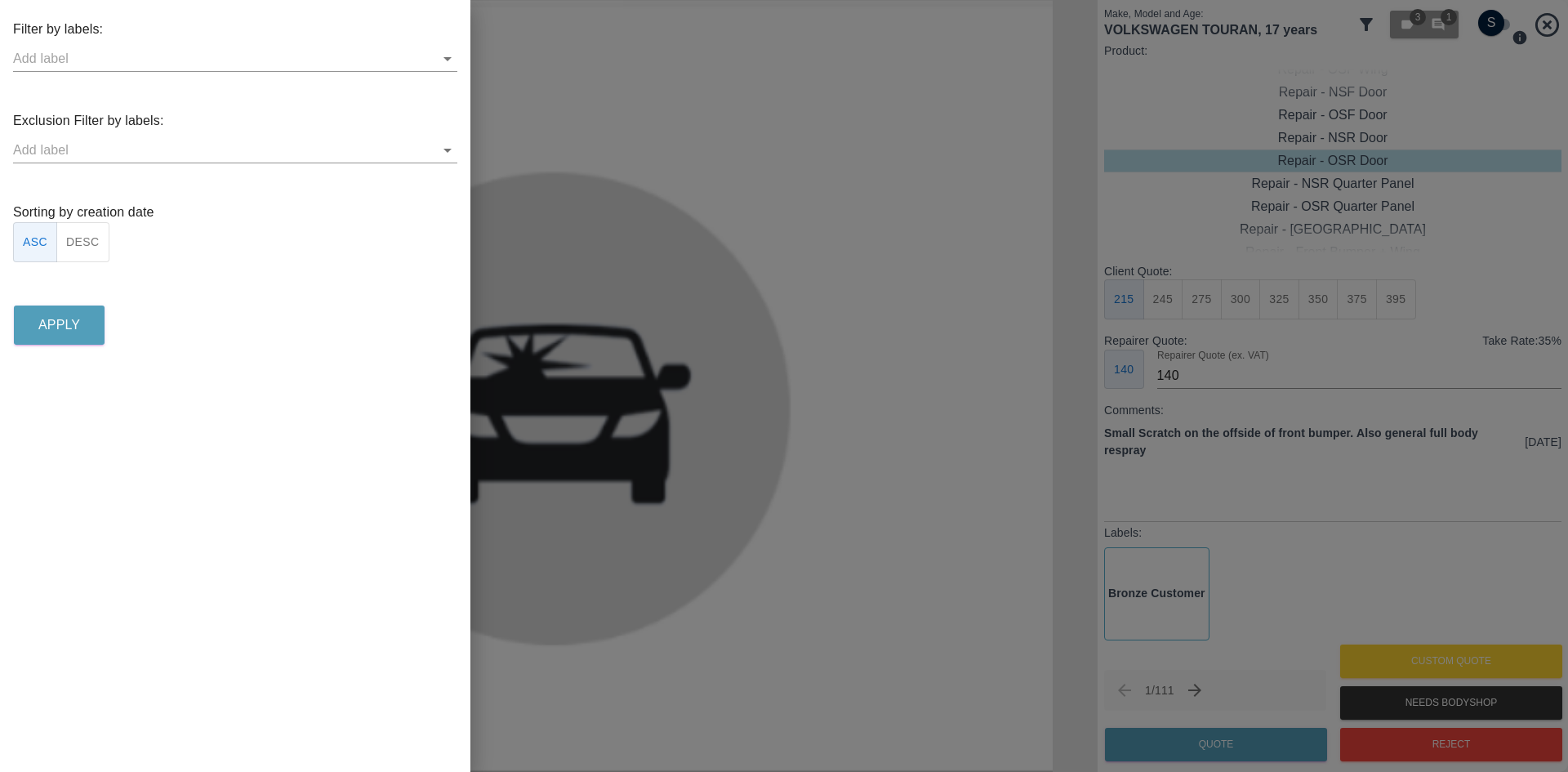
click at [90, 240] on button "DESC" at bounding box center [82, 242] width 53 height 40
click at [67, 326] on p "Apply" at bounding box center [59, 325] width 42 height 19
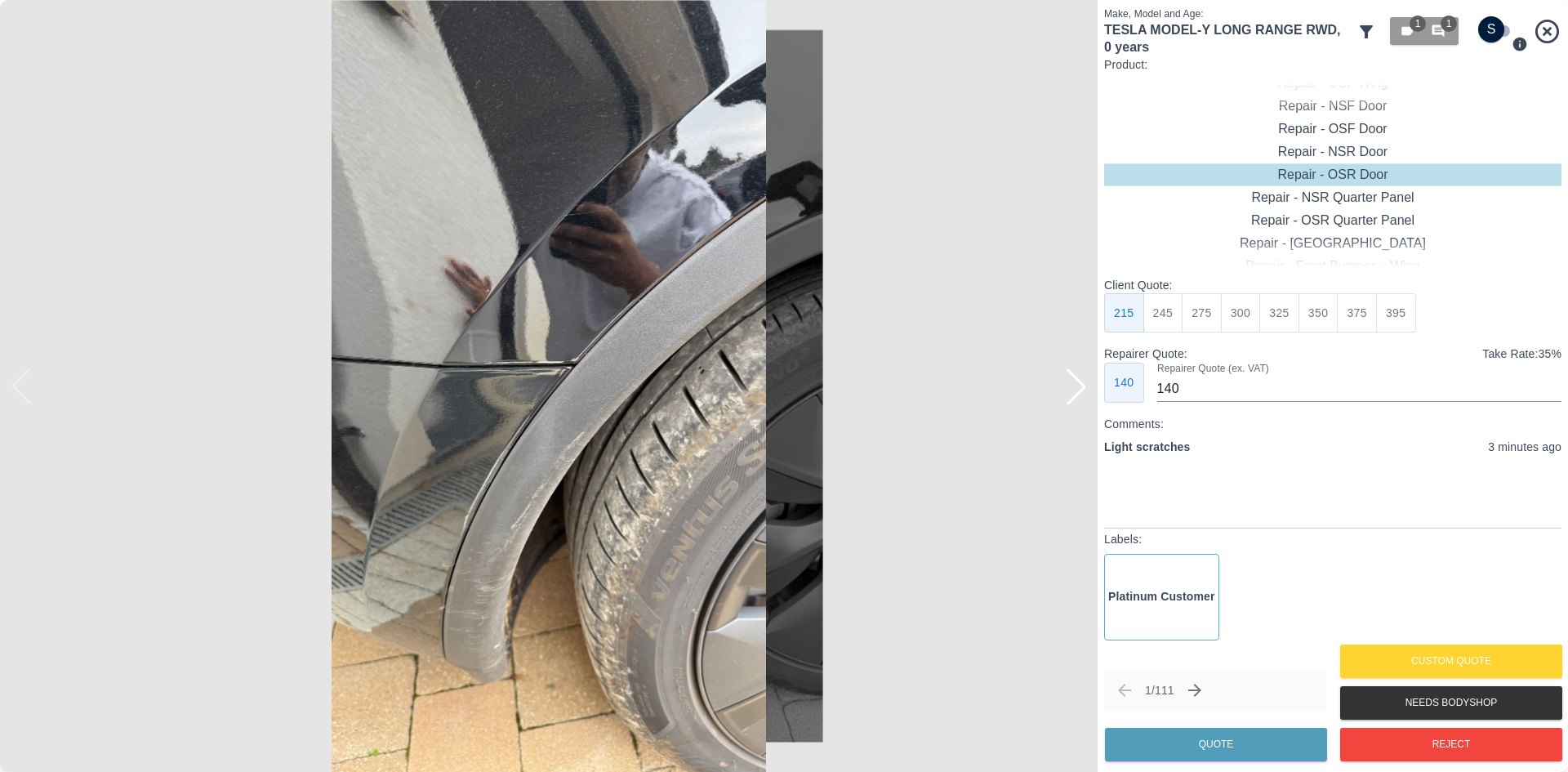
click at [518, 357] on img at bounding box center [548, 386] width 1098 height 772
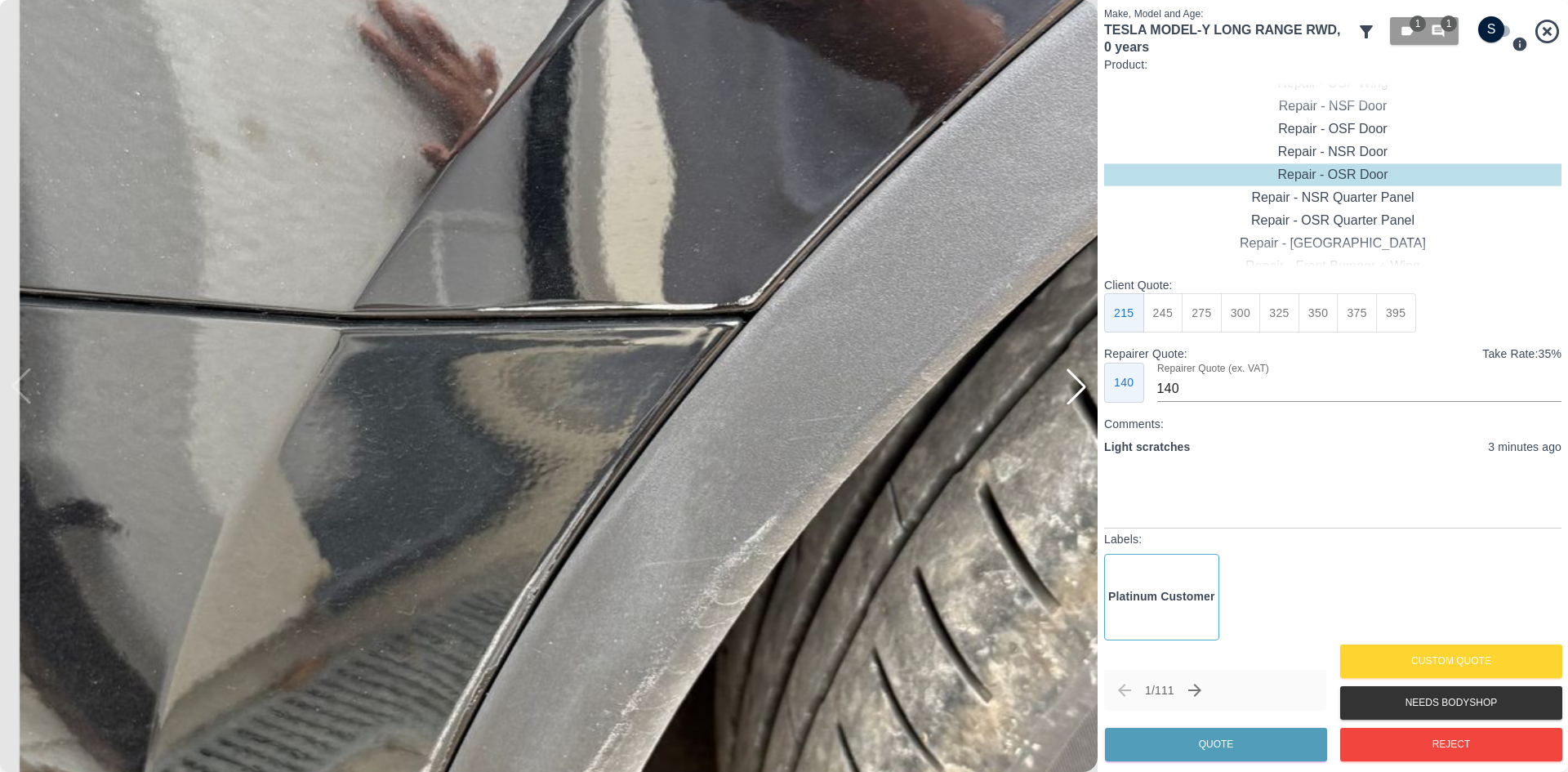
click at [544, 263] on img at bounding box center [671, 379] width 3294 height 2316
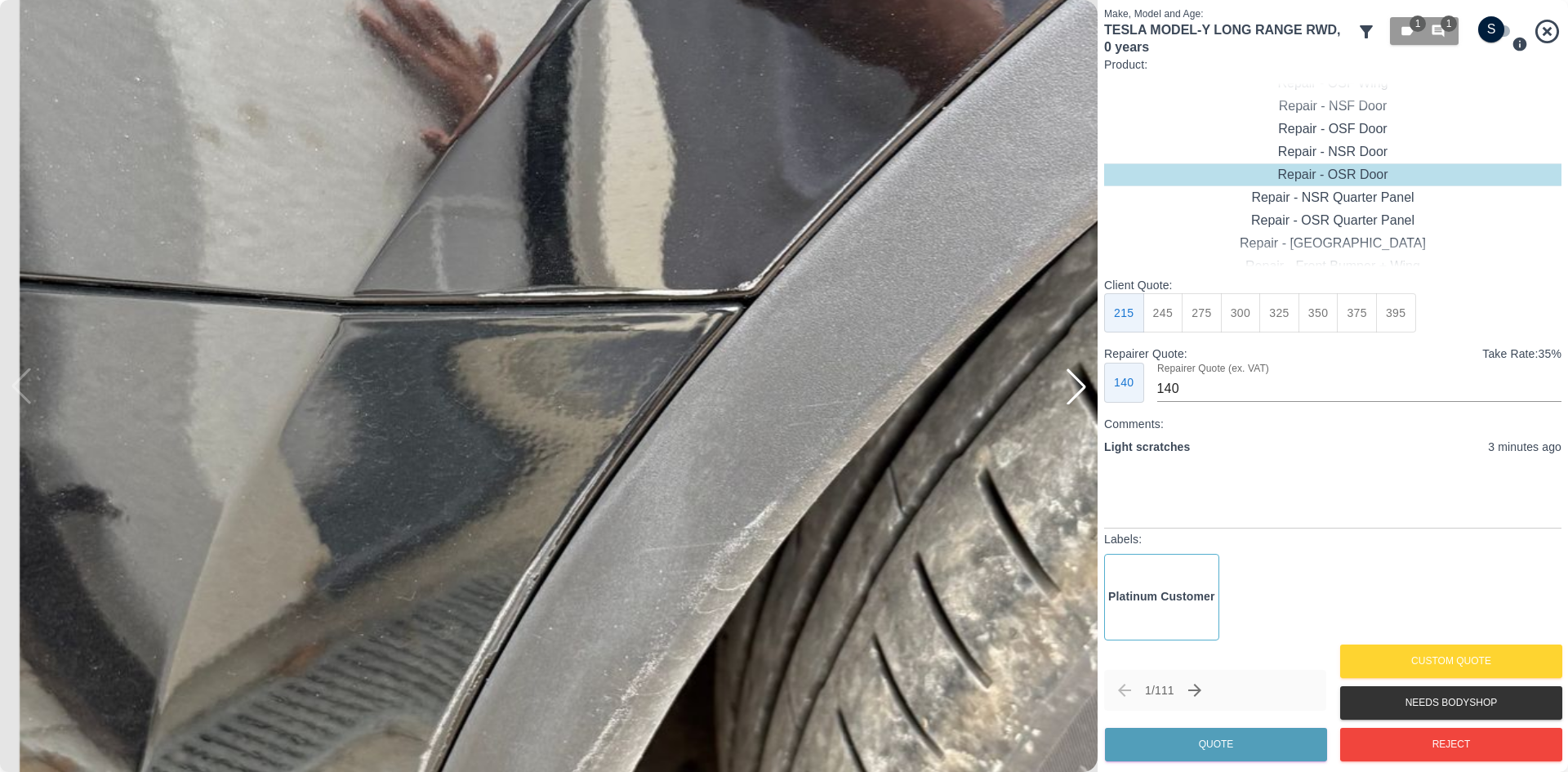
click at [558, 405] on img at bounding box center [671, 365] width 3294 height 2316
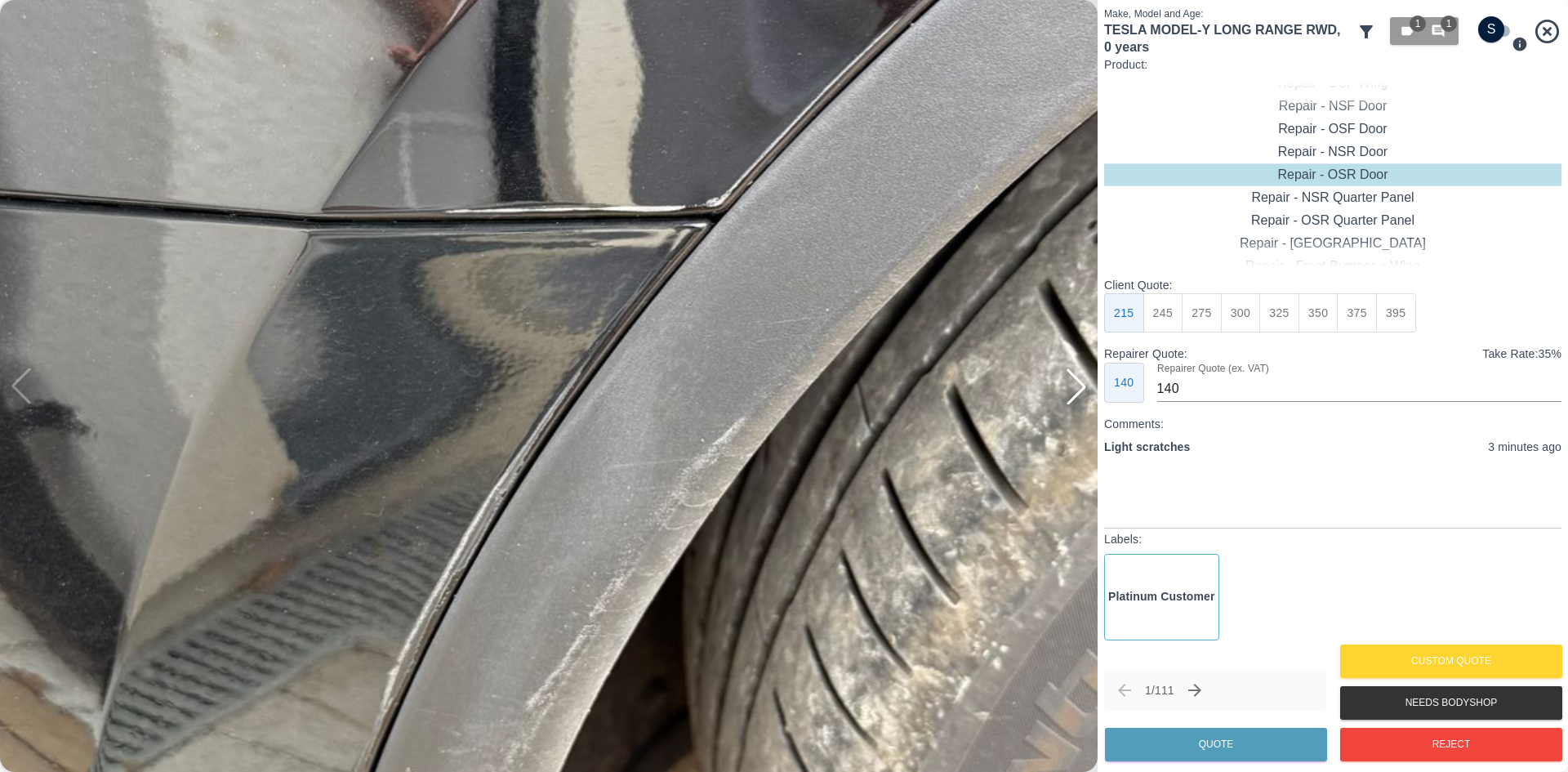
click at [558, 403] on img at bounding box center [639, 281] width 3294 height 2316
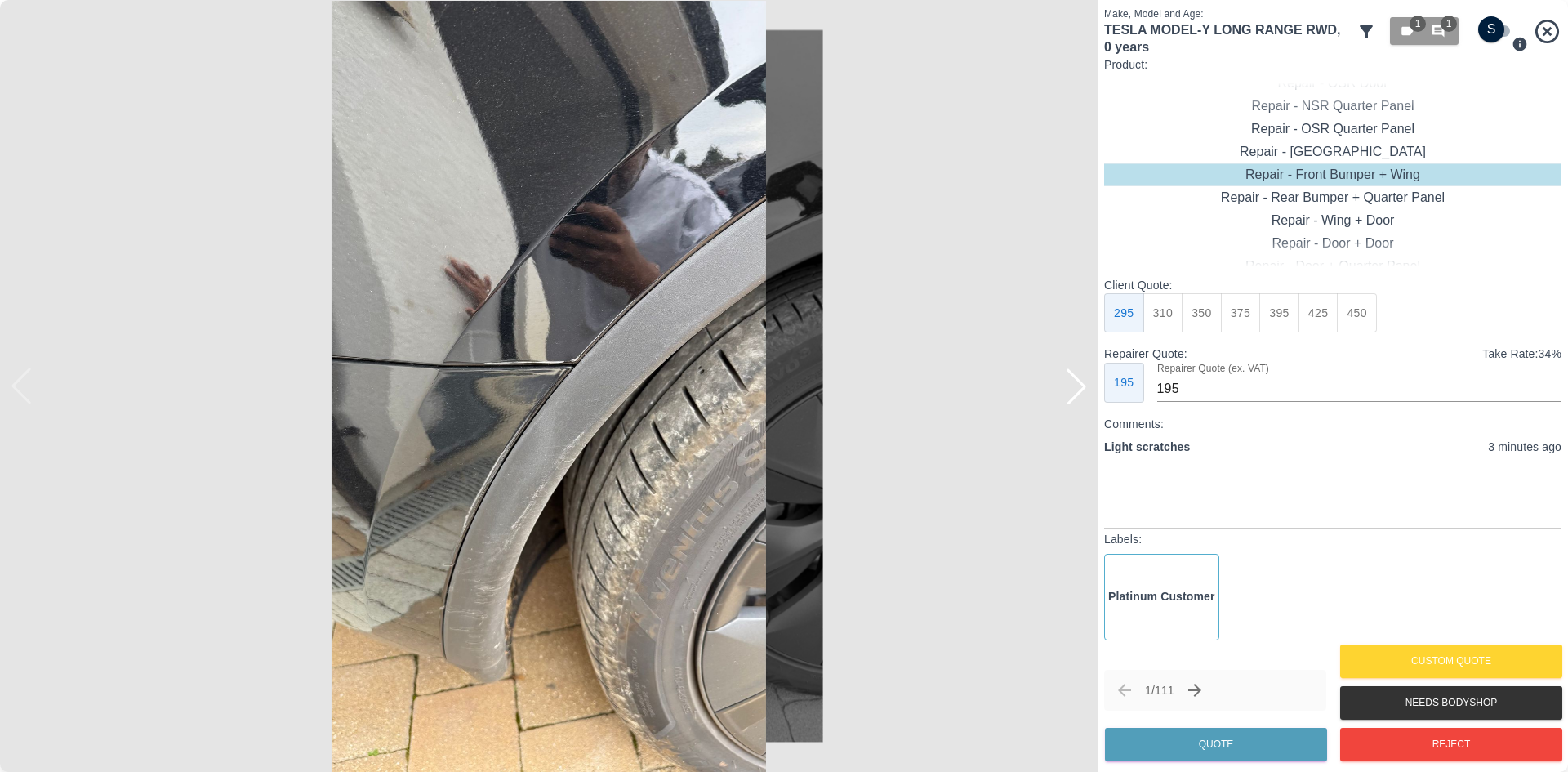
click at [1197, 317] on button "350" at bounding box center [1201, 312] width 40 height 40
click at [1173, 720] on div "1 / 111 Quote" at bounding box center [1216, 717] width 222 height 96
click at [1169, 732] on button "Quote" at bounding box center [1217, 744] width 222 height 34
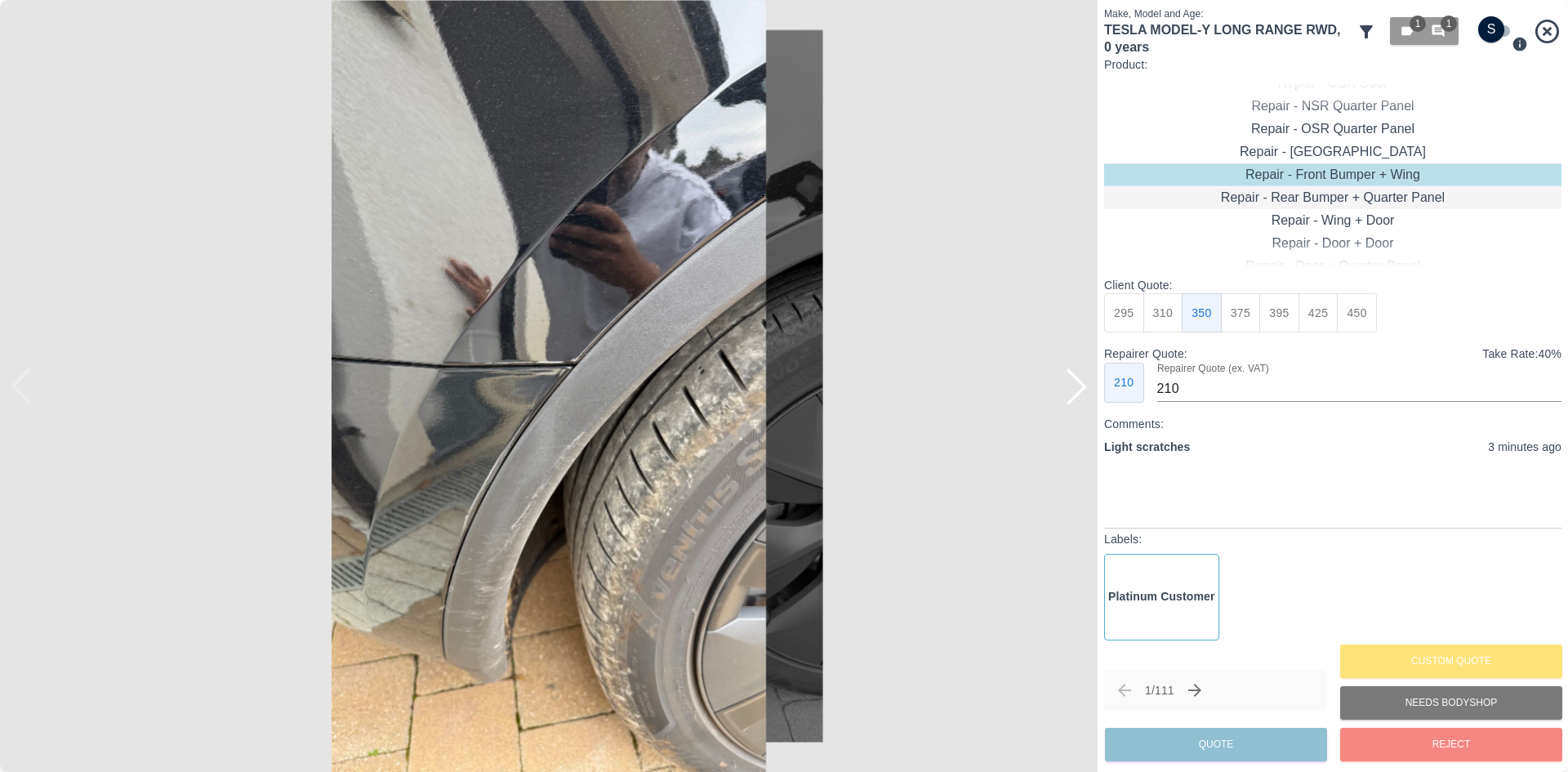
click at [1365, 193] on div "Repair - Rear Bumper + Quarter Panel" at bounding box center [1333, 198] width 458 height 23
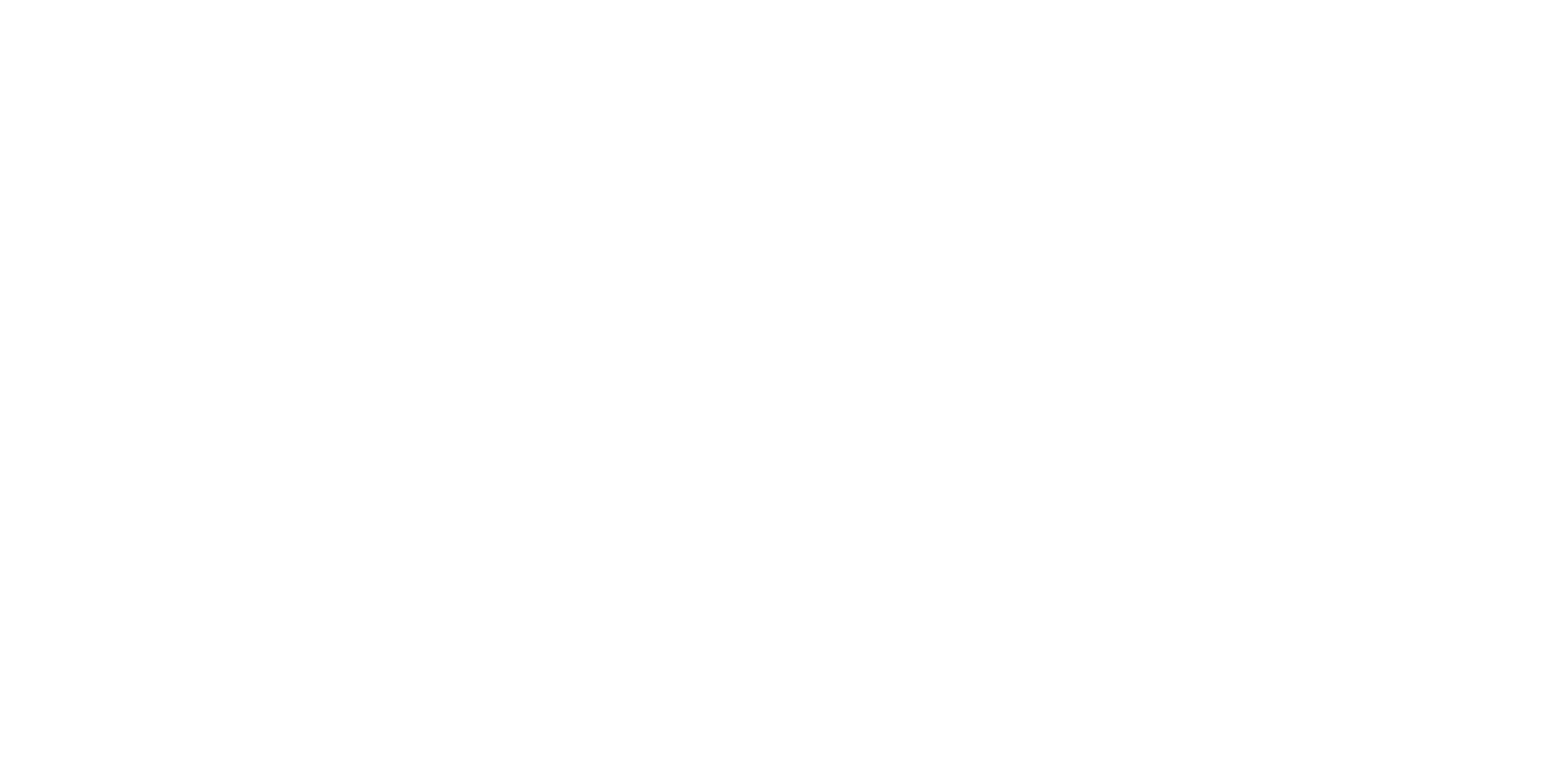
click at [1214, 312] on button "350" at bounding box center [1201, 312] width 40 height 40
type input "210"
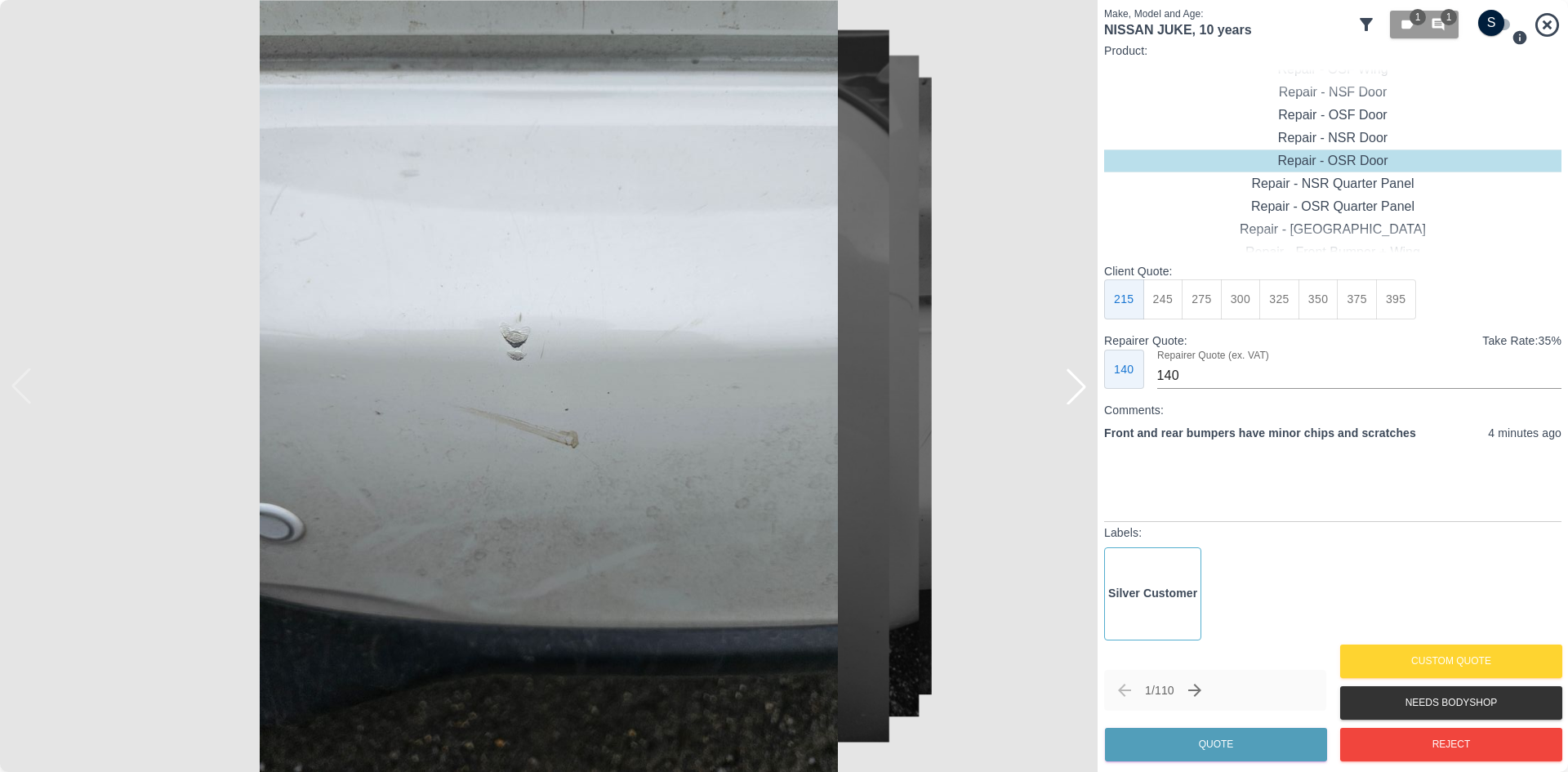
click at [1079, 383] on div at bounding box center [1076, 386] width 36 height 36
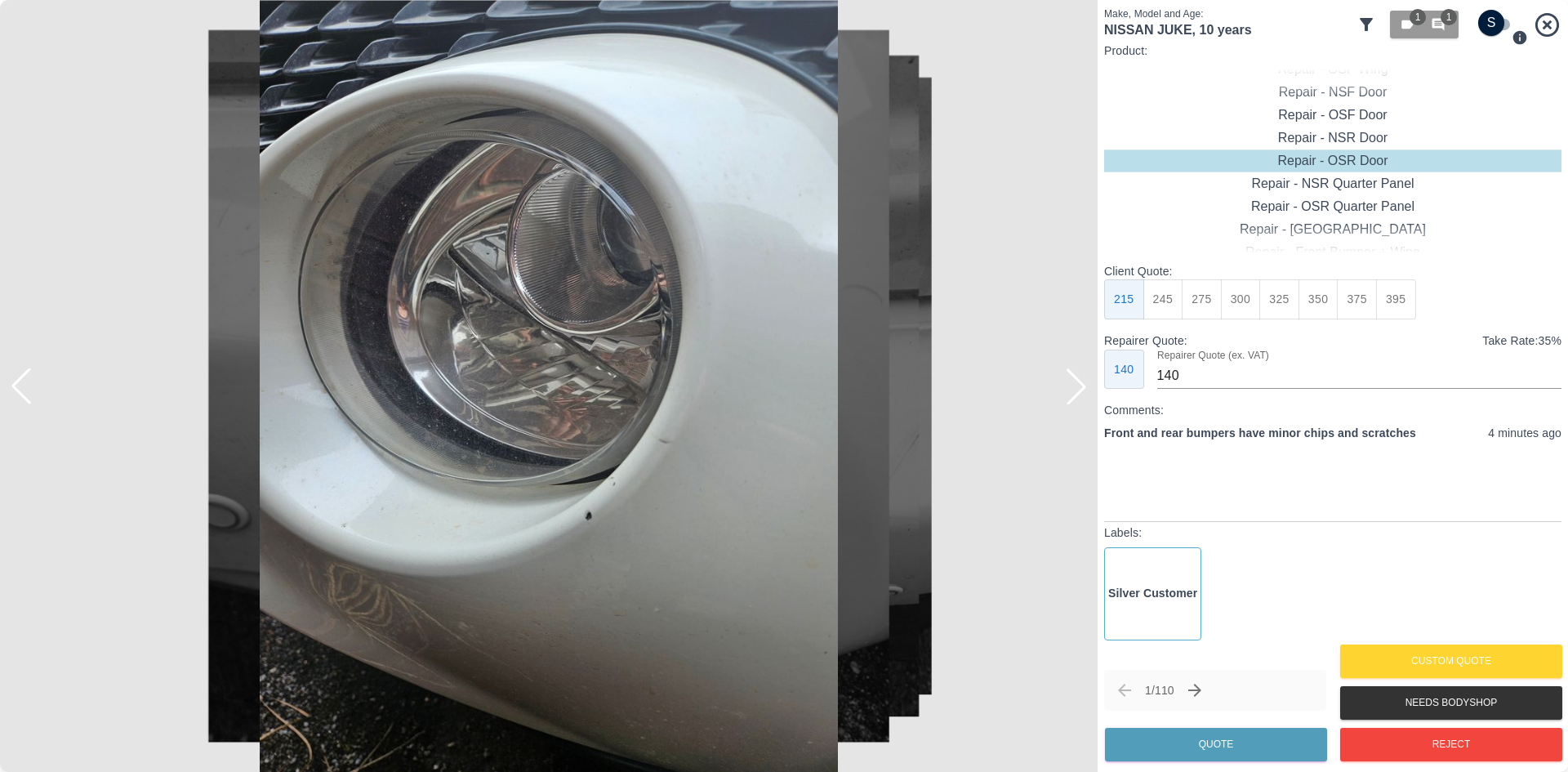
click at [1079, 383] on div at bounding box center [1076, 386] width 36 height 36
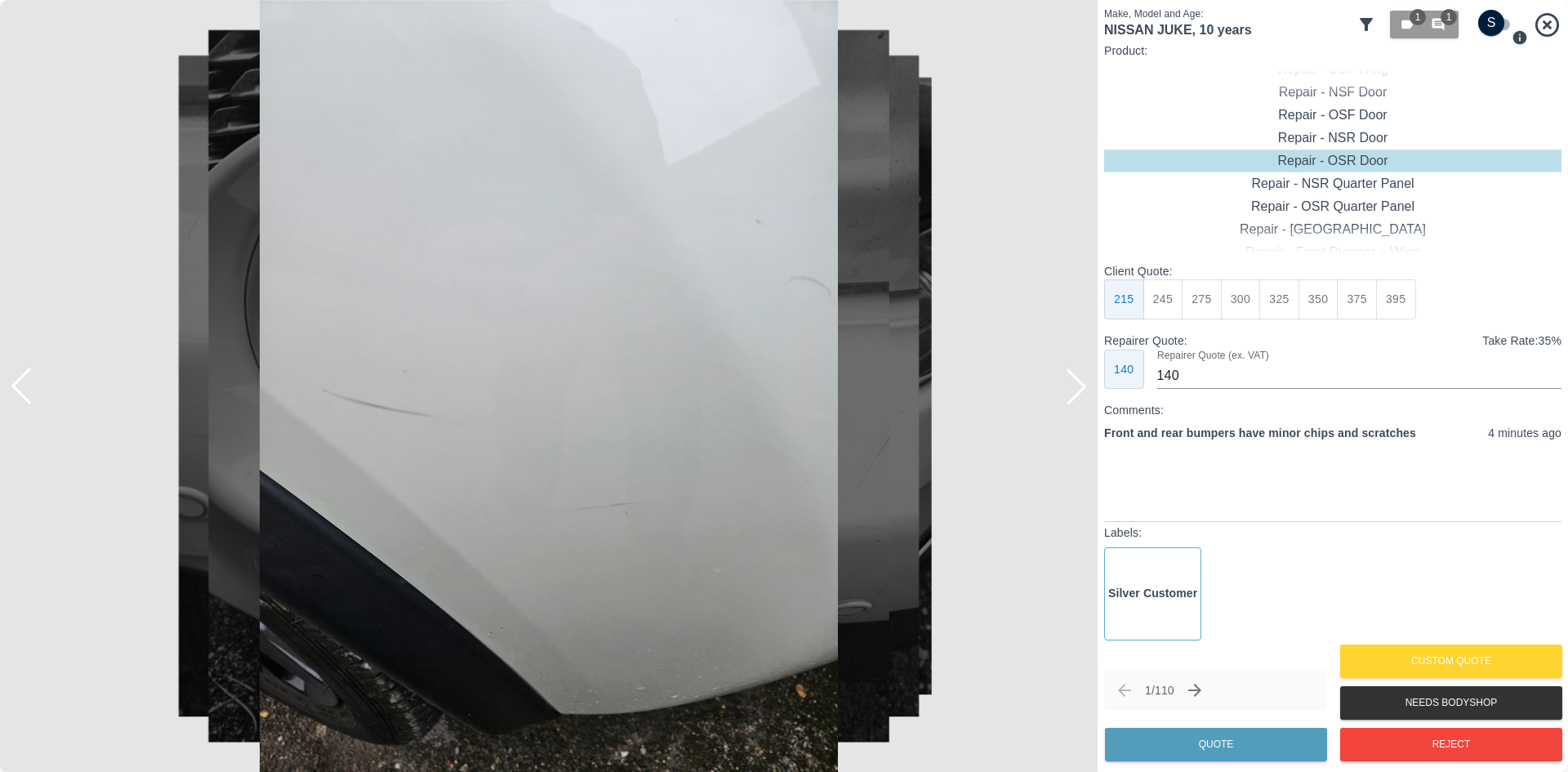
click at [1079, 383] on div at bounding box center [1076, 386] width 36 height 36
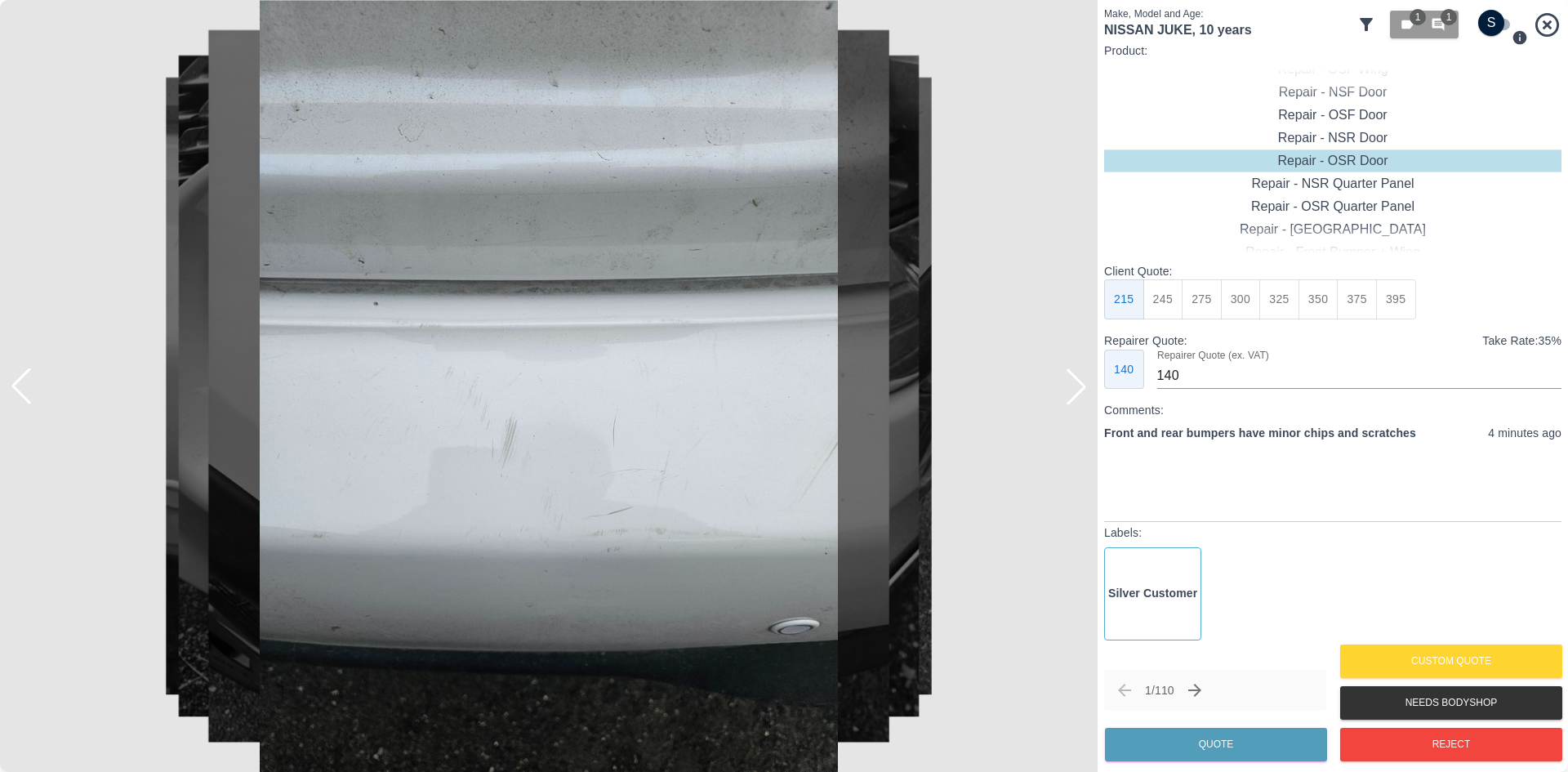
click at [1079, 383] on div at bounding box center [1076, 386] width 36 height 36
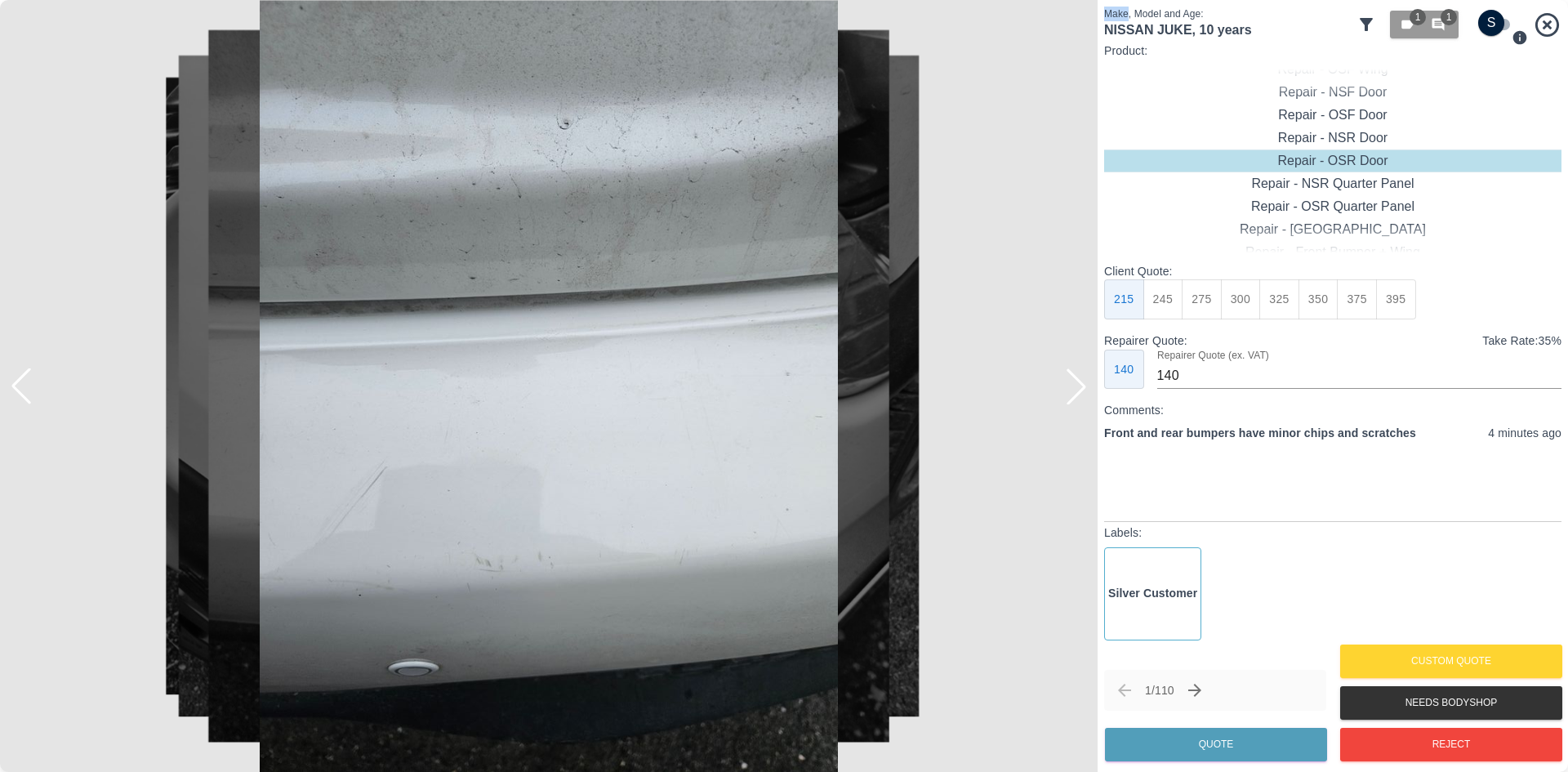
click at [1079, 383] on div at bounding box center [1076, 386] width 36 height 36
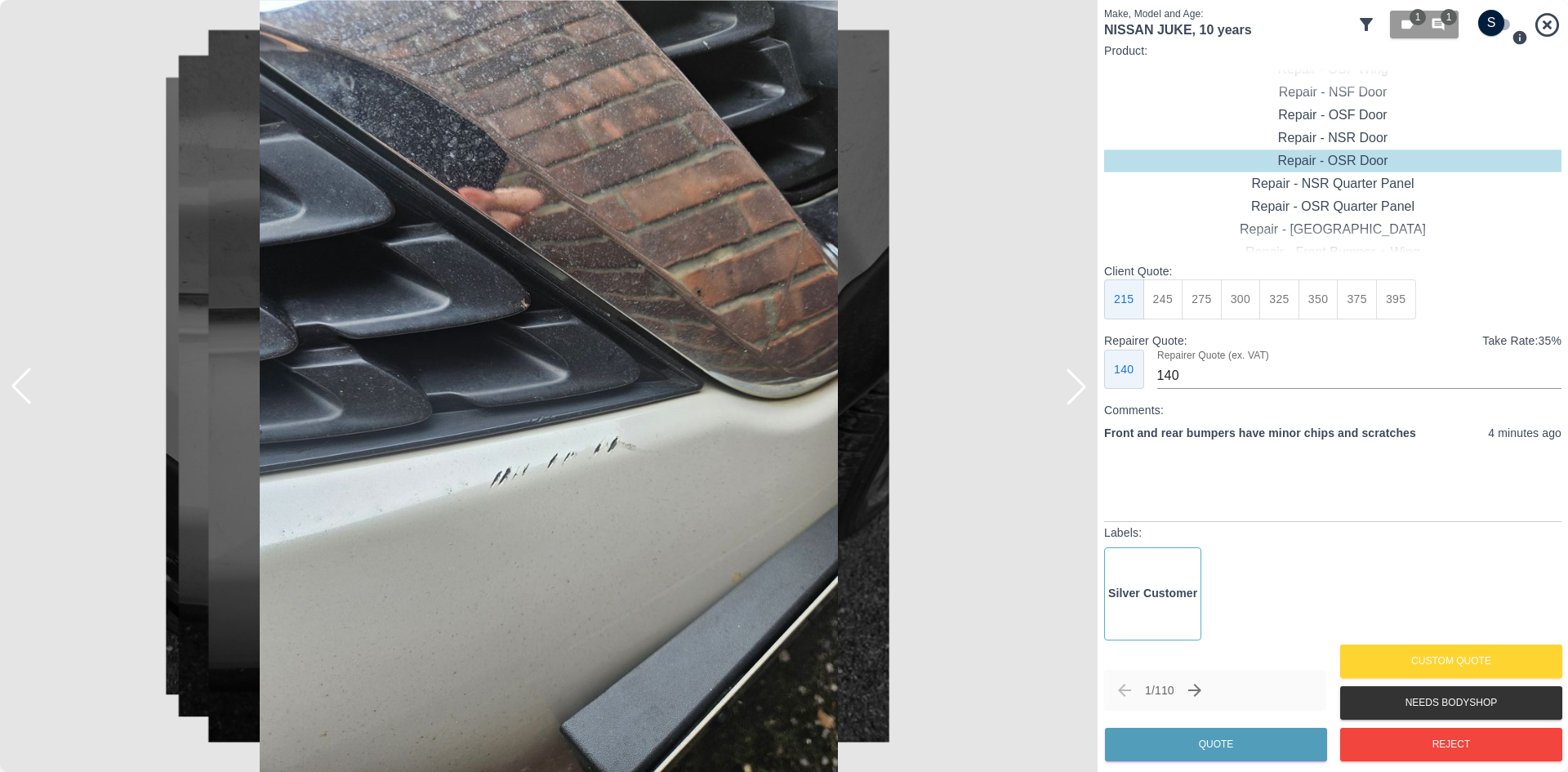
click at [1079, 383] on div at bounding box center [1076, 386] width 36 height 36
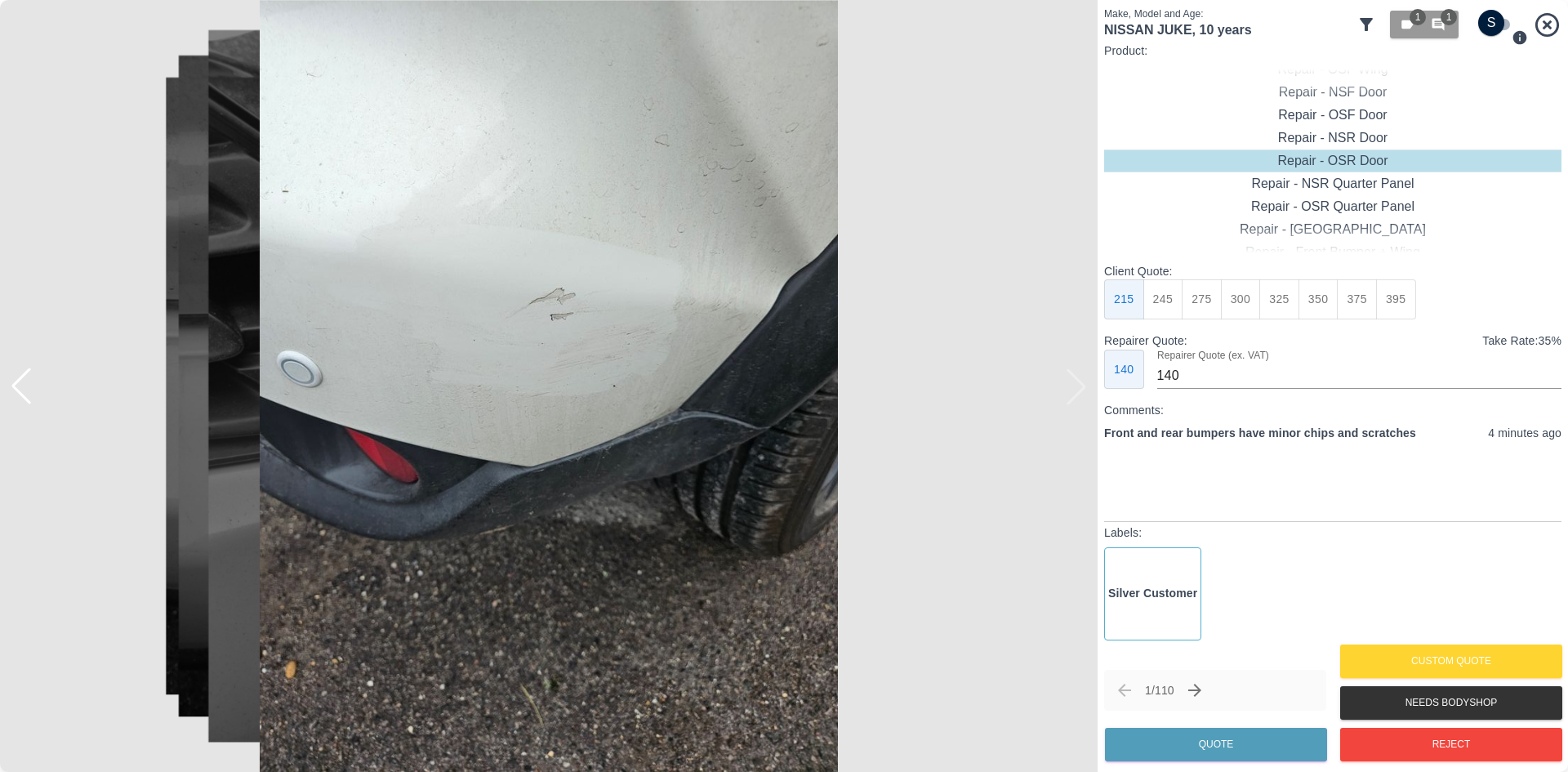
click at [1079, 383] on img at bounding box center [548, 386] width 1098 height 772
click at [1490, 26] on input "checkbox" at bounding box center [1491, 22] width 78 height 26
checkbox input "true"
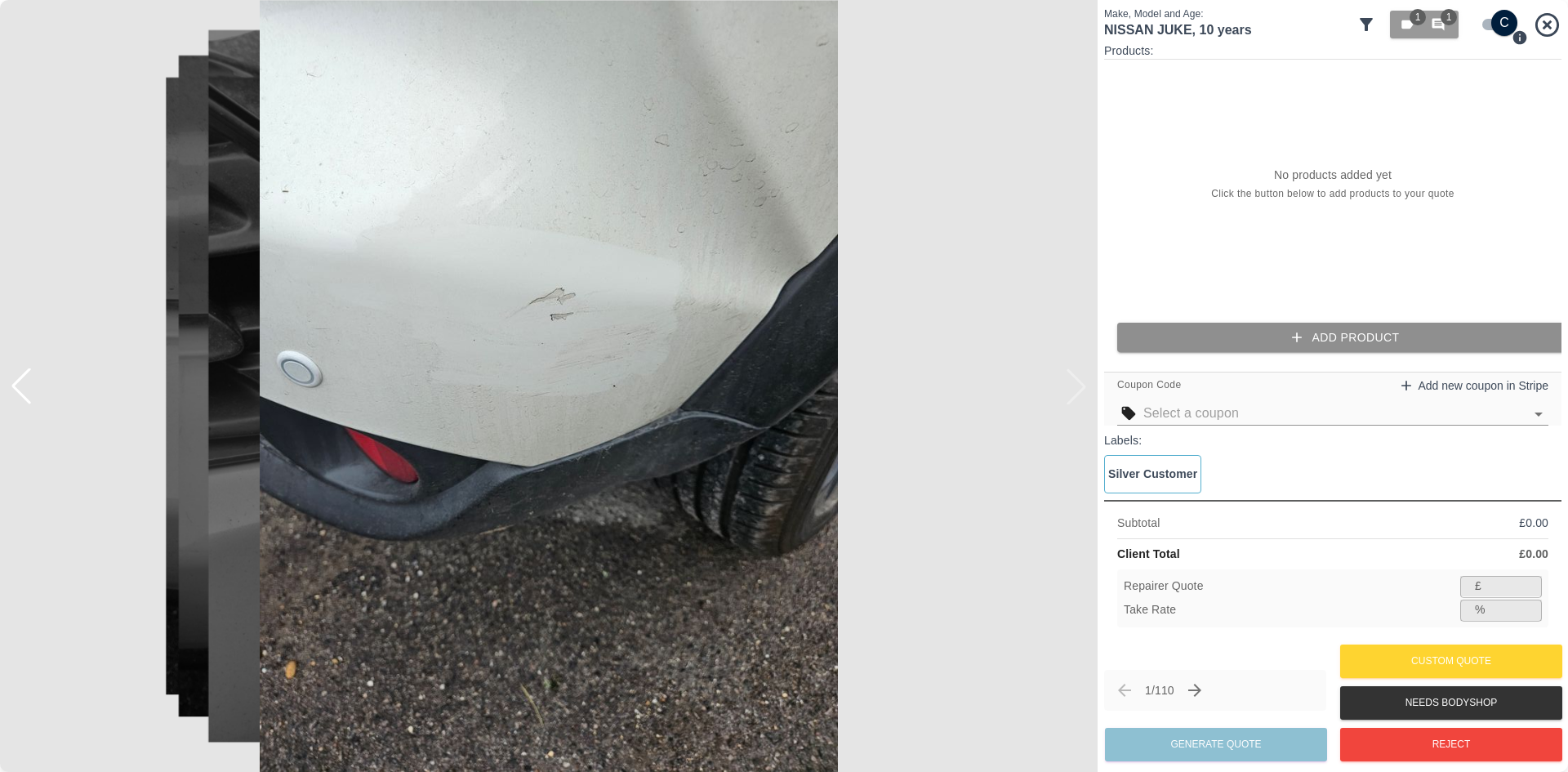
click at [1263, 331] on button "Add Product" at bounding box center [1346, 338] width 458 height 30
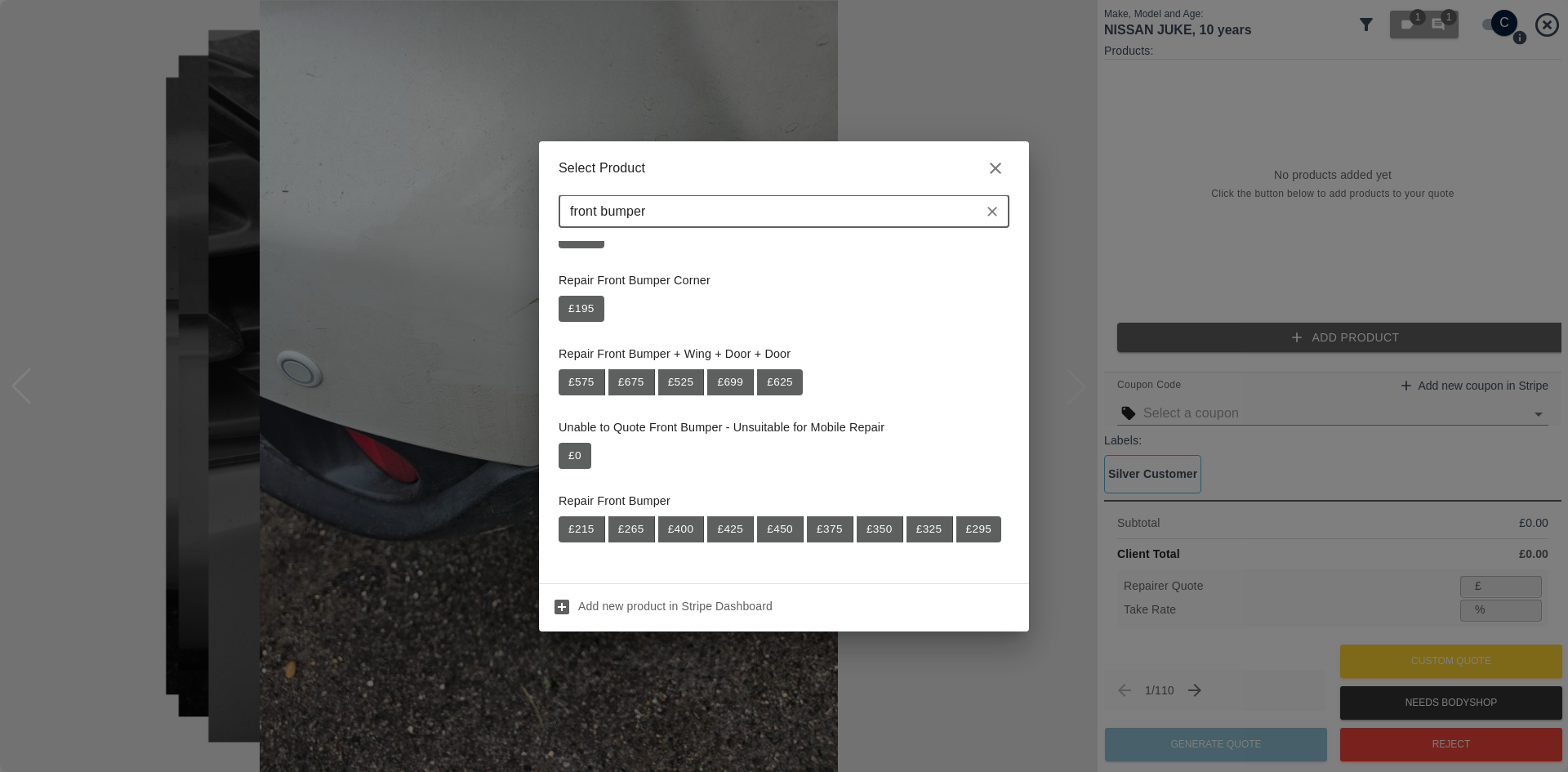
scroll to position [81, 0]
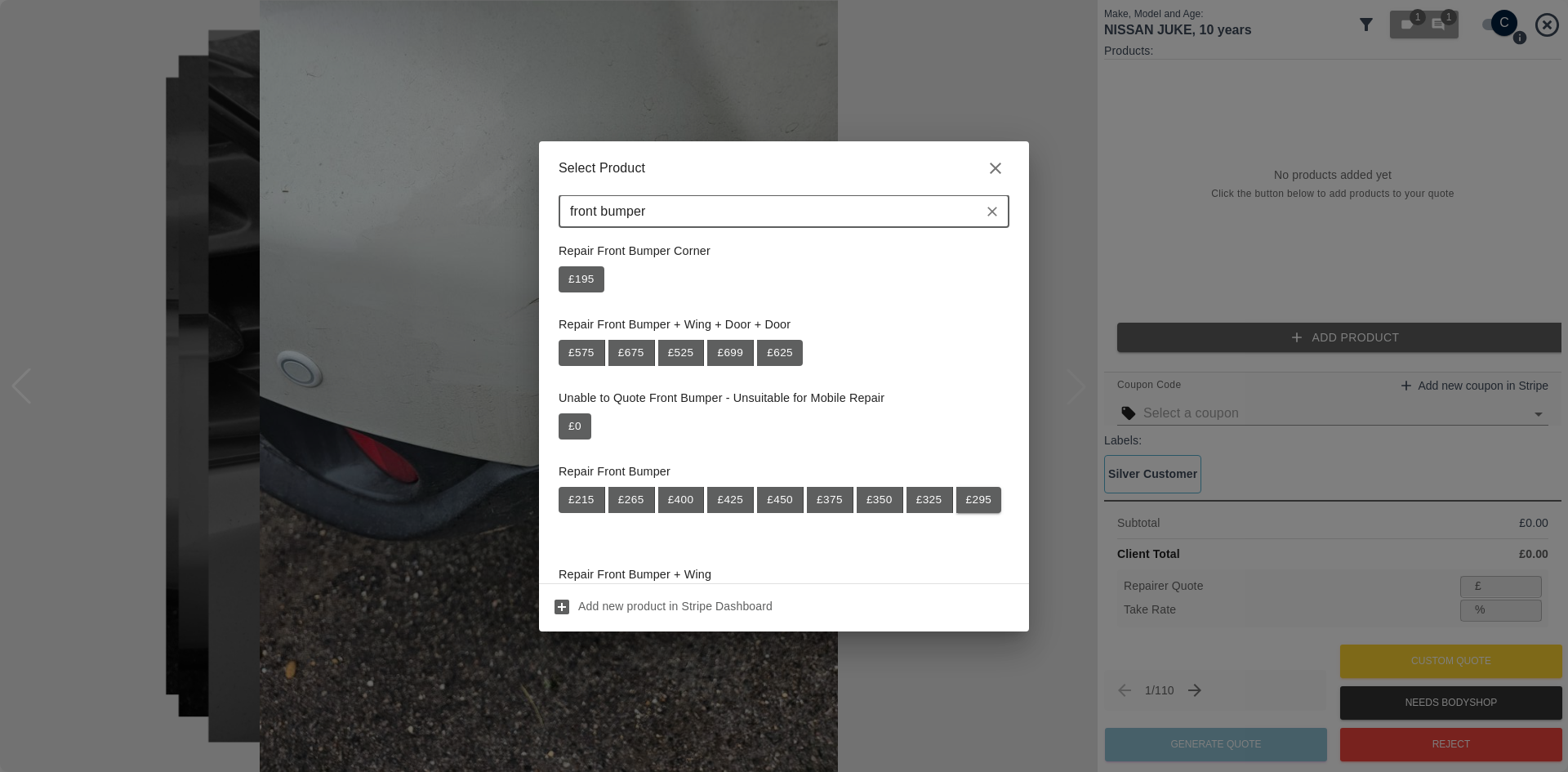
type input "front bumper"
click at [957, 513] on button "£ 295" at bounding box center [979, 499] width 45 height 26
type input "191"
type input "35.3"
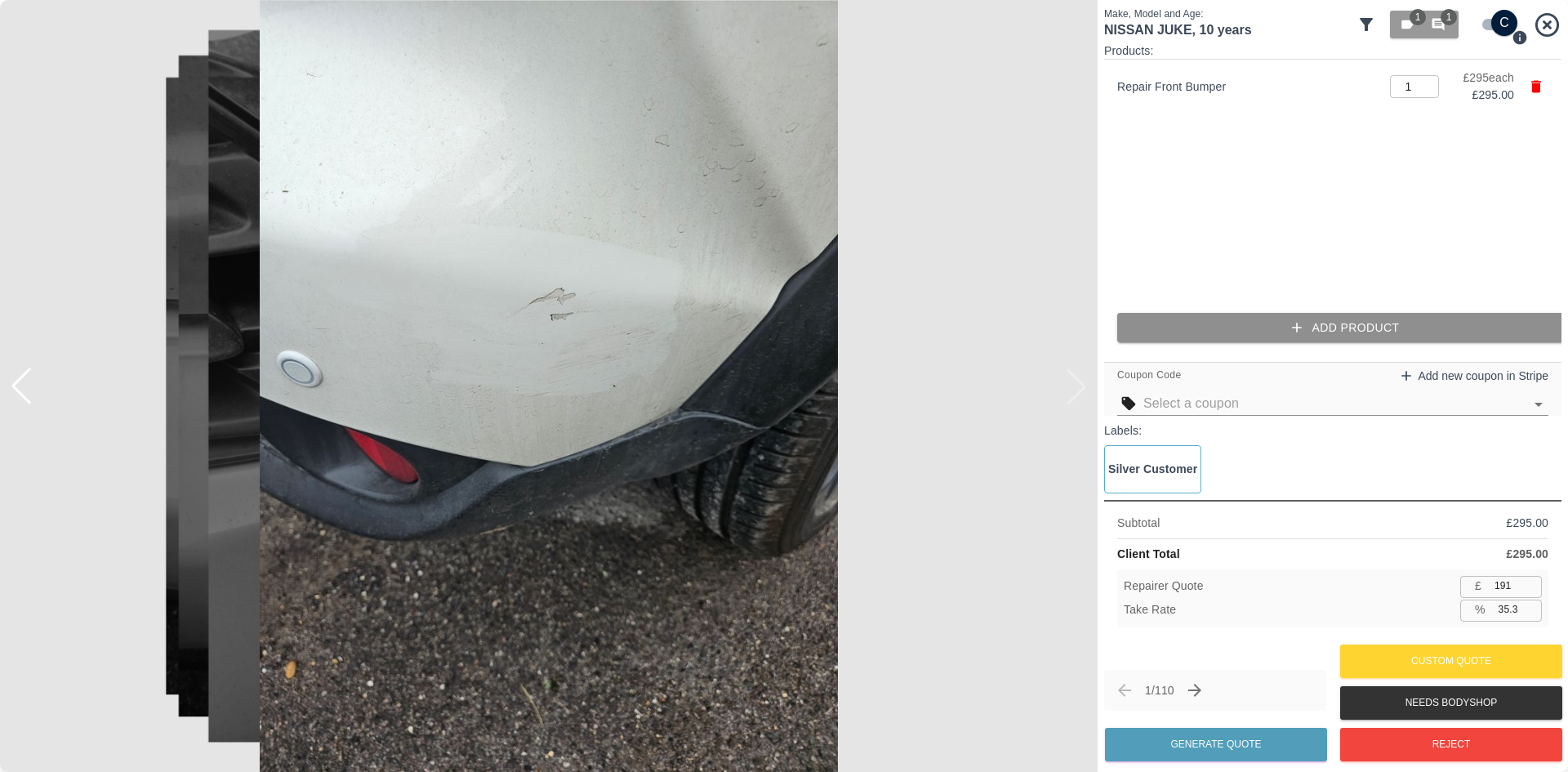
click at [1212, 331] on button "Add Product" at bounding box center [1346, 327] width 458 height 30
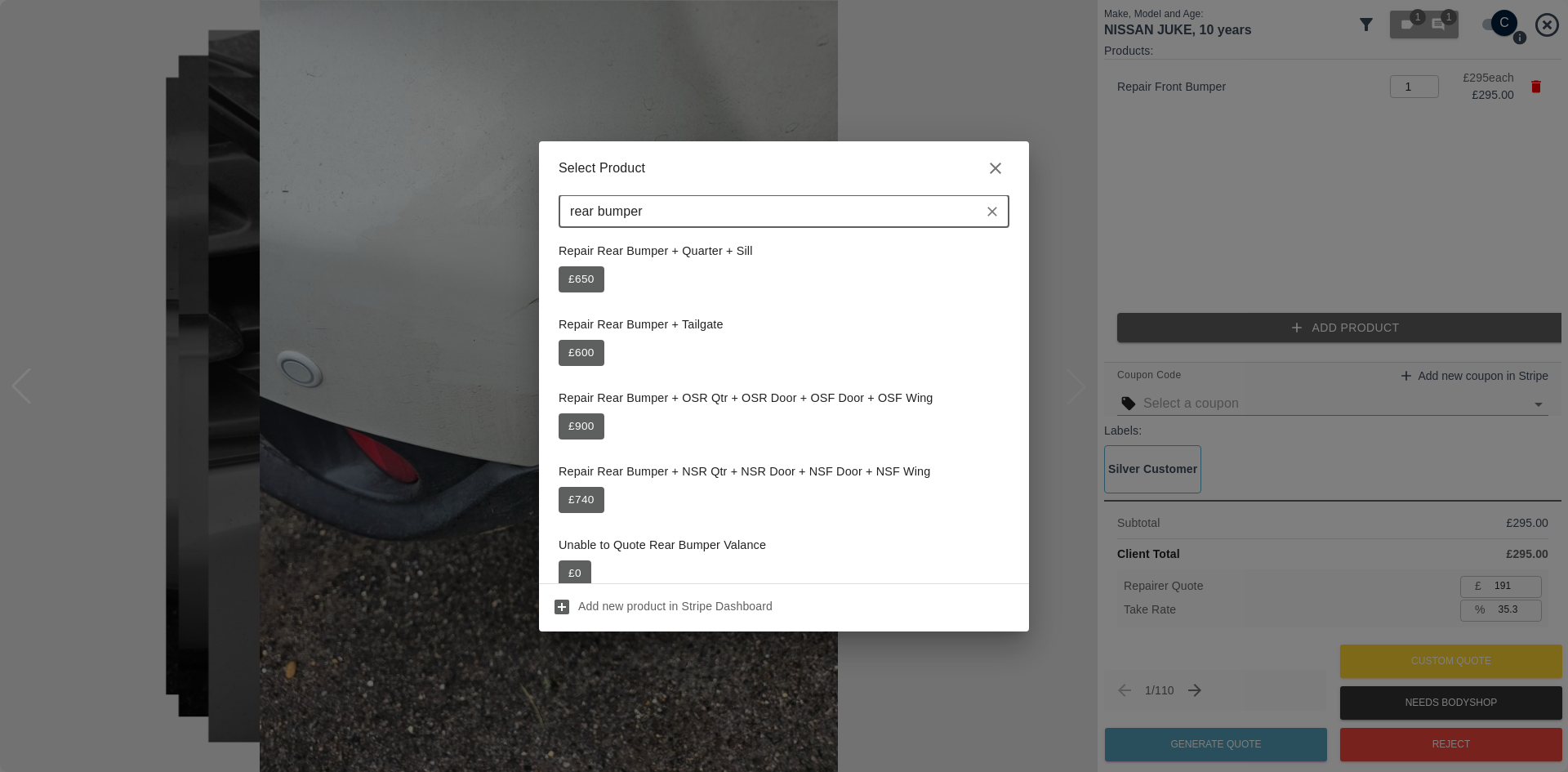
scroll to position [1226, 0]
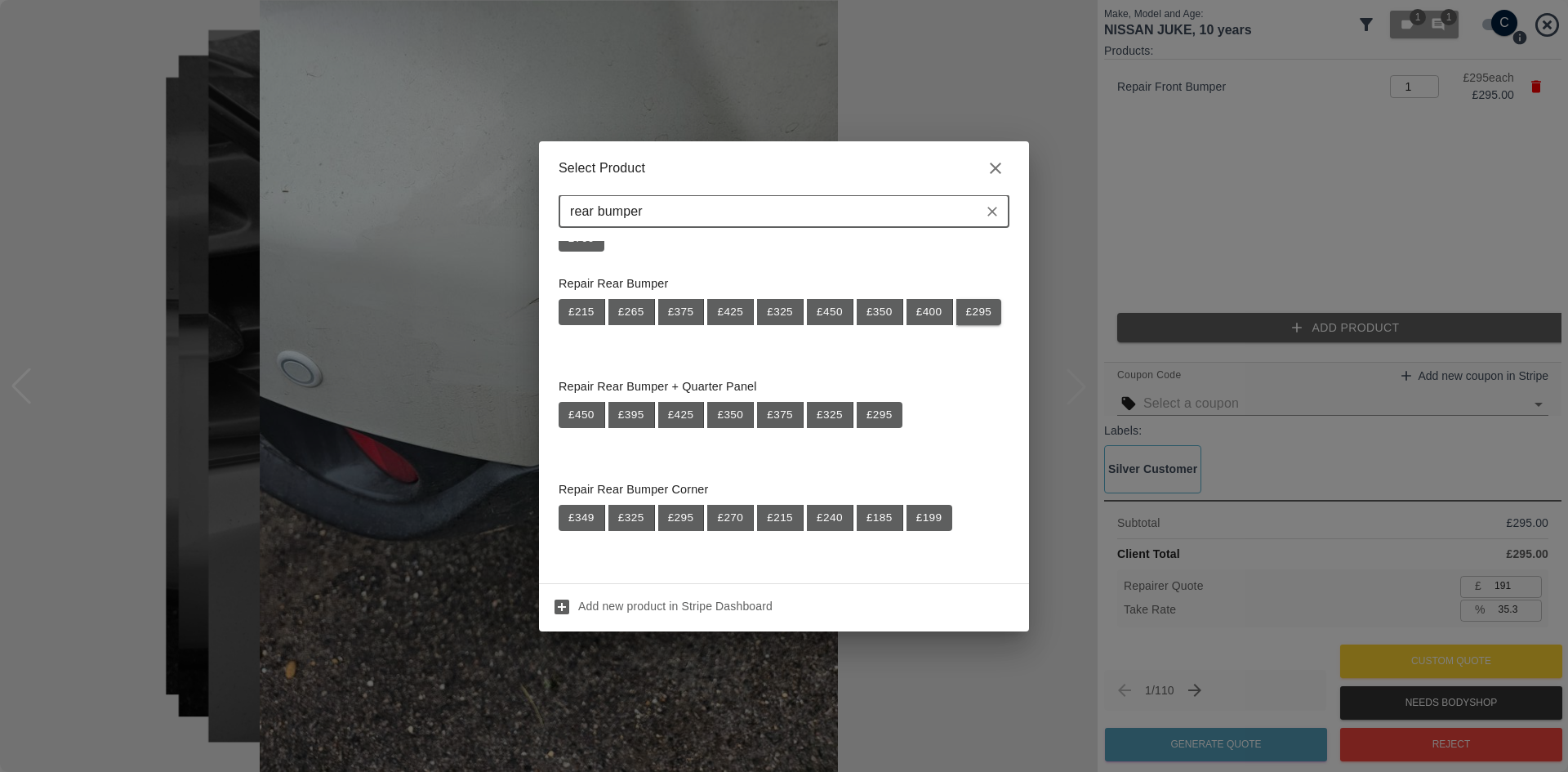
type input "rear bumper"
click at [957, 325] on button "£ 295" at bounding box center [979, 312] width 45 height 26
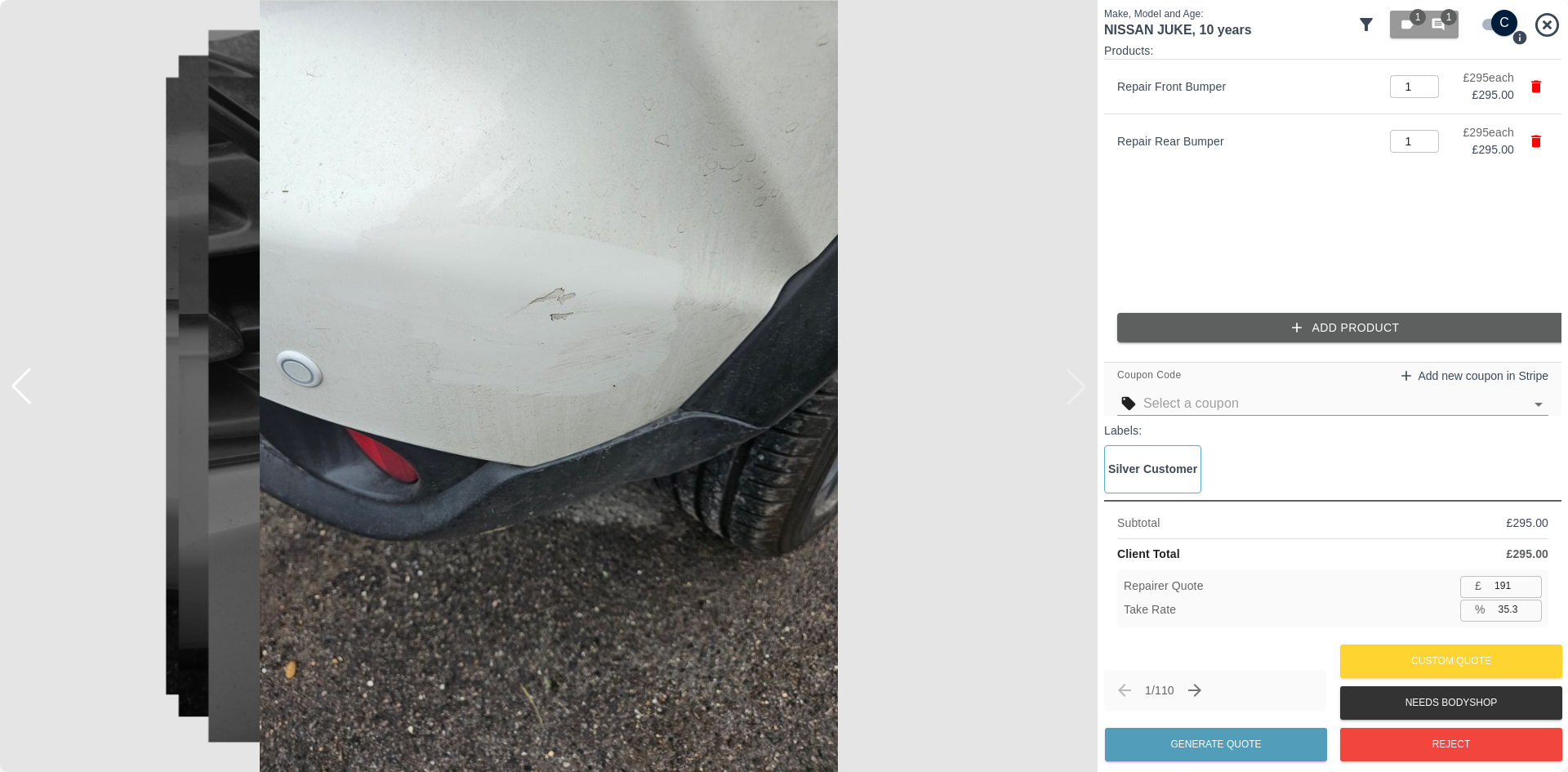
type input "383"
type input "35.1"
click at [1509, 588] on input "383" at bounding box center [1516, 585] width 54 height 20
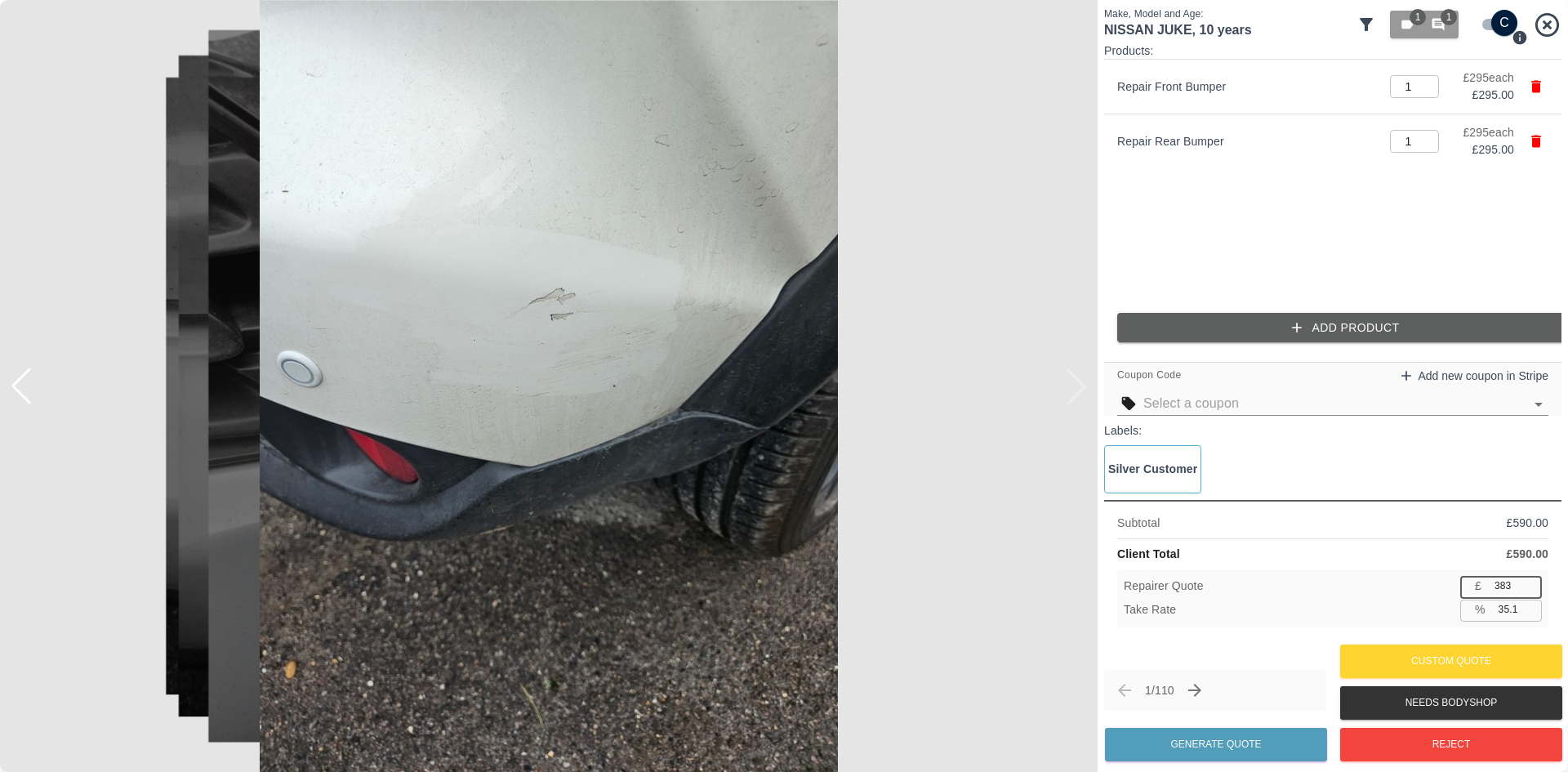
type input "3"
type input "99.5"
type input "35"
type input "94.1"
type input "350"
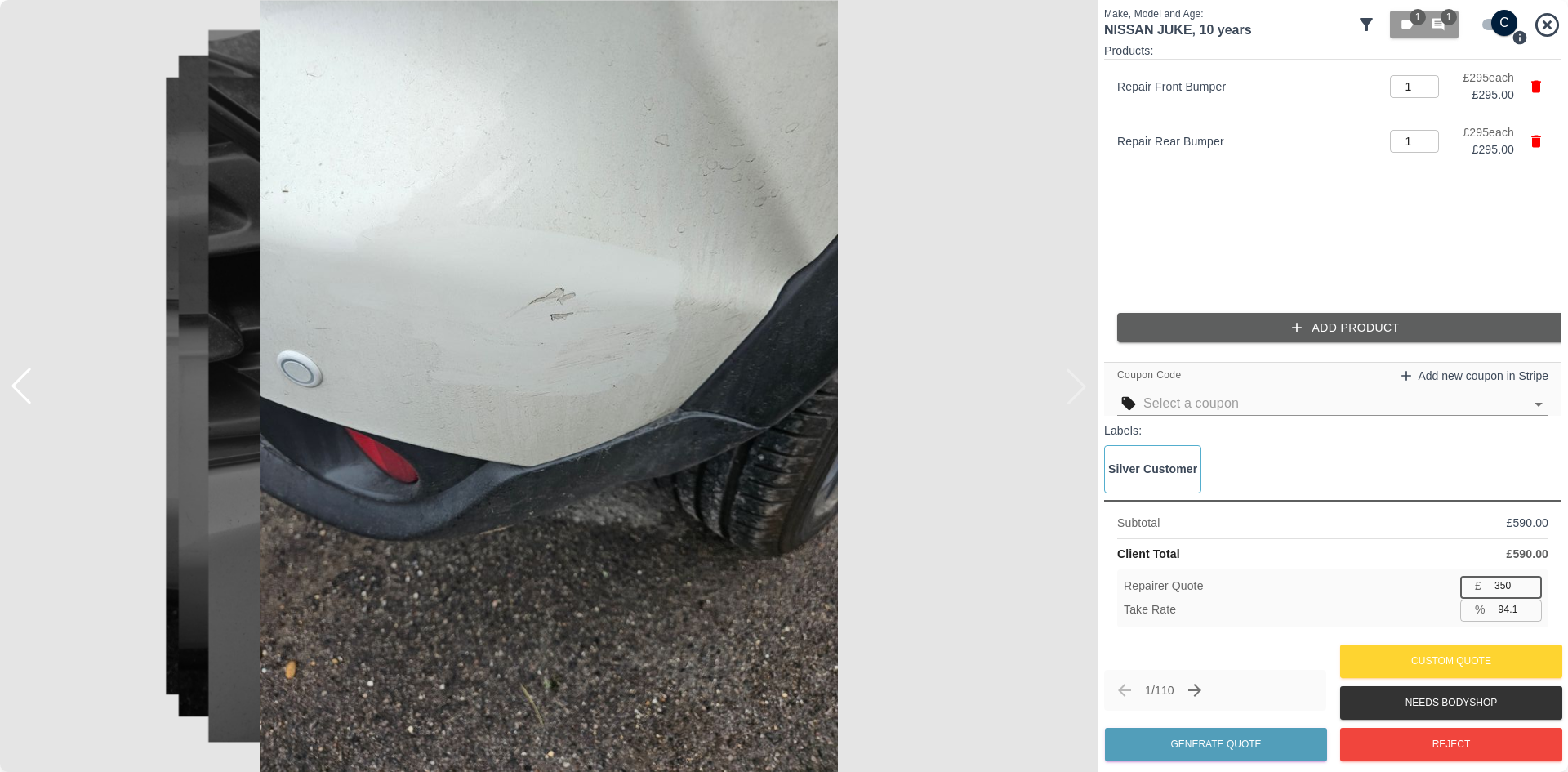
type input "40.7"
type input "350"
click at [1289, 721] on div "1 / 110 Generate Quote" at bounding box center [1216, 717] width 222 height 96
click at [1273, 735] on button "Generate Quote" at bounding box center [1217, 744] width 222 height 34
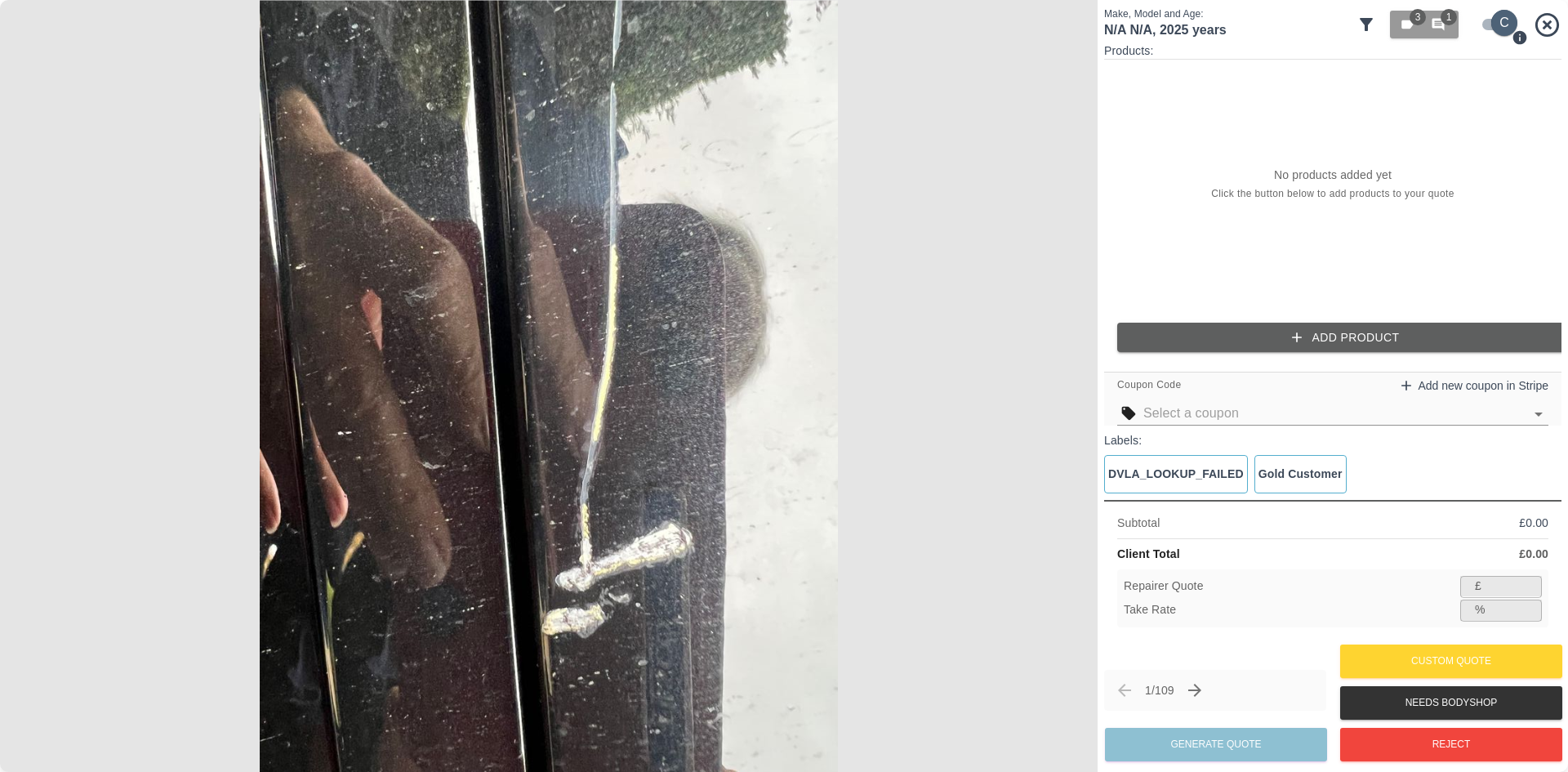
click at [1499, 14] on input "checkbox" at bounding box center [1504, 22] width 78 height 26
checkbox input "false"
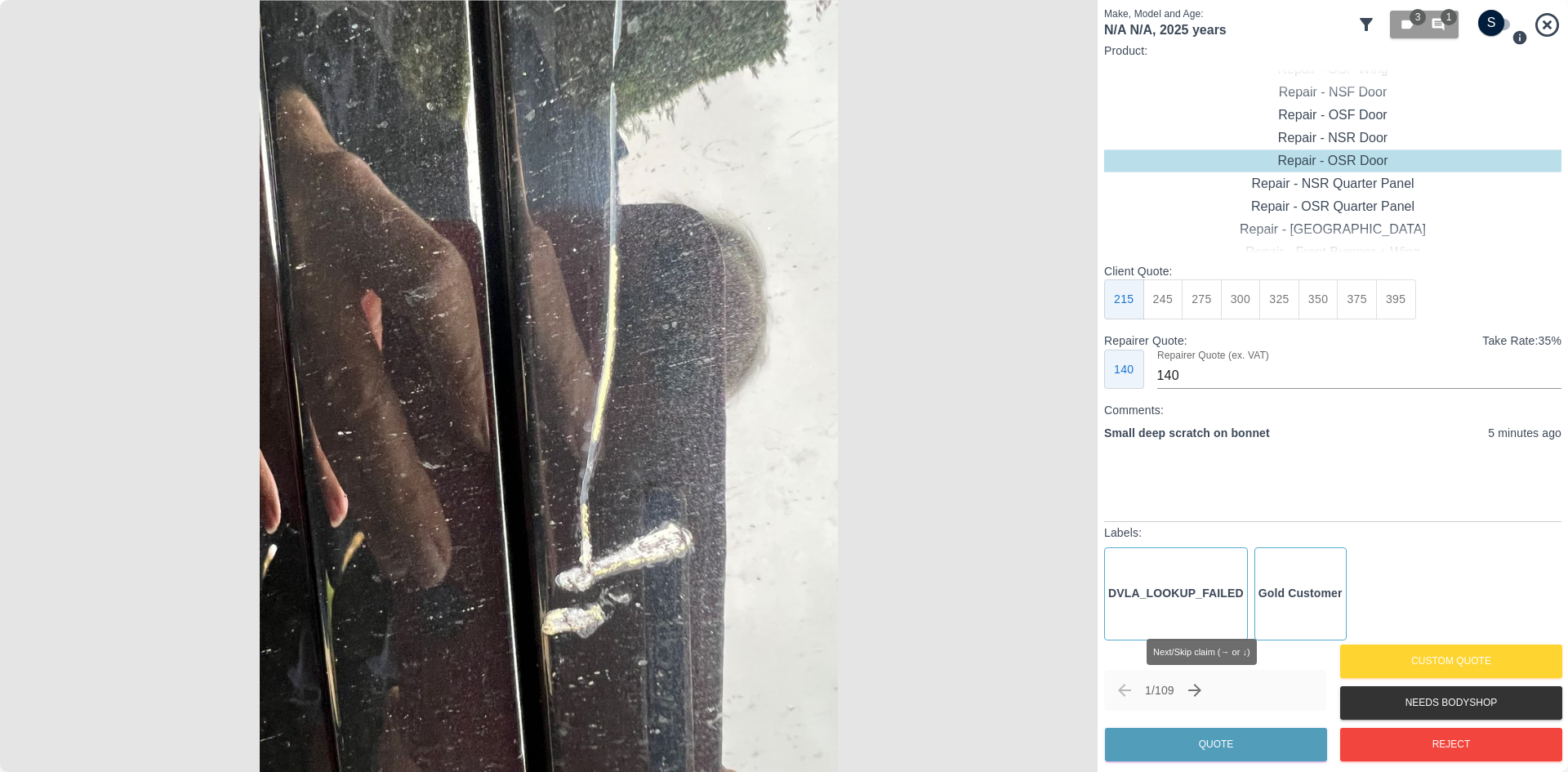
click at [1198, 687] on icon "Next claim" at bounding box center [1195, 690] width 19 height 19
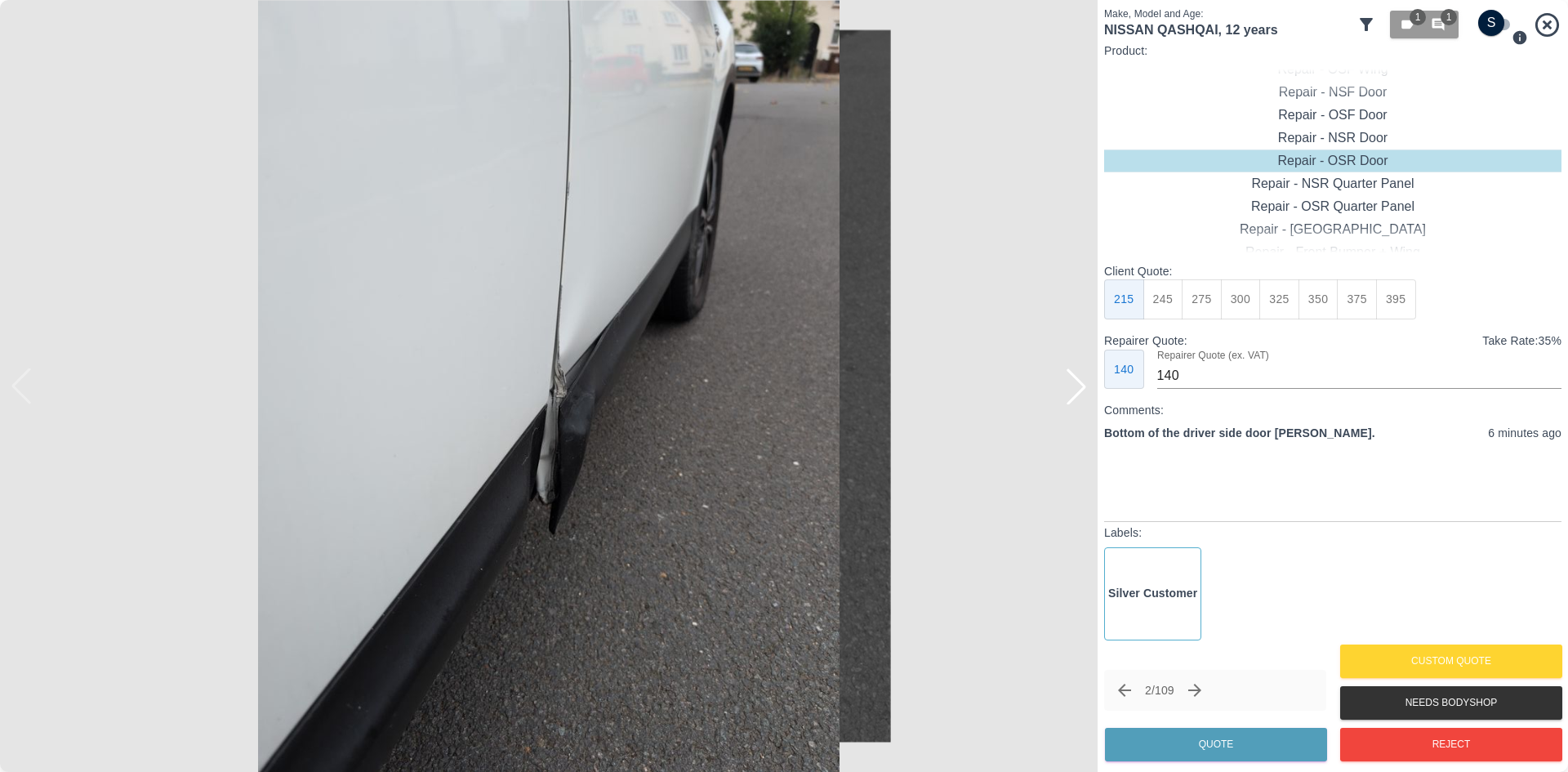
click at [1082, 375] on div at bounding box center [1076, 386] width 36 height 36
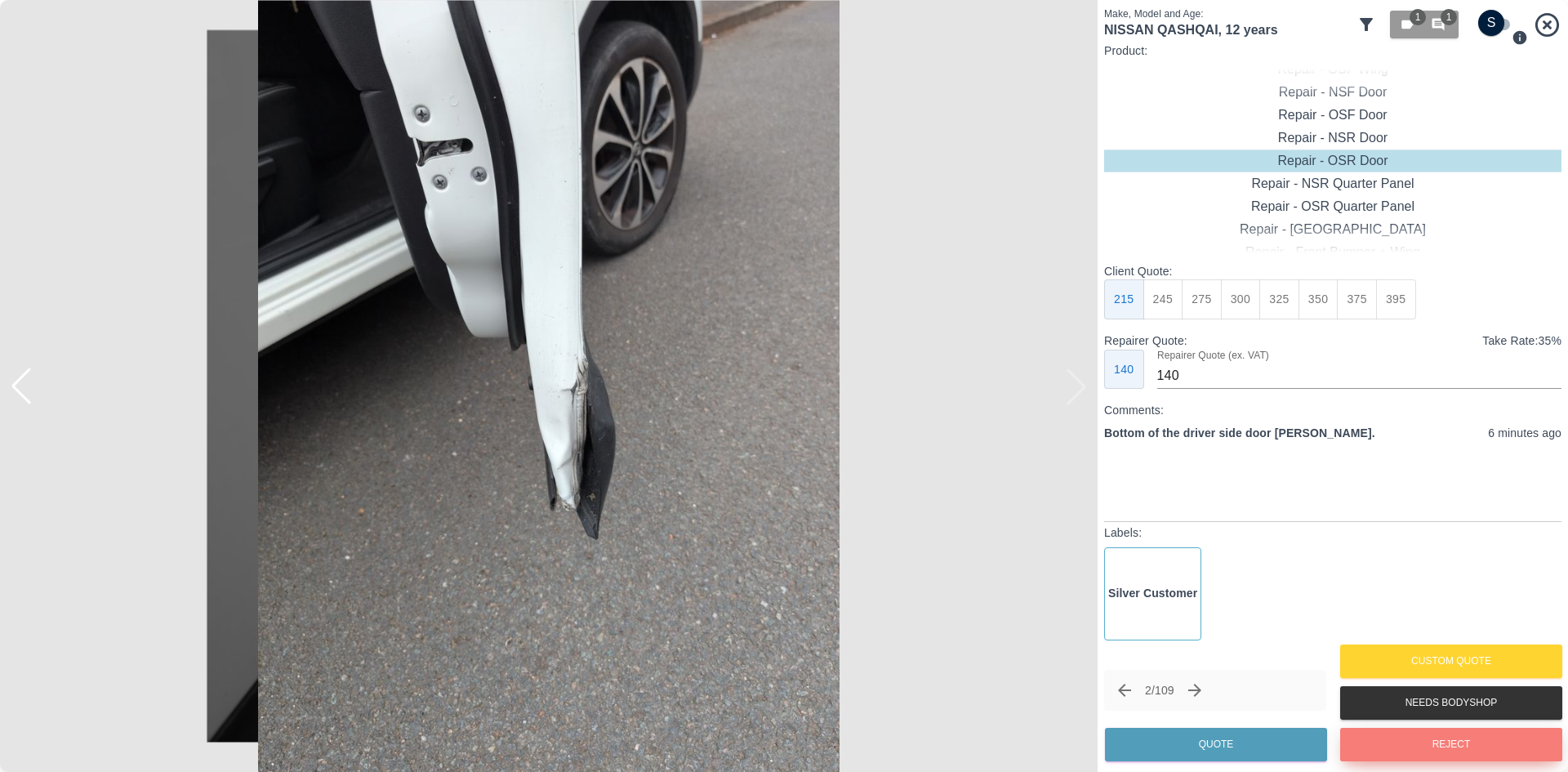
click at [1388, 738] on button "Reject" at bounding box center [1452, 744] width 222 height 34
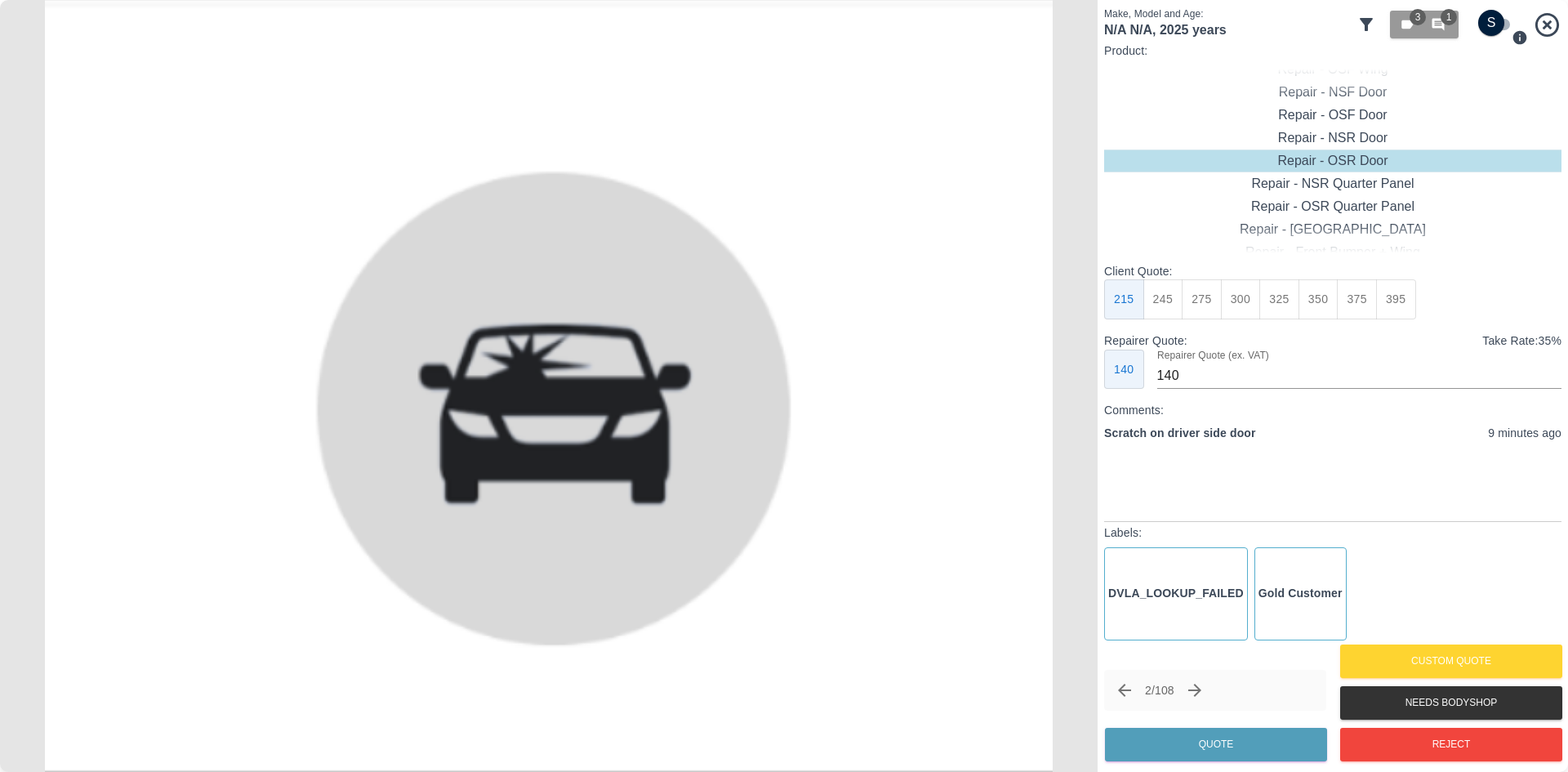
click at [1218, 696] on div "2 / 108" at bounding box center [1216, 690] width 222 height 41
click at [1205, 696] on icon "Next claim" at bounding box center [1195, 690] width 19 height 19
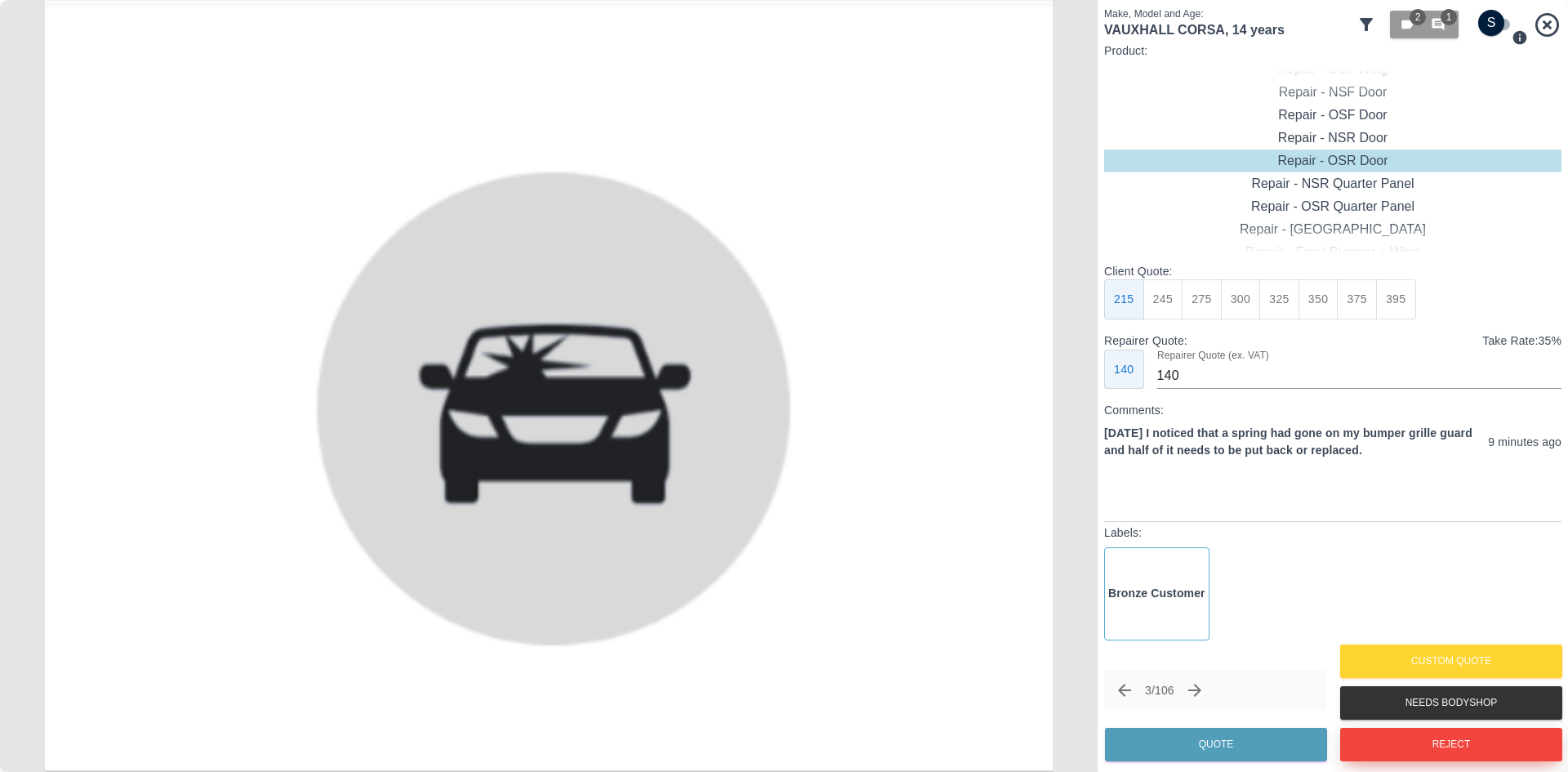
click at [1427, 756] on button "Reject" at bounding box center [1452, 744] width 222 height 34
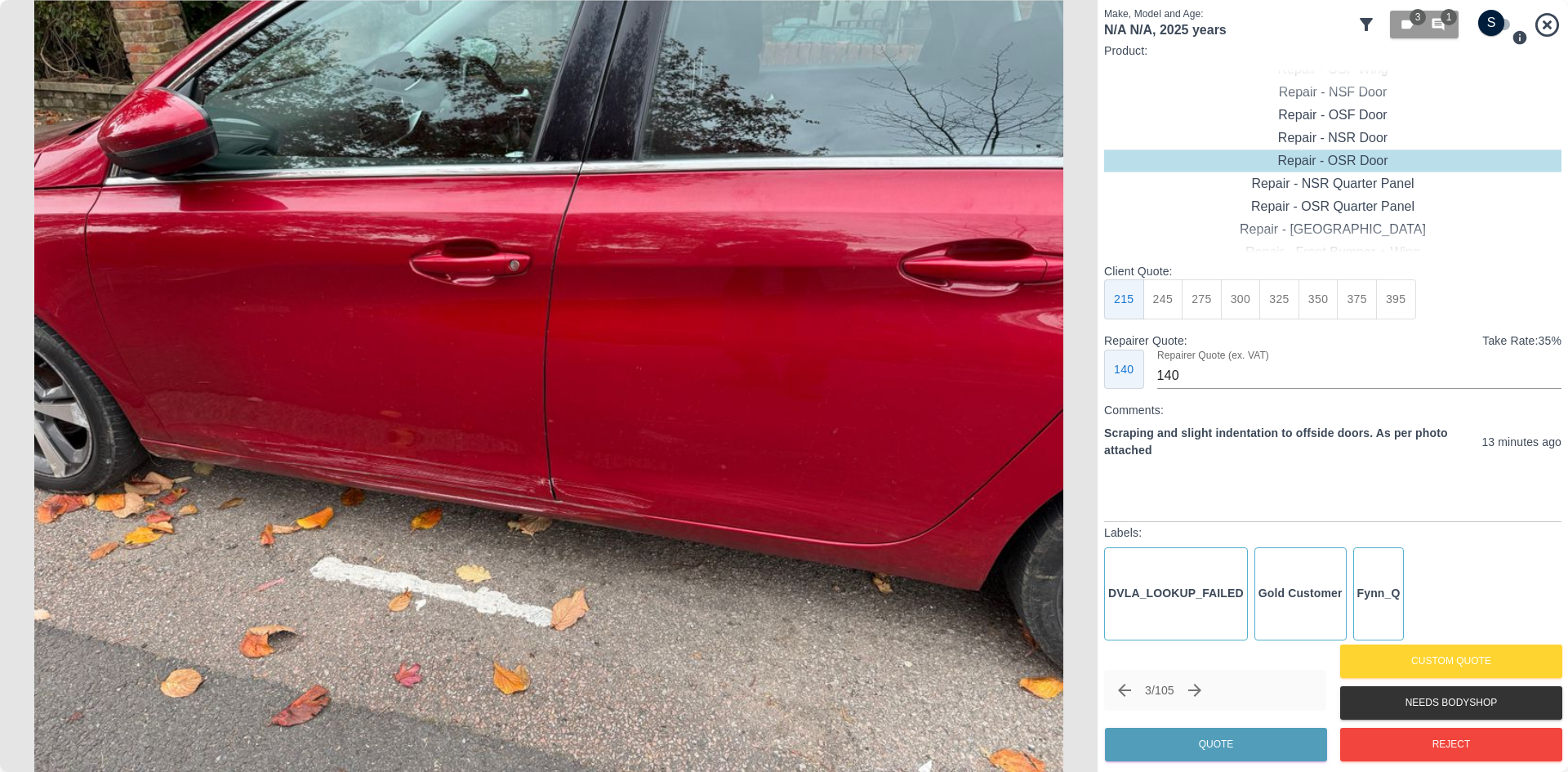
click at [449, 460] on img at bounding box center [548, 386] width 1098 height 772
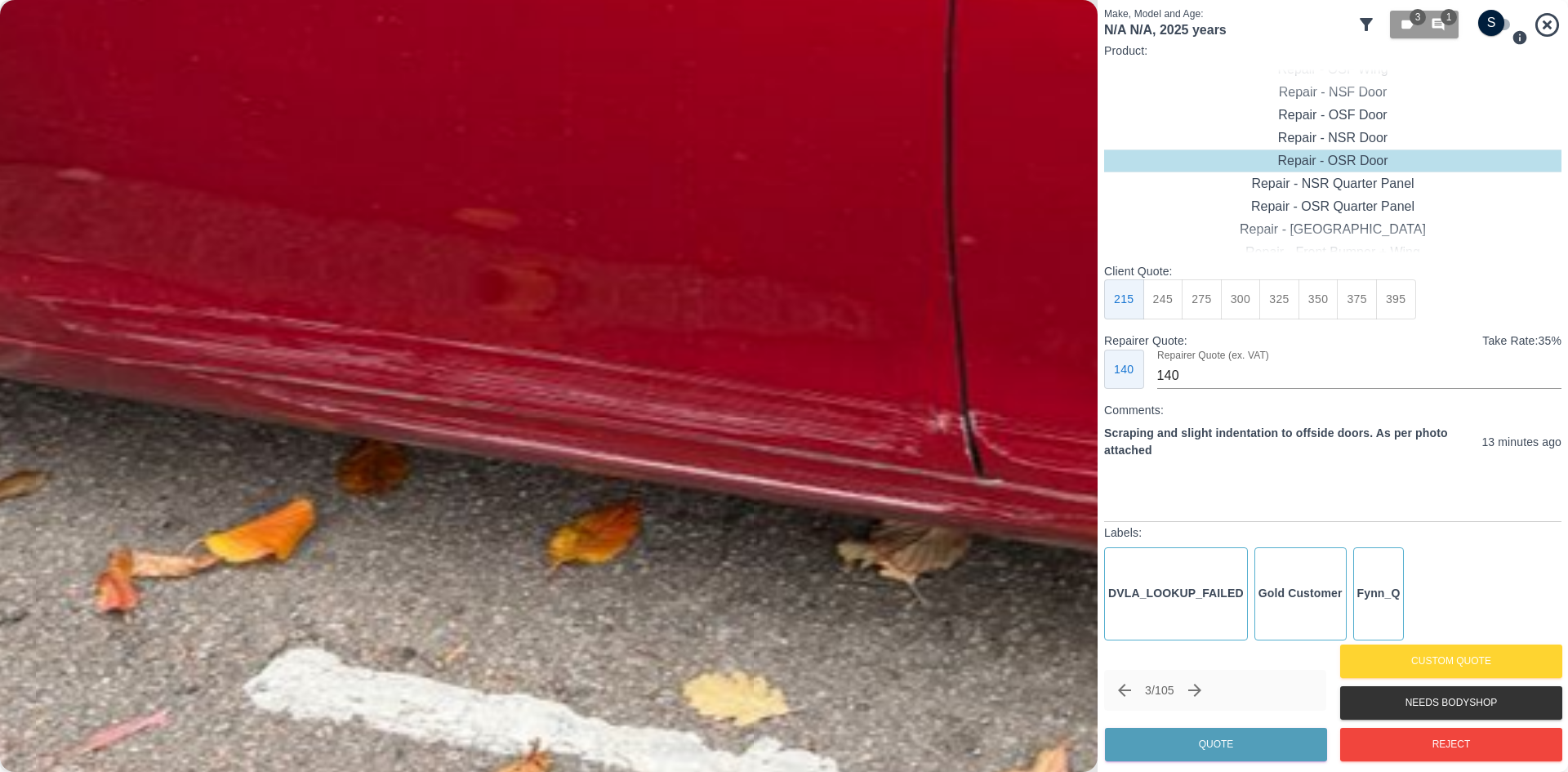
click at [559, 428] on img at bounding box center [962, 136] width 3294 height 2316
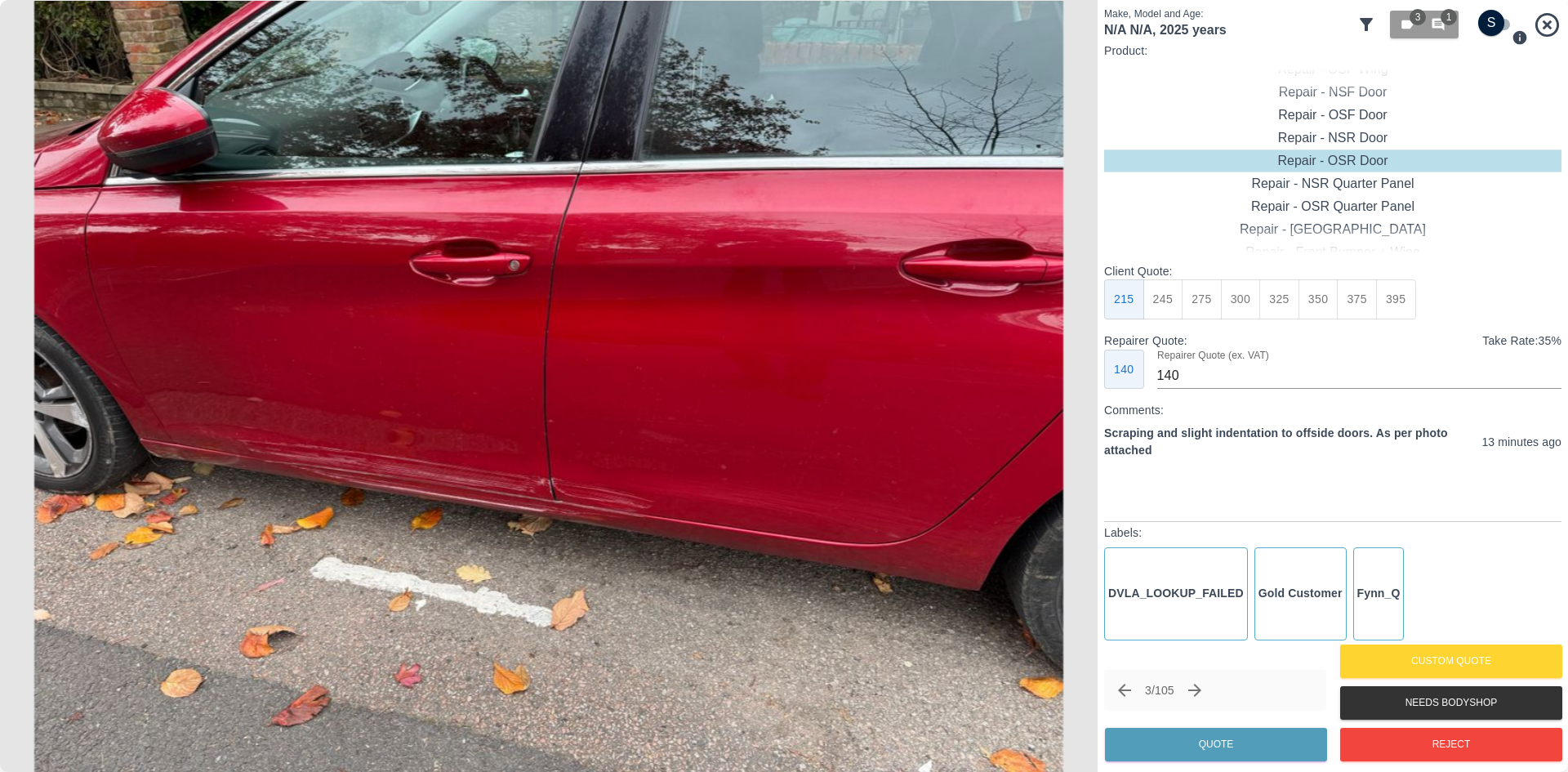
click at [559, 428] on img at bounding box center [548, 386] width 1098 height 772
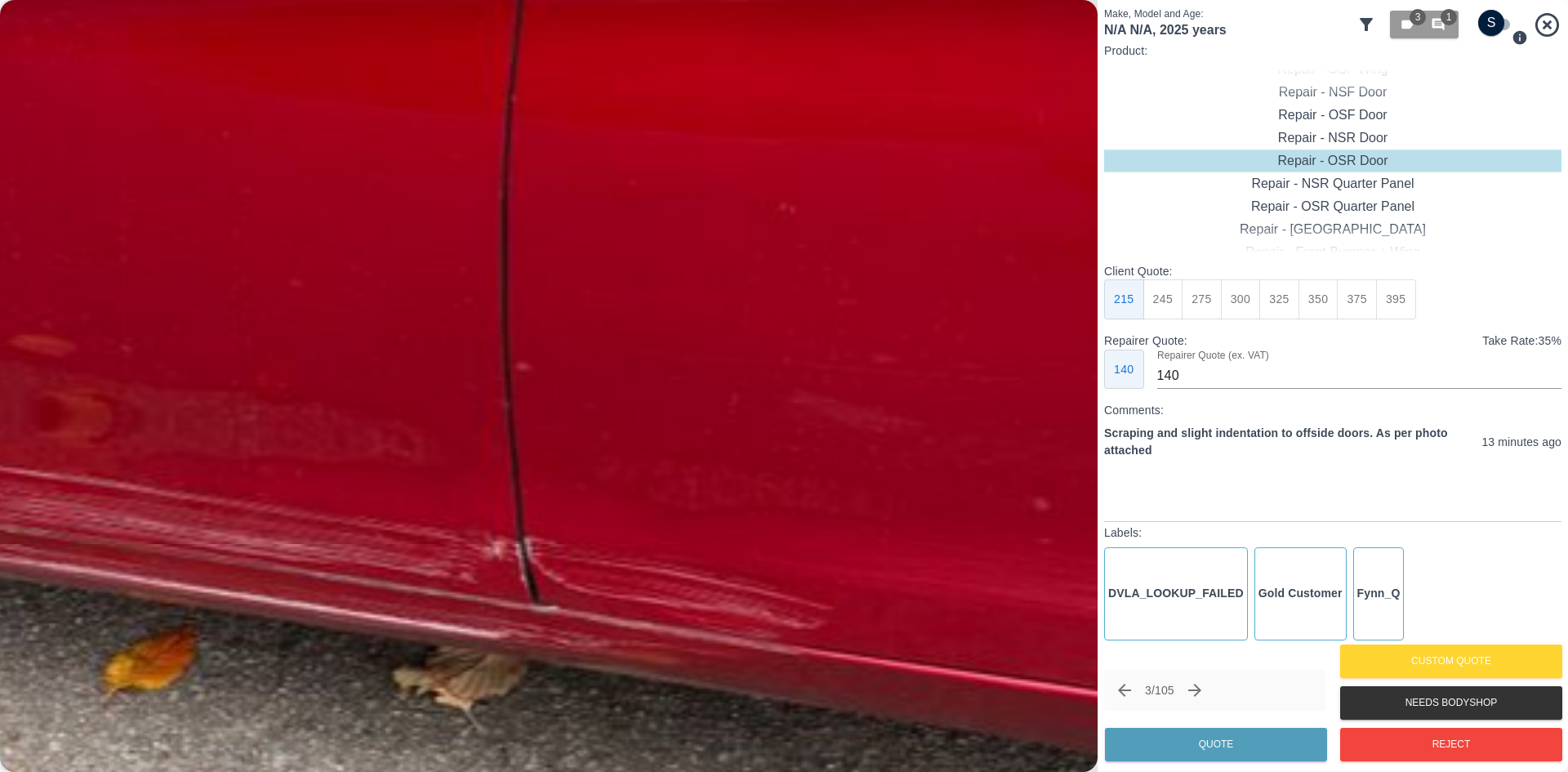
click at [843, 500] on img at bounding box center [517, 262] width 3294 height 2316
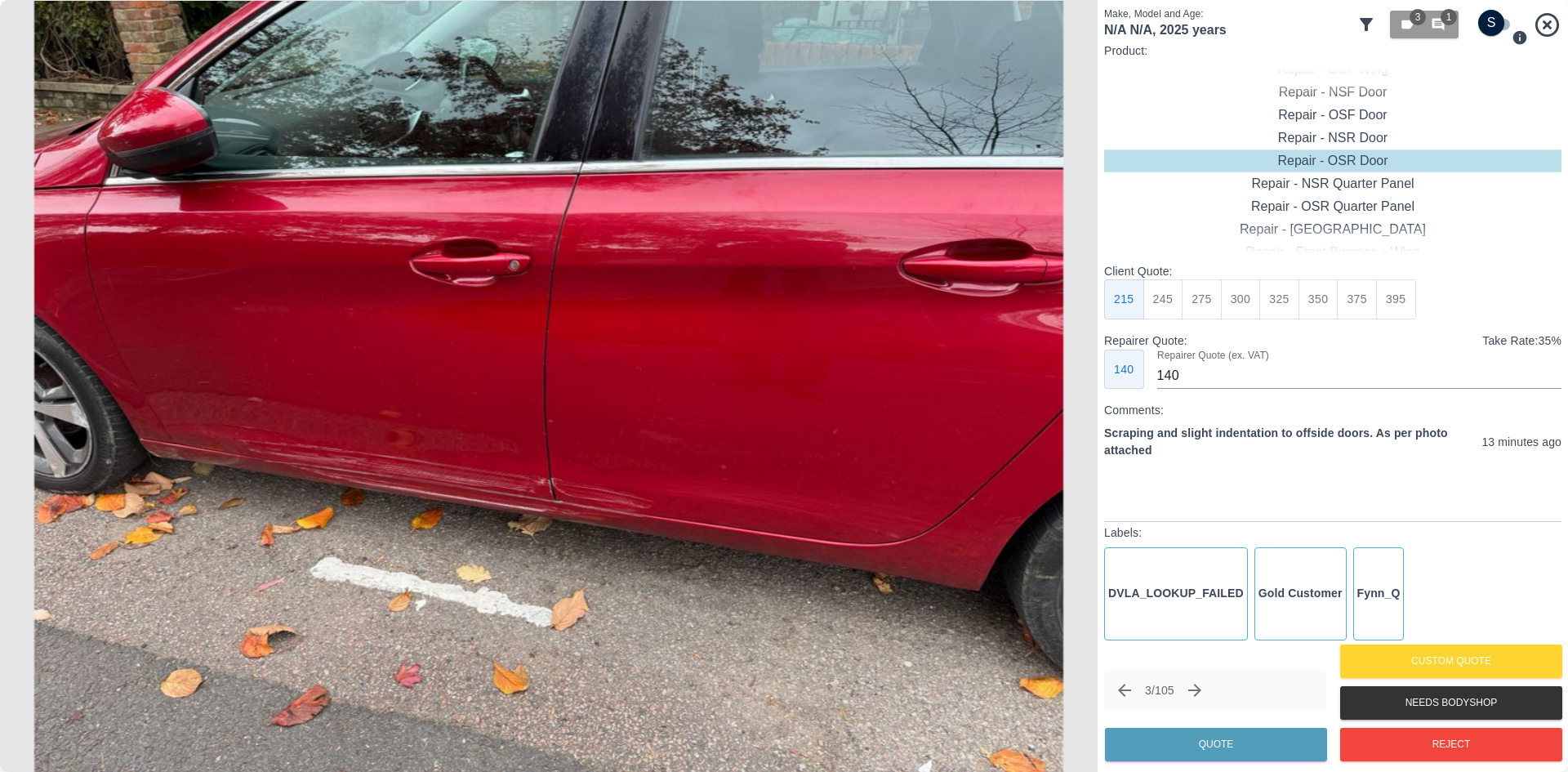
click at [1190, 679] on span "Next/Skip claim (→ or ↓)" at bounding box center [1195, 690] width 28 height 28
click at [1199, 693] on icon "Next claim" at bounding box center [1195, 690] width 19 height 19
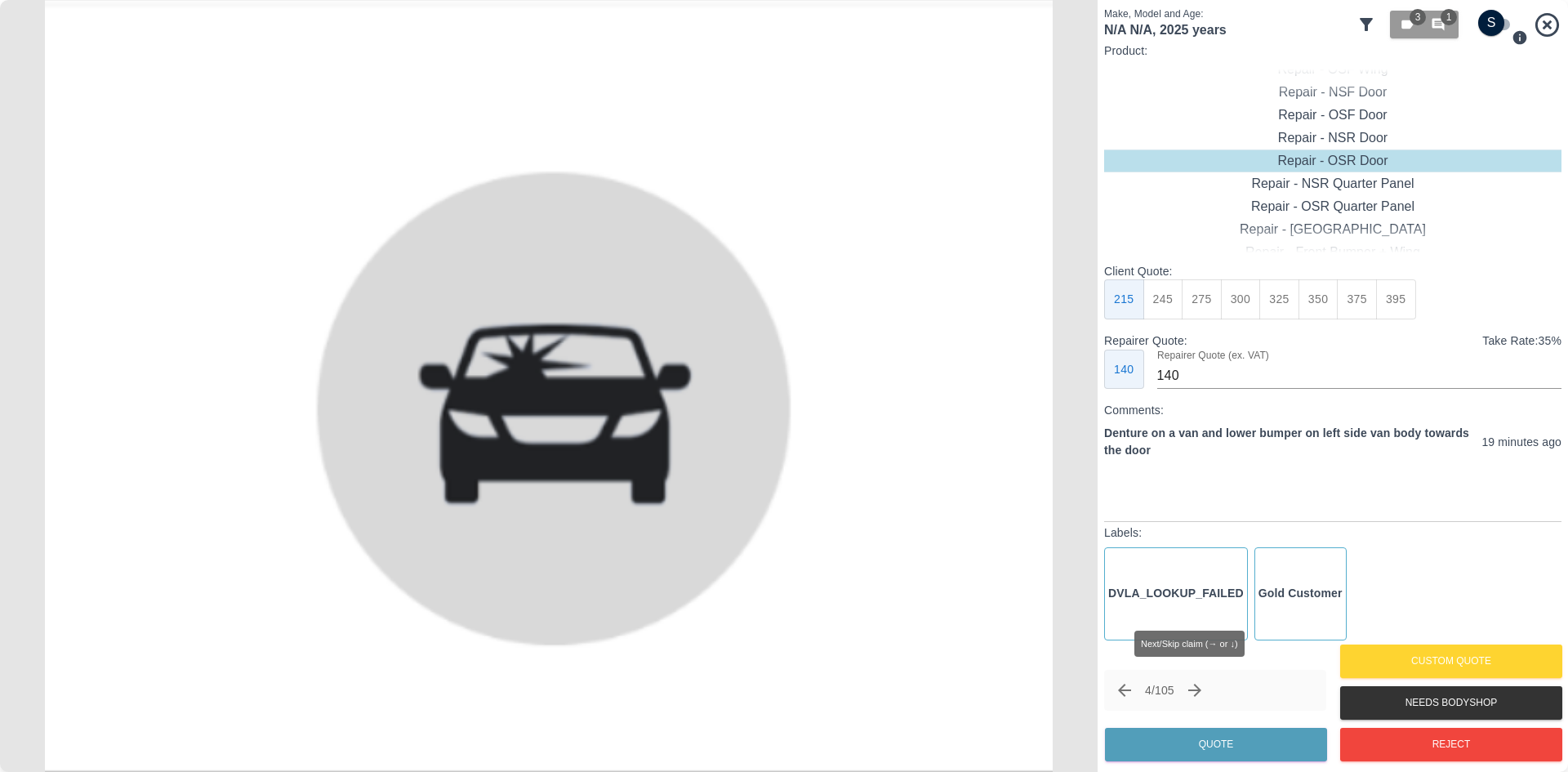
click at [1199, 693] on icon "Next claim" at bounding box center [1195, 690] width 19 height 19
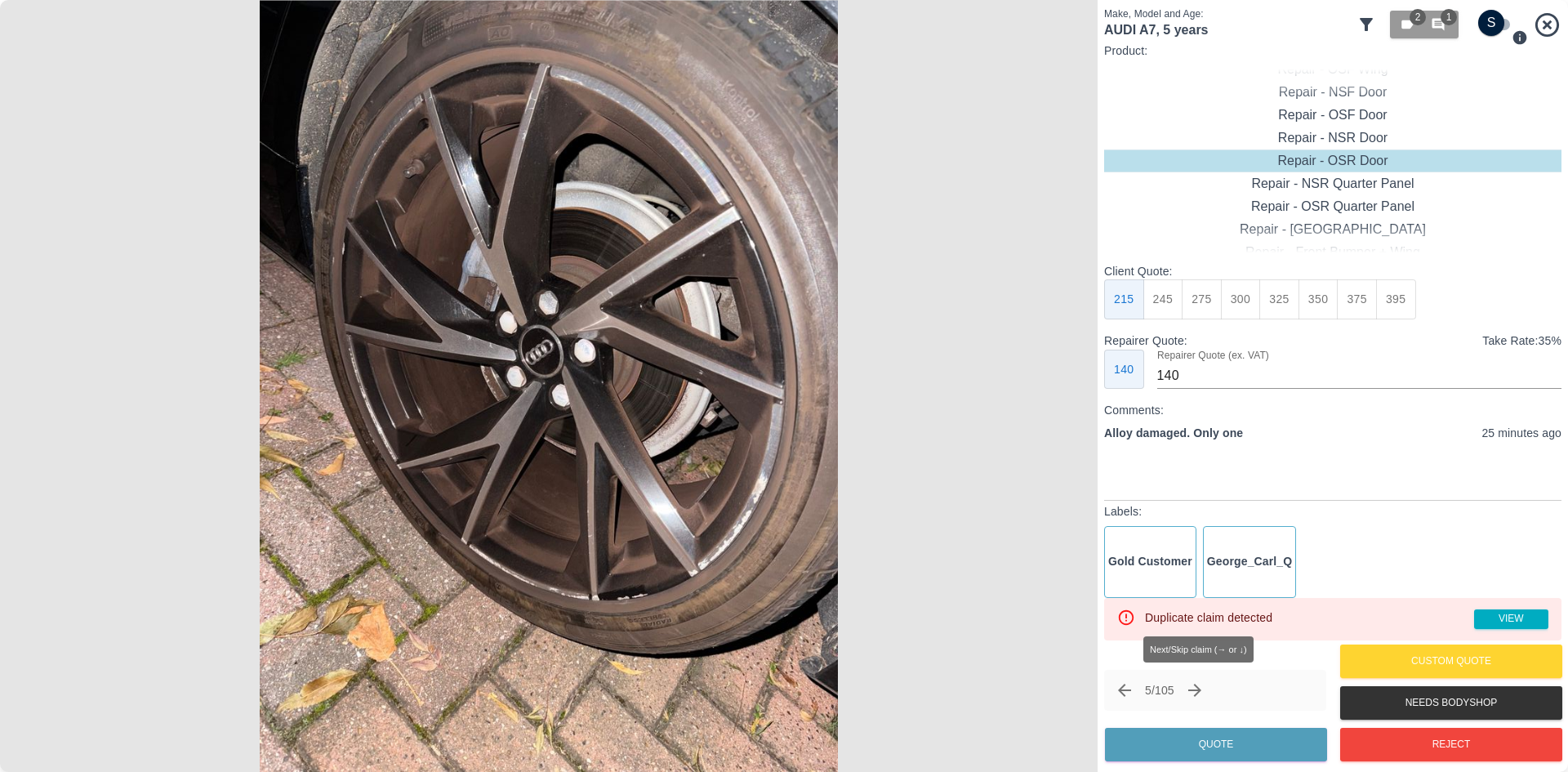
click at [1199, 693] on icon "Next claim" at bounding box center [1195, 690] width 19 height 19
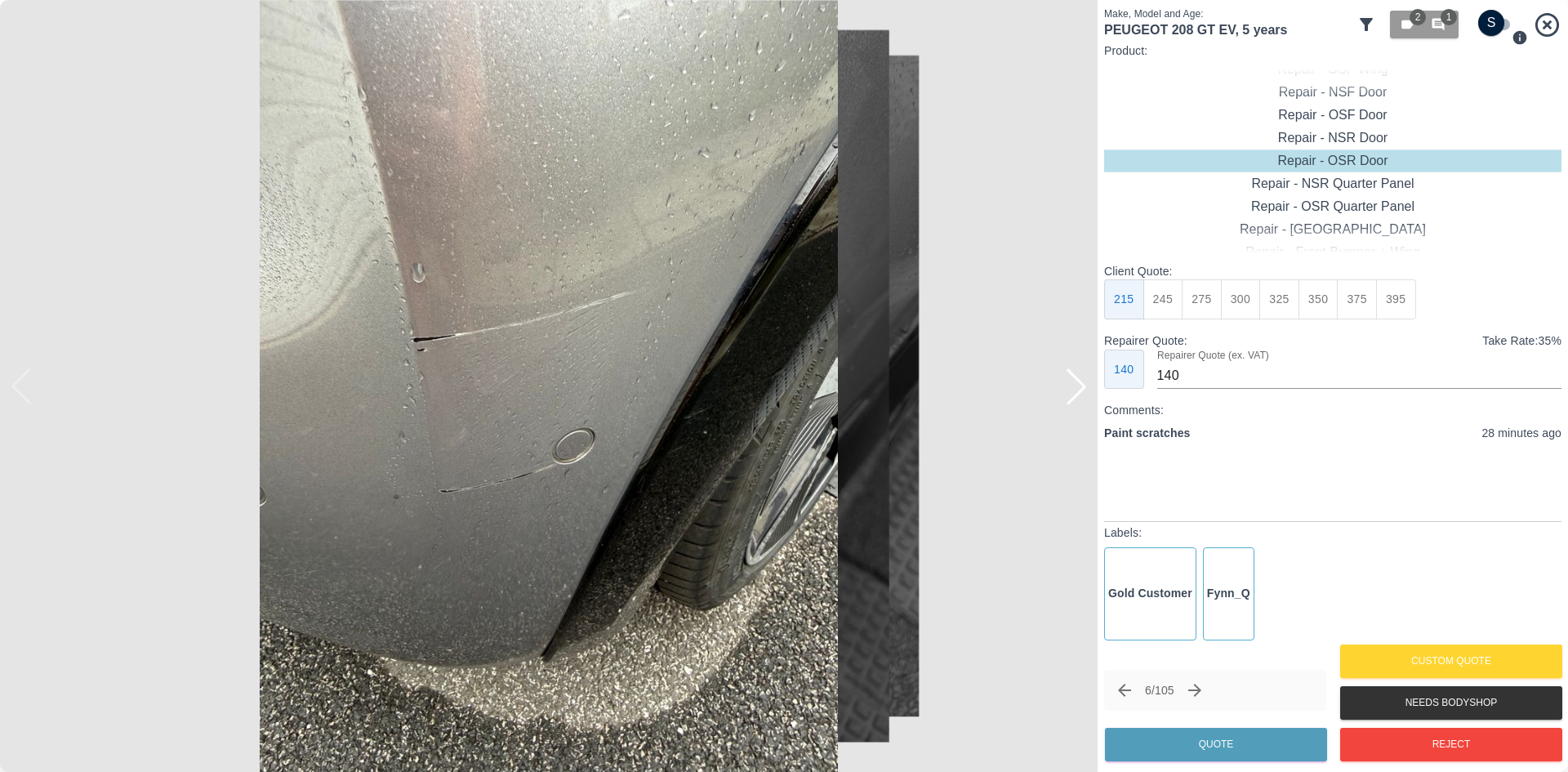
click at [1076, 398] on div at bounding box center [1076, 386] width 36 height 36
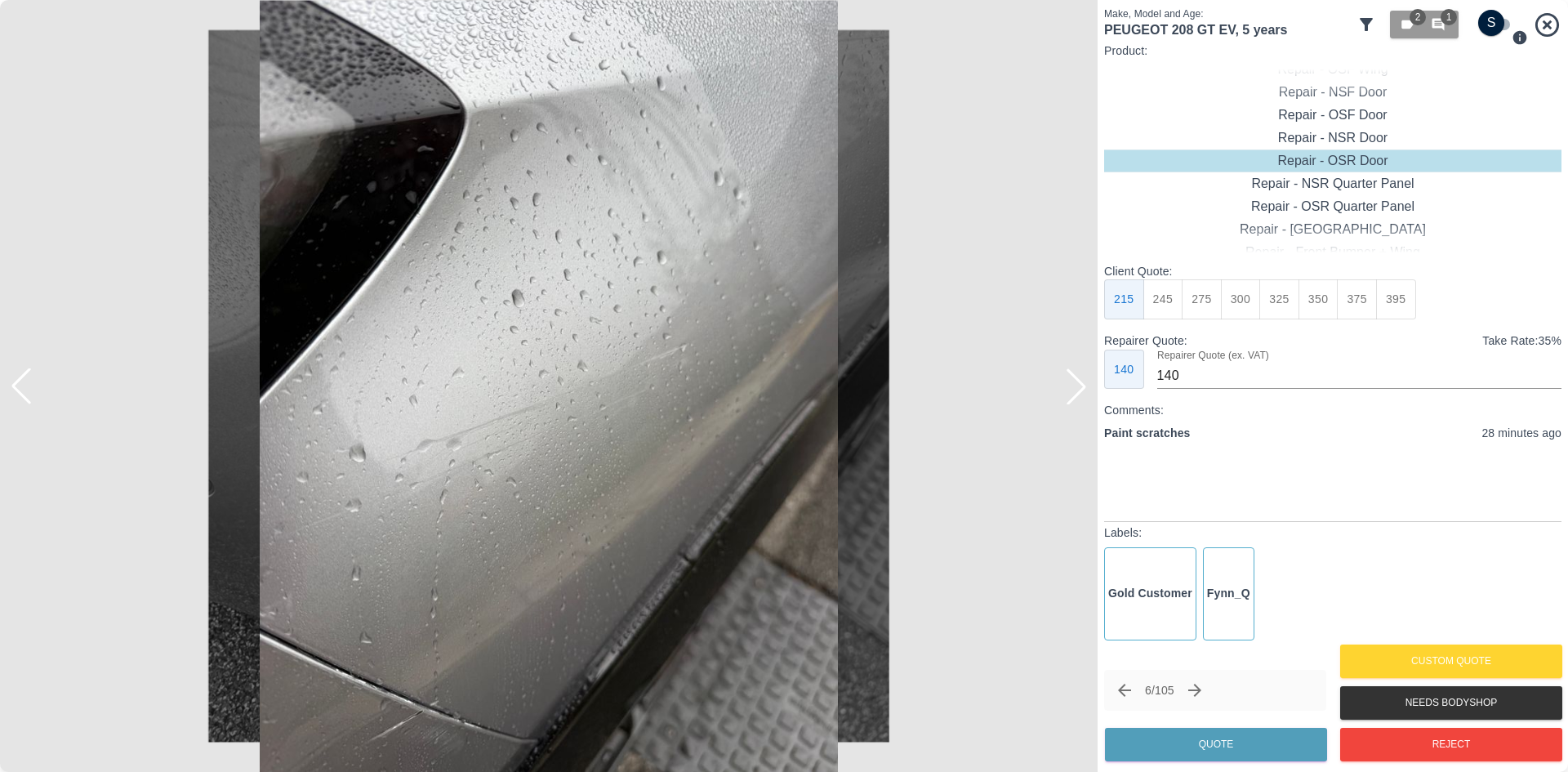
click at [1076, 398] on div at bounding box center [1076, 386] width 36 height 36
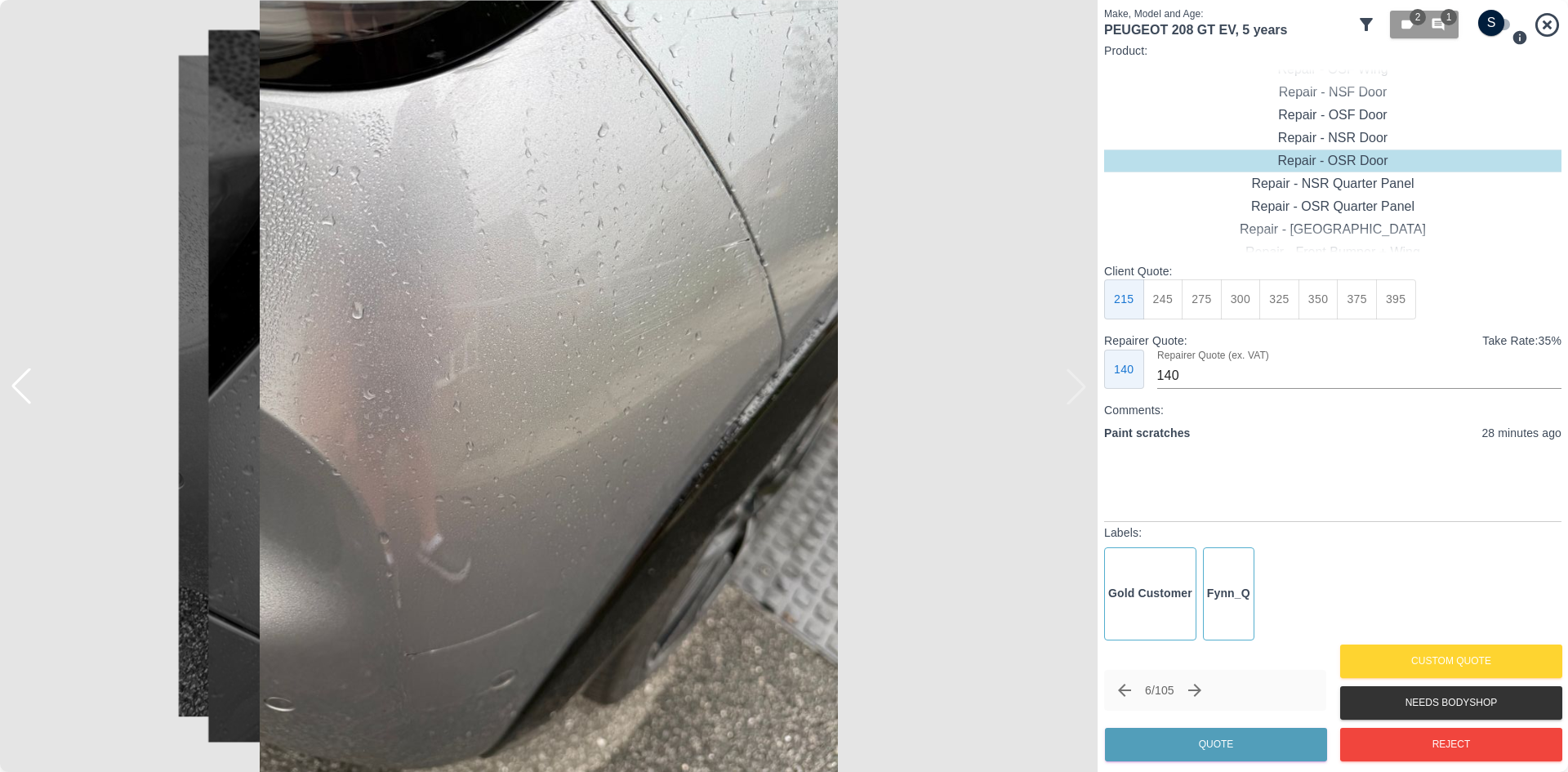
click at [1076, 398] on img at bounding box center [548, 386] width 1098 height 772
click at [22, 391] on div at bounding box center [20, 386] width 36 height 36
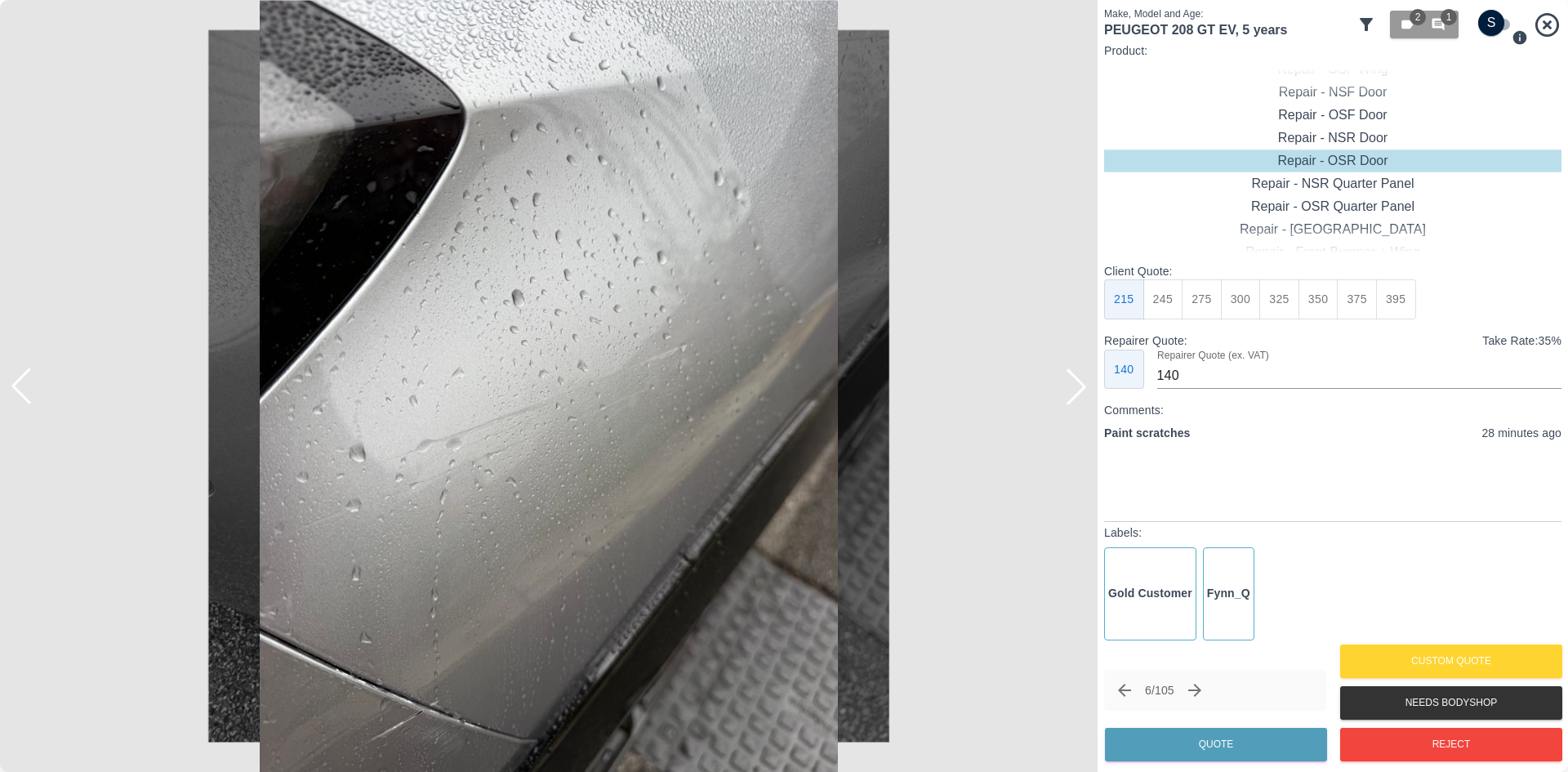
click at [22, 391] on div at bounding box center [20, 386] width 36 height 36
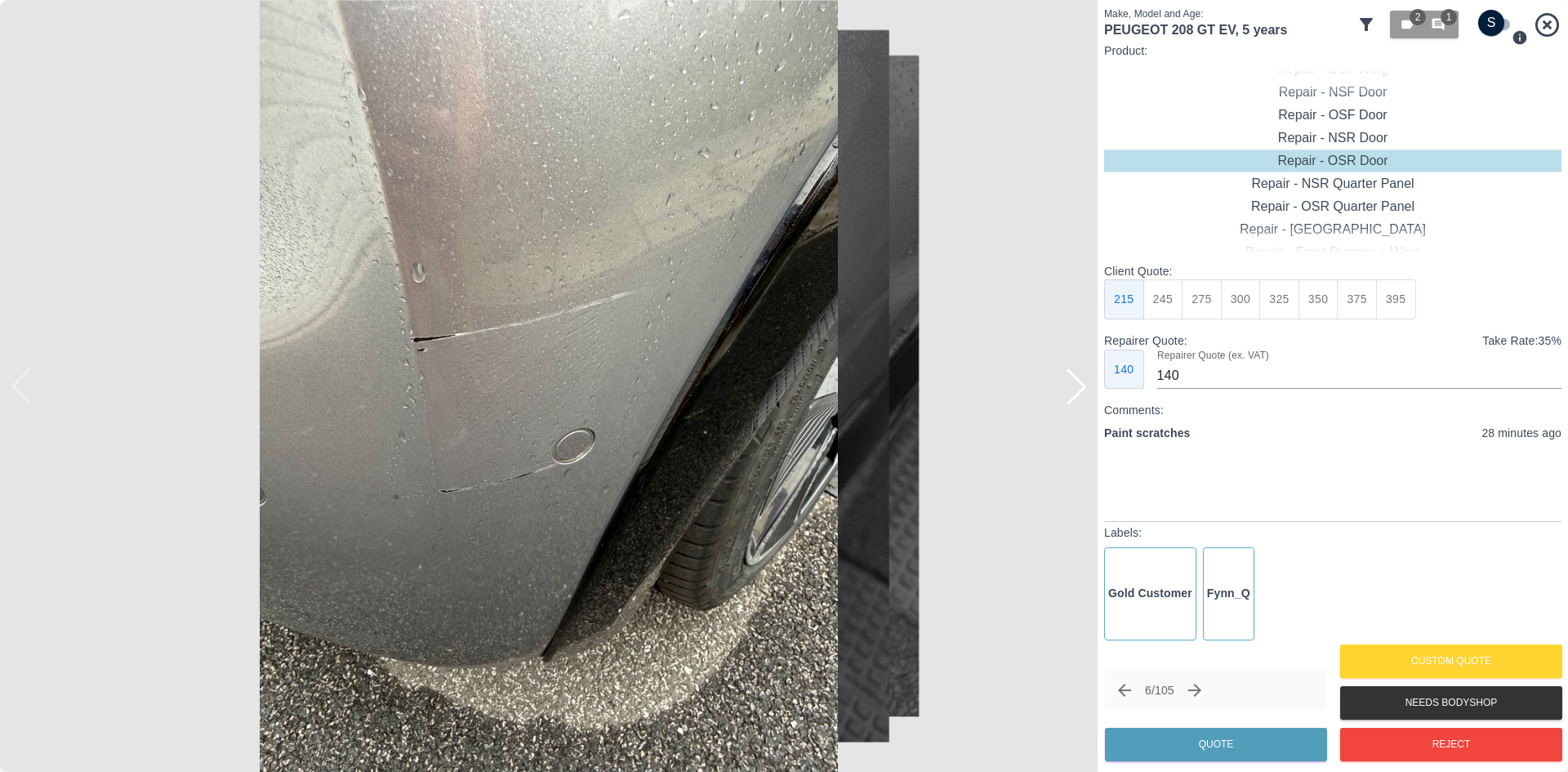
click at [1069, 390] on div at bounding box center [1076, 386] width 36 height 36
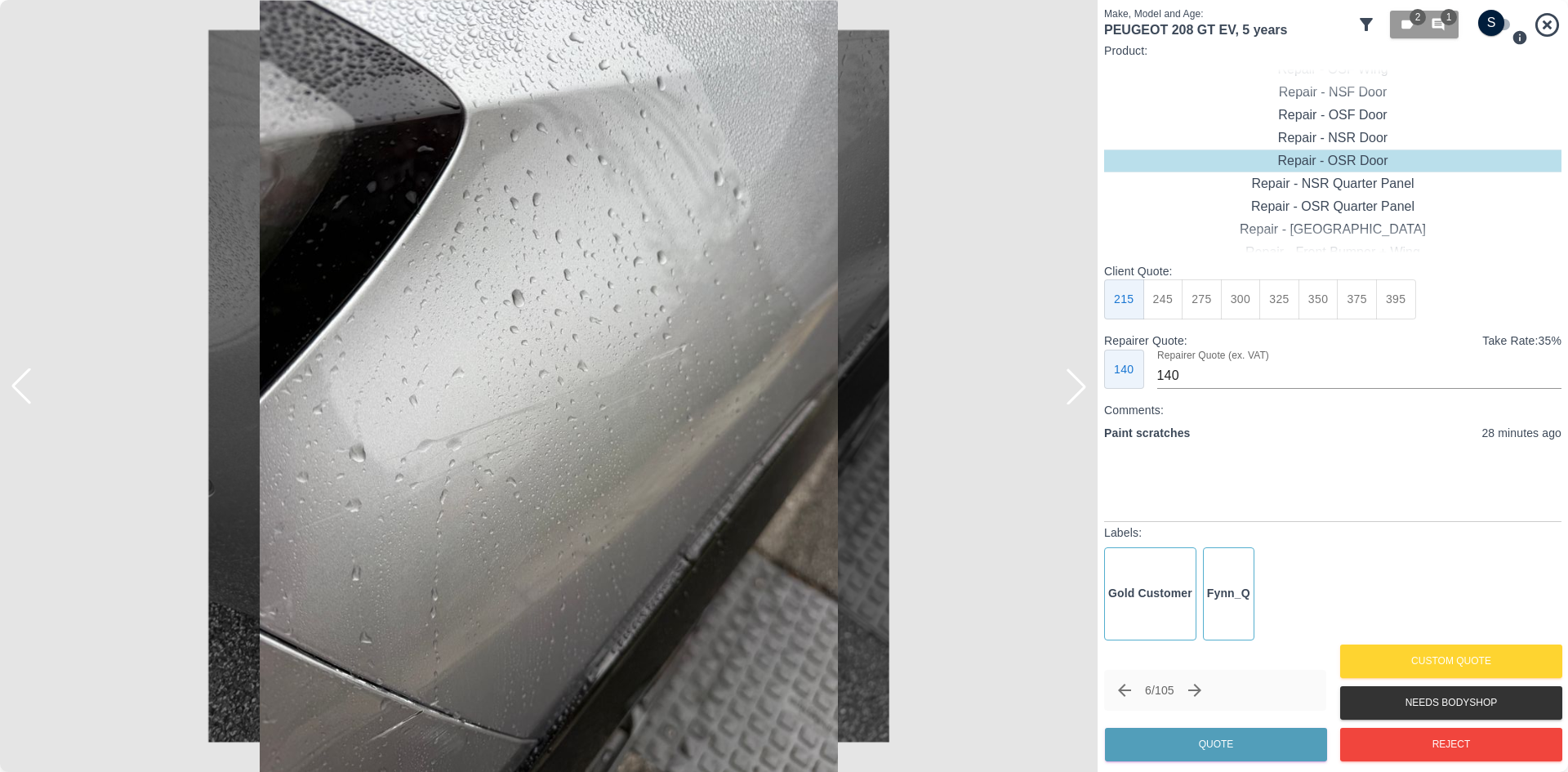
click at [1069, 390] on div at bounding box center [1076, 386] width 36 height 36
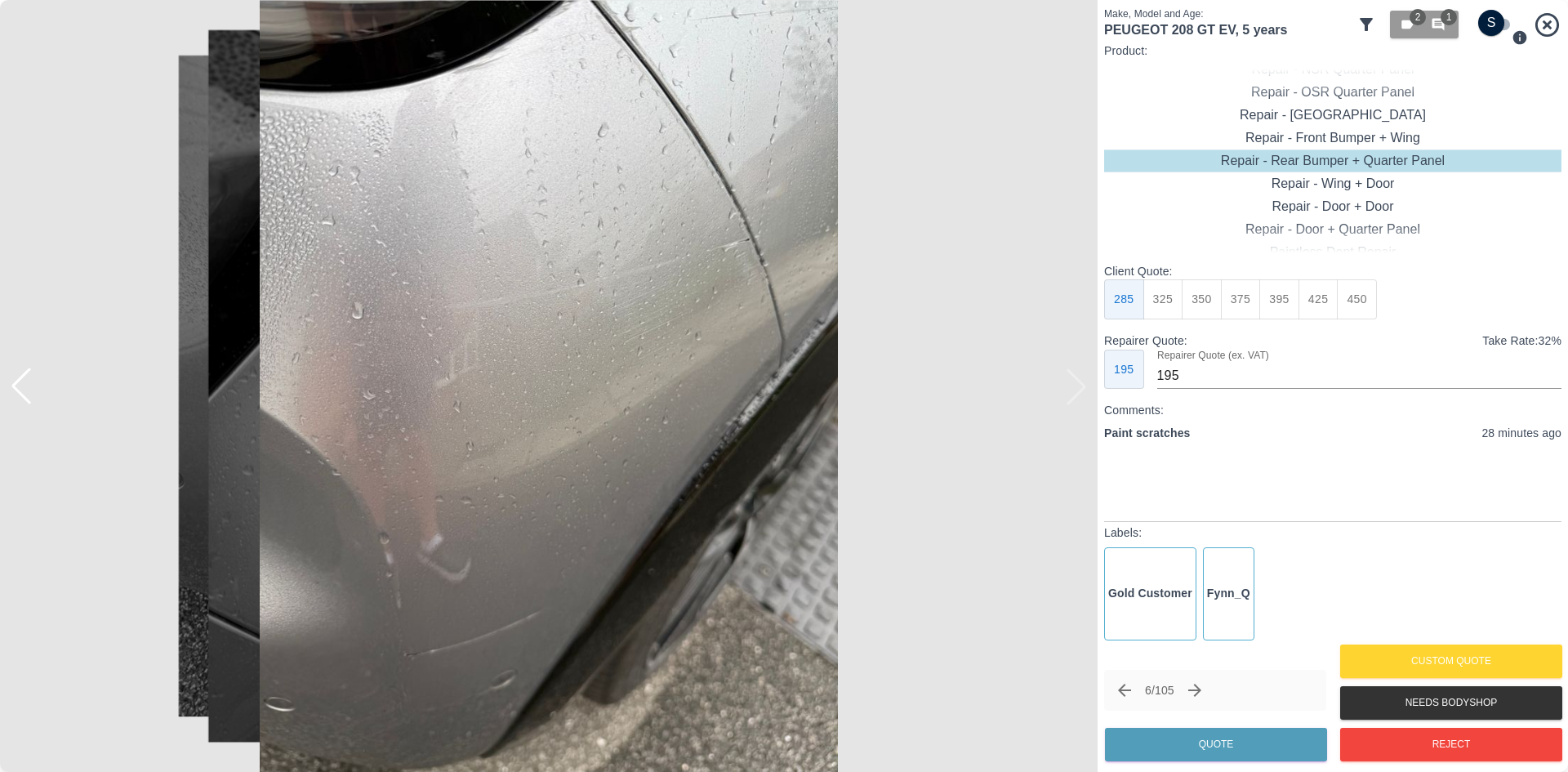
click at [1166, 309] on button "325" at bounding box center [1163, 299] width 40 height 40
click at [1138, 302] on button "285" at bounding box center [1124, 299] width 40 height 40
type input "195"
click at [1193, 744] on button "Quote" at bounding box center [1217, 744] width 222 height 34
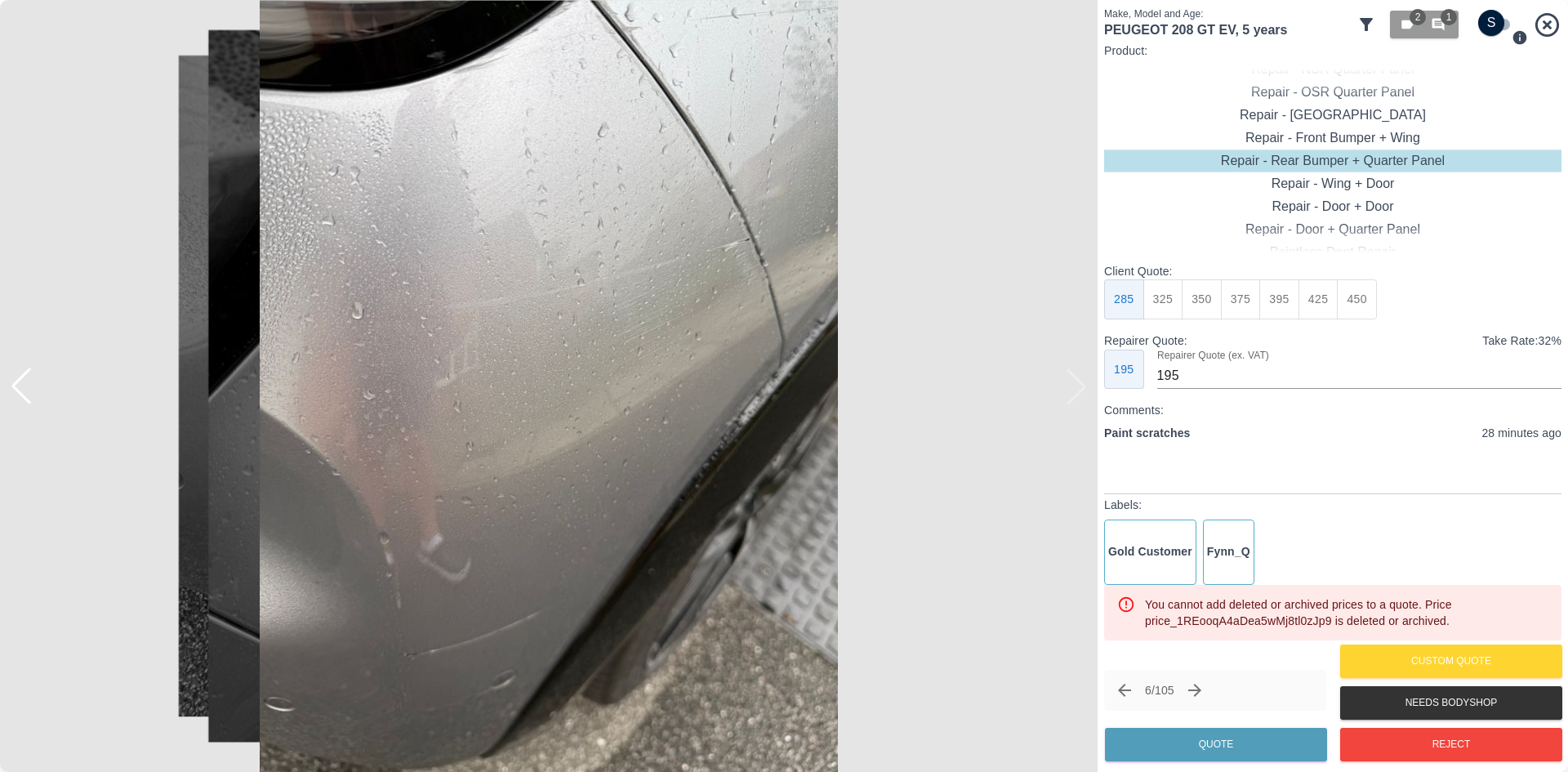
click at [1209, 695] on button "Next claim" at bounding box center [1195, 690] width 28 height 28
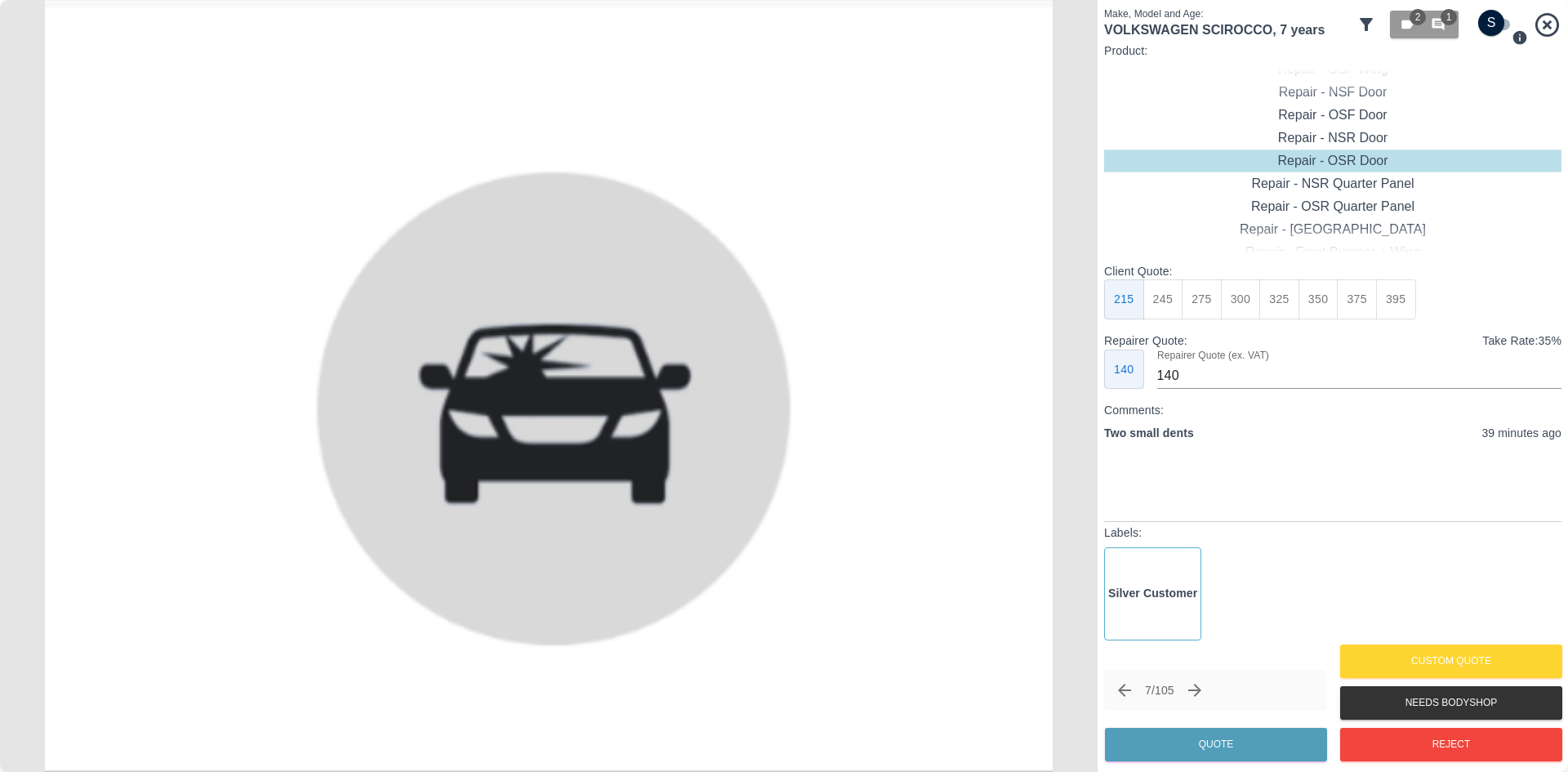
click at [1200, 694] on icon "Next claim" at bounding box center [1195, 690] width 19 height 19
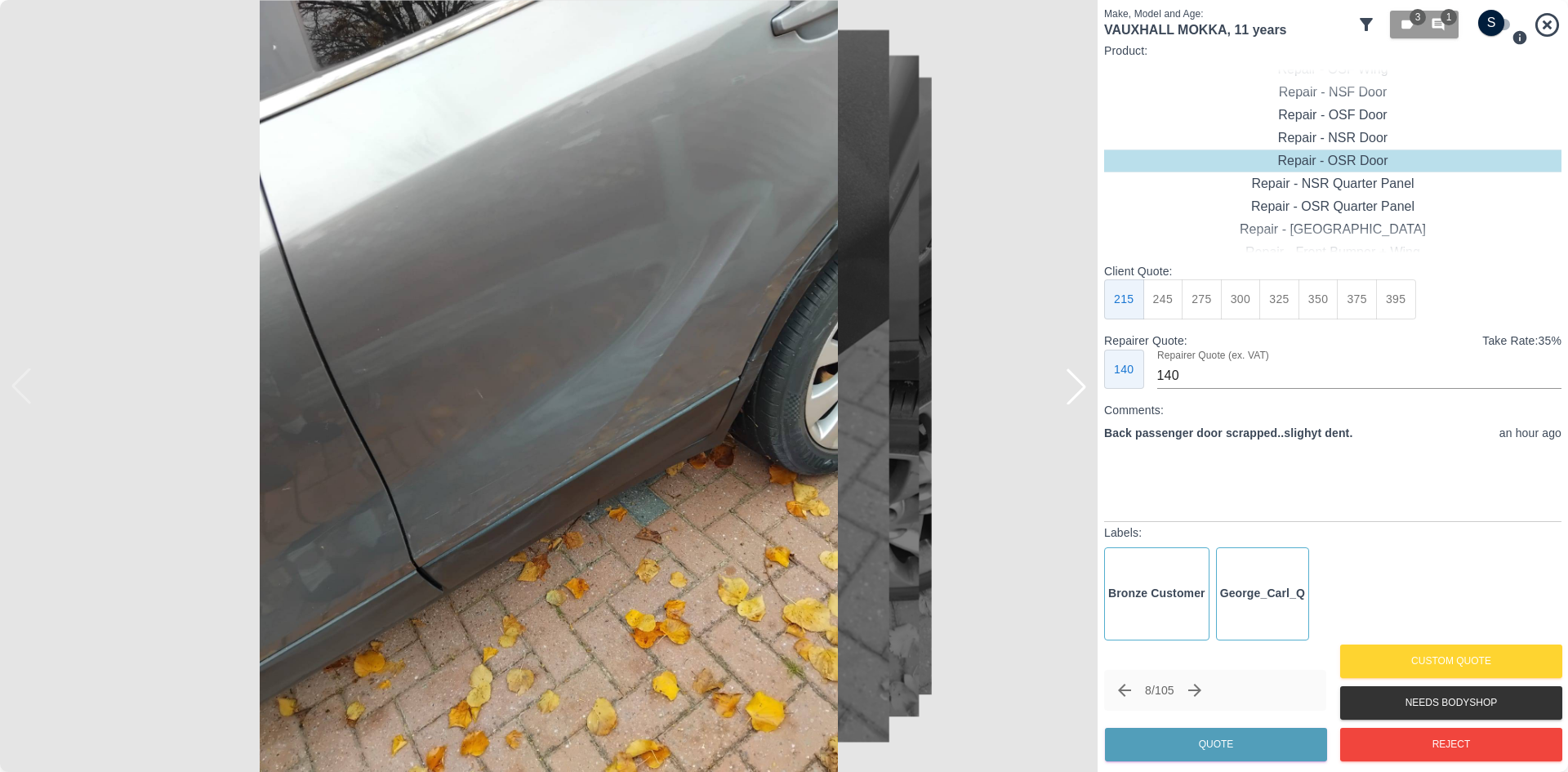
click at [1085, 397] on div at bounding box center [1076, 386] width 36 height 36
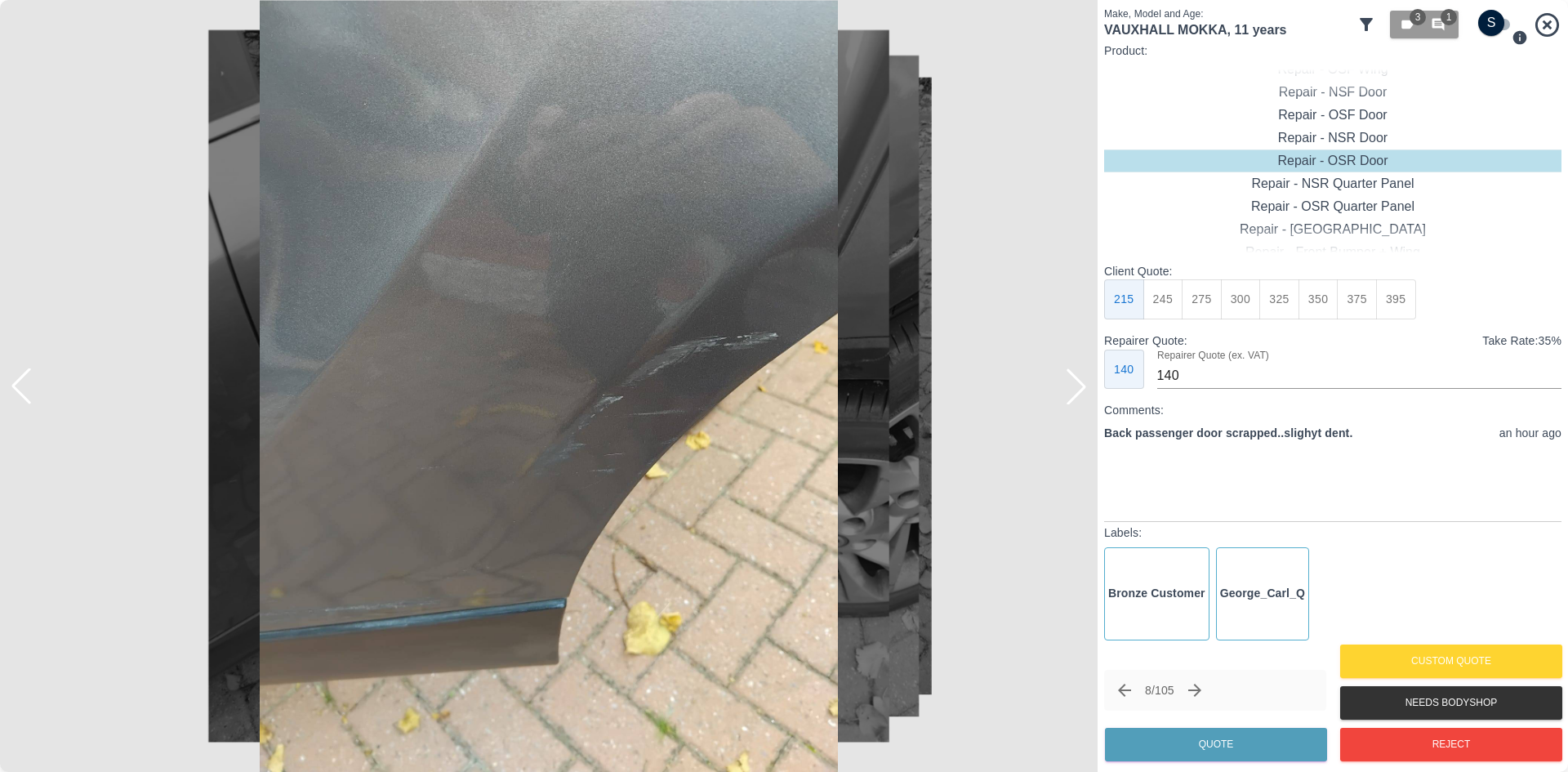
click at [1085, 397] on div at bounding box center [1076, 386] width 36 height 36
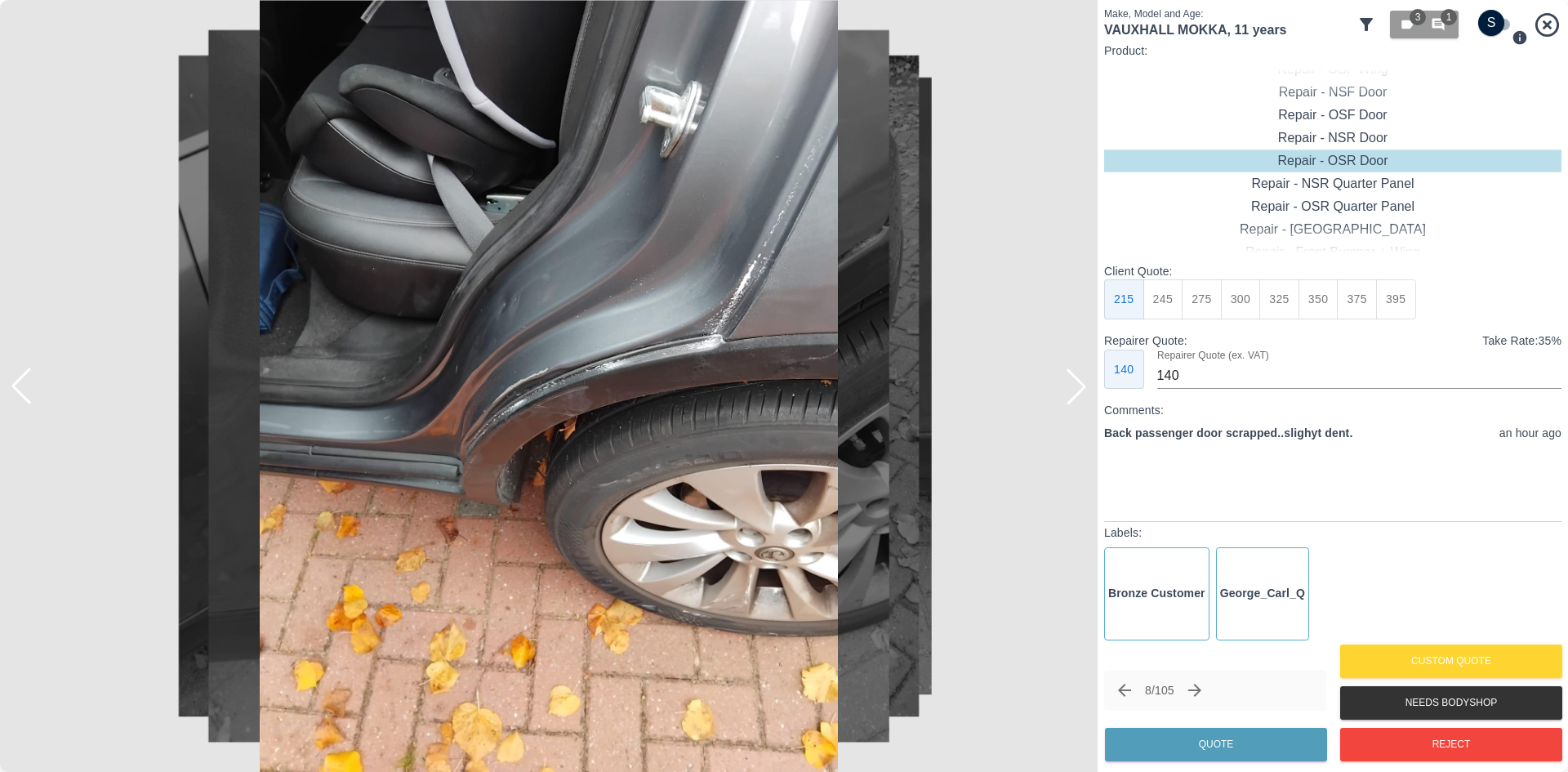
click at [1085, 397] on div at bounding box center [1076, 386] width 36 height 36
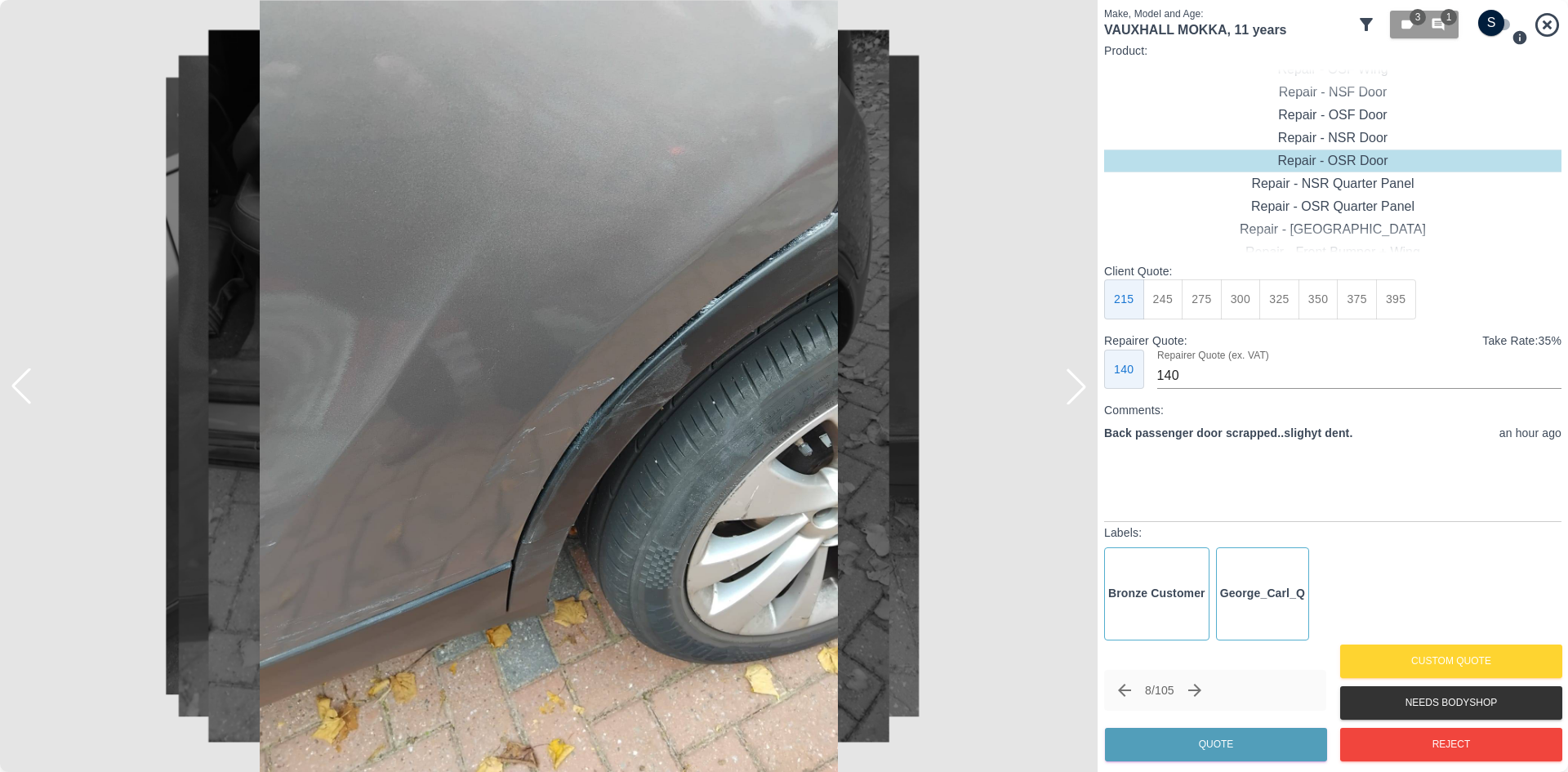
click at [1085, 397] on div at bounding box center [1076, 386] width 36 height 36
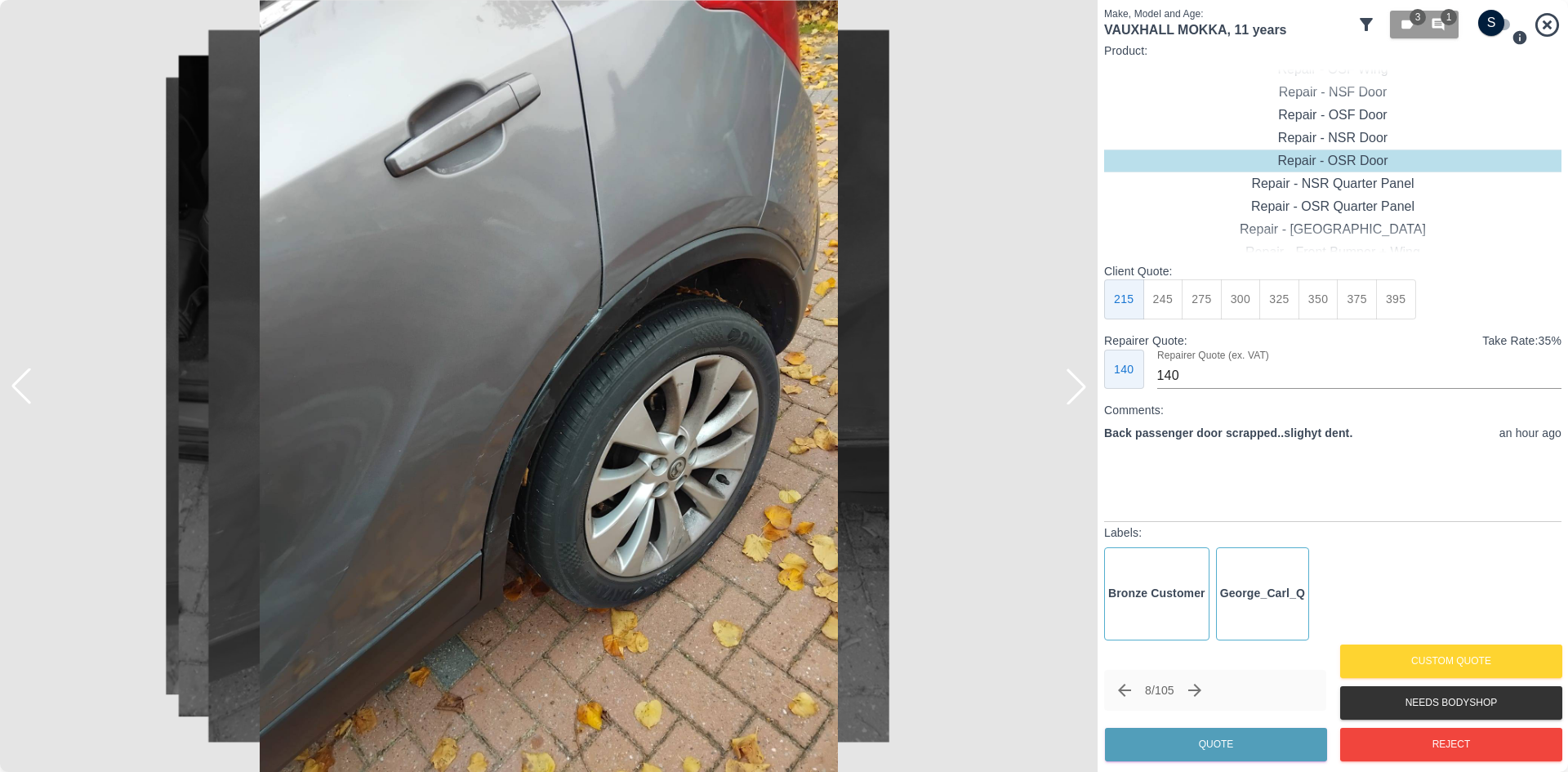
click at [1085, 397] on div at bounding box center [1076, 386] width 36 height 36
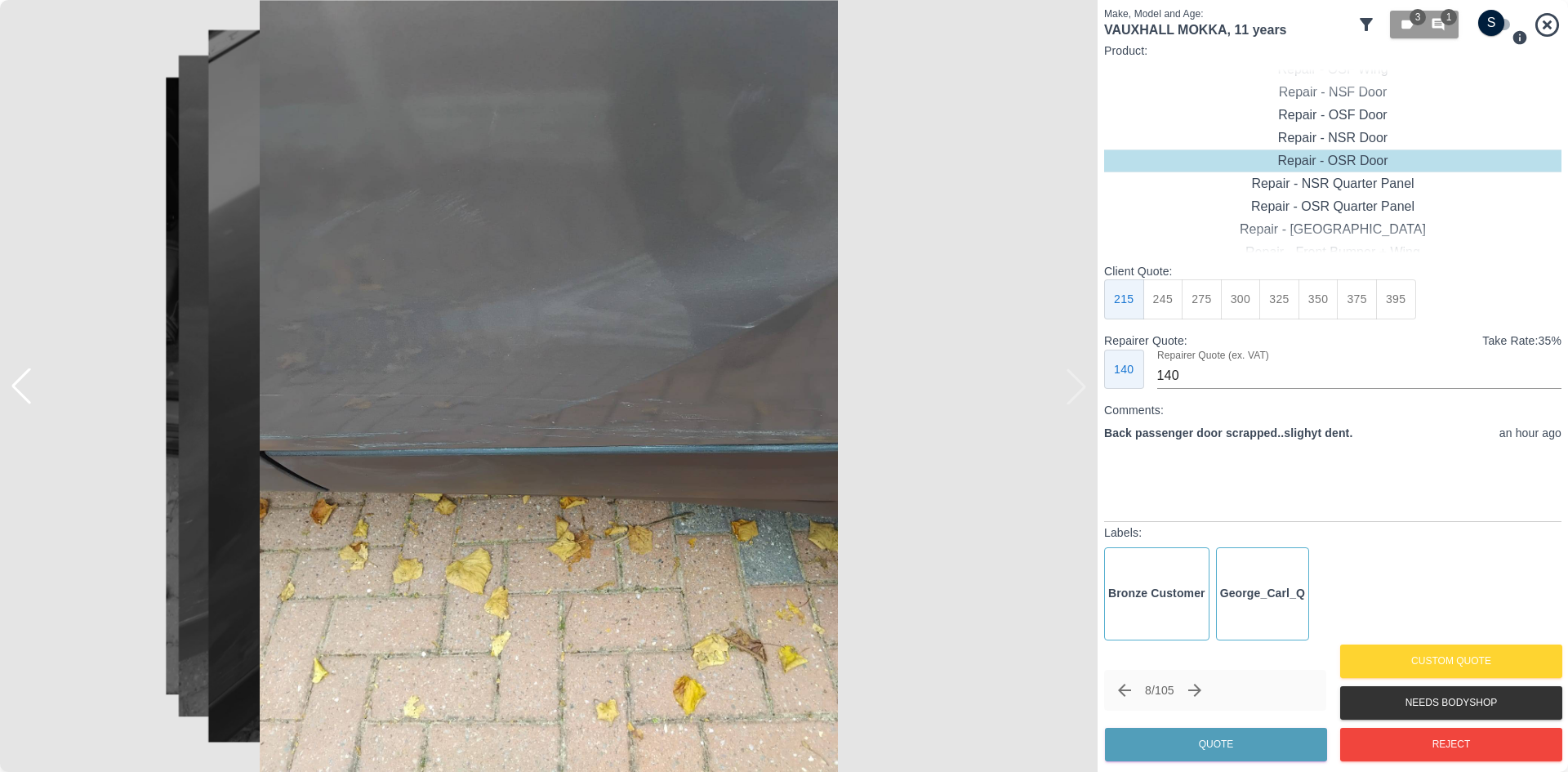
click at [1085, 397] on img at bounding box center [548, 386] width 1098 height 772
click at [1201, 692] on icon "Next claim" at bounding box center [1195, 690] width 19 height 19
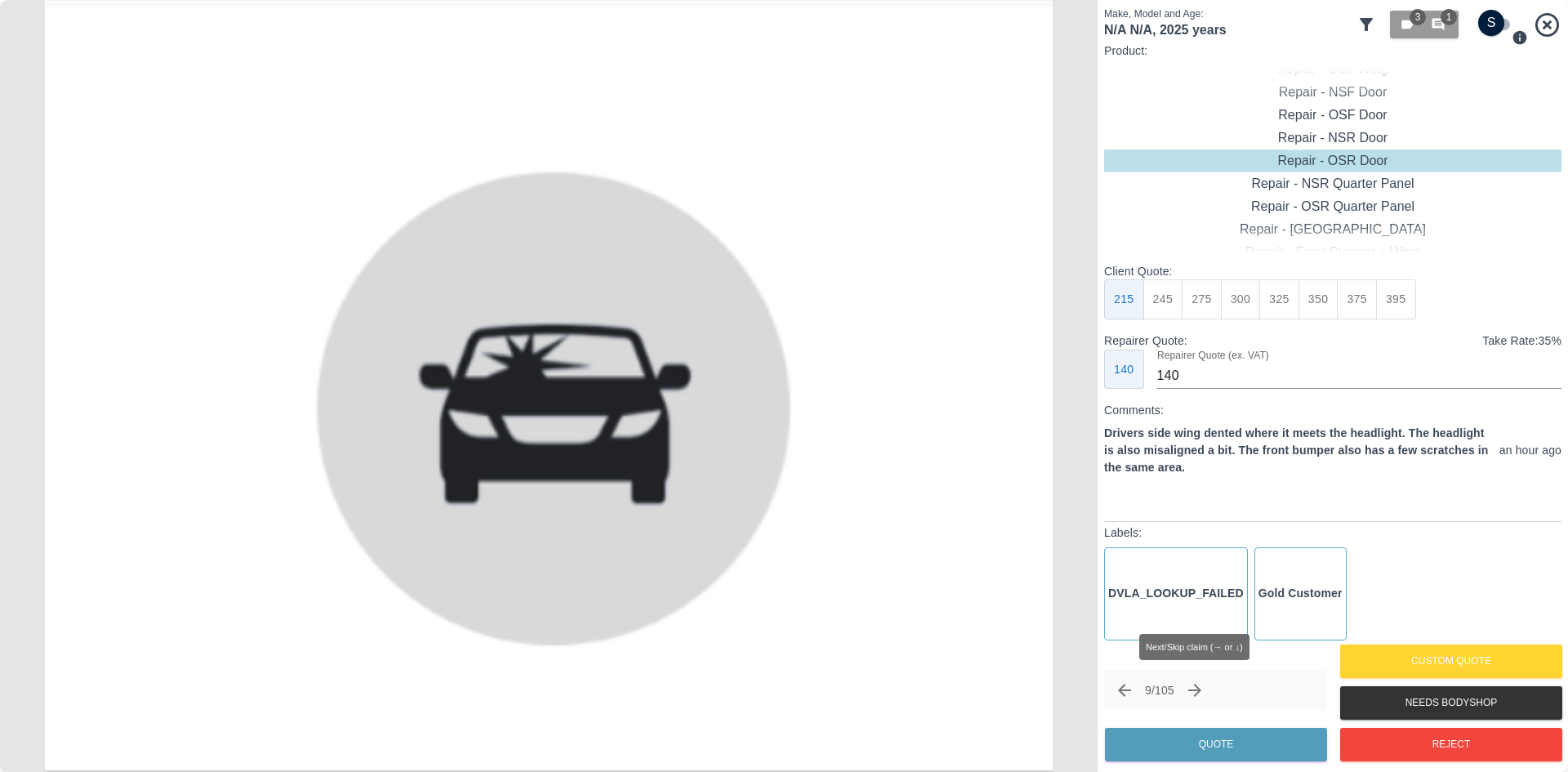
click at [1200, 685] on icon "Next claim" at bounding box center [1195, 690] width 19 height 19
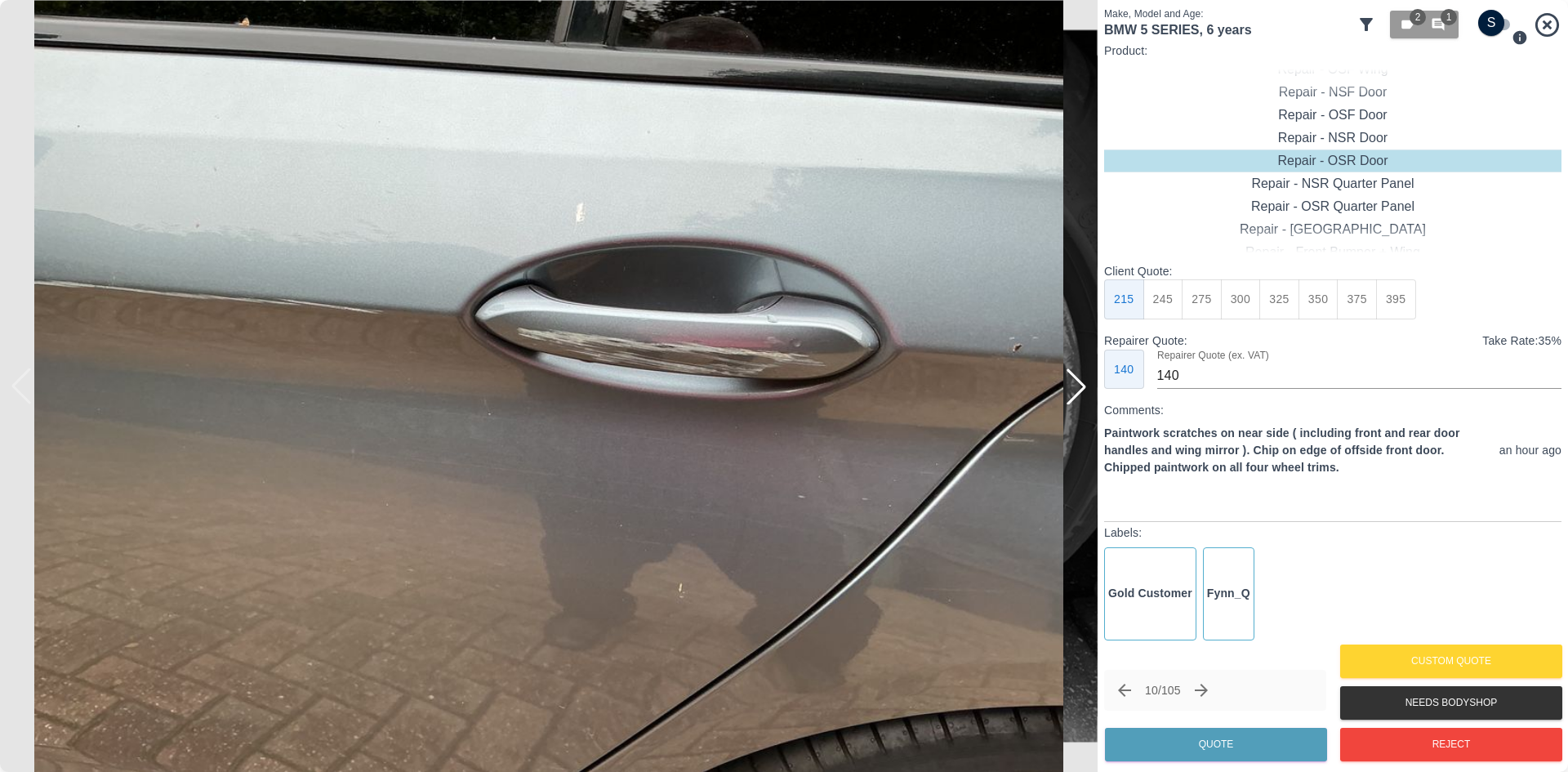
click at [1077, 397] on div at bounding box center [1076, 386] width 36 height 36
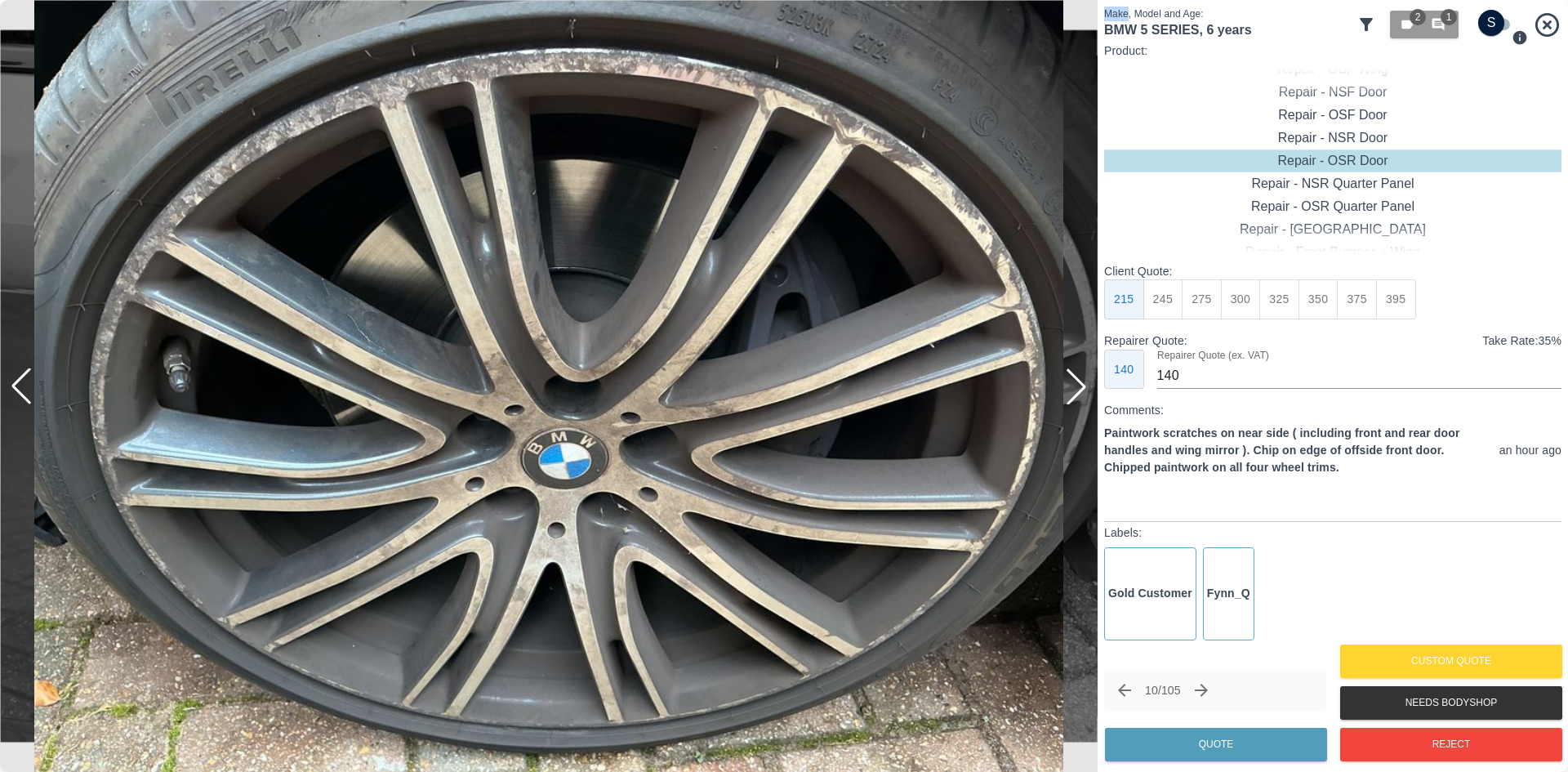
click at [1077, 397] on div at bounding box center [1076, 386] width 36 height 36
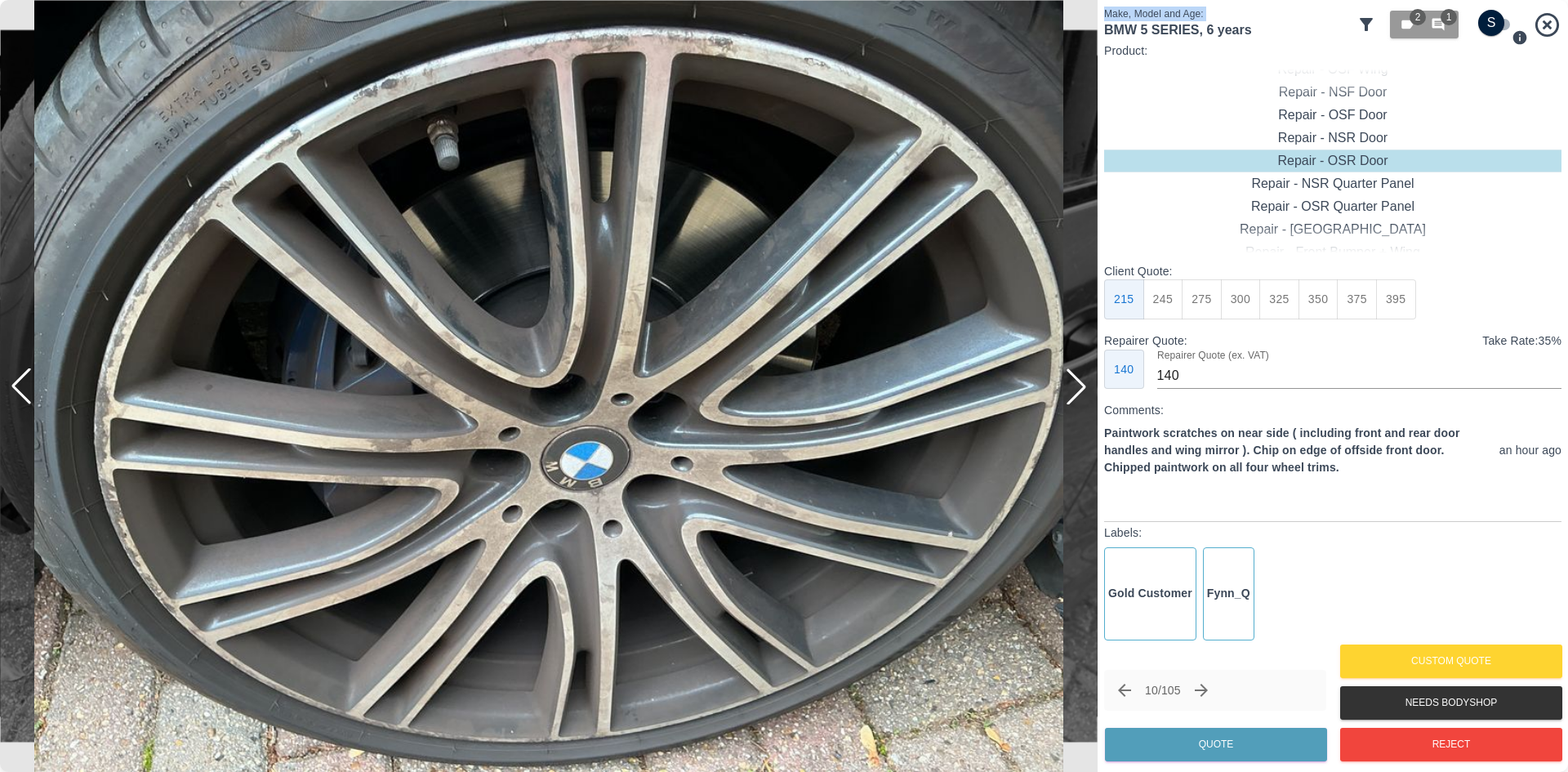
click at [1077, 397] on div at bounding box center [1076, 386] width 36 height 36
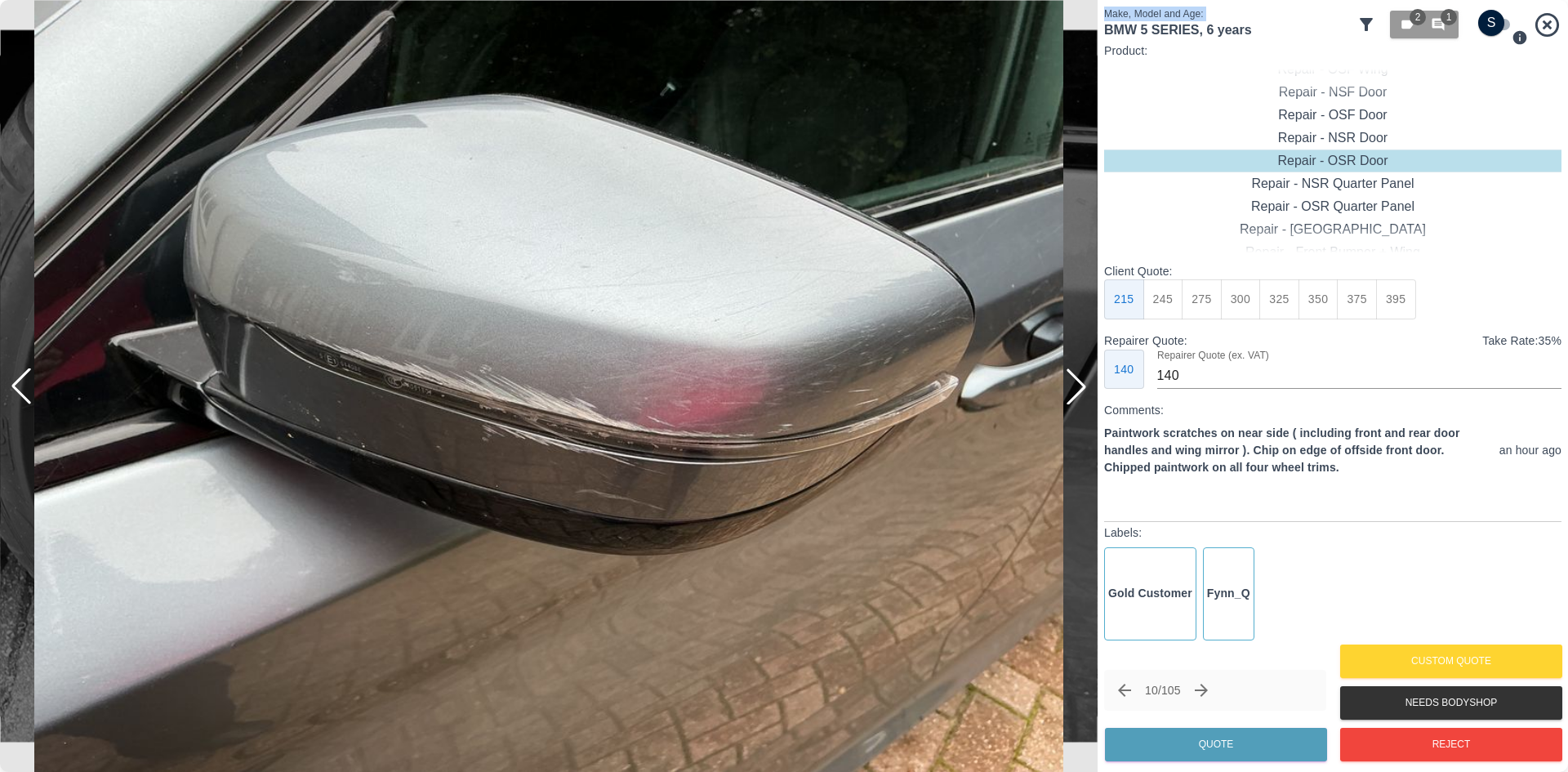
click at [1077, 397] on div at bounding box center [1076, 386] width 36 height 36
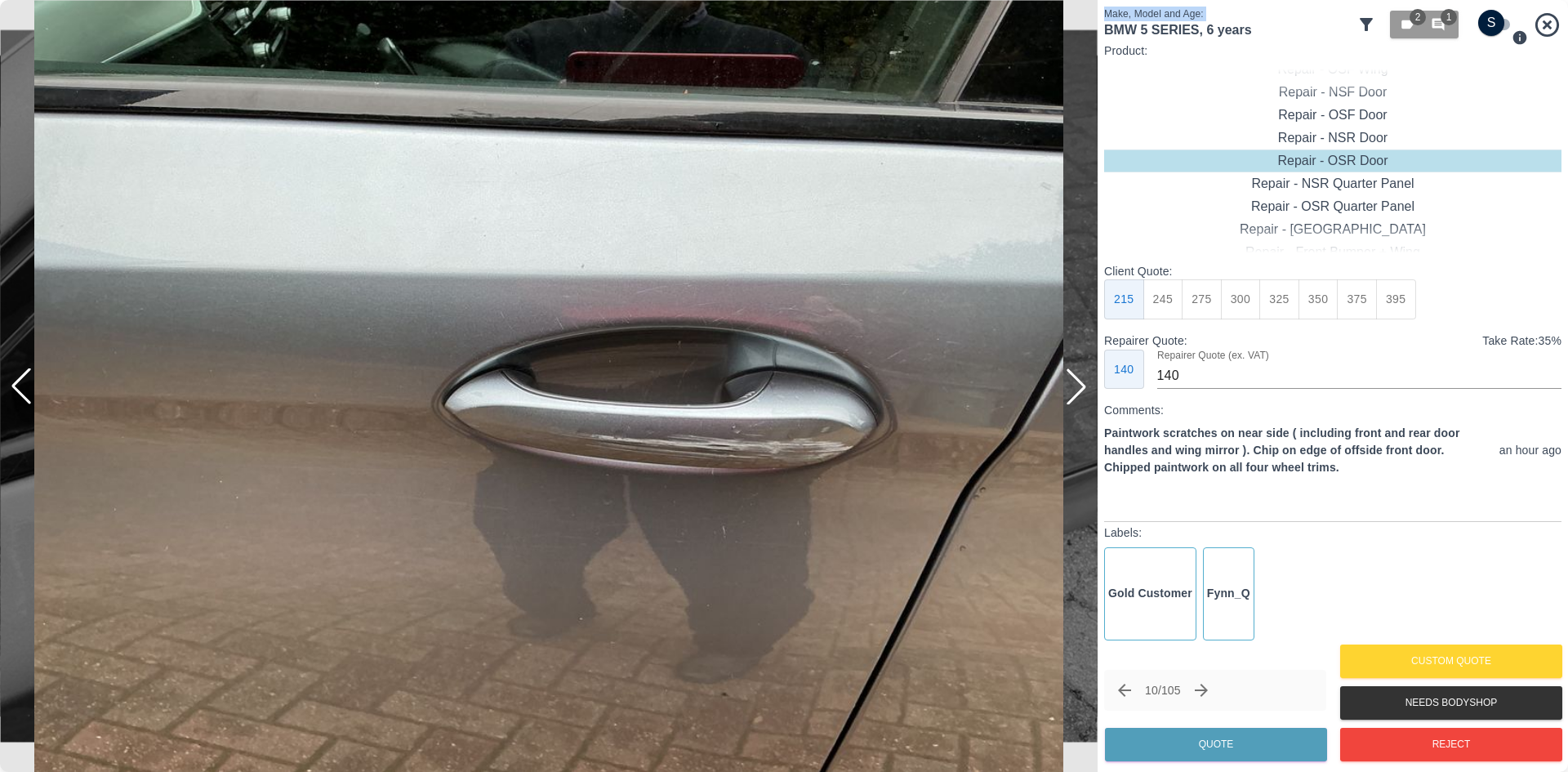
click at [1077, 397] on div at bounding box center [1076, 386] width 36 height 36
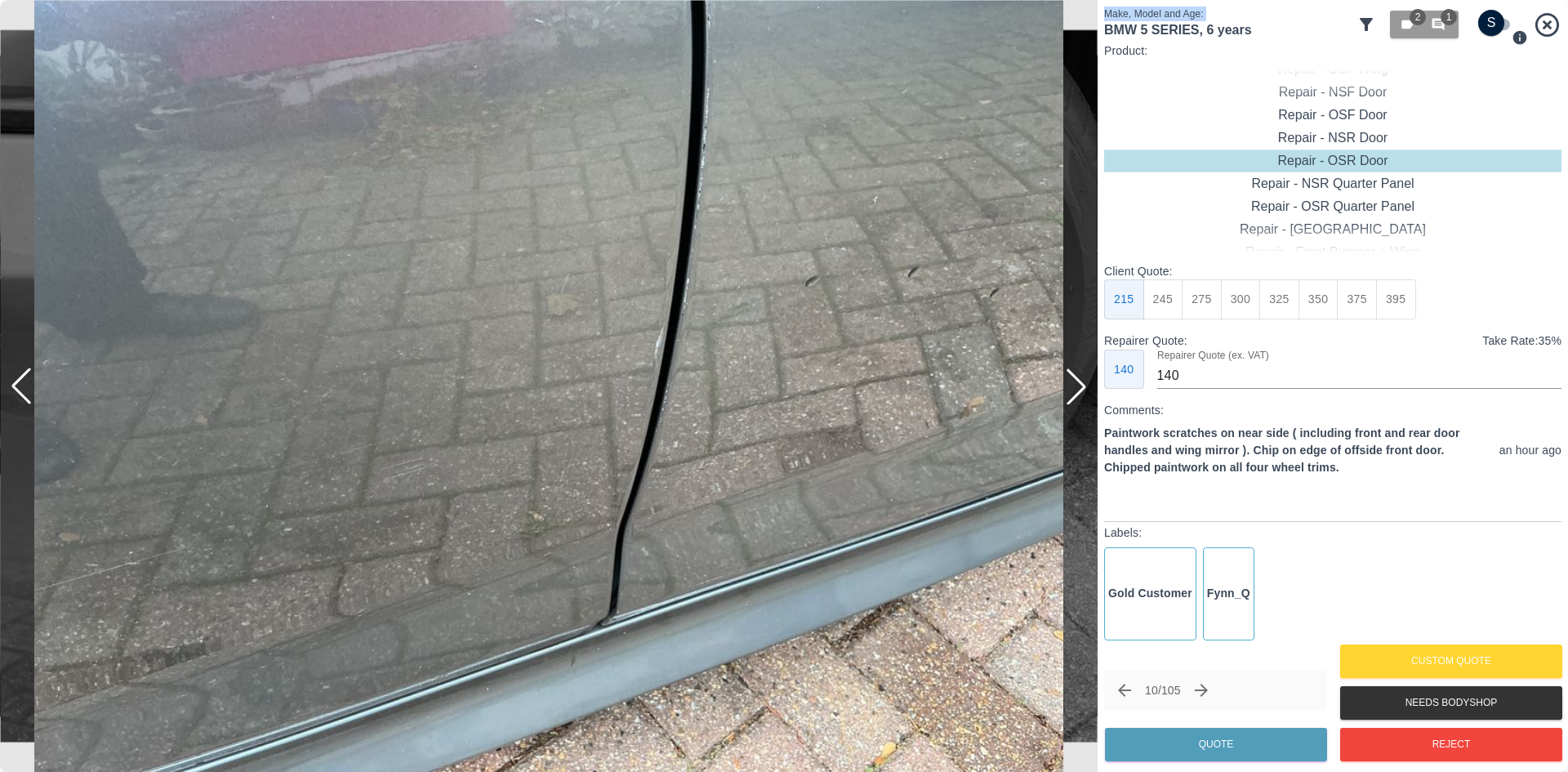
click at [1211, 690] on icon "Next claim" at bounding box center [1201, 690] width 19 height 19
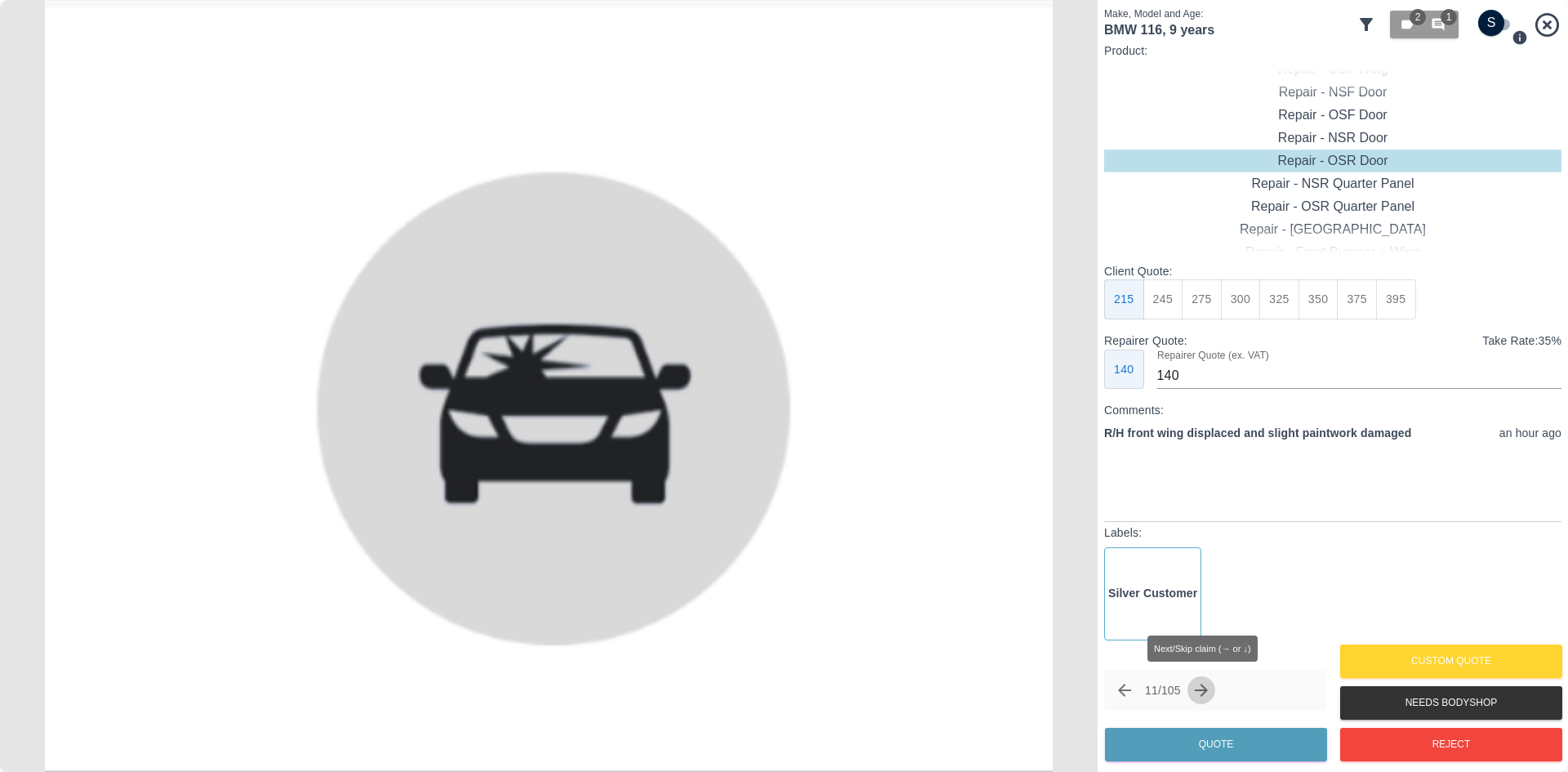
click at [1211, 690] on icon "Next claim" at bounding box center [1201, 690] width 19 height 19
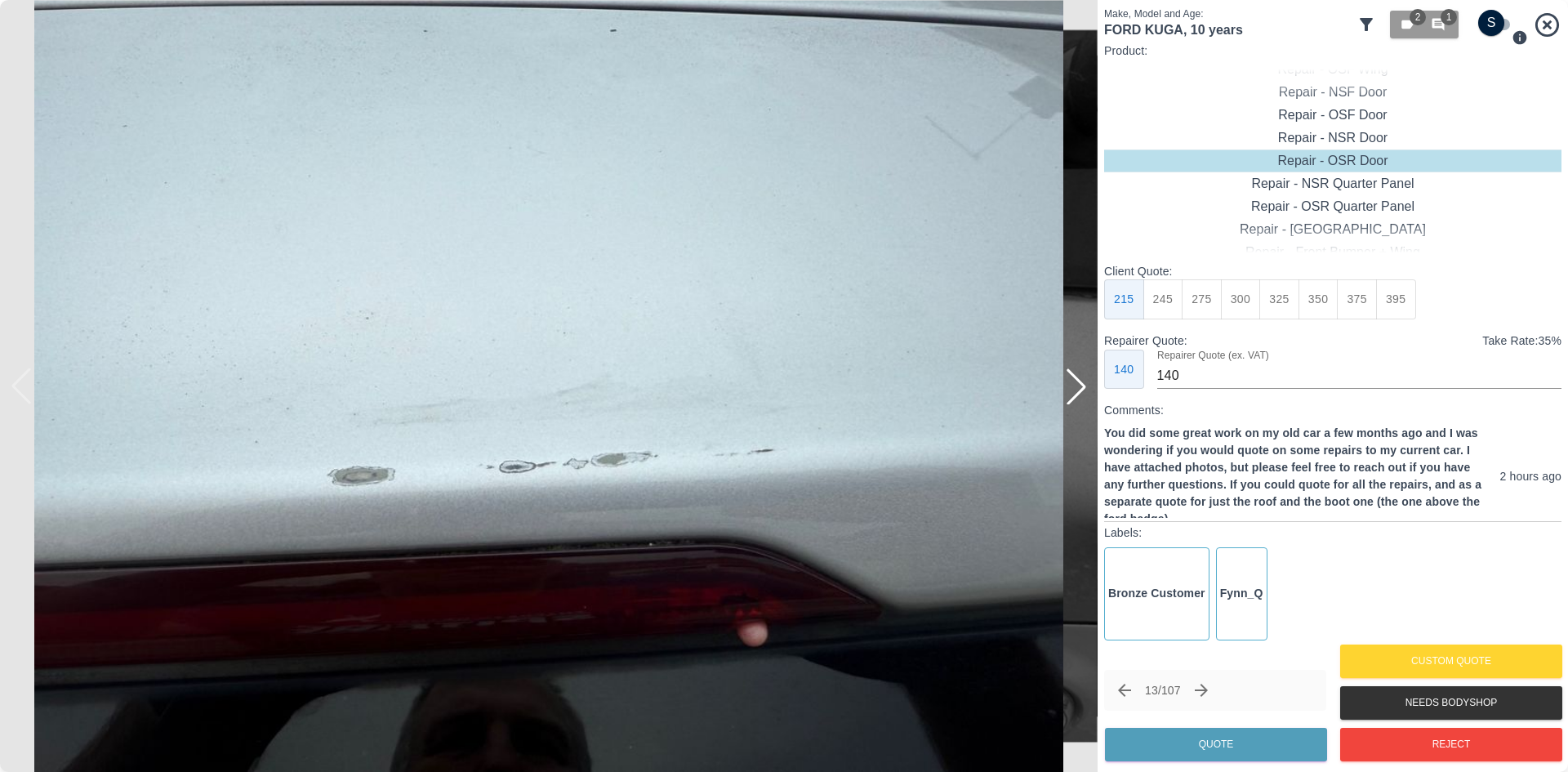
click at [1073, 381] on div at bounding box center [1076, 386] width 36 height 36
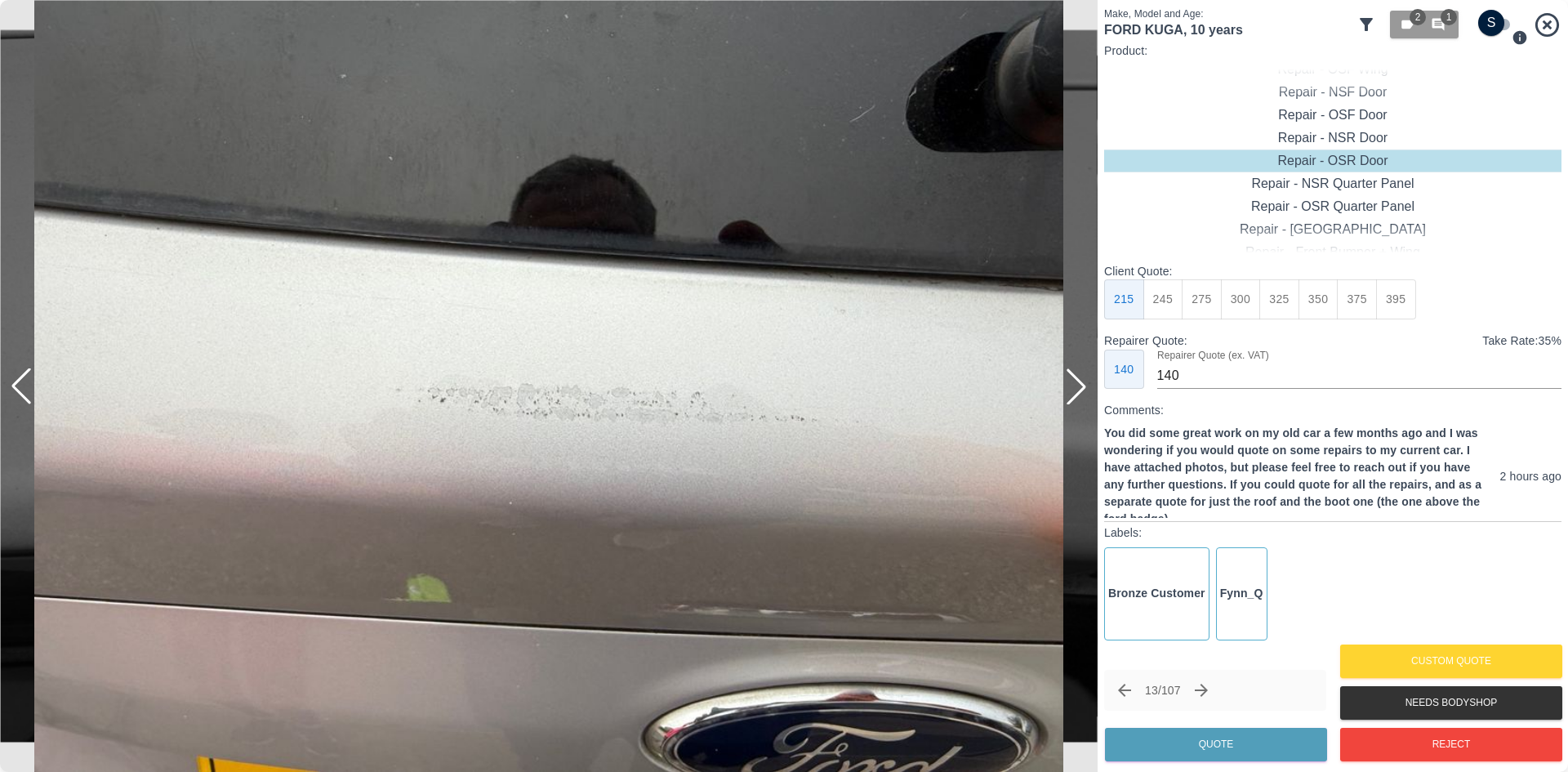
click at [1073, 381] on div at bounding box center [1076, 386] width 36 height 36
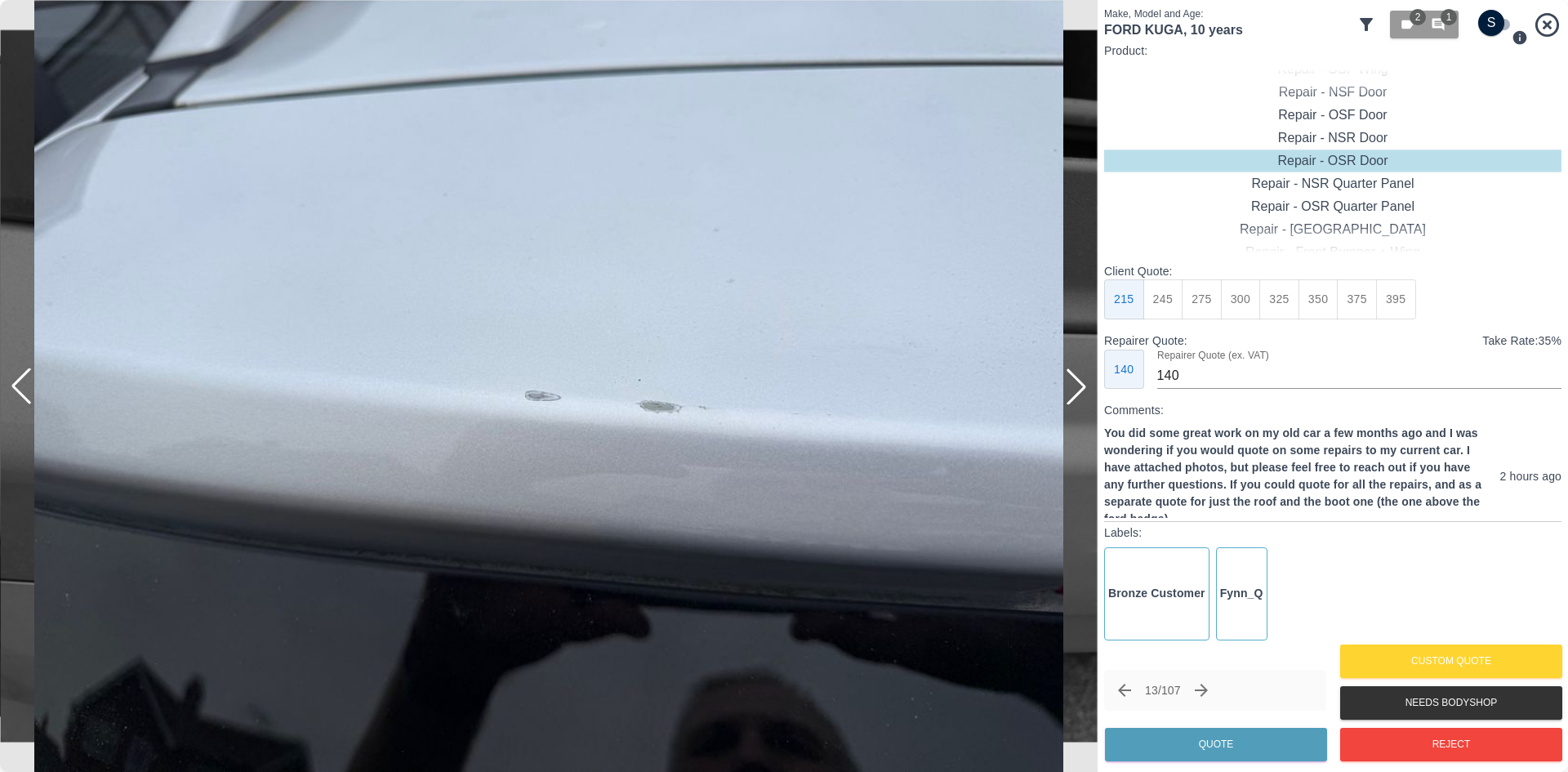
click at [1073, 381] on div at bounding box center [1076, 386] width 36 height 36
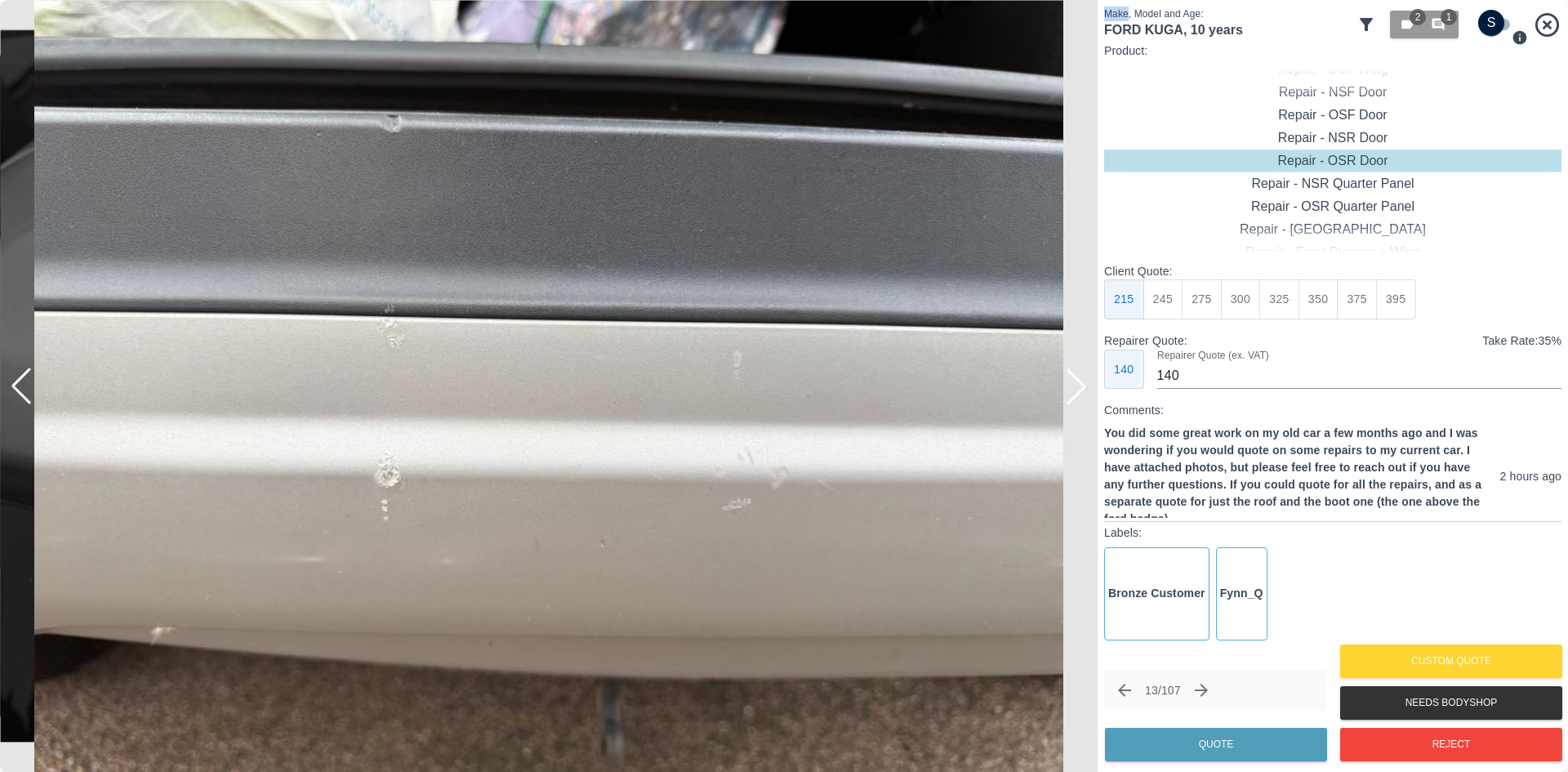
click at [1073, 381] on div at bounding box center [1076, 386] width 36 height 36
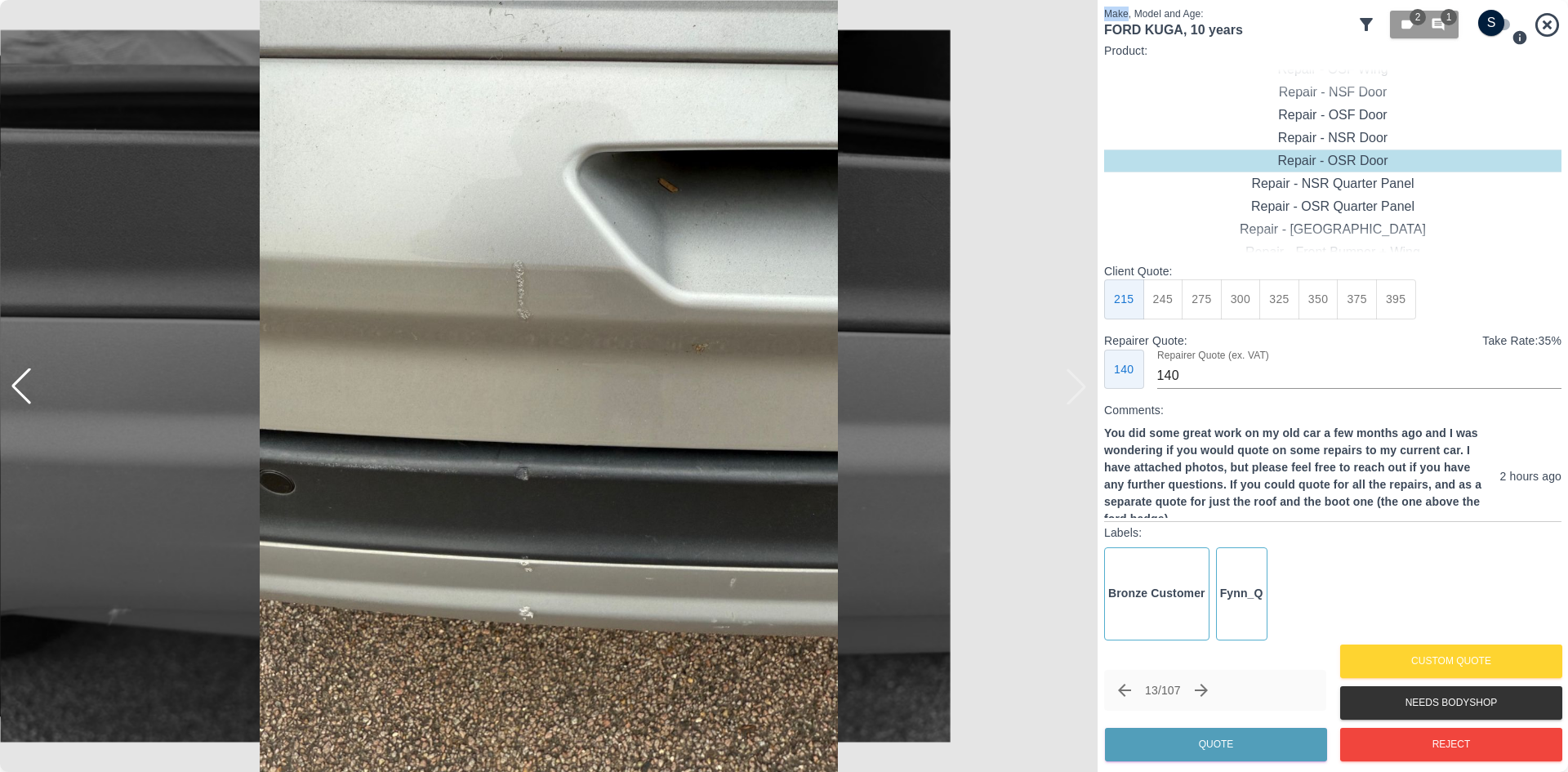
click at [1073, 381] on div at bounding box center [548, 386] width 1098 height 772
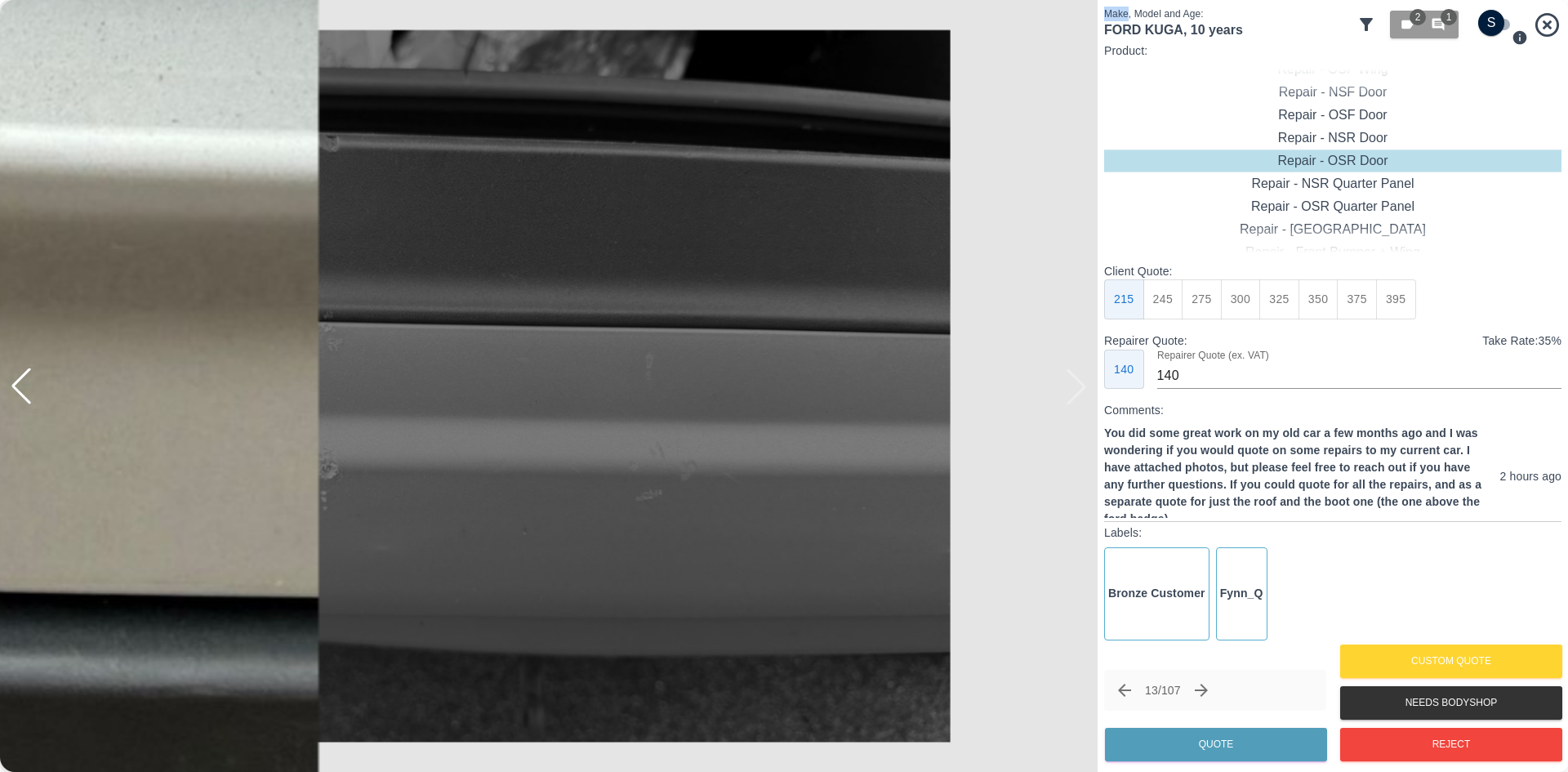
click at [1216, 690] on button "Next claim" at bounding box center [1201, 690] width 28 height 28
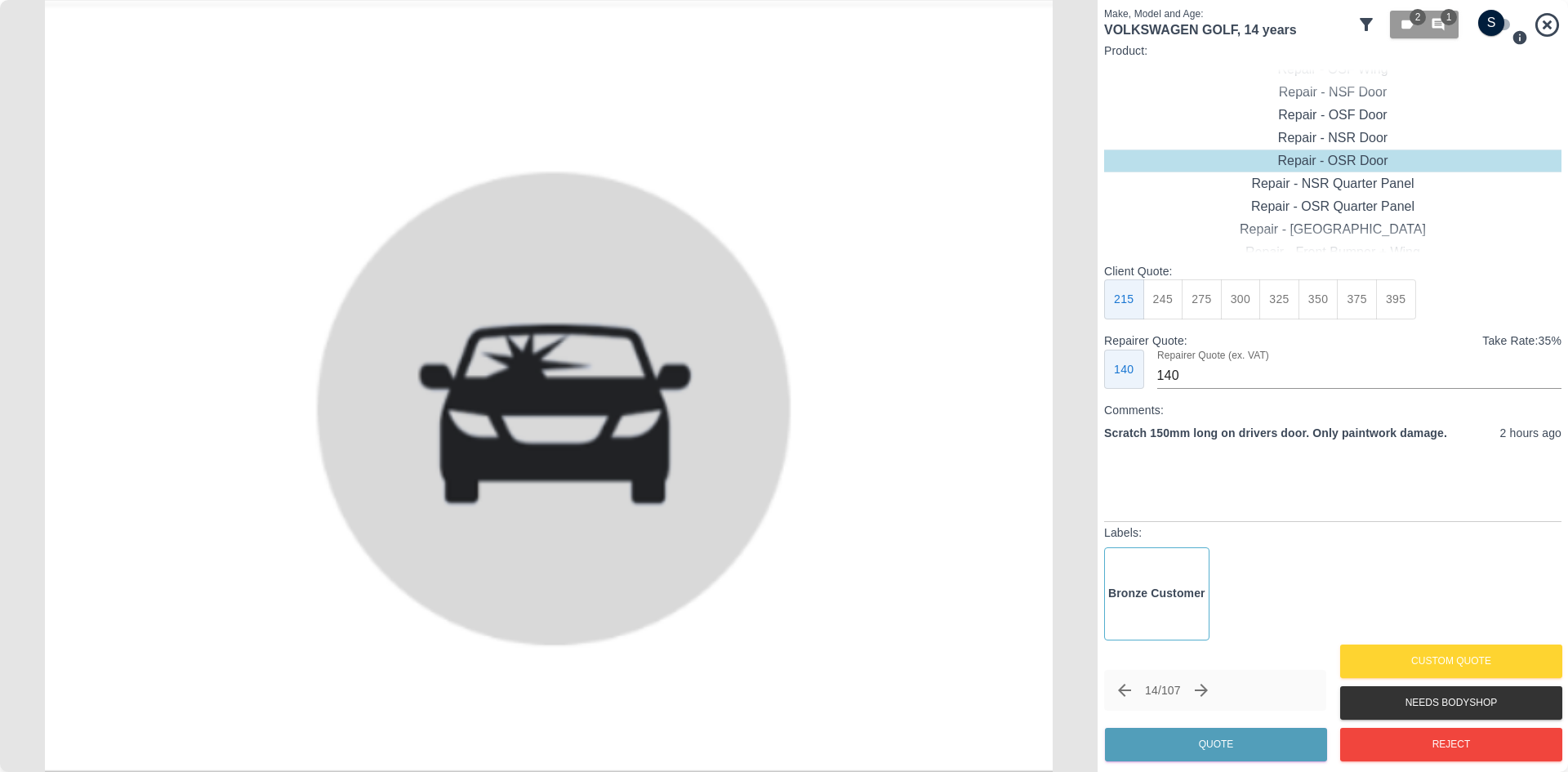
click at [1202, 695] on icon "Next claim" at bounding box center [1201, 690] width 19 height 19
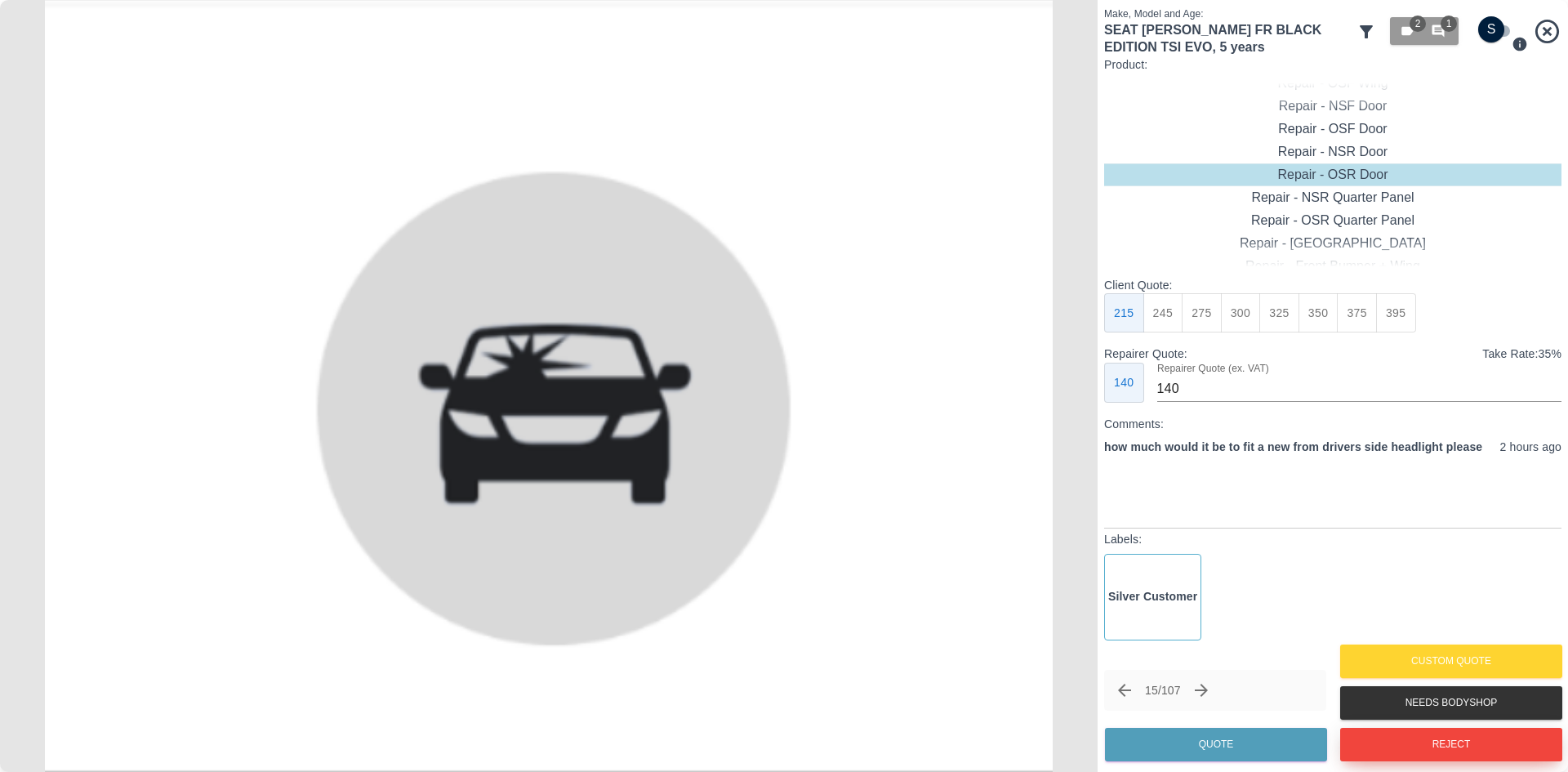
click at [1429, 748] on button "Reject" at bounding box center [1452, 744] width 222 height 34
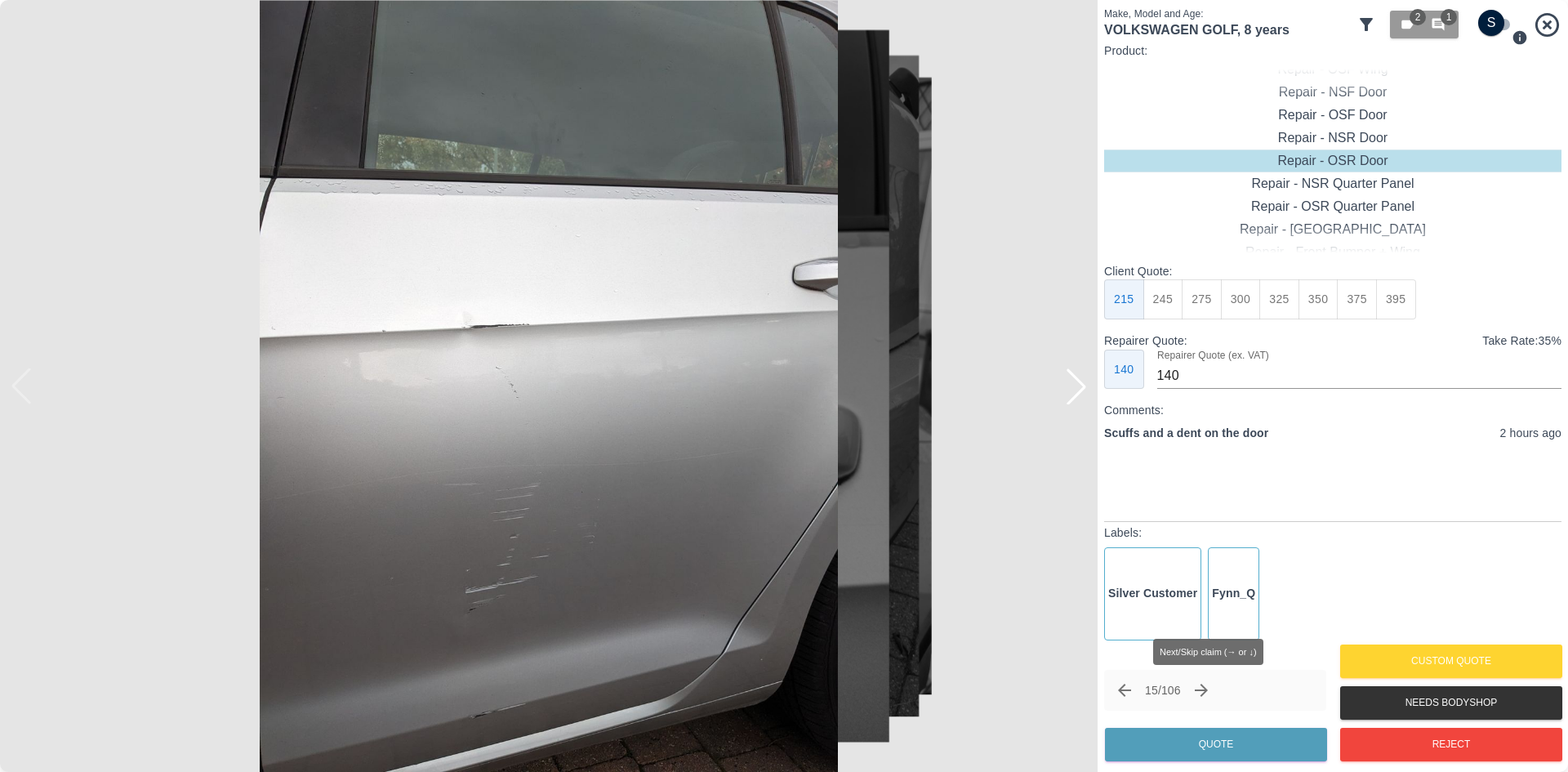
click at [1200, 684] on icon "Next claim" at bounding box center [1201, 690] width 19 height 19
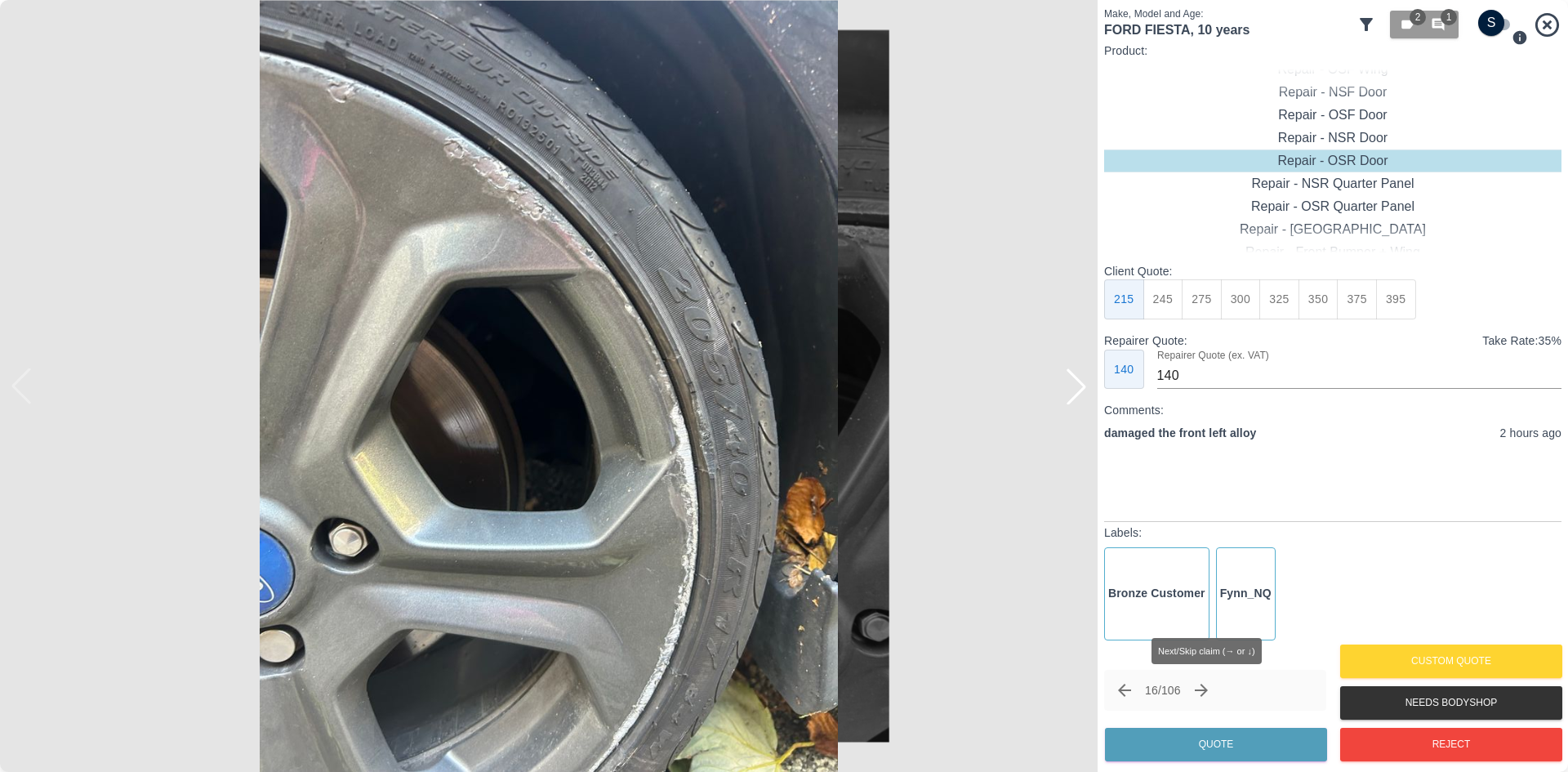
click at [1200, 684] on icon "Next claim" at bounding box center [1201, 690] width 19 height 19
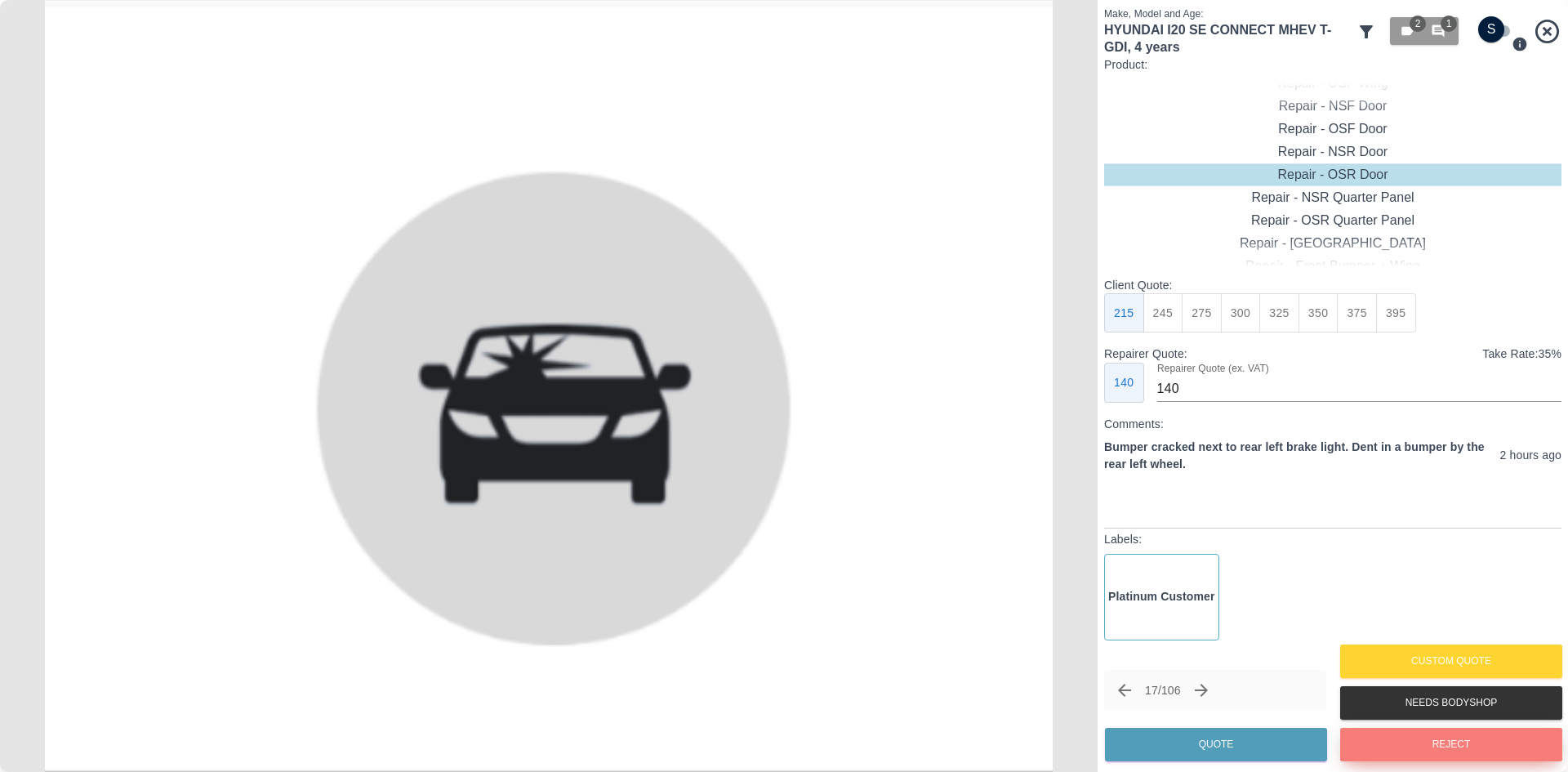
click at [1408, 729] on button "Reject" at bounding box center [1452, 744] width 222 height 34
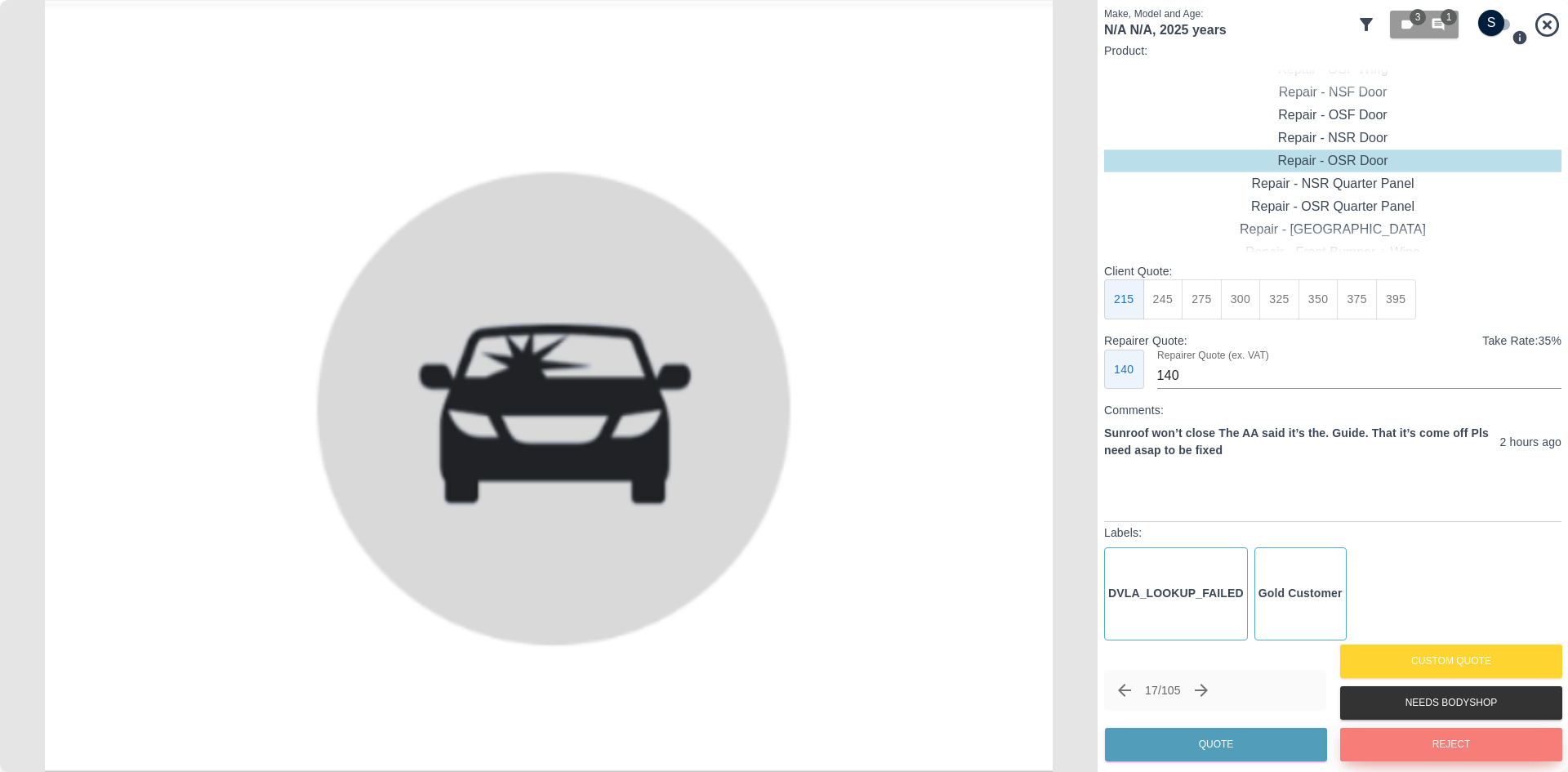
click at [1404, 728] on button "Reject" at bounding box center [1452, 744] width 222 height 34
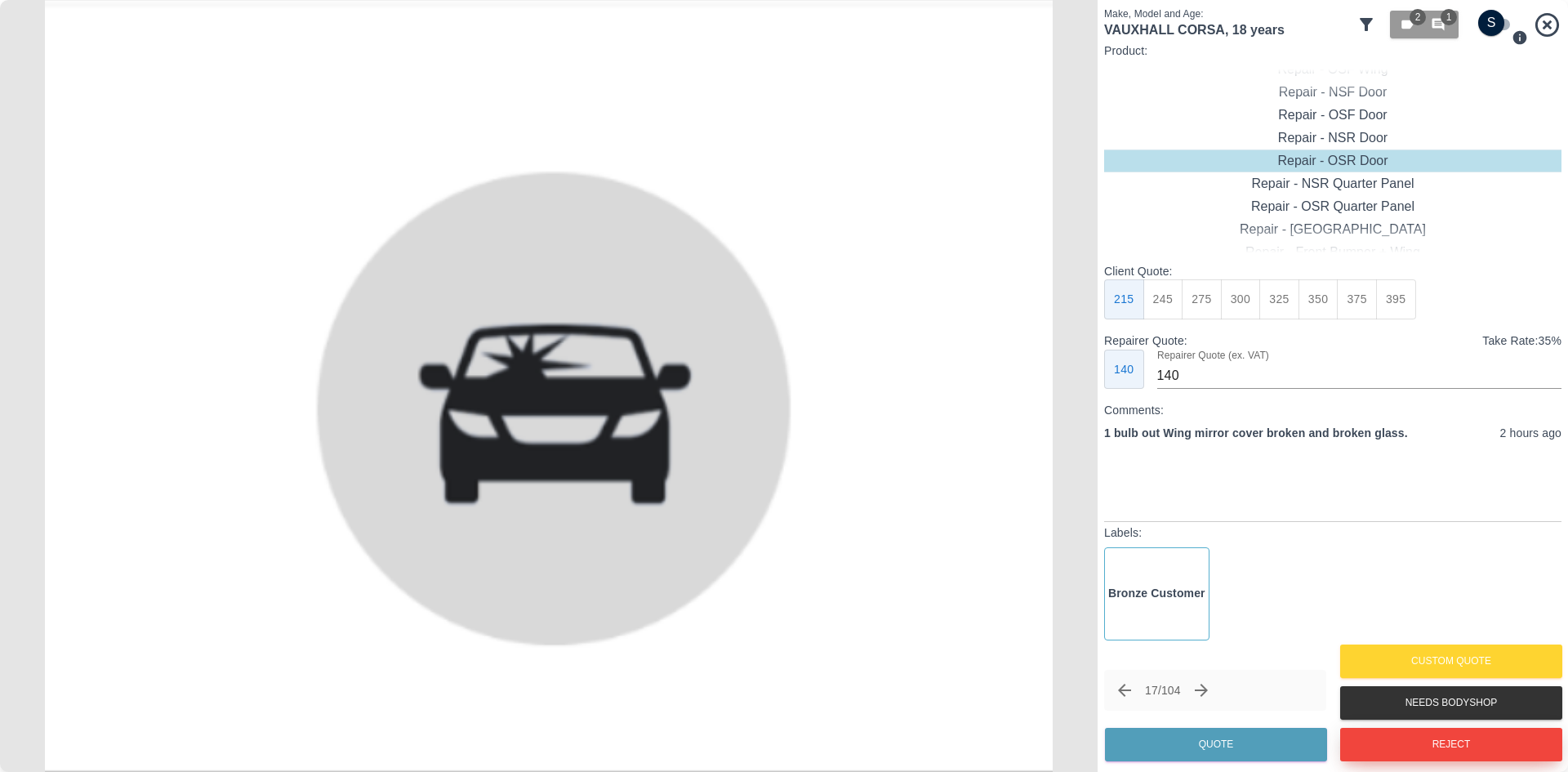
click at [1404, 728] on button "Reject" at bounding box center [1452, 744] width 222 height 34
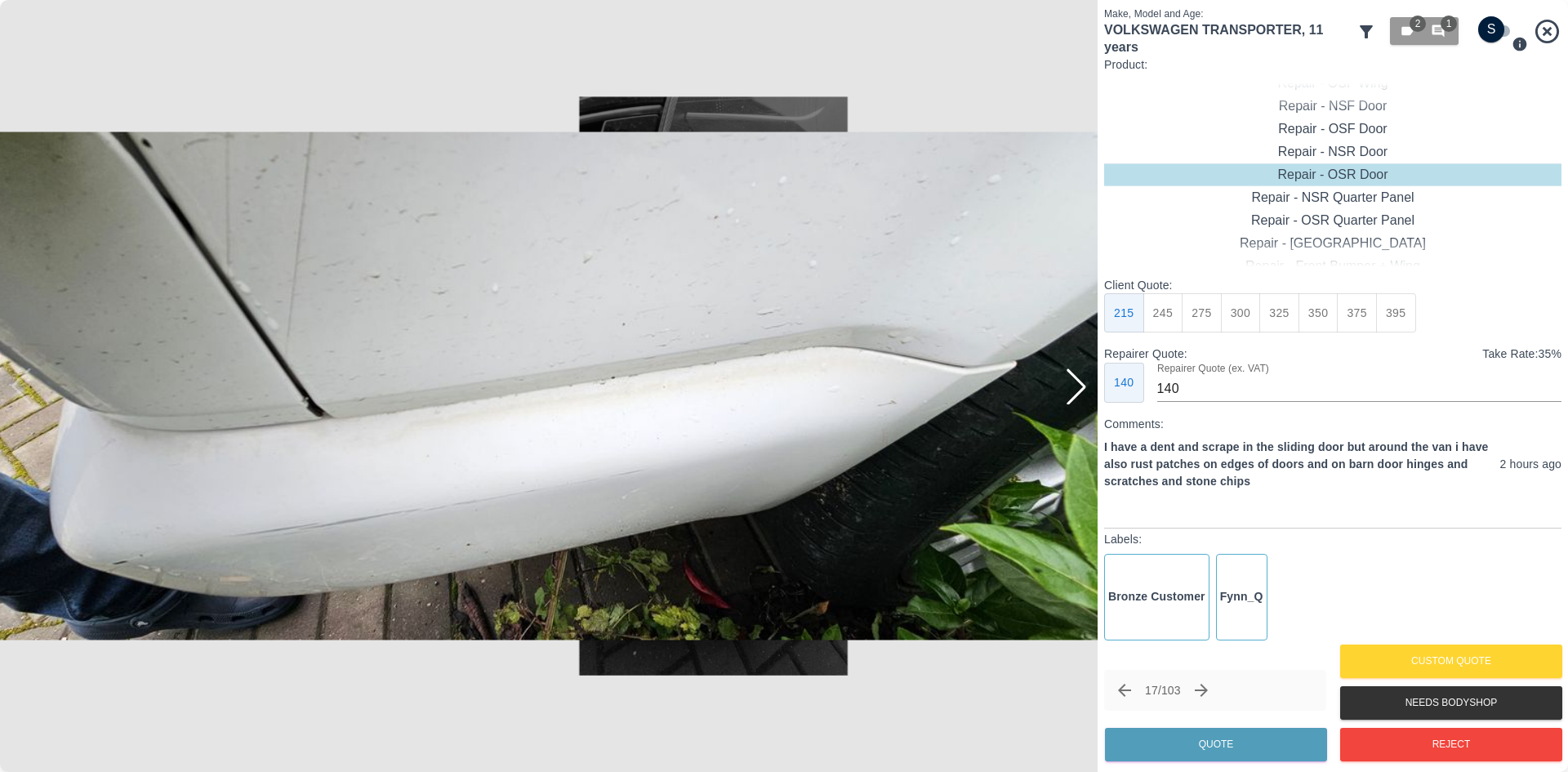
click at [1211, 698] on icon "Next claim" at bounding box center [1201, 690] width 19 height 19
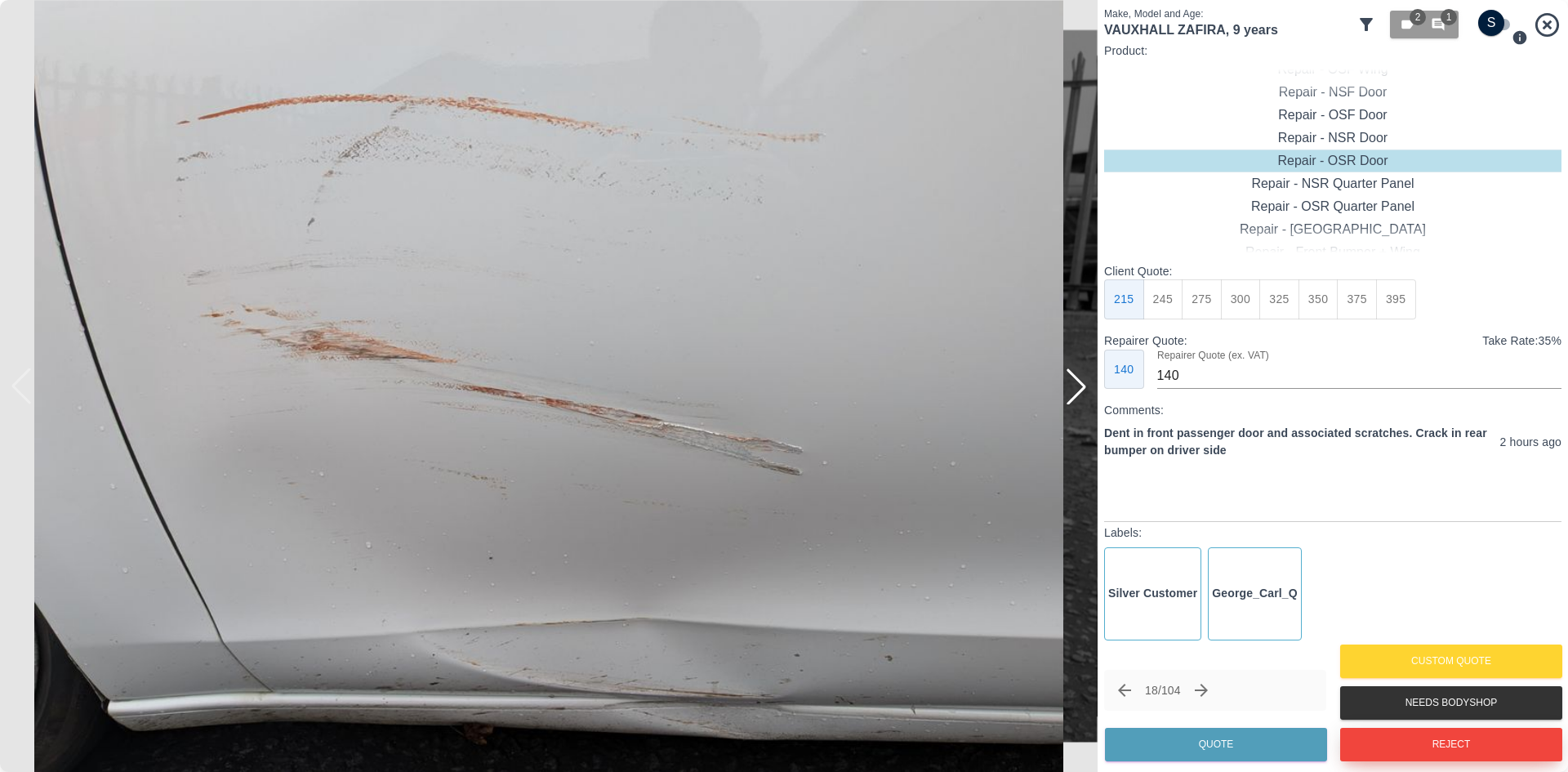
click at [1459, 738] on button "Reject" at bounding box center [1452, 744] width 222 height 34
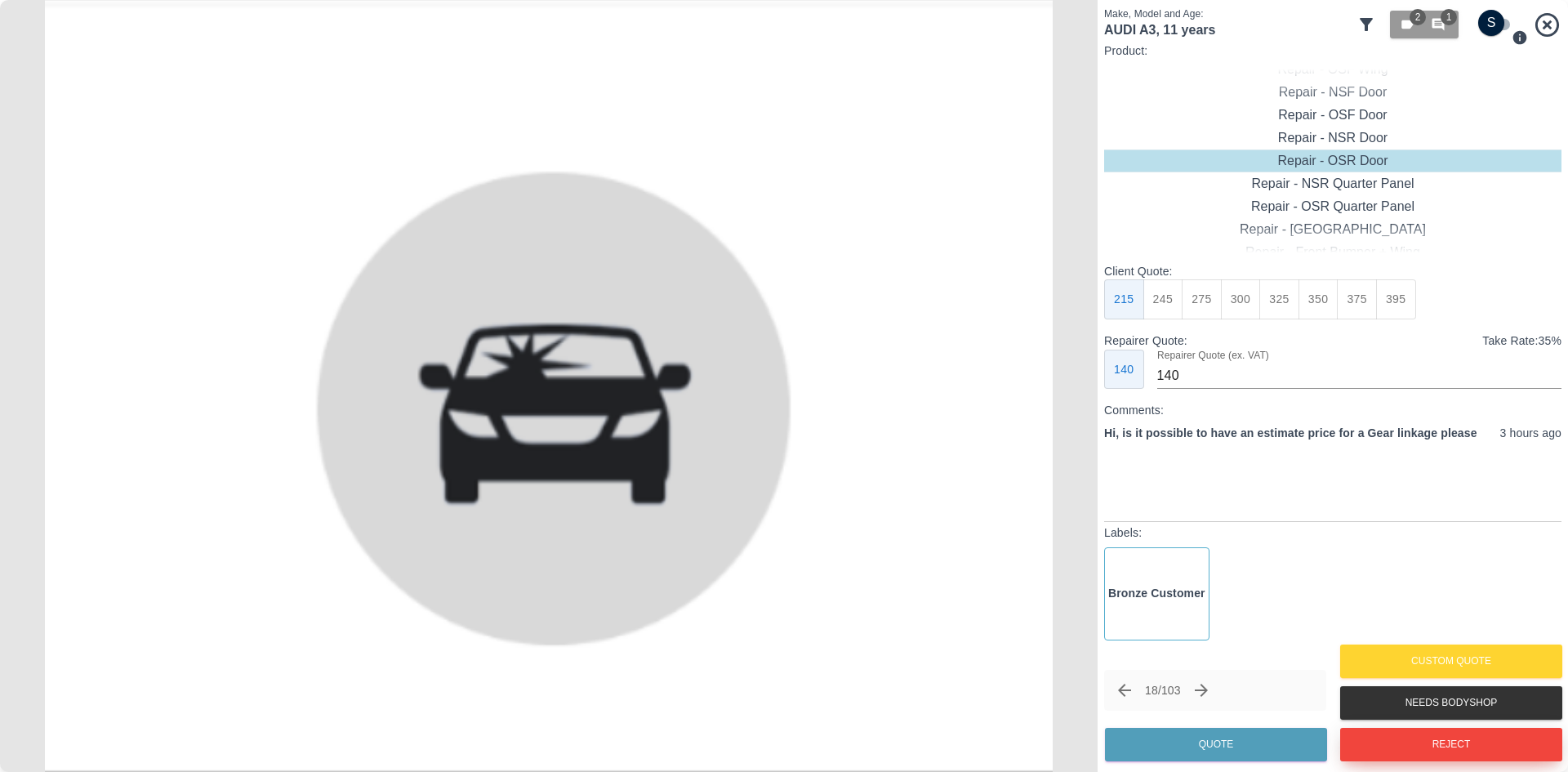
click at [1376, 738] on button "Reject" at bounding box center [1452, 744] width 222 height 34
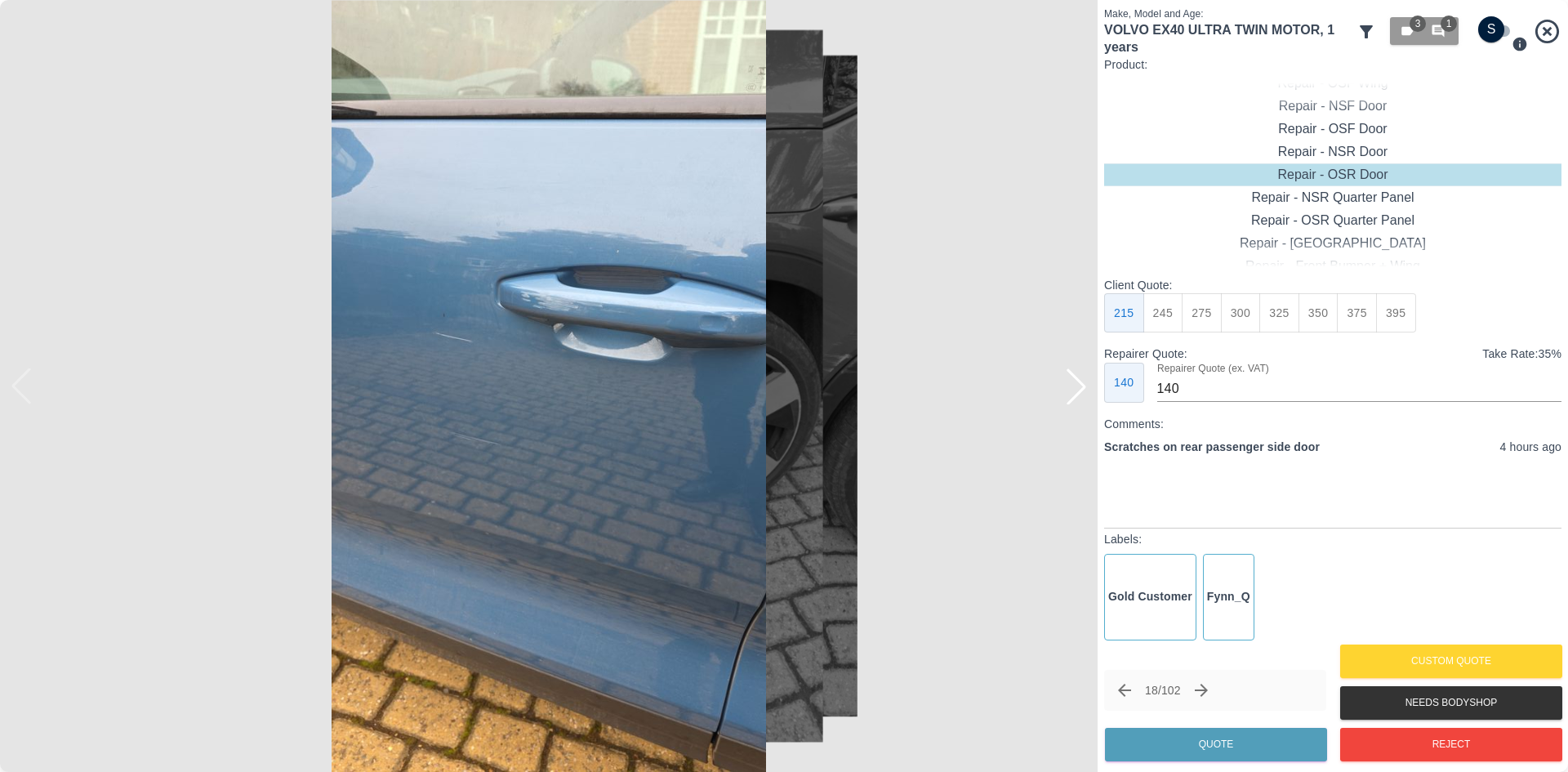
click at [1211, 699] on icon "Next claim" at bounding box center [1201, 690] width 19 height 19
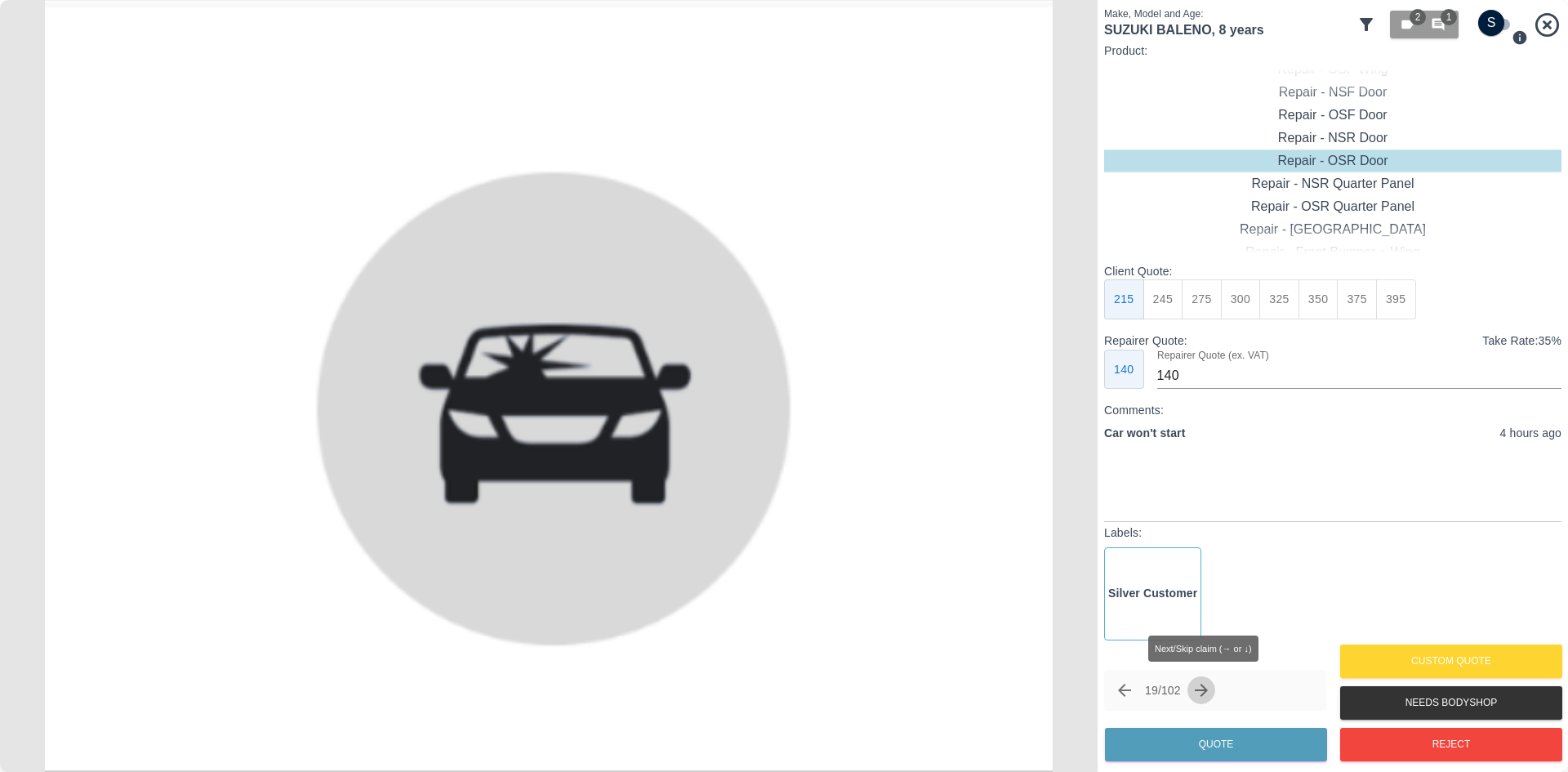
click at [1211, 699] on icon "Next claim" at bounding box center [1201, 690] width 19 height 19
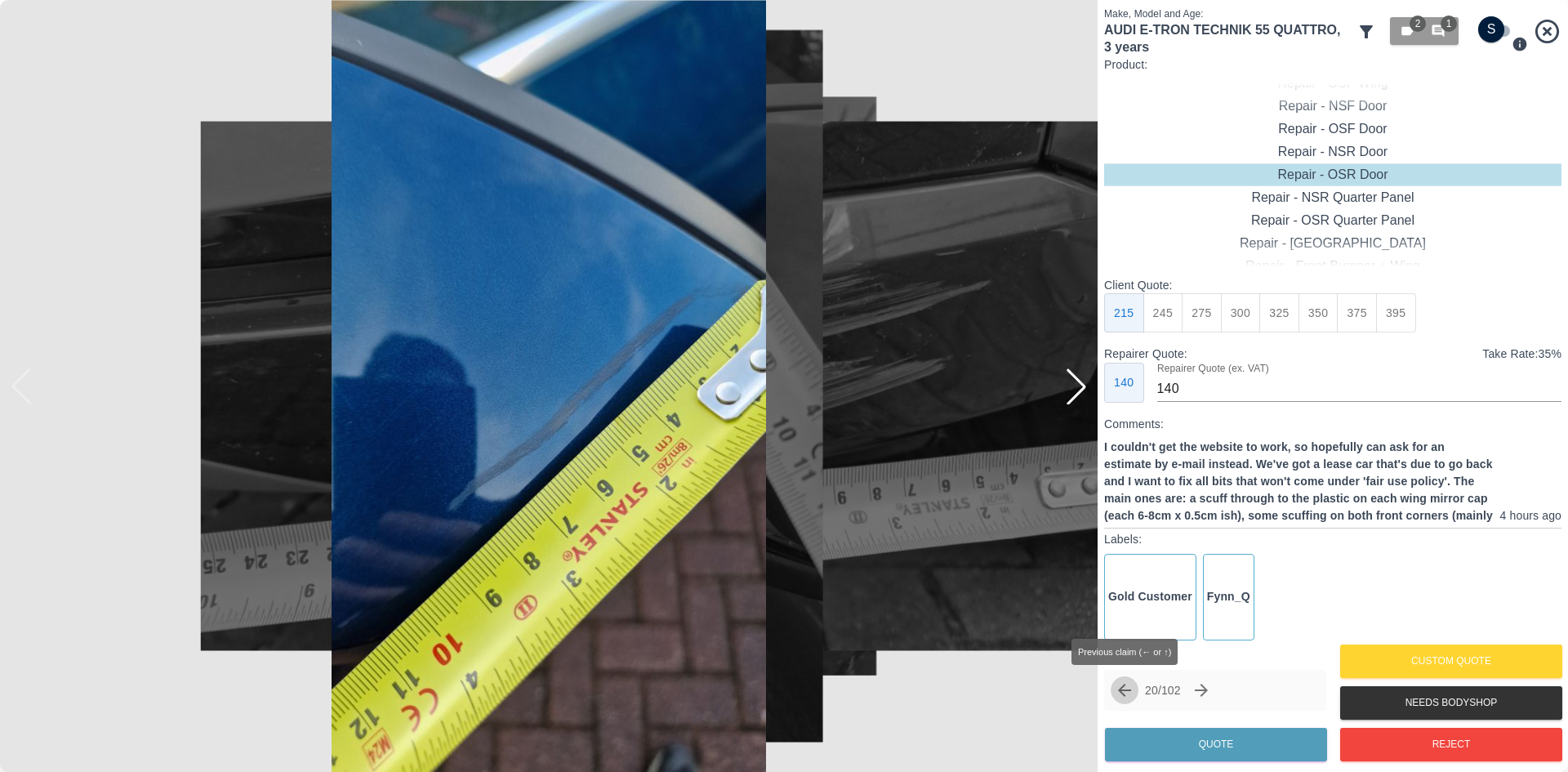
click at [1125, 693] on icon "Previous claim" at bounding box center [1125, 690] width 19 height 19
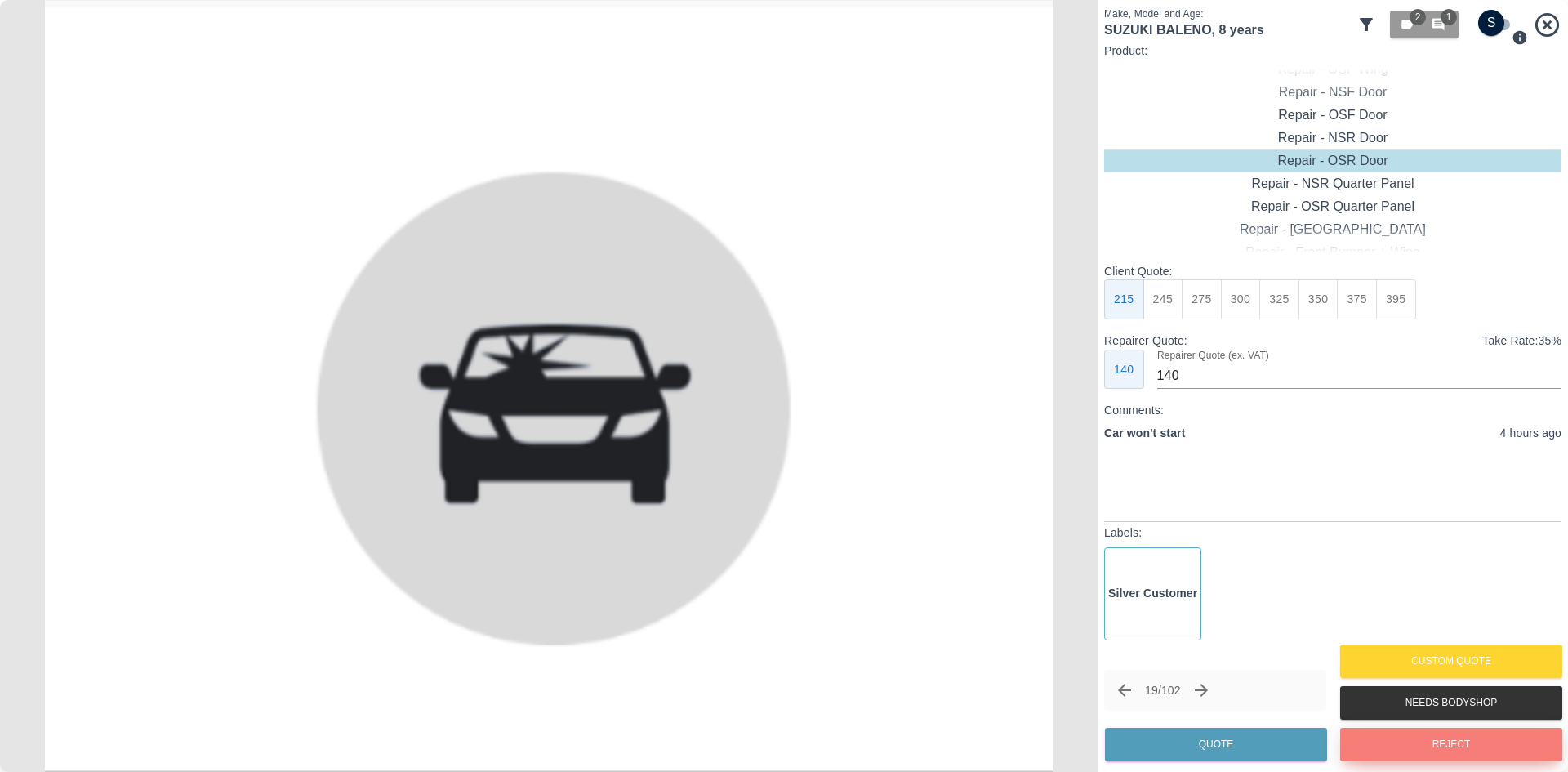
click at [1377, 741] on button "Reject" at bounding box center [1452, 744] width 222 height 34
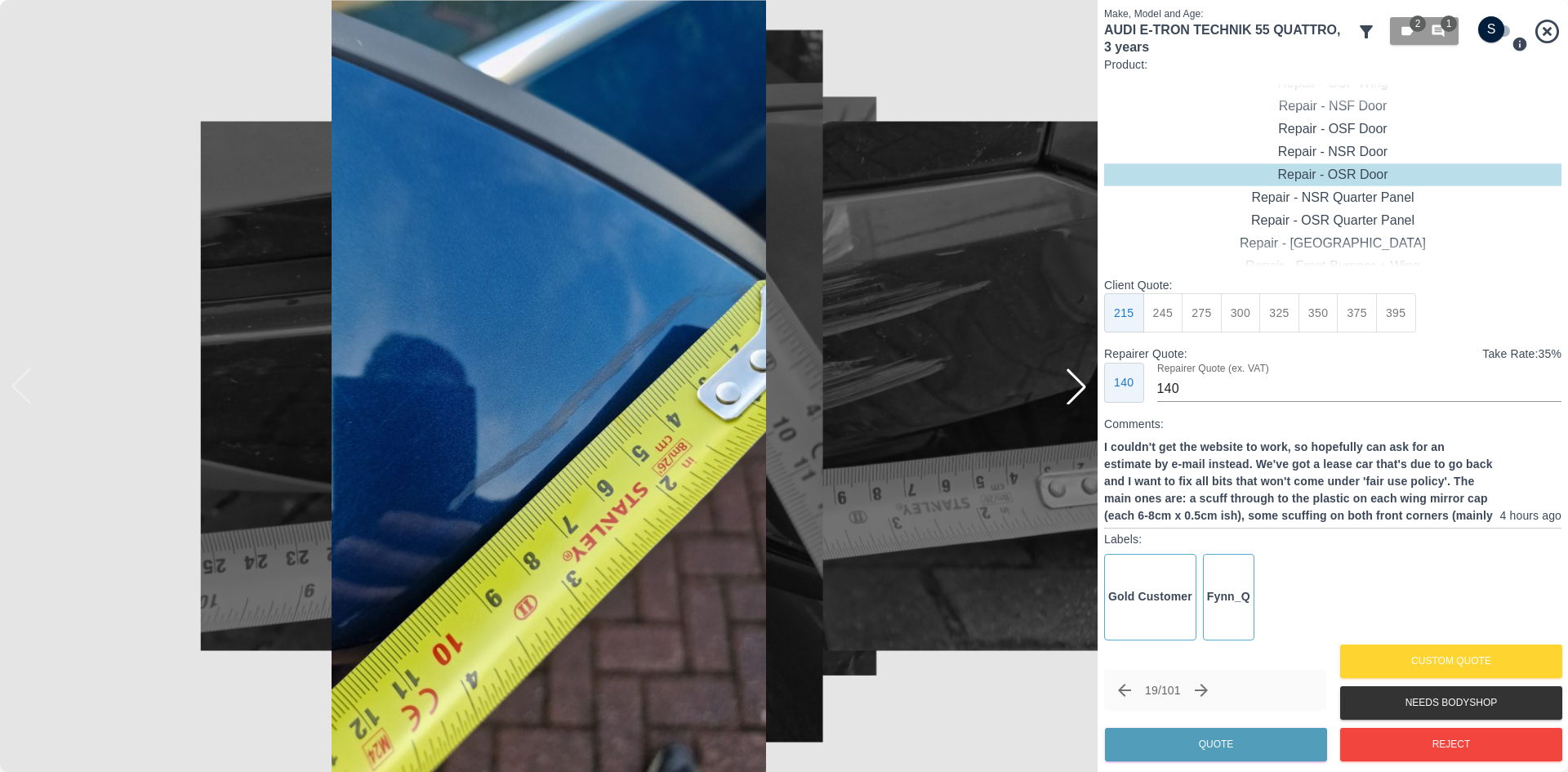
click at [1205, 685] on icon "Next claim" at bounding box center [1201, 690] width 19 height 19
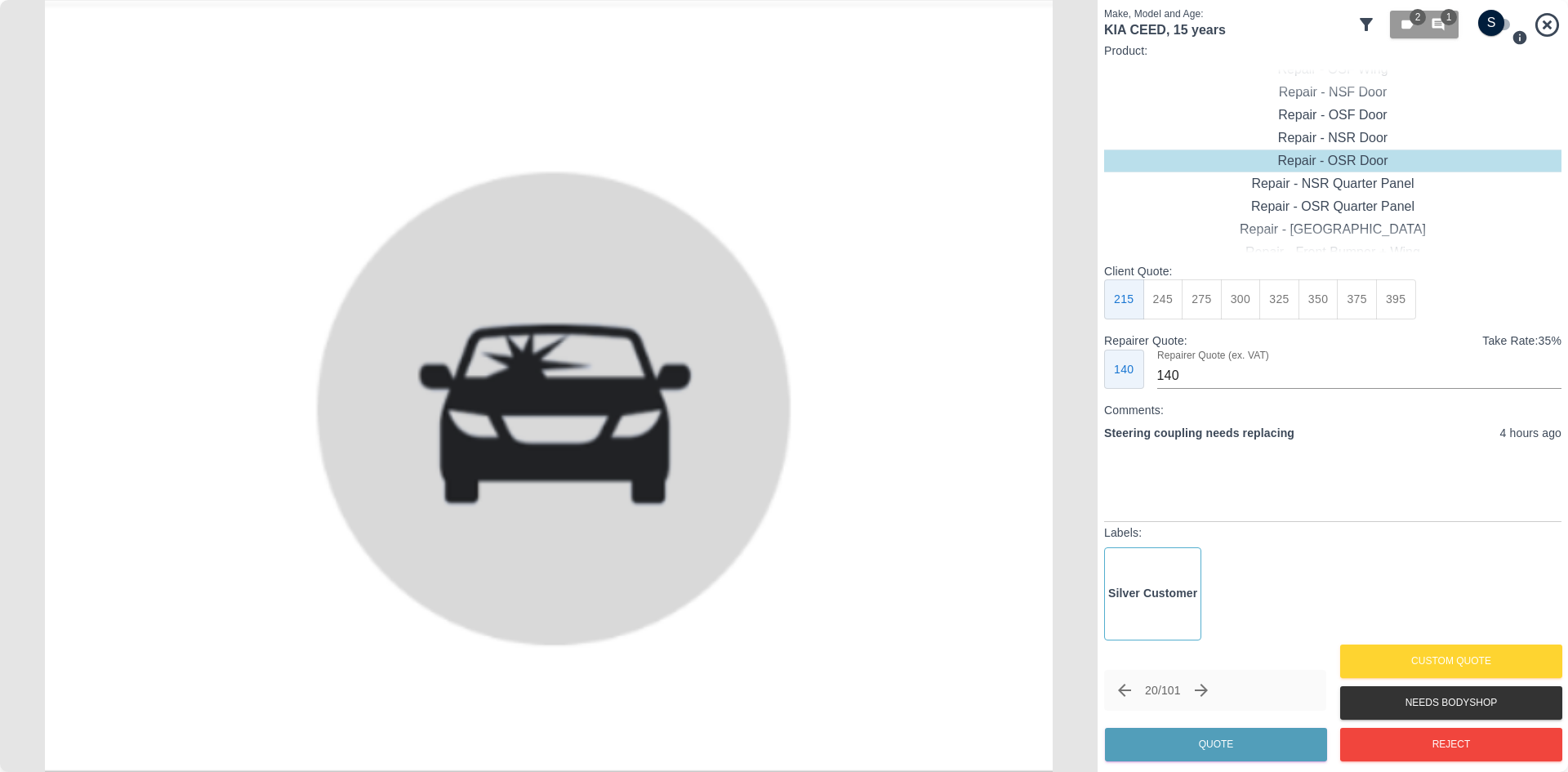
click at [1196, 697] on button "Next claim" at bounding box center [1201, 690] width 28 height 28
click at [1394, 740] on button "Reject" at bounding box center [1452, 744] width 222 height 34
click at [1448, 737] on button "Reject" at bounding box center [1452, 744] width 222 height 34
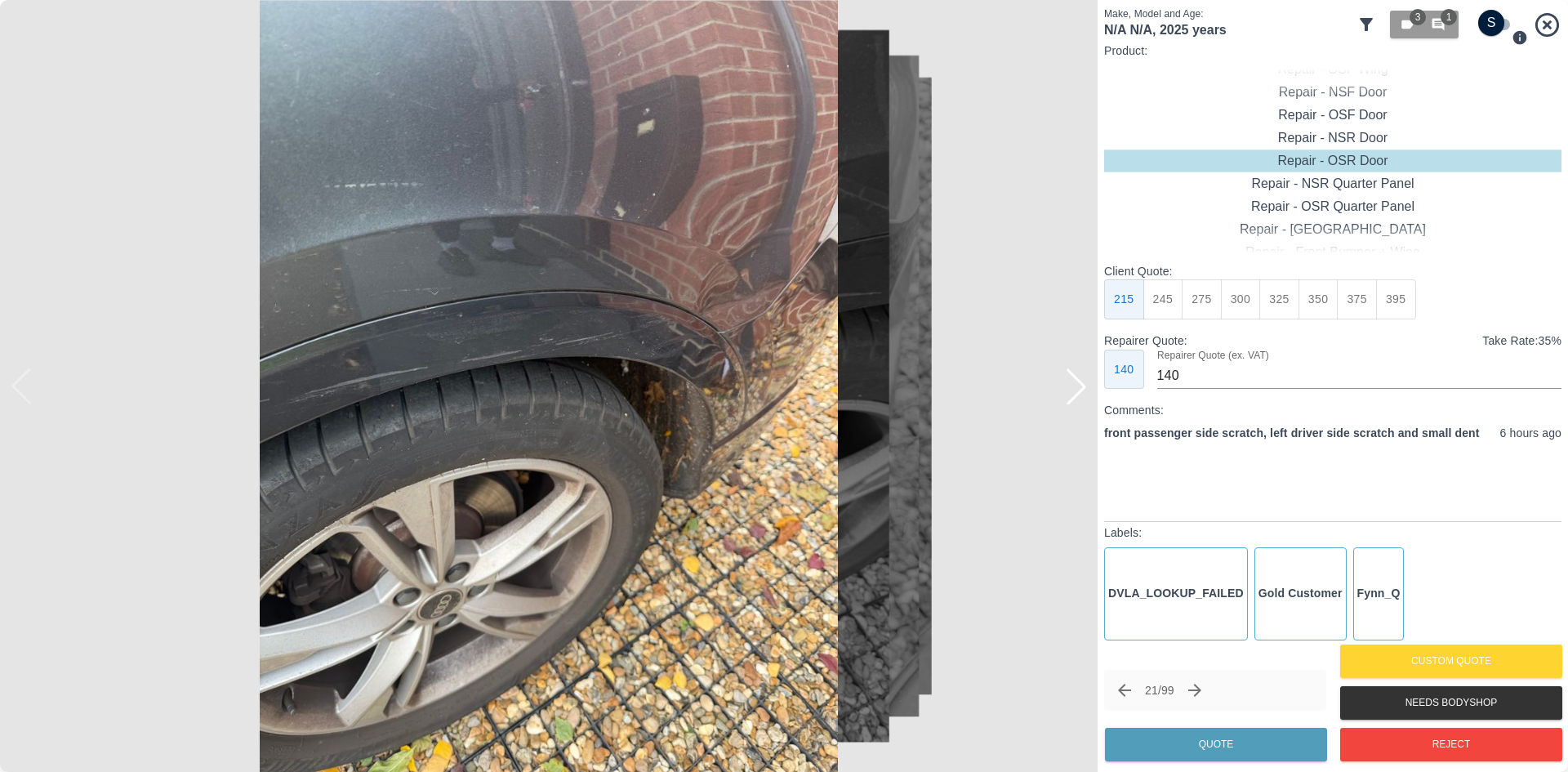
click at [1069, 397] on div at bounding box center [1076, 386] width 36 height 36
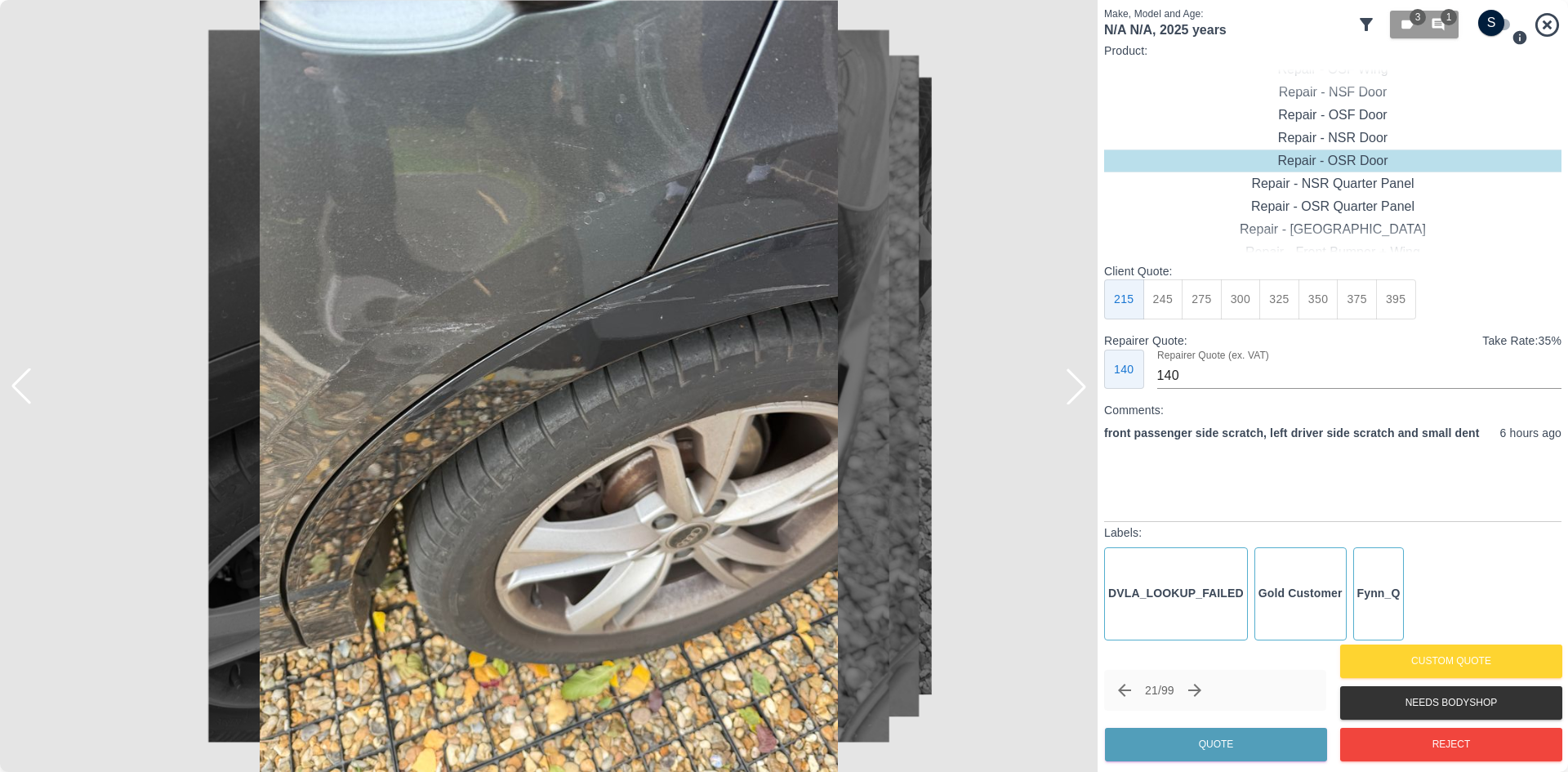
click at [1199, 691] on icon "Next claim" at bounding box center [1195, 690] width 19 height 19
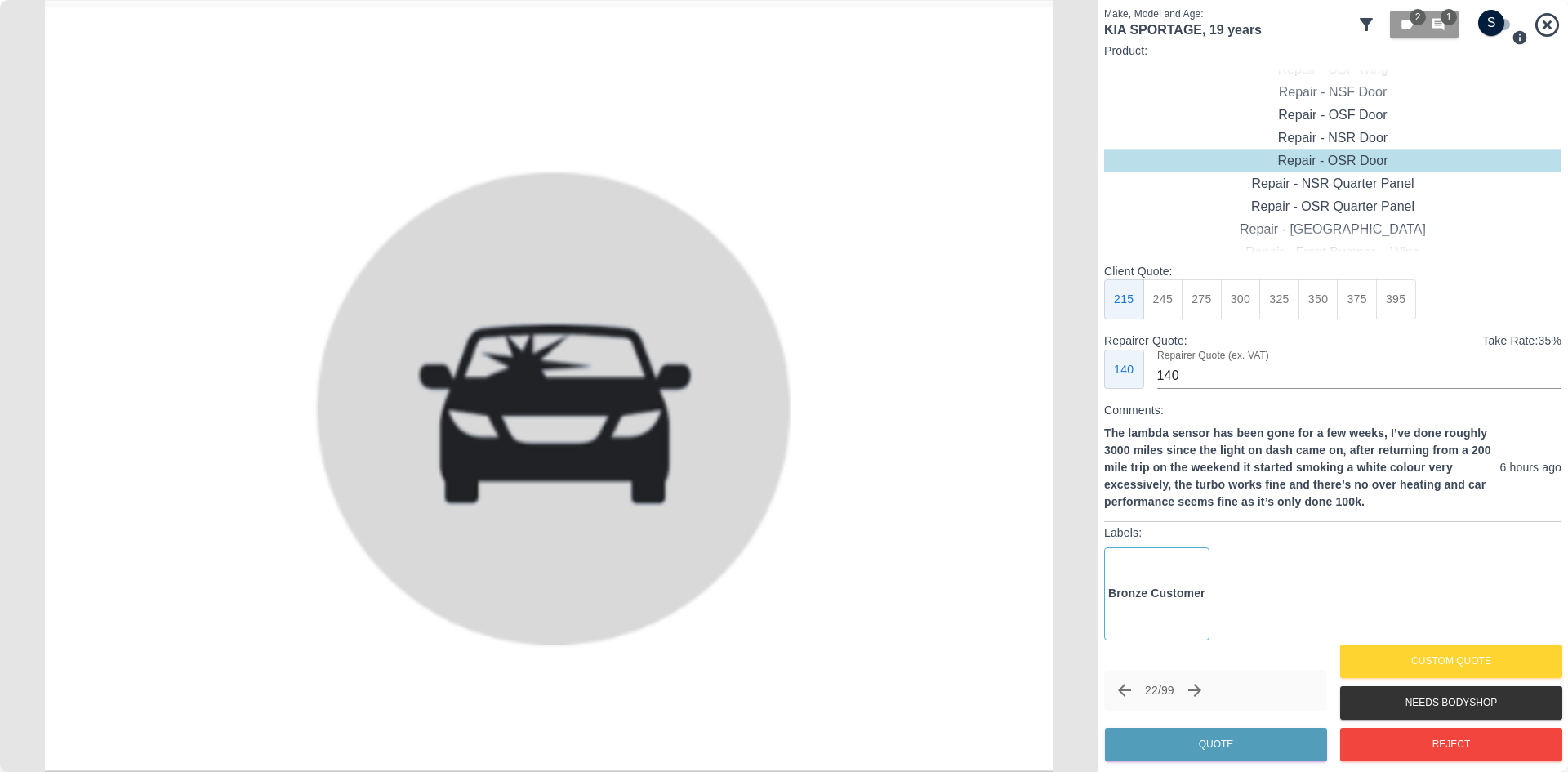
click at [1193, 690] on icon "Next claim" at bounding box center [1195, 690] width 19 height 19
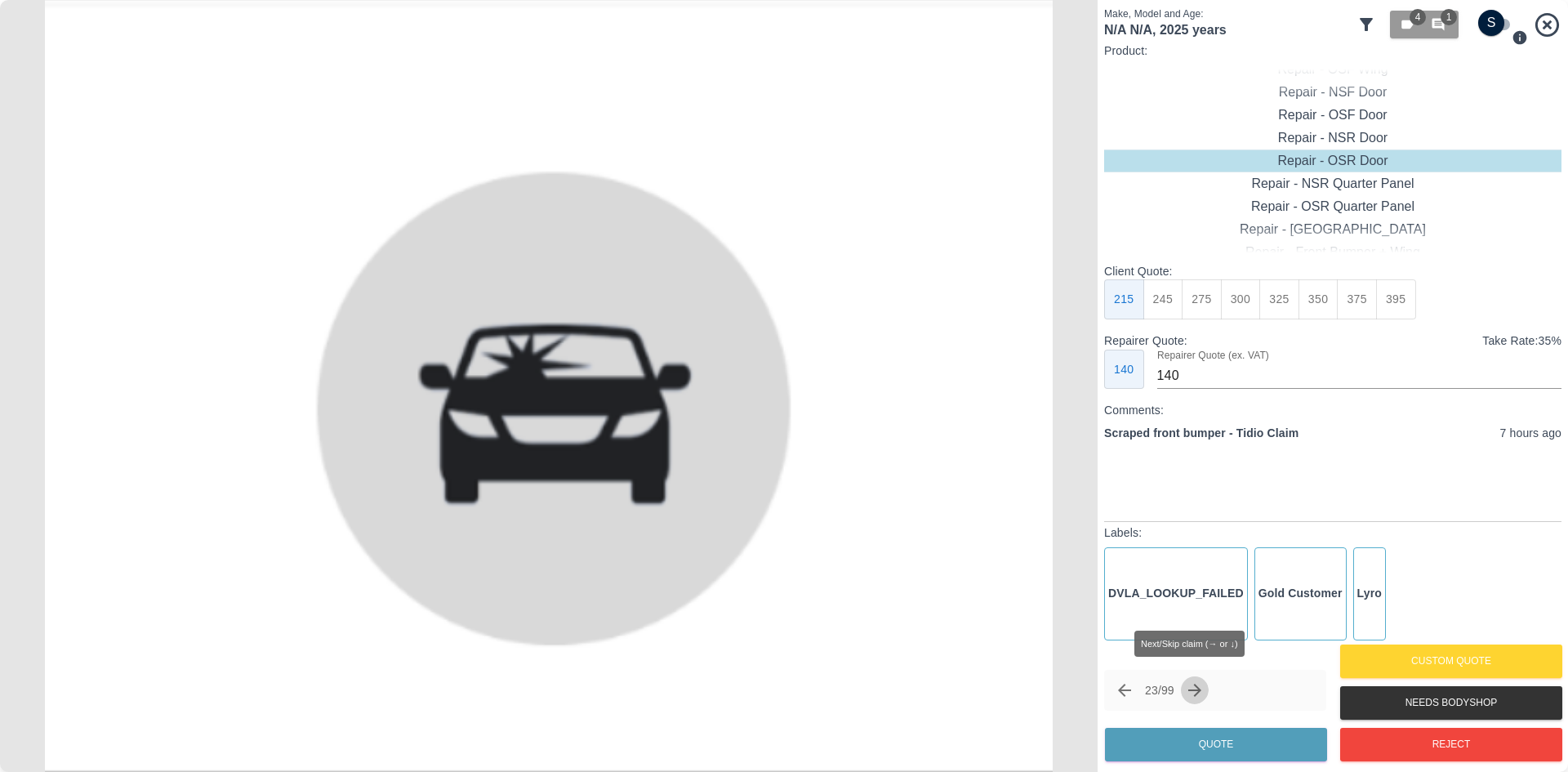
click at [1194, 688] on icon "Next claim" at bounding box center [1195, 690] width 19 height 19
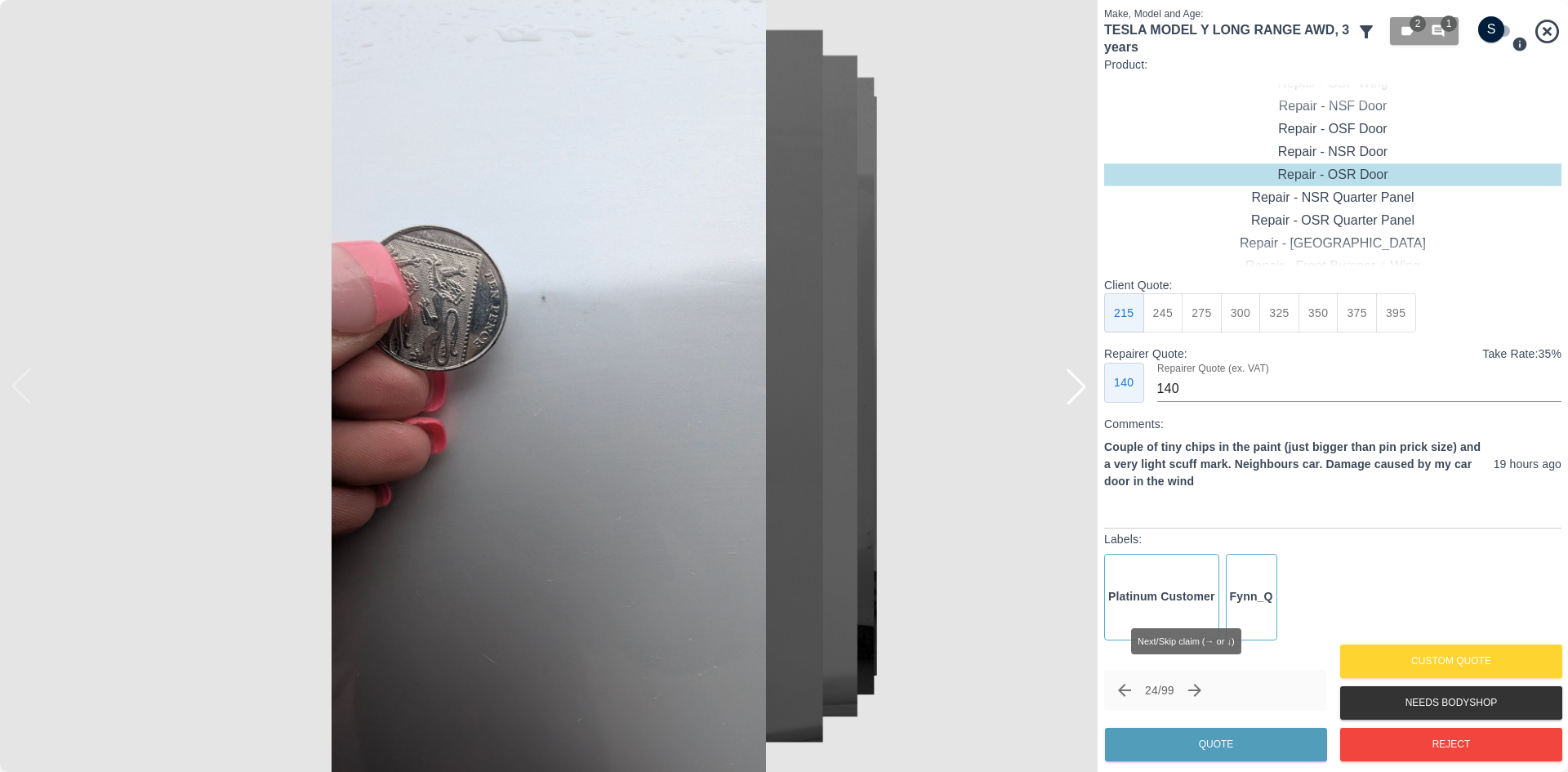
click at [1194, 688] on icon "Next claim" at bounding box center [1195, 690] width 19 height 19
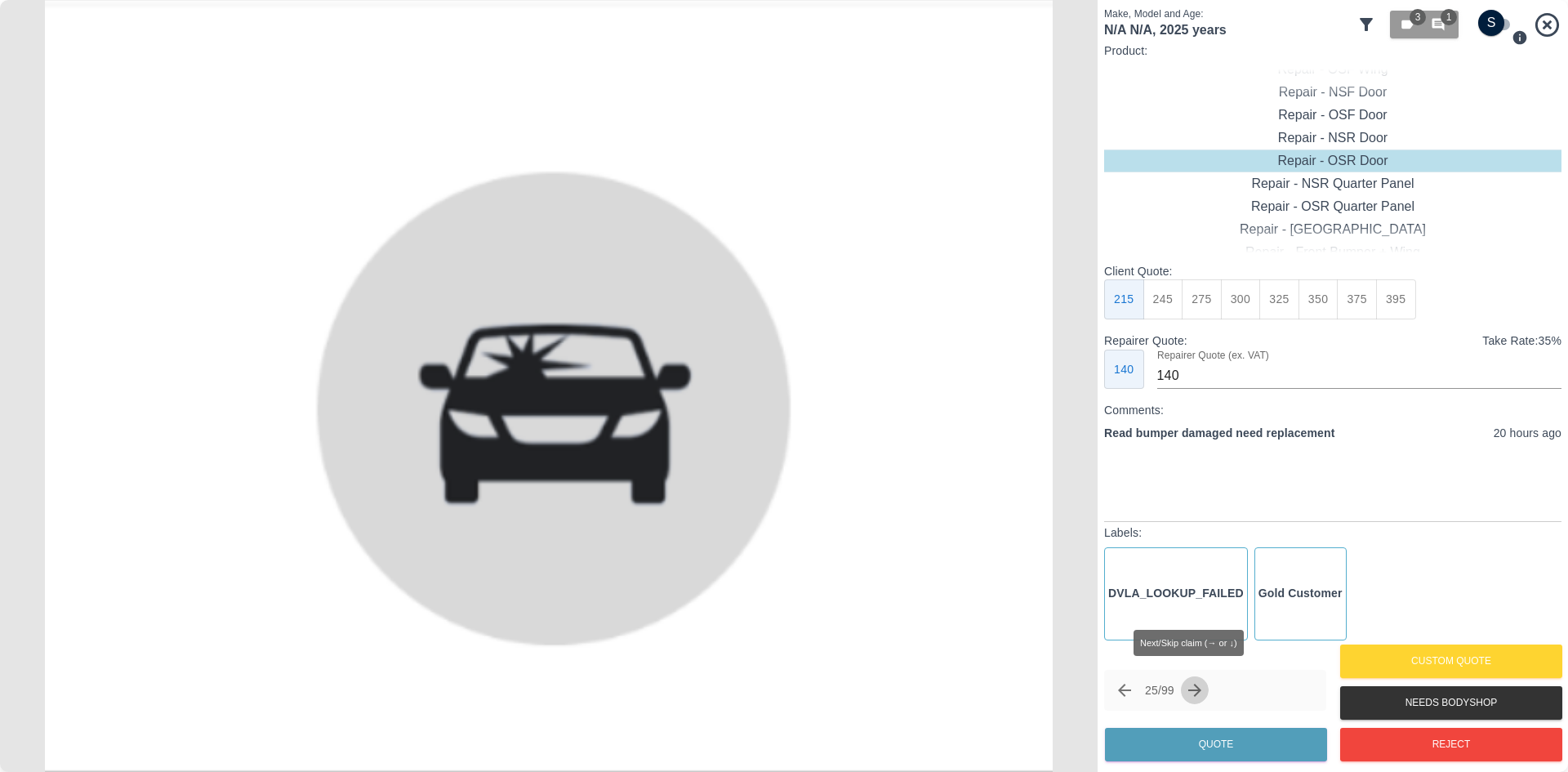
click at [1194, 688] on icon "Next claim" at bounding box center [1195, 690] width 19 height 19
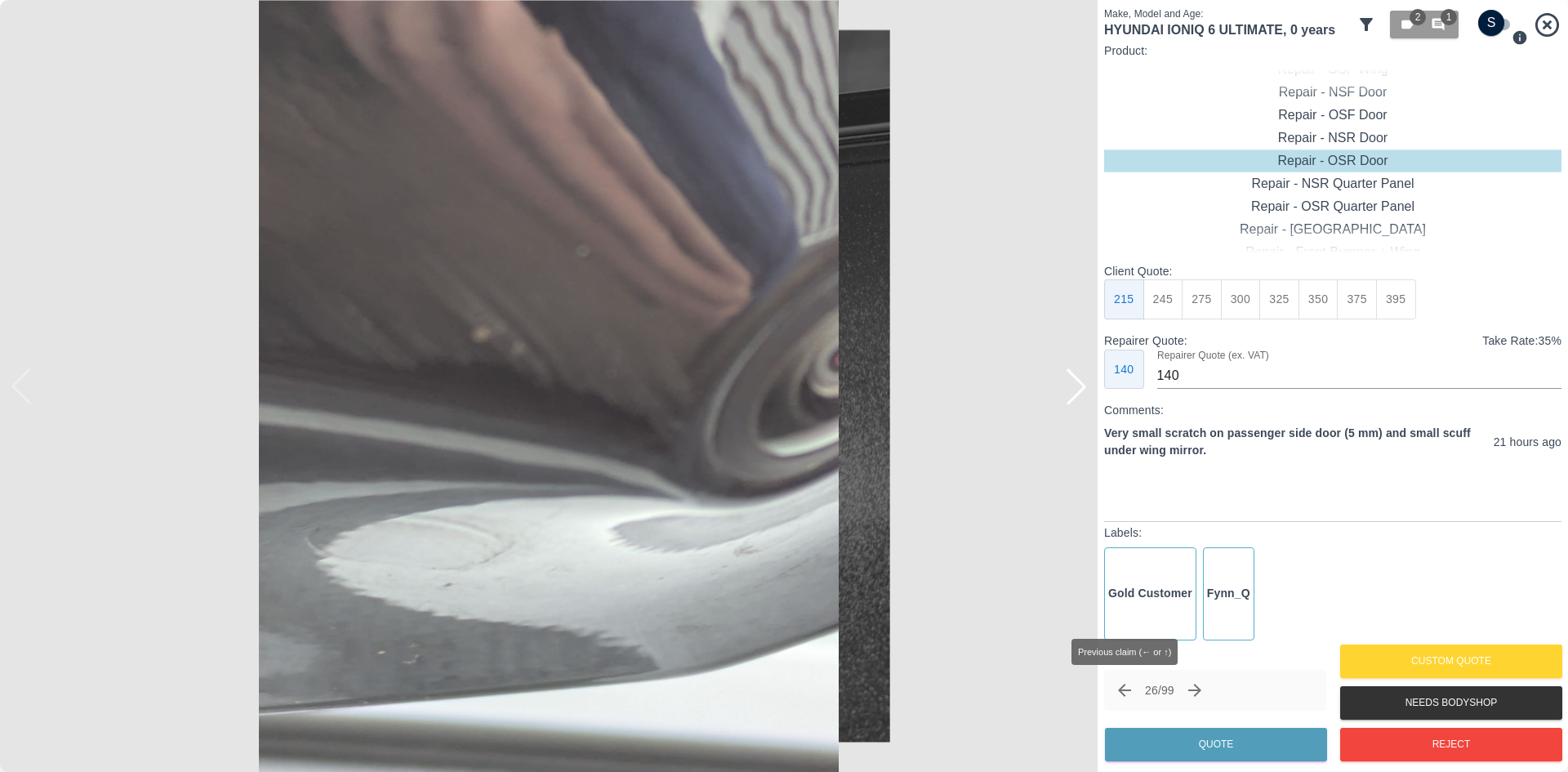
click at [1136, 698] on button "Previous claim" at bounding box center [1124, 690] width 28 height 28
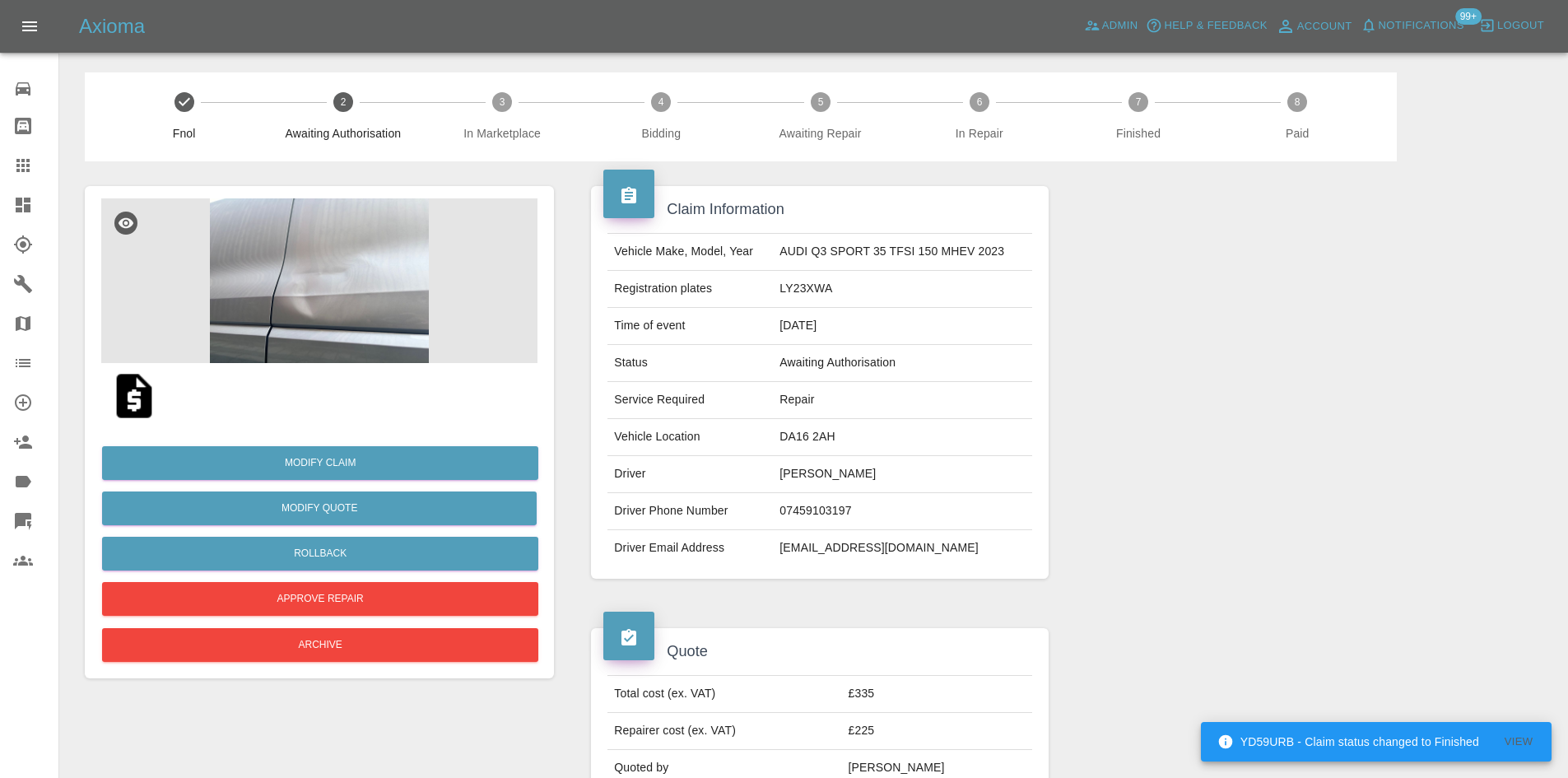
click at [373, 292] on img at bounding box center [320, 281] width 437 height 165
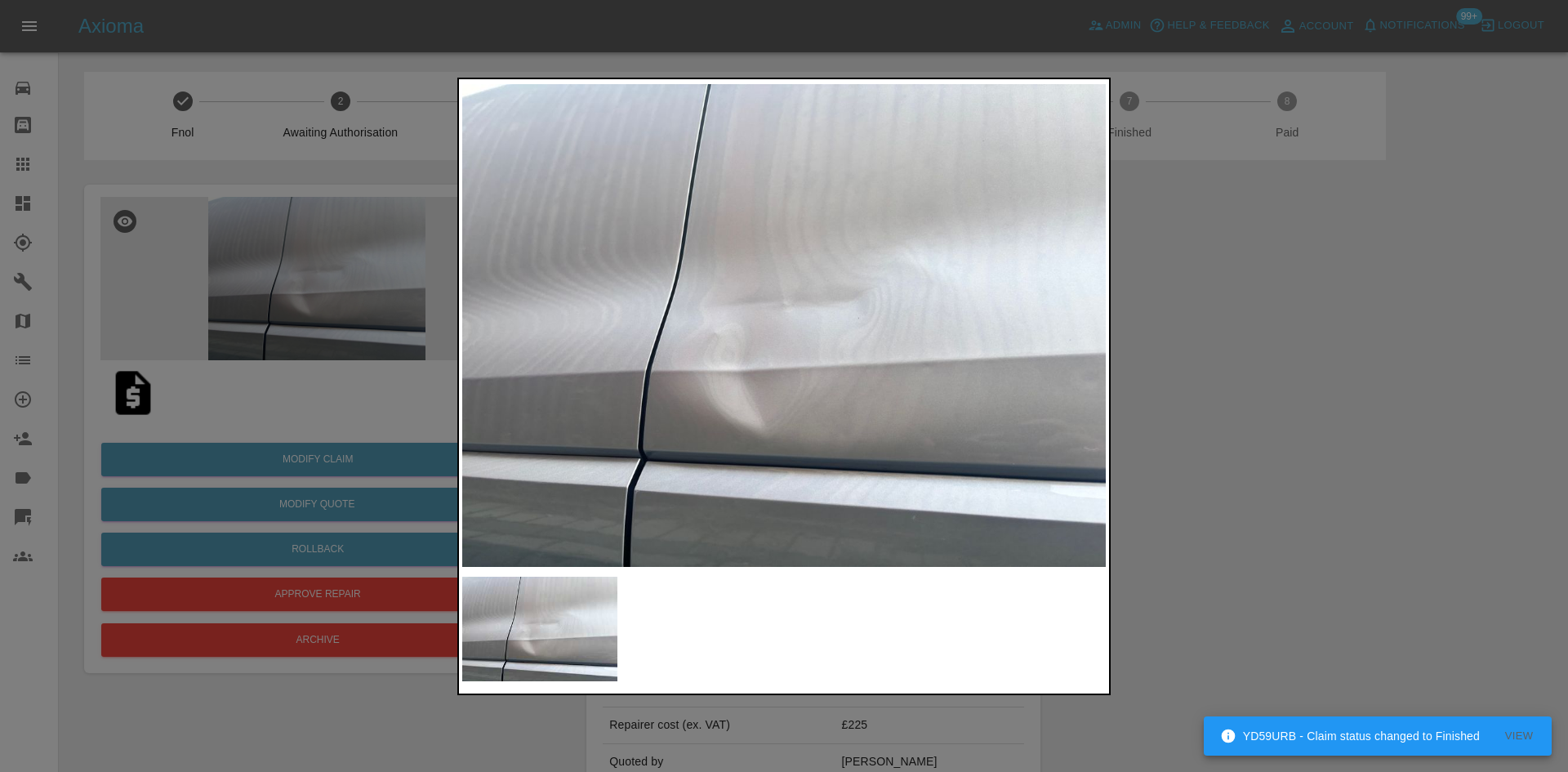
click at [1304, 400] on div at bounding box center [784, 386] width 1568 height 772
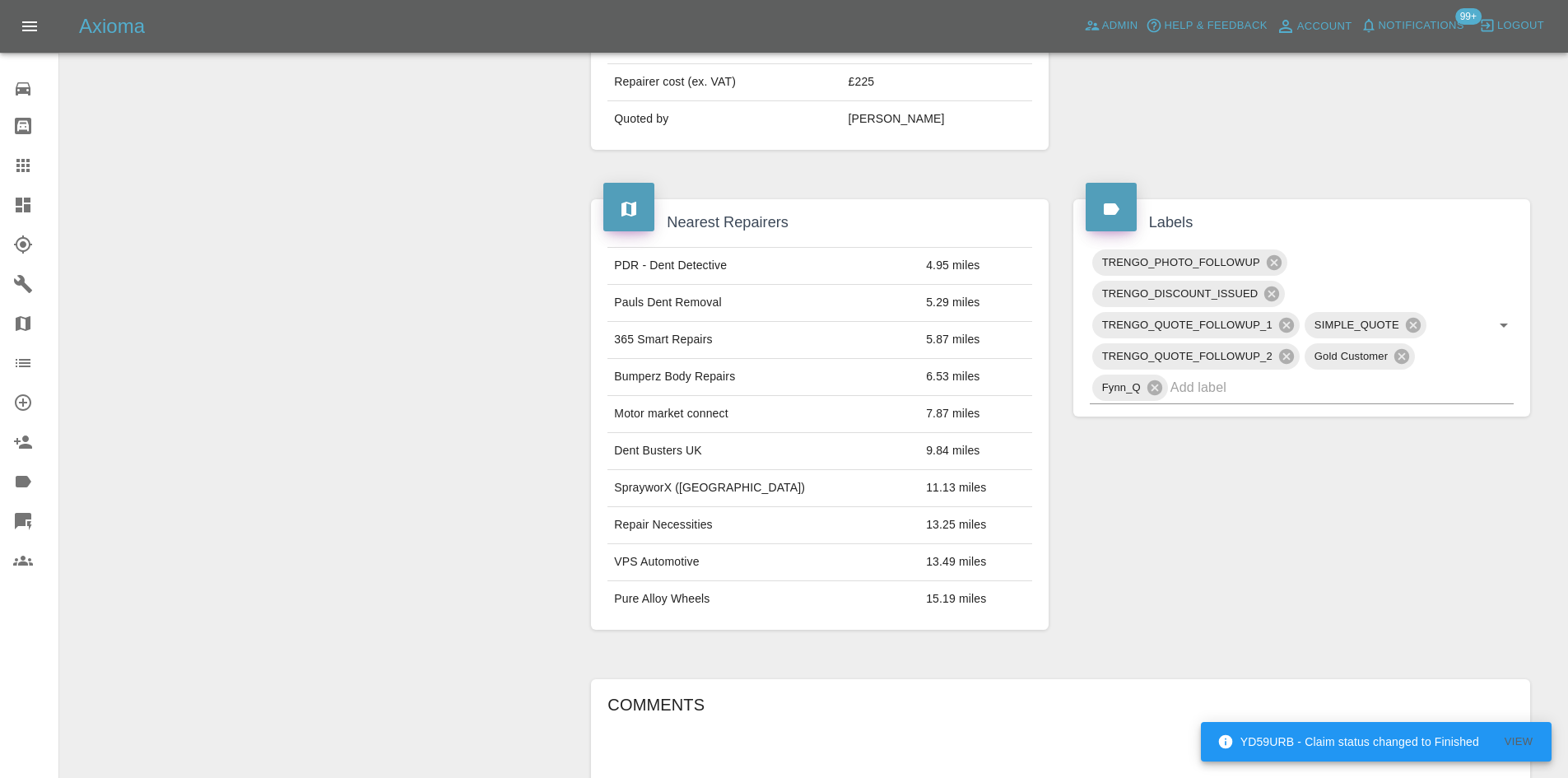
scroll to position [823, 0]
